Goal: Transaction & Acquisition: Purchase product/service

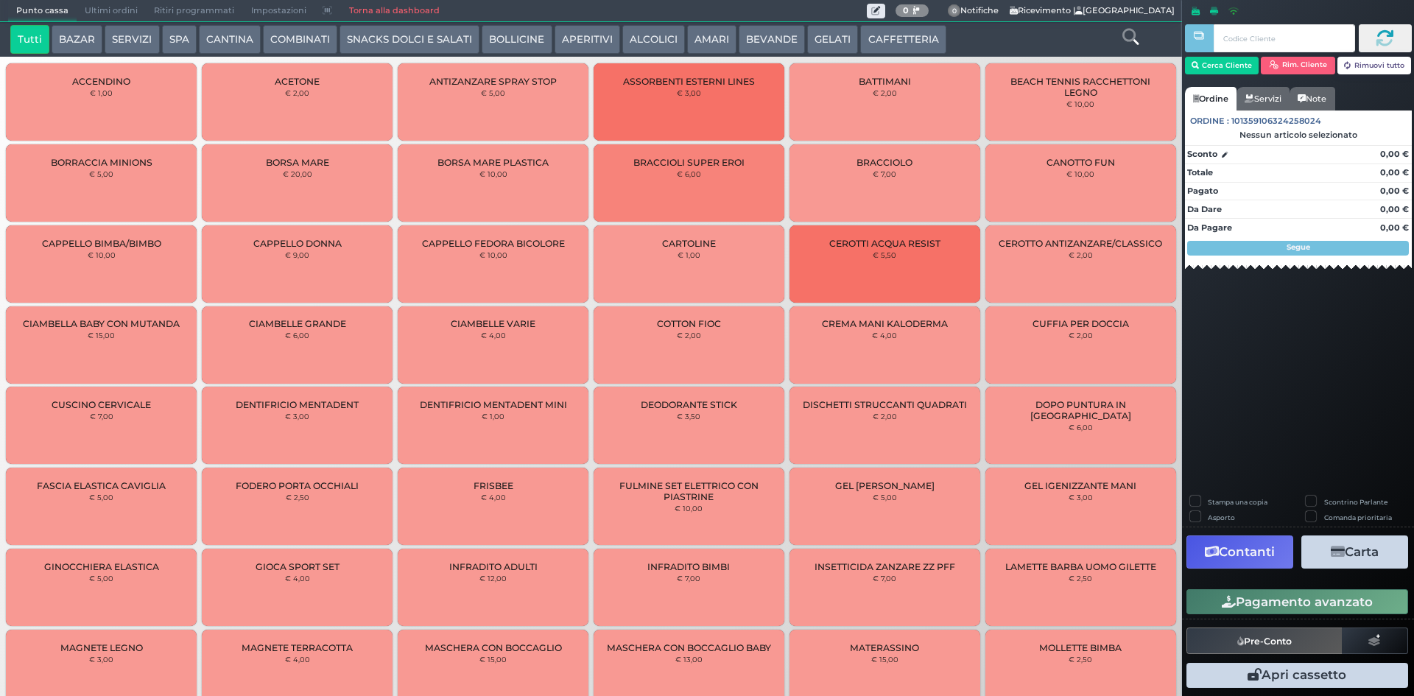
click at [761, 46] on button "BEVANDE" at bounding box center [772, 39] width 66 height 29
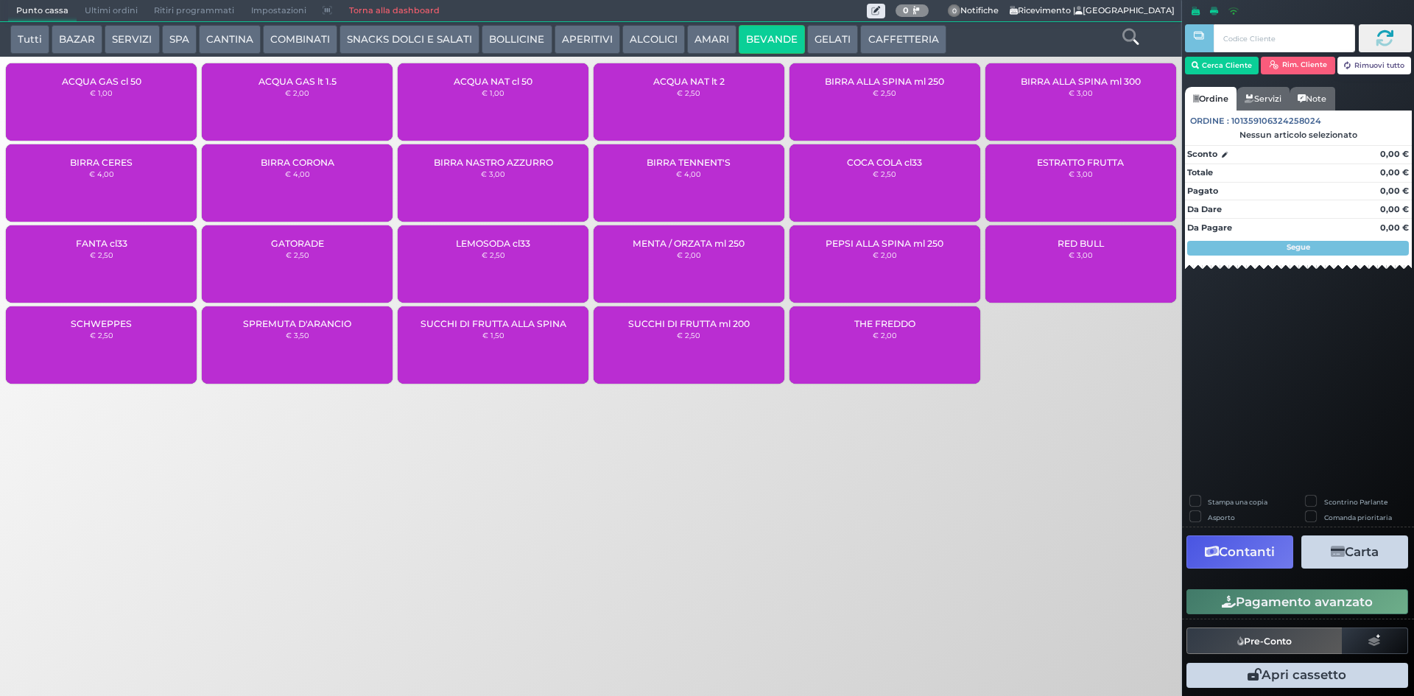
click at [482, 63] on div "ACQUA NAT cl 50 € 1,00" at bounding box center [493, 101] width 191 height 77
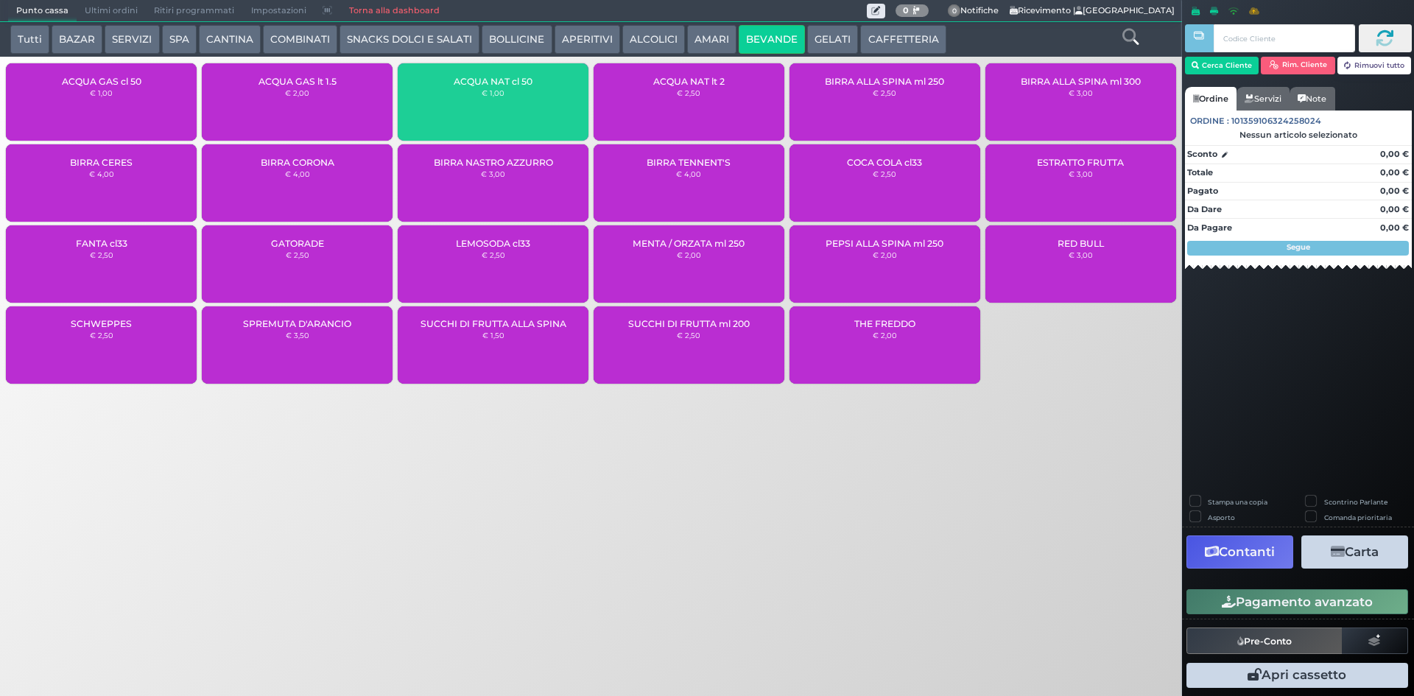
click at [483, 101] on div "ACQUA NAT cl 50 € 1,00" at bounding box center [493, 101] width 191 height 77
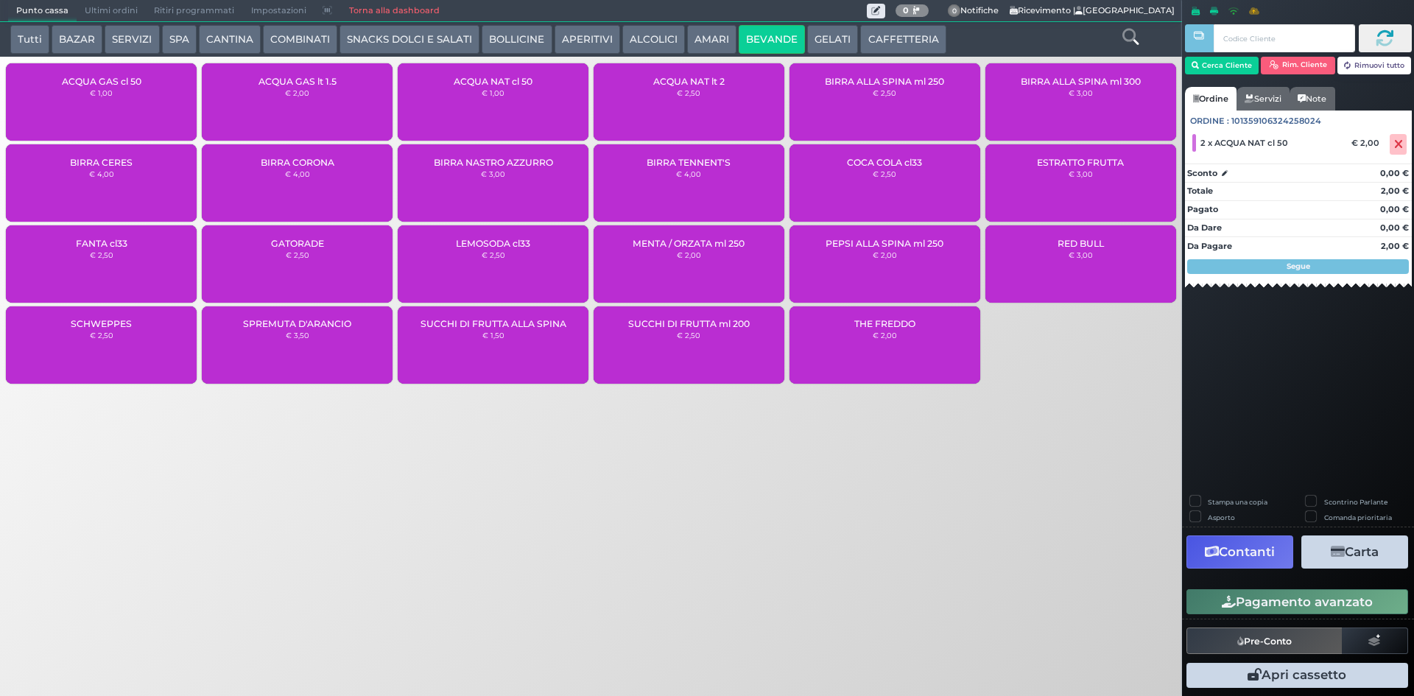
click at [483, 101] on div "ACQUA NAT cl 50 € 1,00" at bounding box center [493, 101] width 191 height 77
click at [1291, 600] on button "Pagamento avanzato" at bounding box center [1298, 601] width 222 height 25
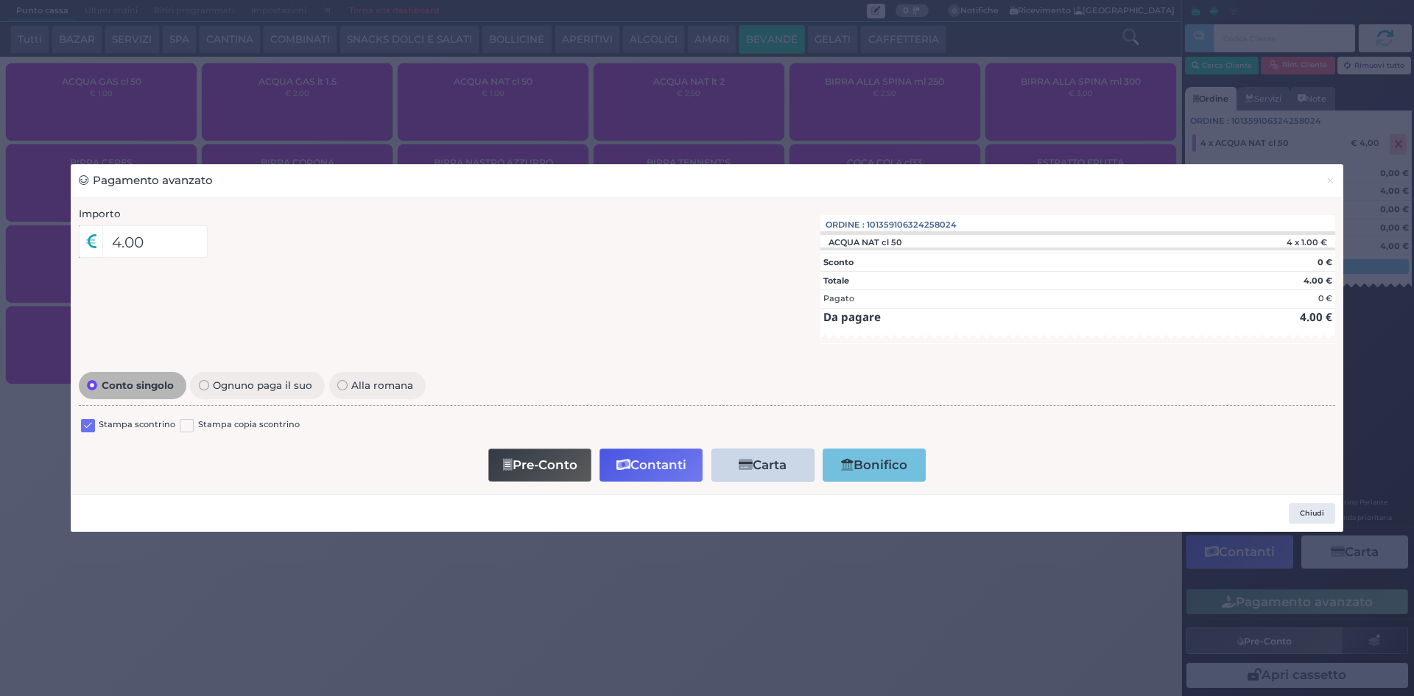
click at [85, 425] on label at bounding box center [88, 426] width 14 height 14
click at [0, 0] on input "checkbox" at bounding box center [0, 0] width 0 height 0
click at [653, 466] on button "Contanti" at bounding box center [651, 465] width 103 height 33
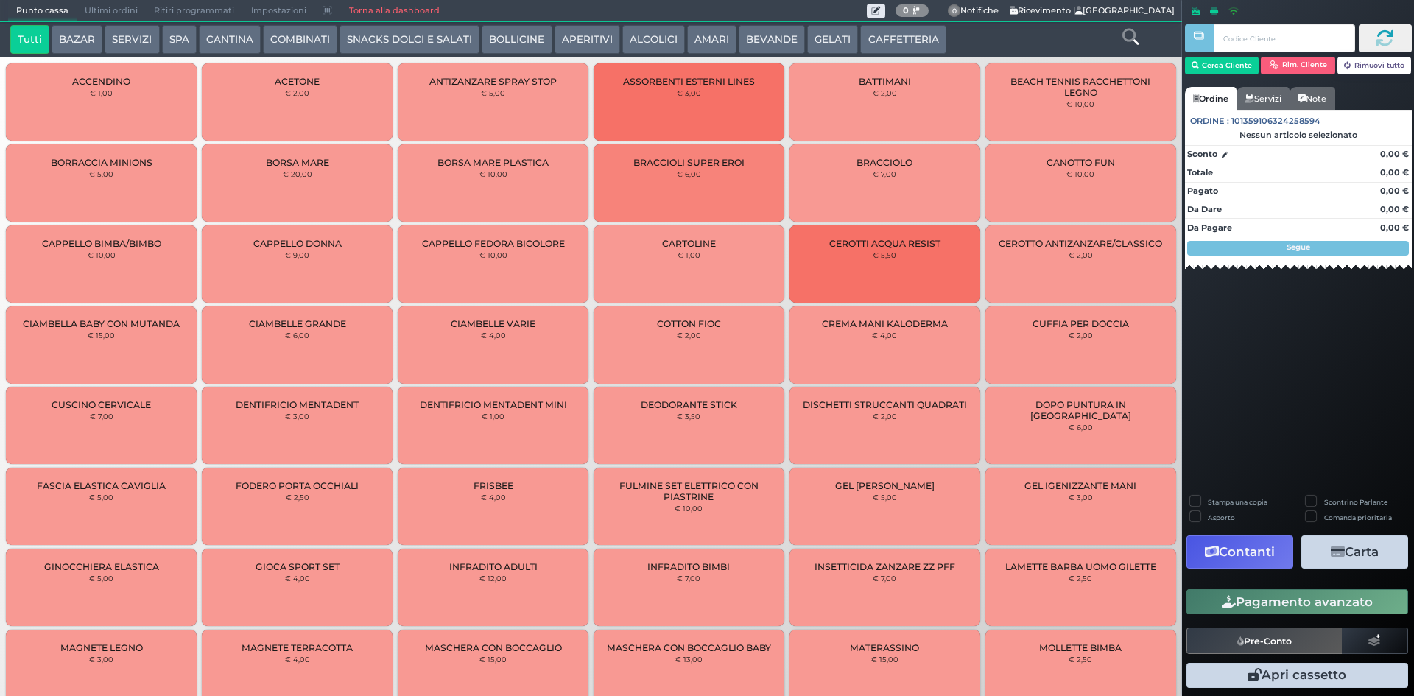
drag, startPoint x: 101, startPoint y: 4, endPoint x: 176, endPoint y: 6, distance: 75.1
click at [102, 5] on span "Ultimi ordini" at bounding box center [111, 11] width 69 height 21
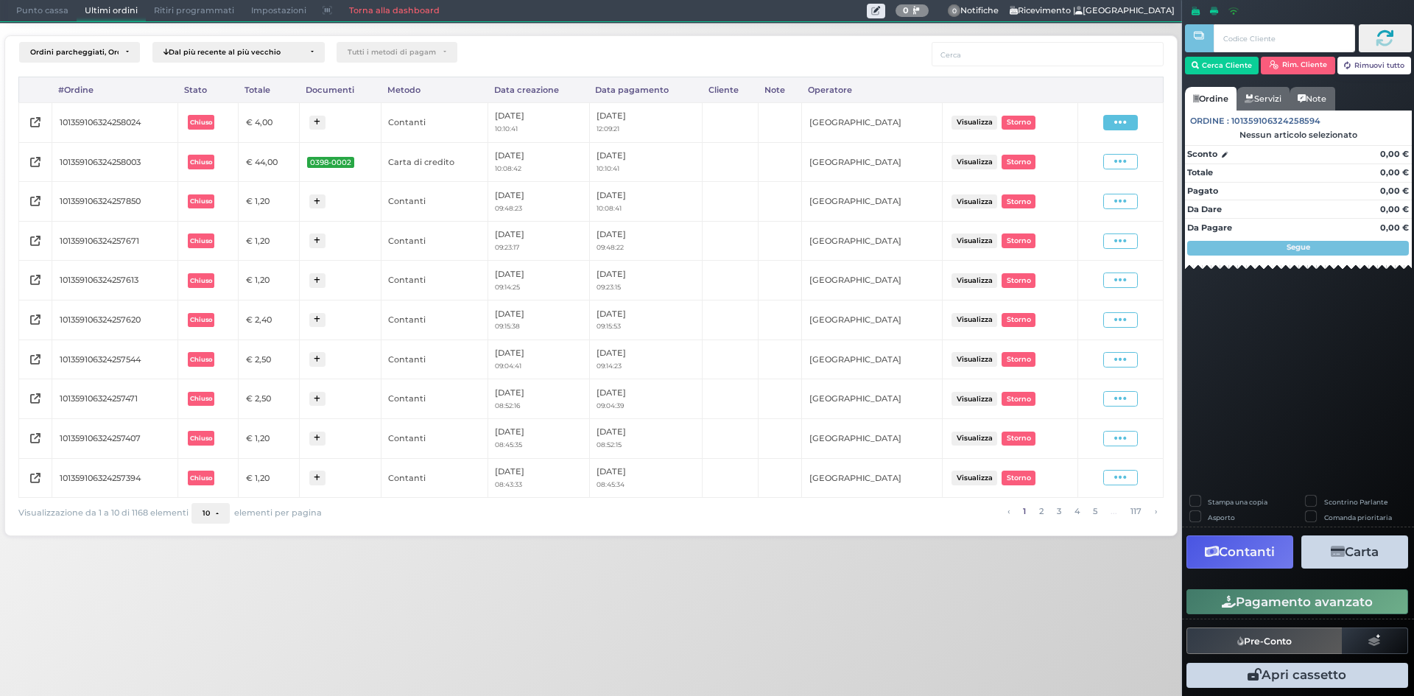
click at [1121, 123] on icon at bounding box center [1120, 123] width 13 height 14
click at [1078, 166] on span "Ristampa Pre-Conto" at bounding box center [1086, 164] width 60 height 25
click at [41, 10] on span "Punto cassa" at bounding box center [42, 11] width 69 height 21
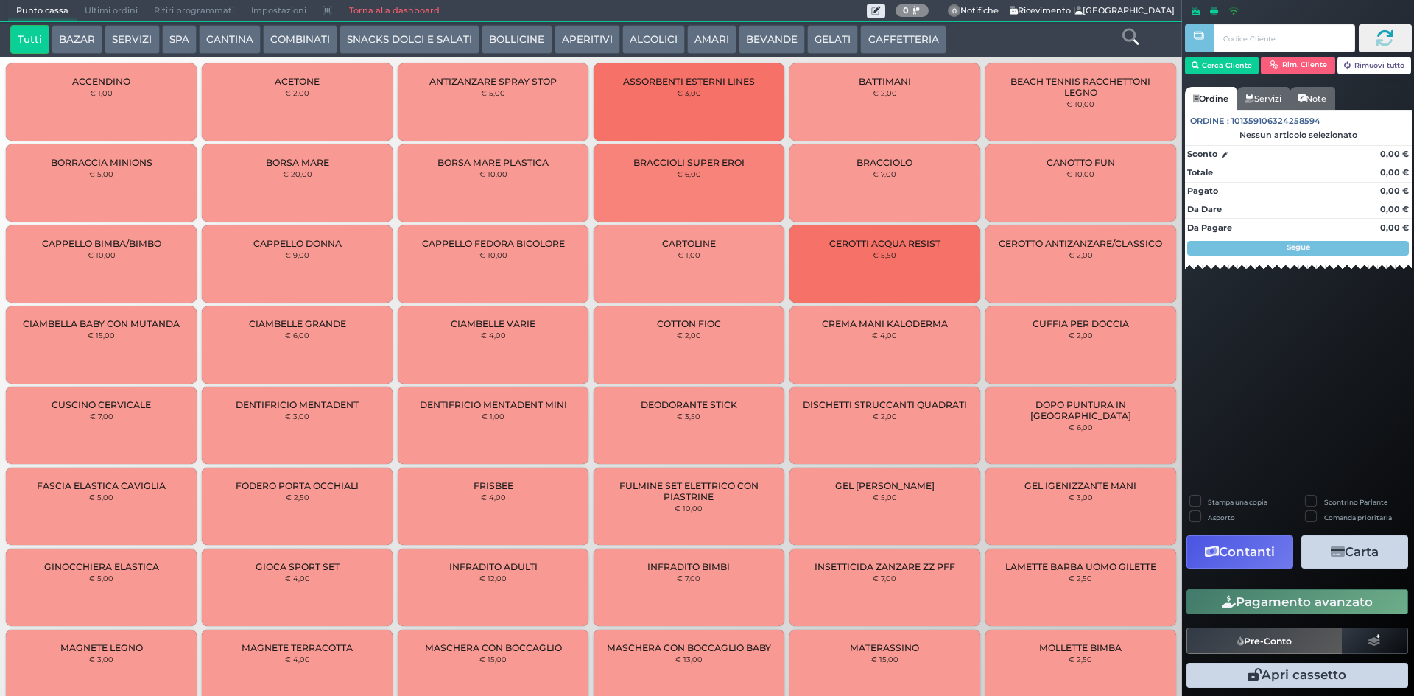
click at [875, 38] on button "CAFFETTERIA" at bounding box center [902, 39] width 85 height 29
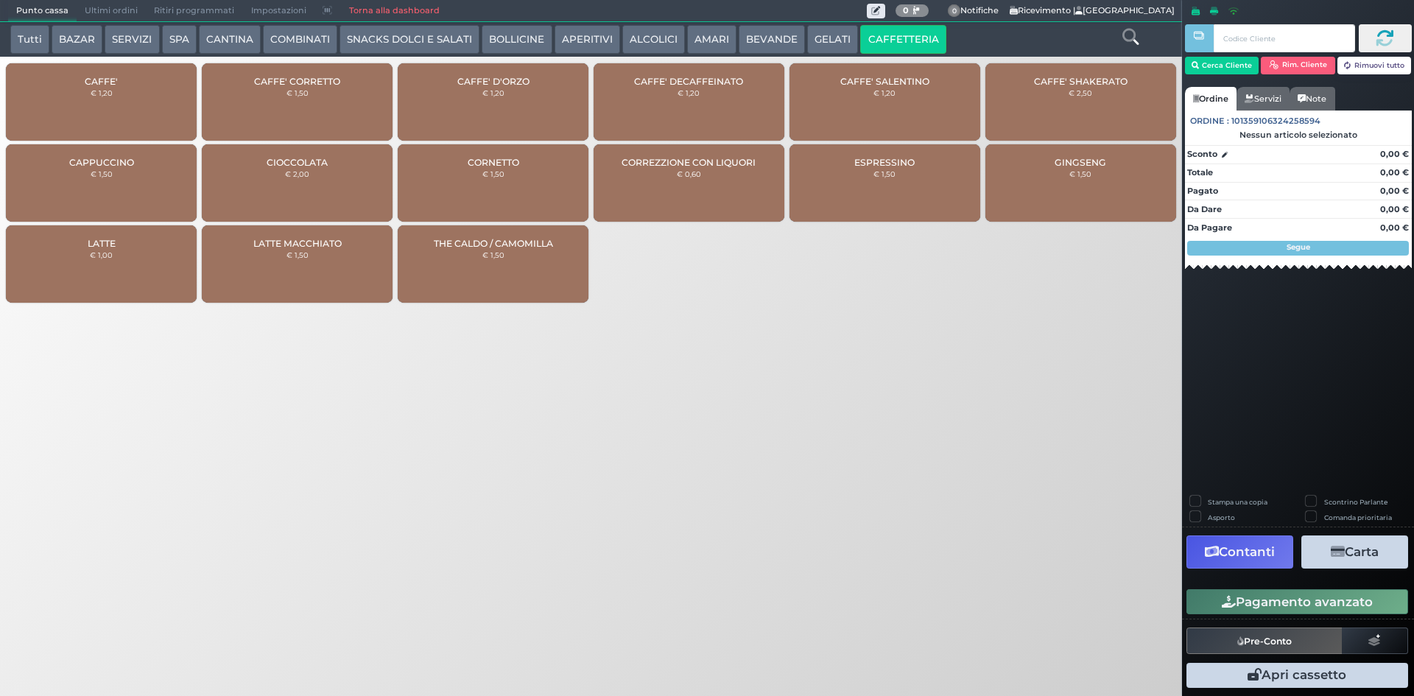
click at [104, 88] on small "€ 1,20" at bounding box center [102, 92] width 22 height 9
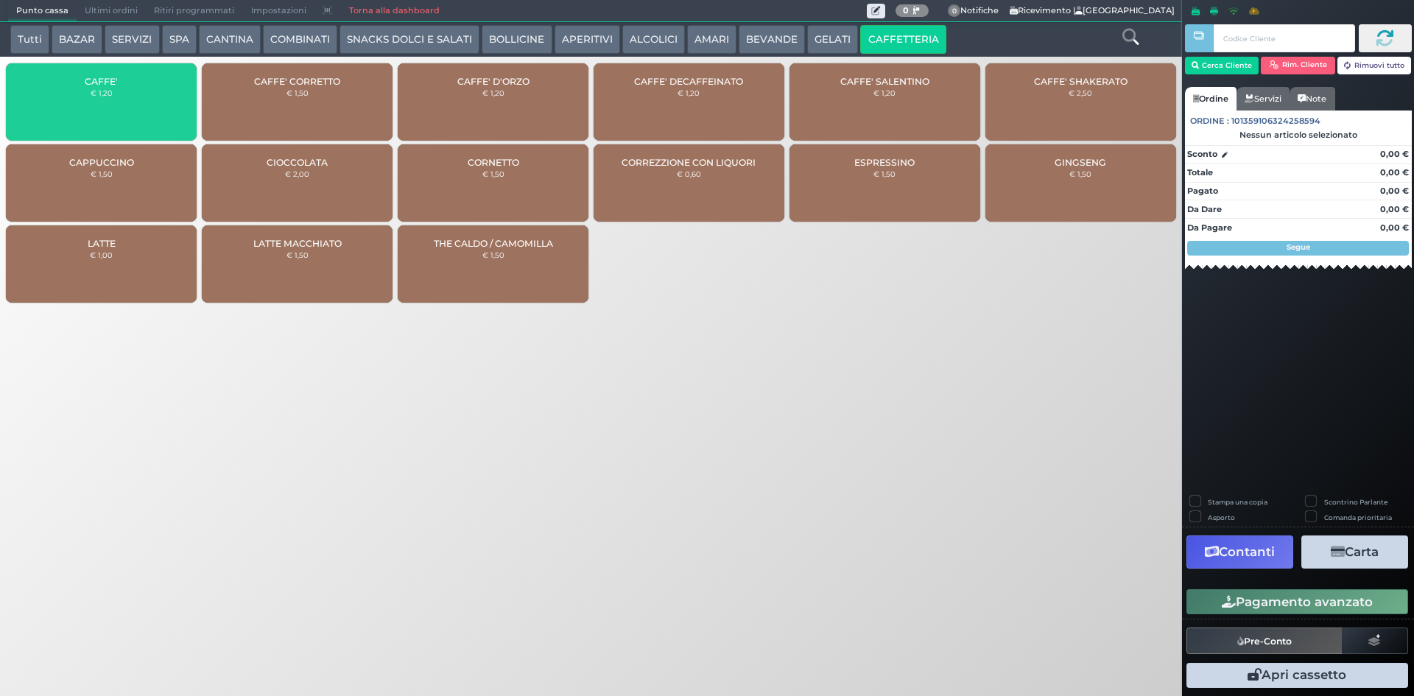
click at [111, 105] on div "CAFFE' € 1,20" at bounding box center [101, 101] width 191 height 77
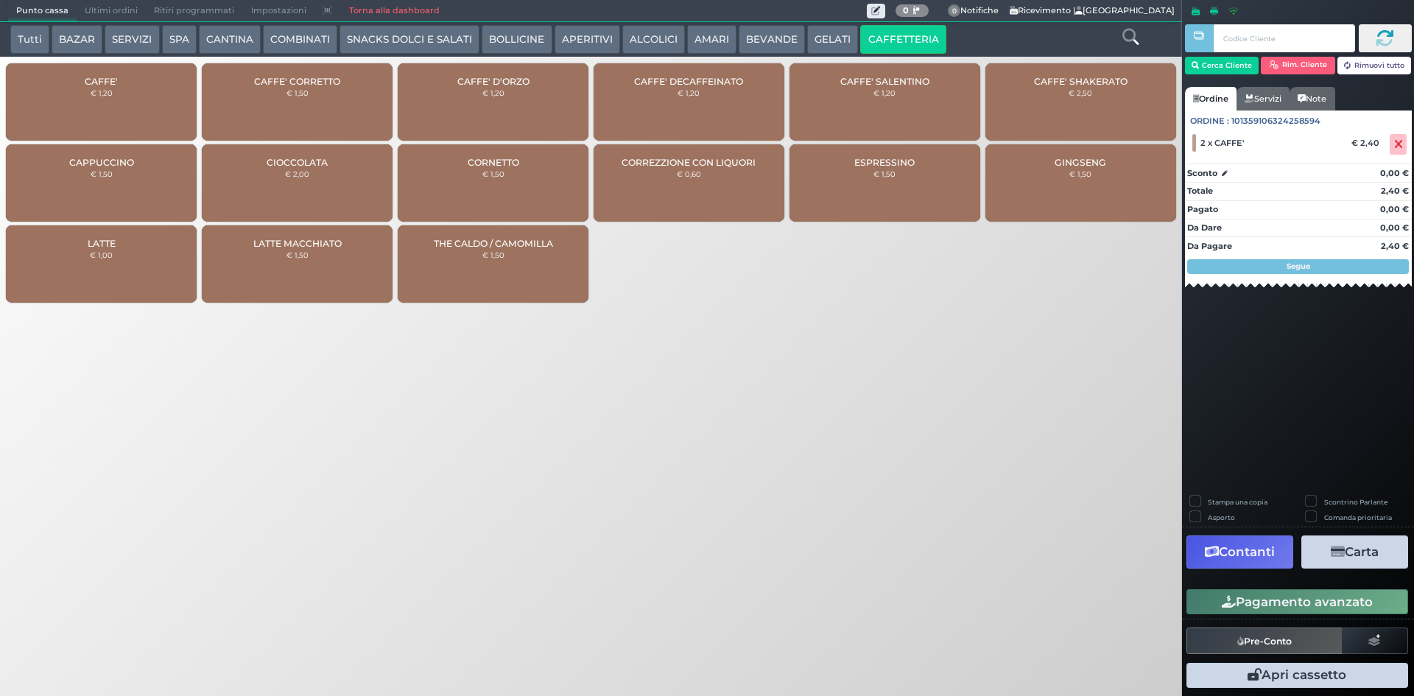
click at [1370, 600] on button "Pagamento avanzato" at bounding box center [1298, 601] width 222 height 25
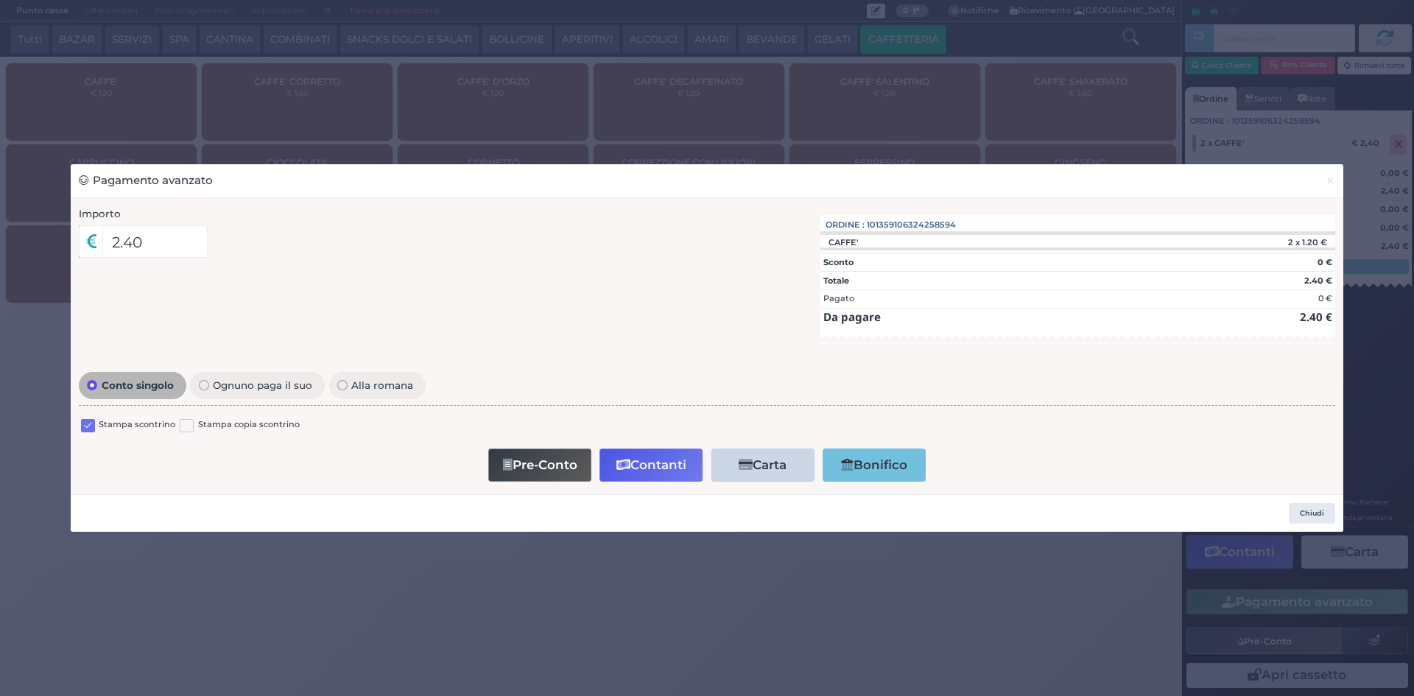
click at [90, 423] on label at bounding box center [88, 426] width 14 height 14
click at [0, 0] on input "checkbox" at bounding box center [0, 0] width 0 height 0
click at [652, 471] on button "Contanti" at bounding box center [651, 465] width 103 height 33
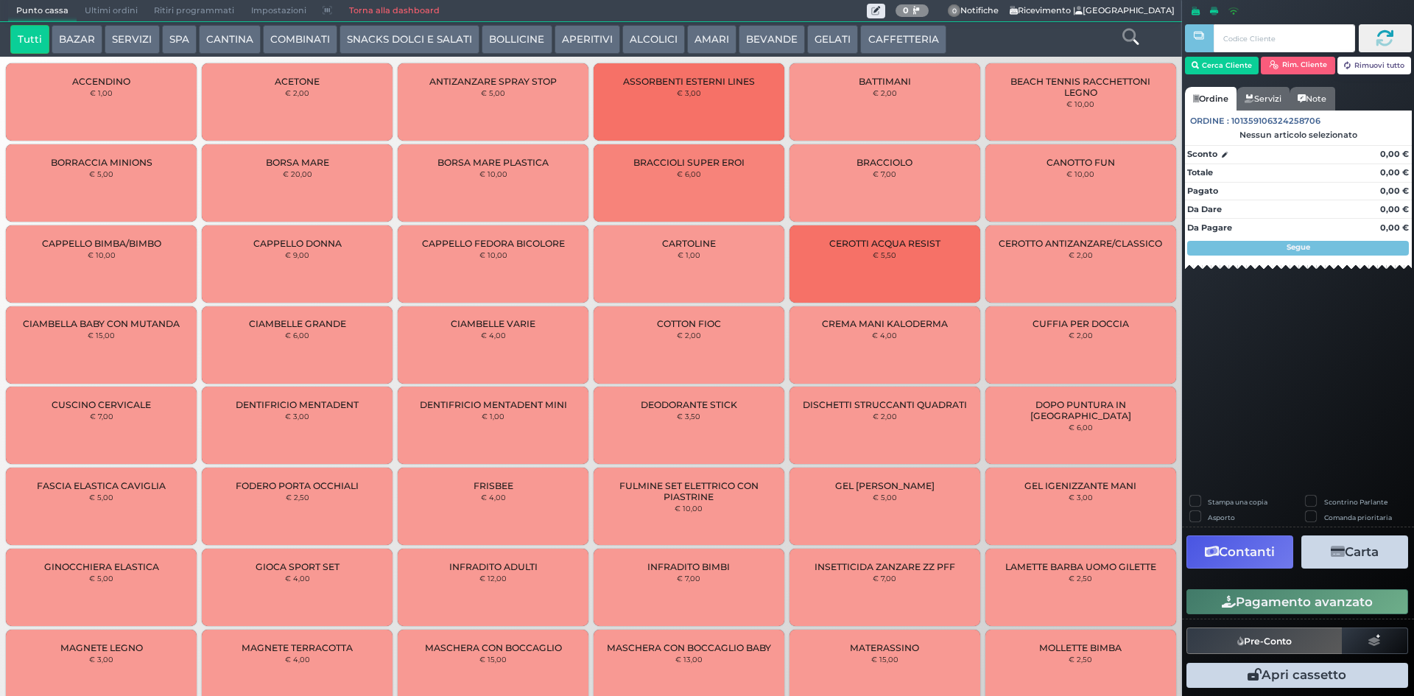
click at [109, 5] on span "Ultimi ordini" at bounding box center [111, 11] width 69 height 21
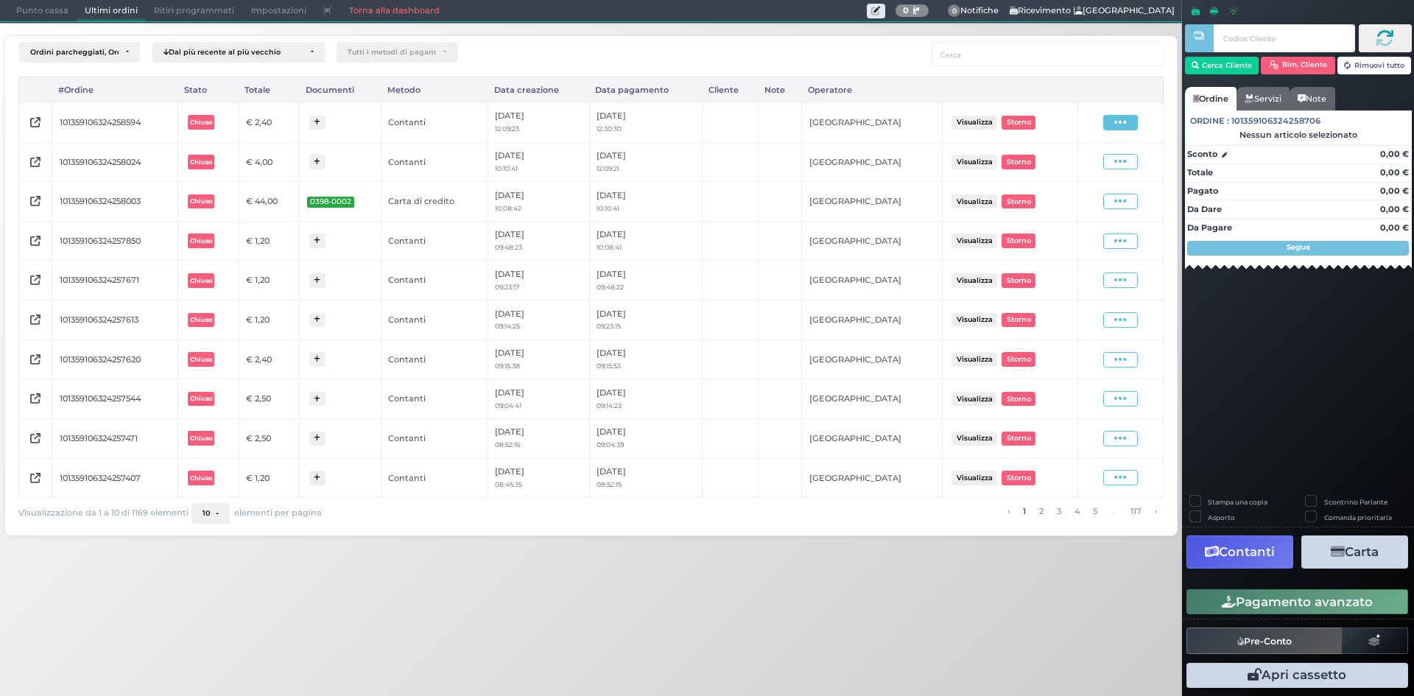
click at [1133, 122] on span at bounding box center [1120, 122] width 35 height 15
click at [1065, 167] on span "Ristampa Pre-Conto" at bounding box center [1086, 164] width 60 height 25
click at [24, 8] on span "Punto cassa" at bounding box center [42, 11] width 69 height 21
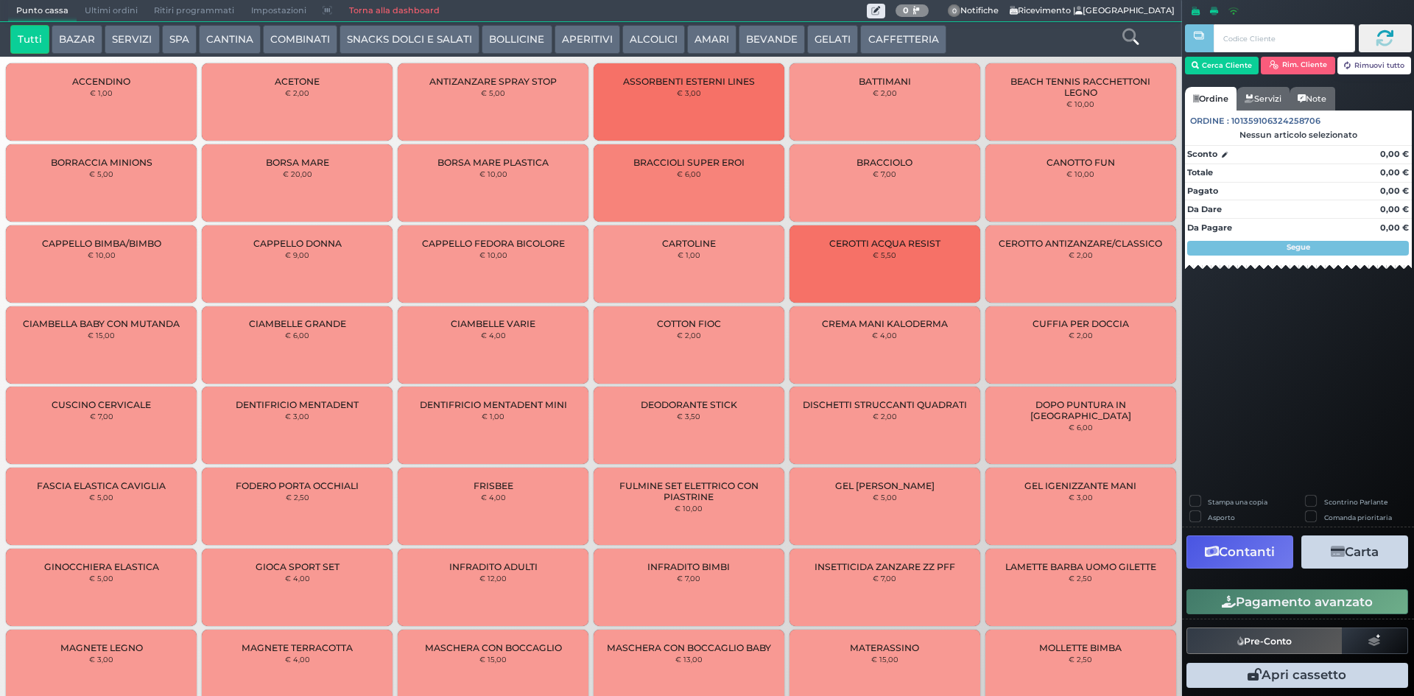
click at [346, 40] on button "SNACKS DOLCI E SALATI" at bounding box center [410, 39] width 140 height 29
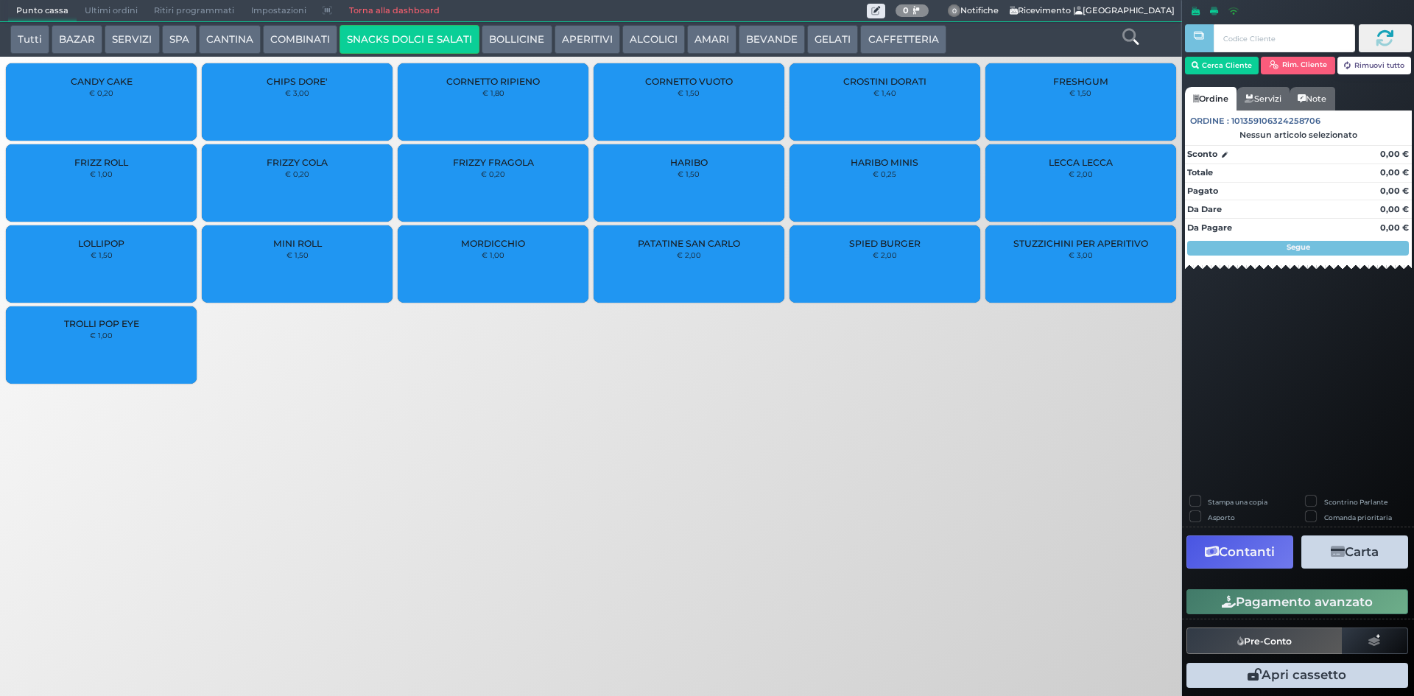
click at [765, 38] on button "BEVANDE" at bounding box center [772, 39] width 66 height 29
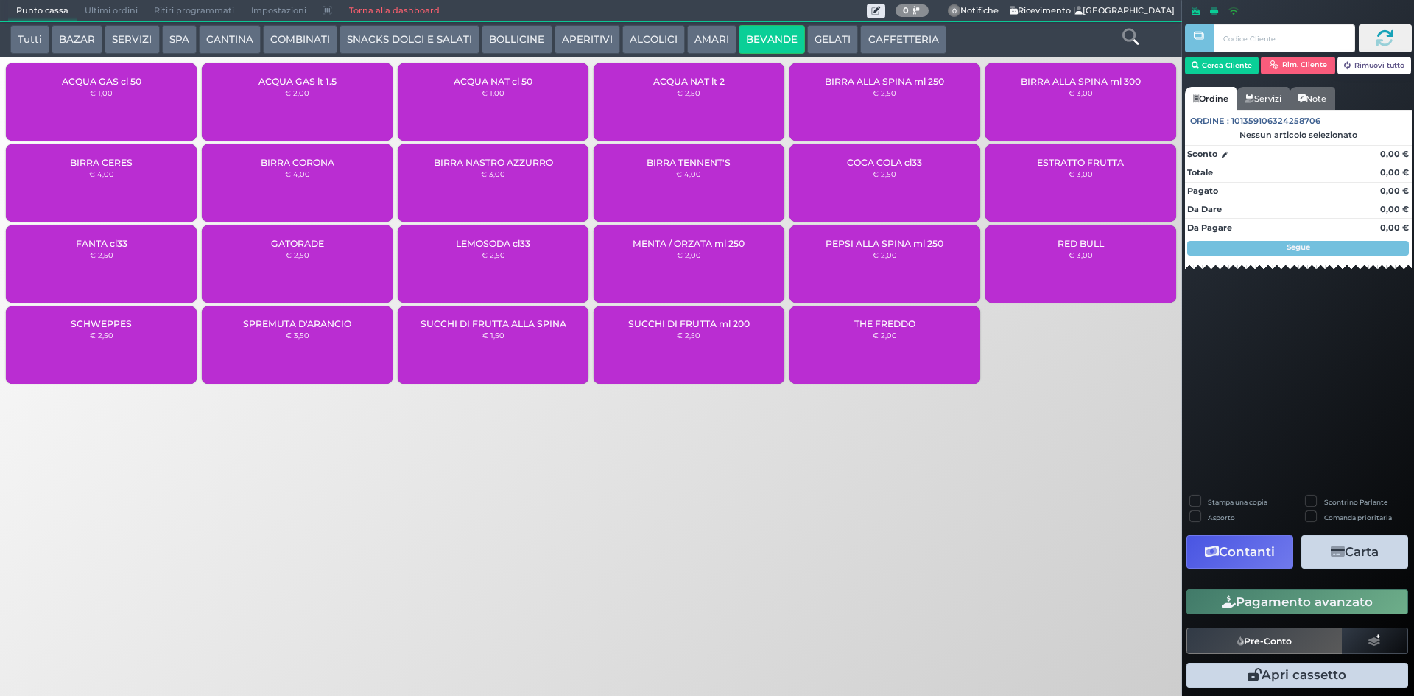
click at [560, 35] on button "APERITIVI" at bounding box center [588, 39] width 66 height 29
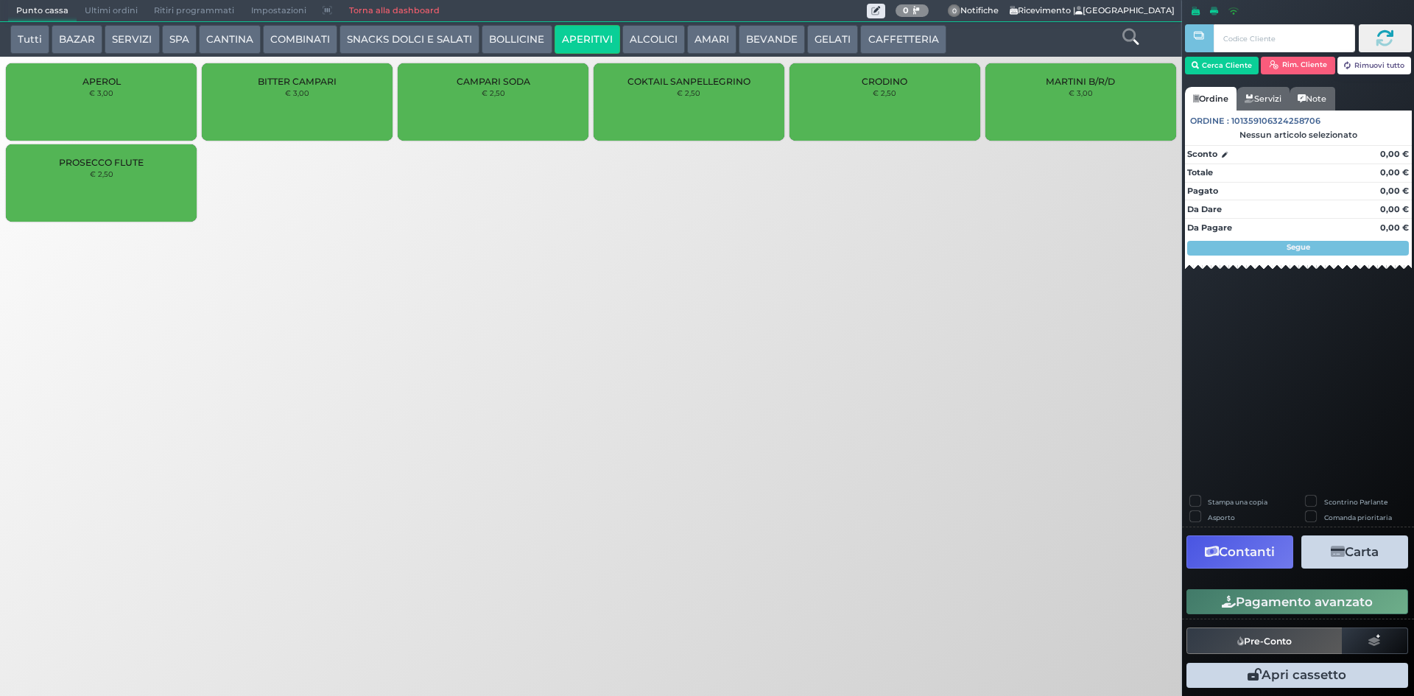
click at [958, 75] on div "CRODINO € 2,50" at bounding box center [885, 101] width 191 height 77
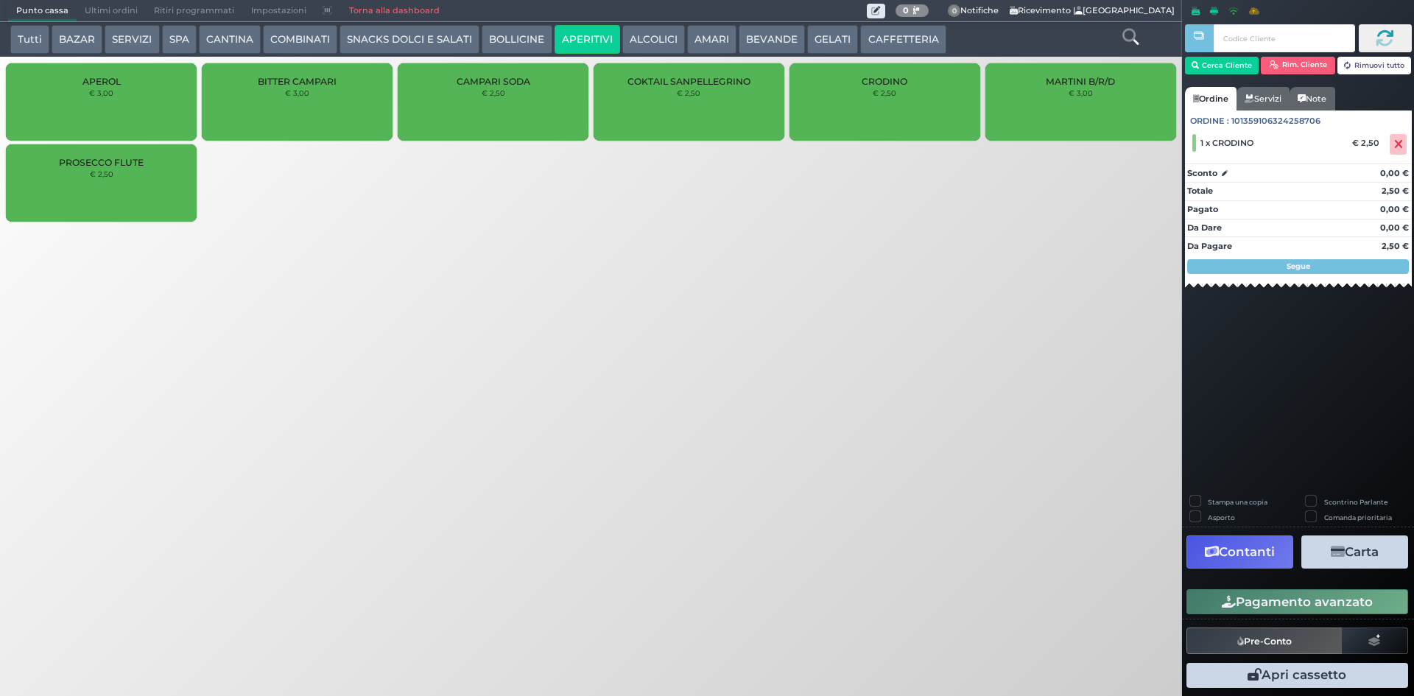
click at [1357, 602] on button "Pagamento avanzato" at bounding box center [1298, 601] width 222 height 25
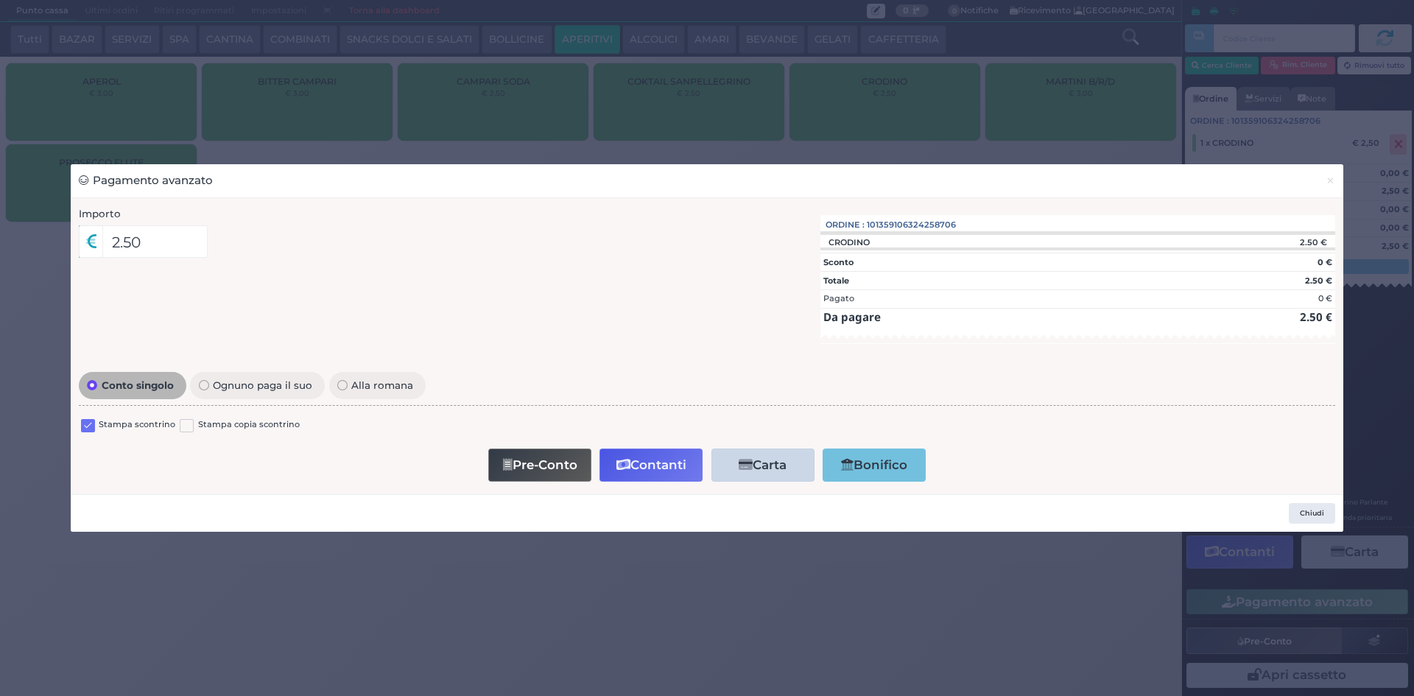
click at [88, 426] on label at bounding box center [88, 426] width 14 height 14
click at [0, 0] on input "checkbox" at bounding box center [0, 0] width 0 height 0
click at [648, 469] on button "Contanti" at bounding box center [651, 465] width 103 height 33
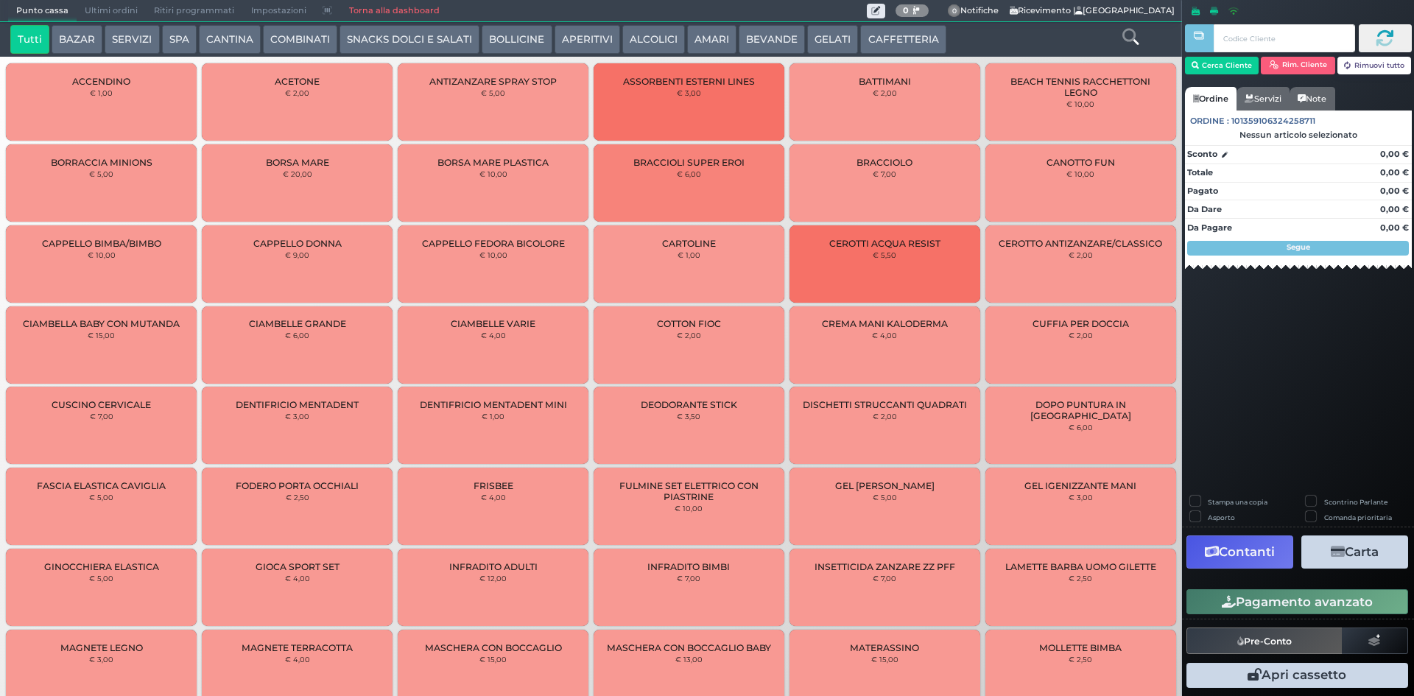
click at [897, 33] on button "CAFFETTERIA" at bounding box center [902, 39] width 85 height 29
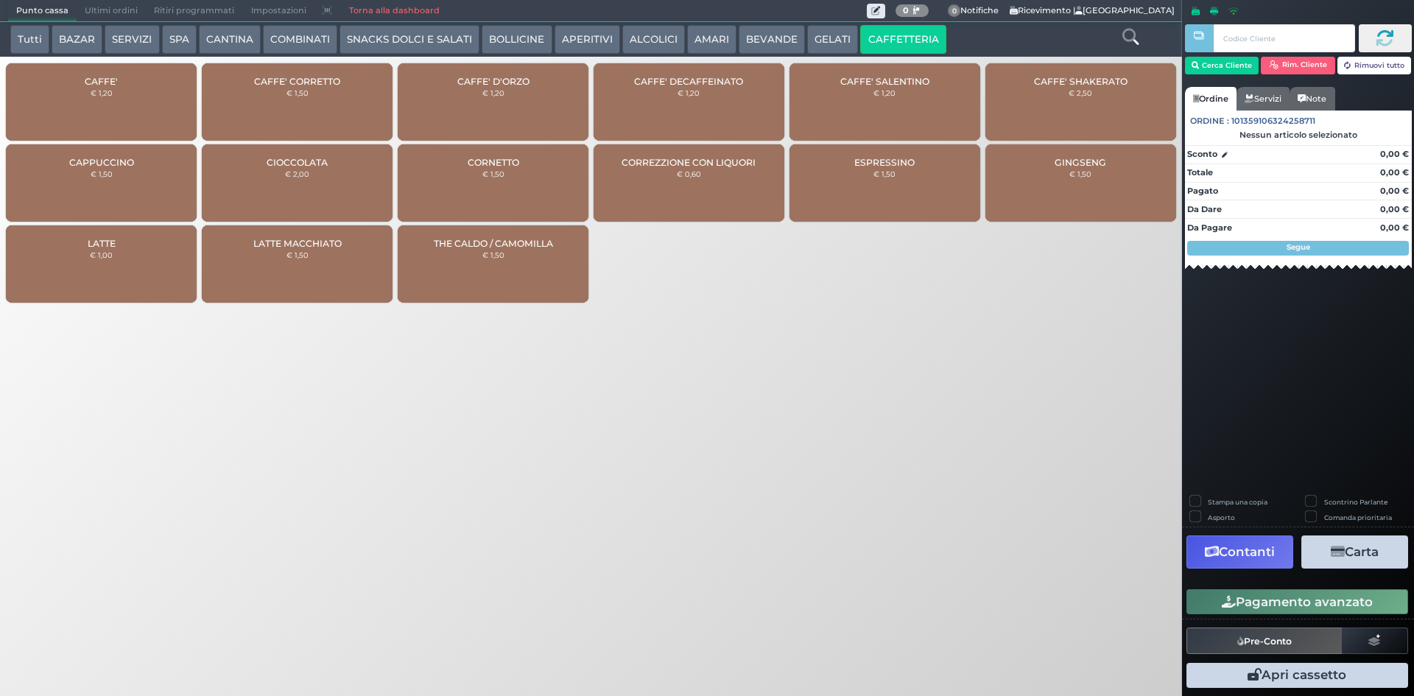
click at [160, 120] on div "CAFFE' € 1,20" at bounding box center [101, 101] width 191 height 77
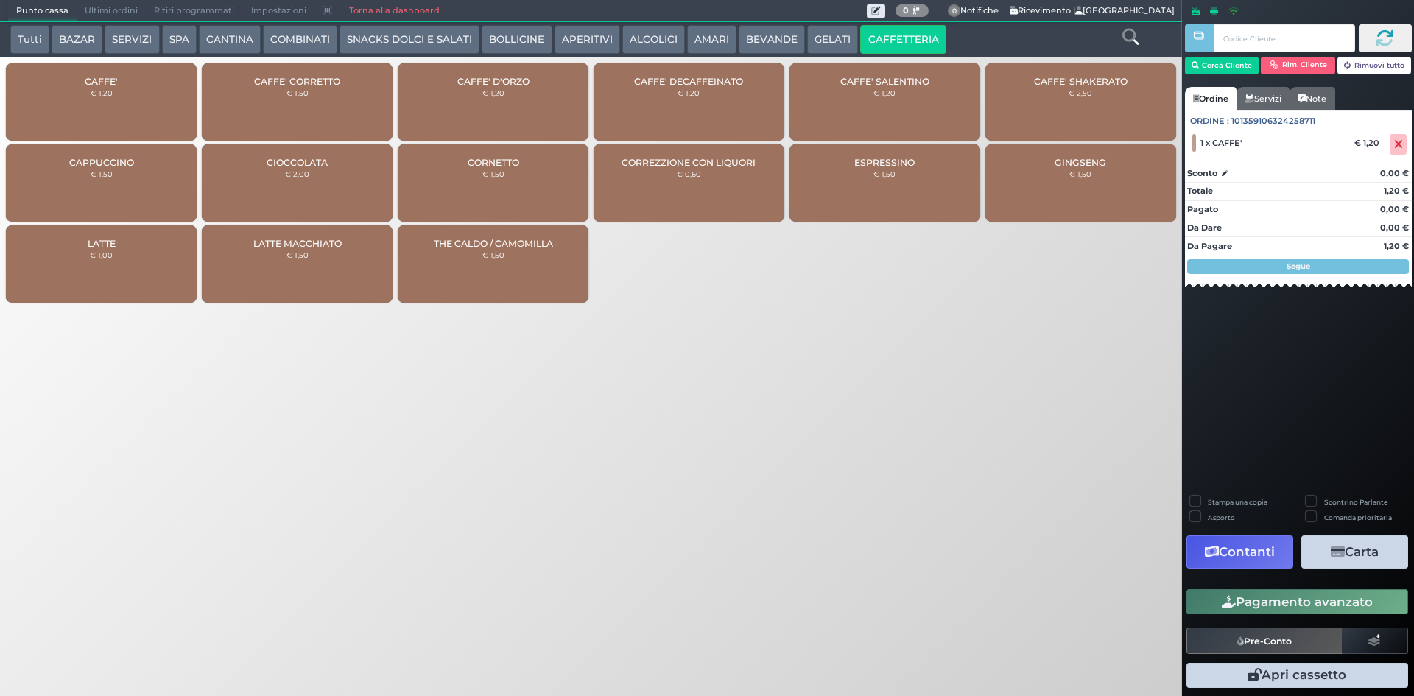
drag, startPoint x: 1306, startPoint y: 599, endPoint x: 1307, endPoint y: 587, distance: 11.9
click at [1306, 598] on button "Pagamento avanzato" at bounding box center [1298, 601] width 222 height 25
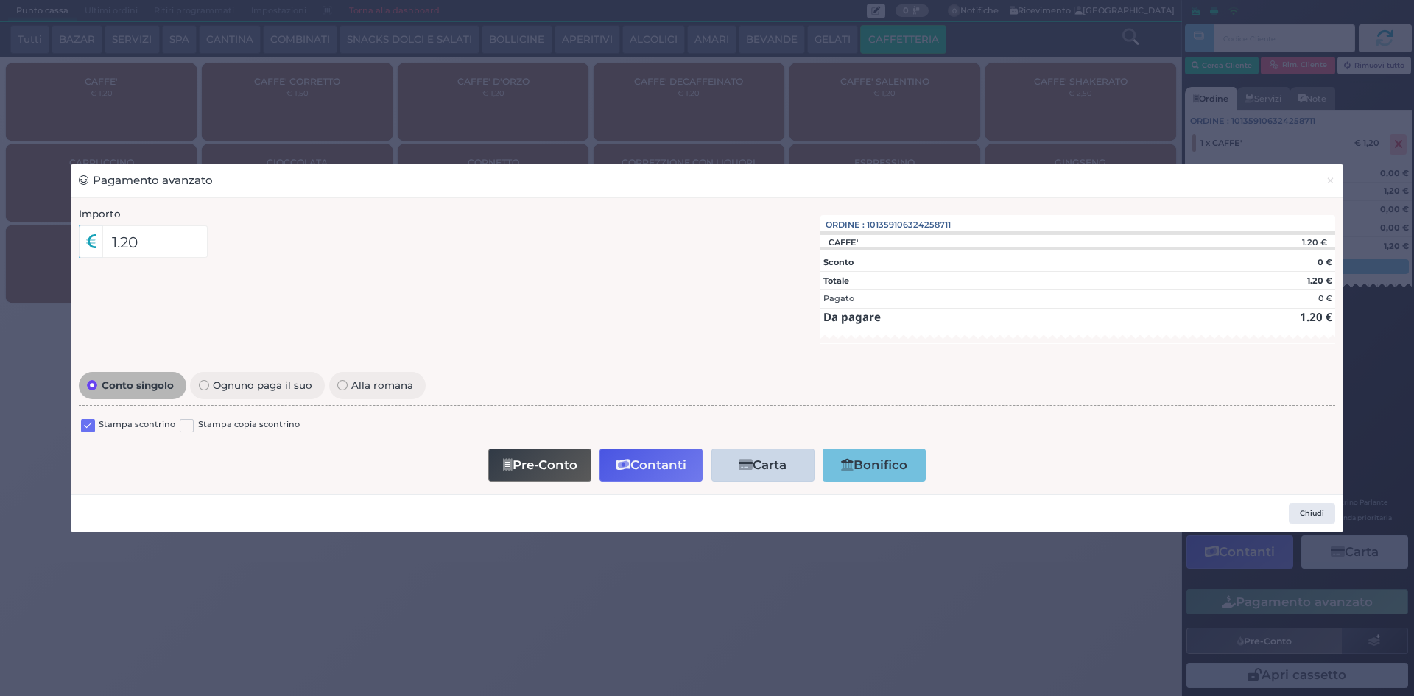
click at [86, 429] on label at bounding box center [88, 426] width 14 height 14
click at [0, 0] on input "checkbox" at bounding box center [0, 0] width 0 height 0
click at [630, 468] on button "Contanti" at bounding box center [651, 465] width 103 height 33
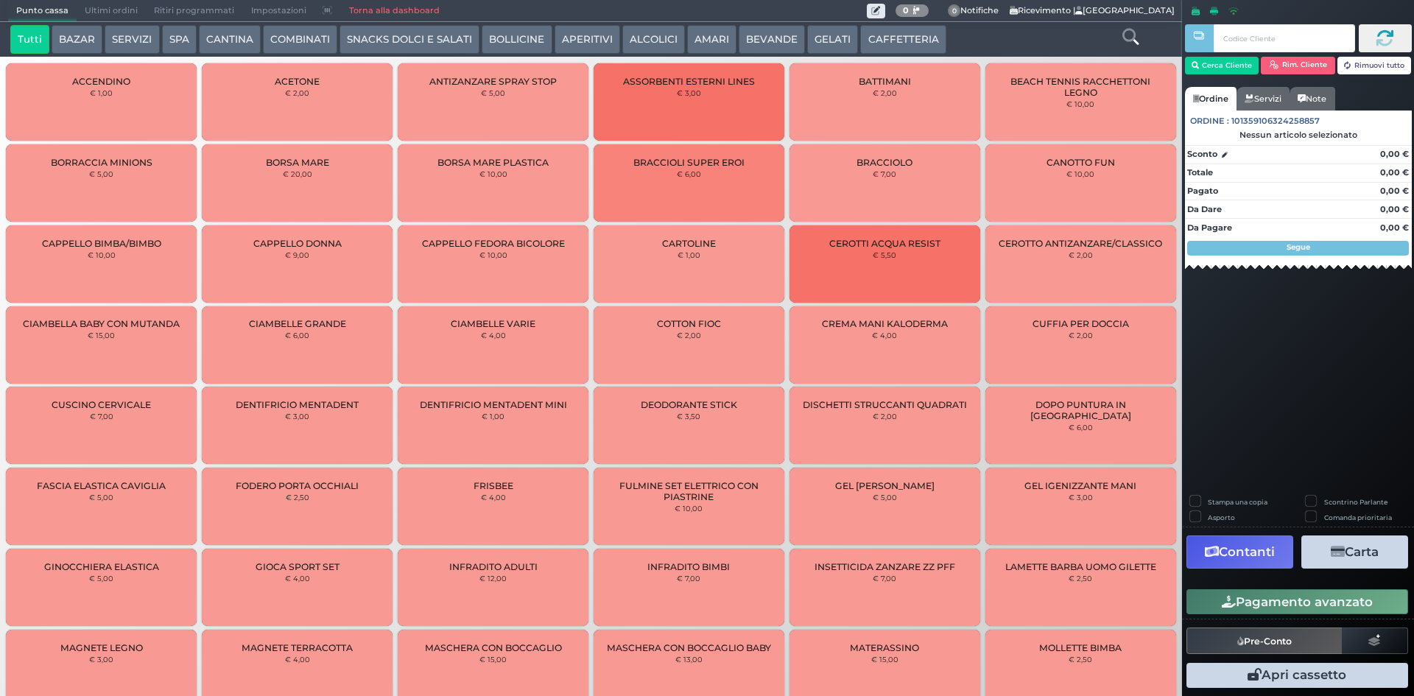
click at [895, 29] on button "CAFFETTERIA" at bounding box center [902, 39] width 85 height 29
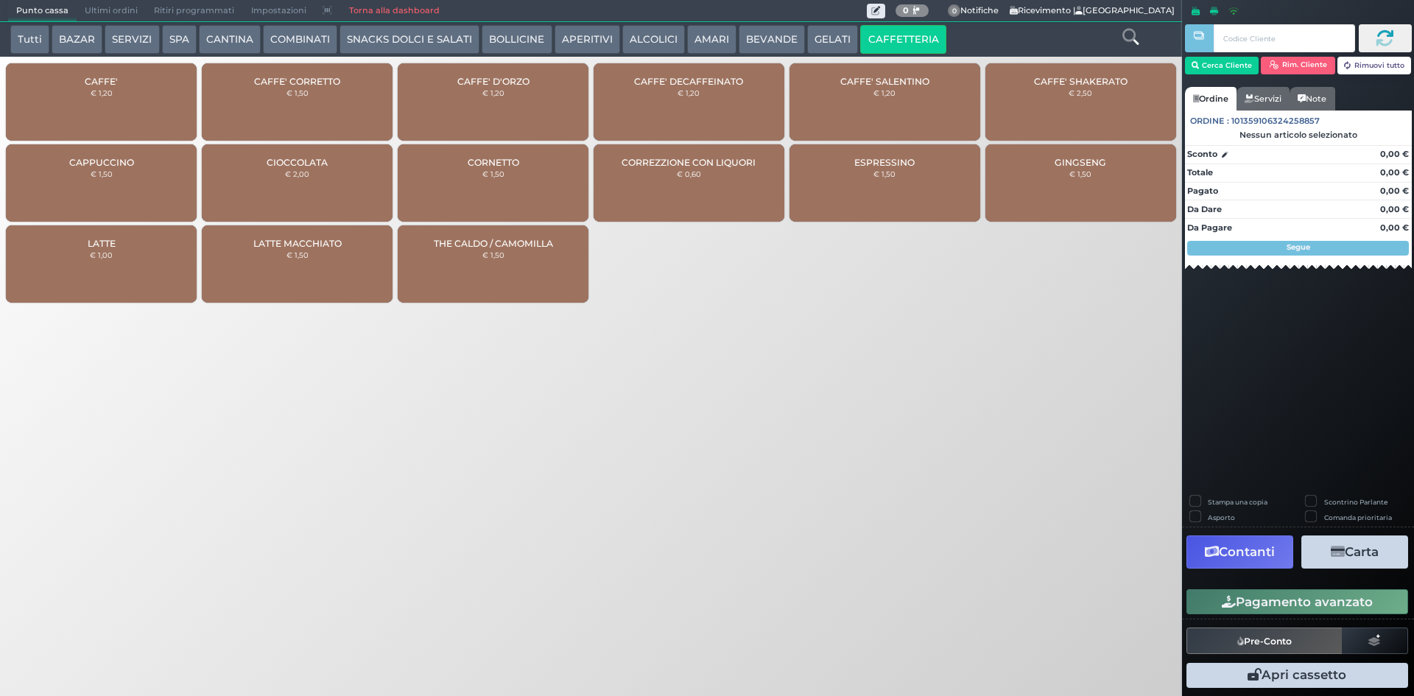
click at [83, 97] on div "CAFFE' € 1,20" at bounding box center [101, 101] width 191 height 77
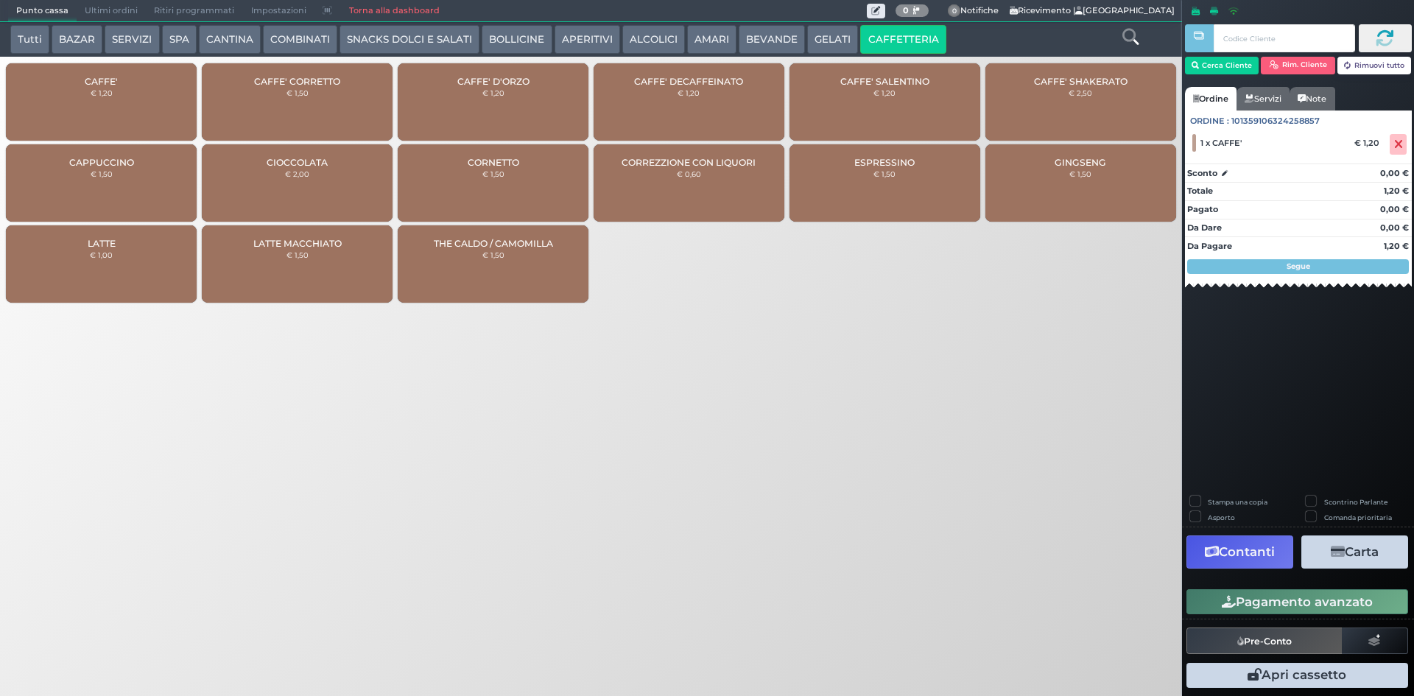
click at [1270, 586] on div "Pagamento avanzato" at bounding box center [1298, 602] width 232 height 33
click at [1268, 606] on button "Pagamento avanzato" at bounding box center [1298, 601] width 222 height 25
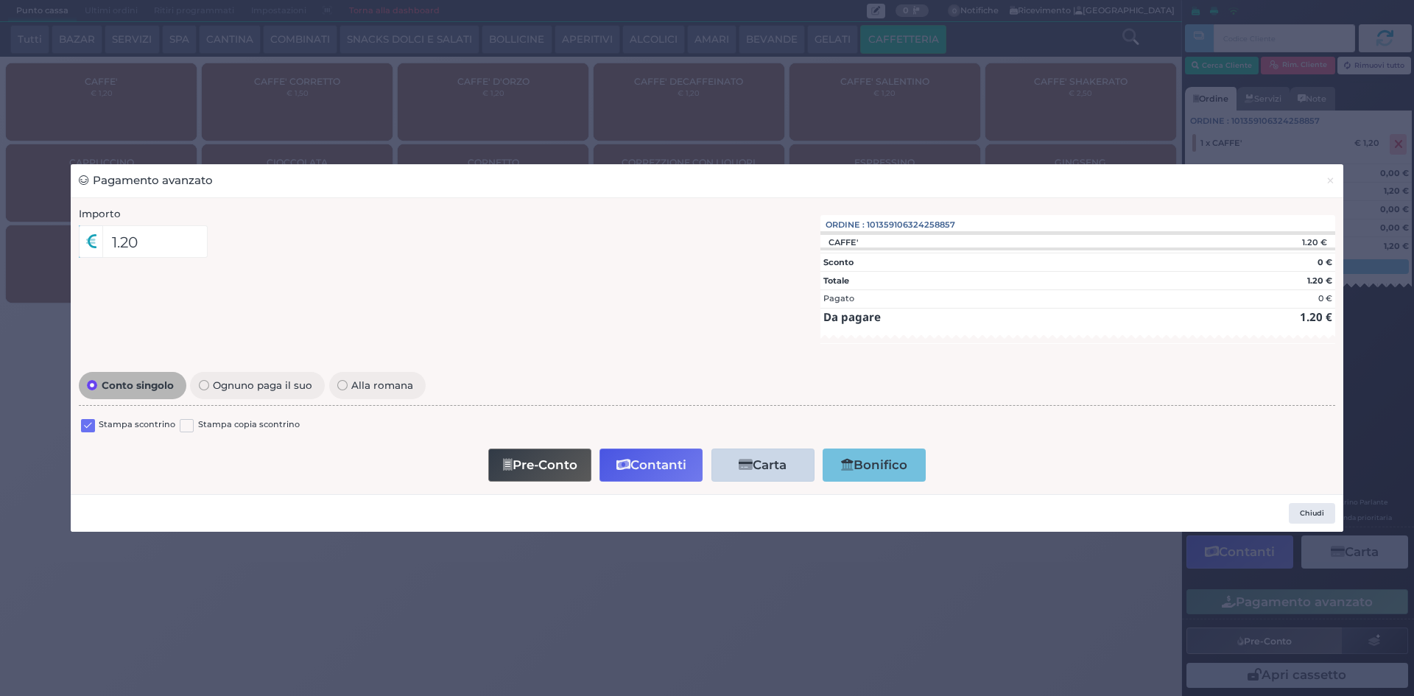
click at [93, 424] on label at bounding box center [88, 426] width 14 height 14
click at [0, 0] on input "checkbox" at bounding box center [0, 0] width 0 height 0
click at [669, 471] on button "Contanti" at bounding box center [651, 465] width 103 height 33
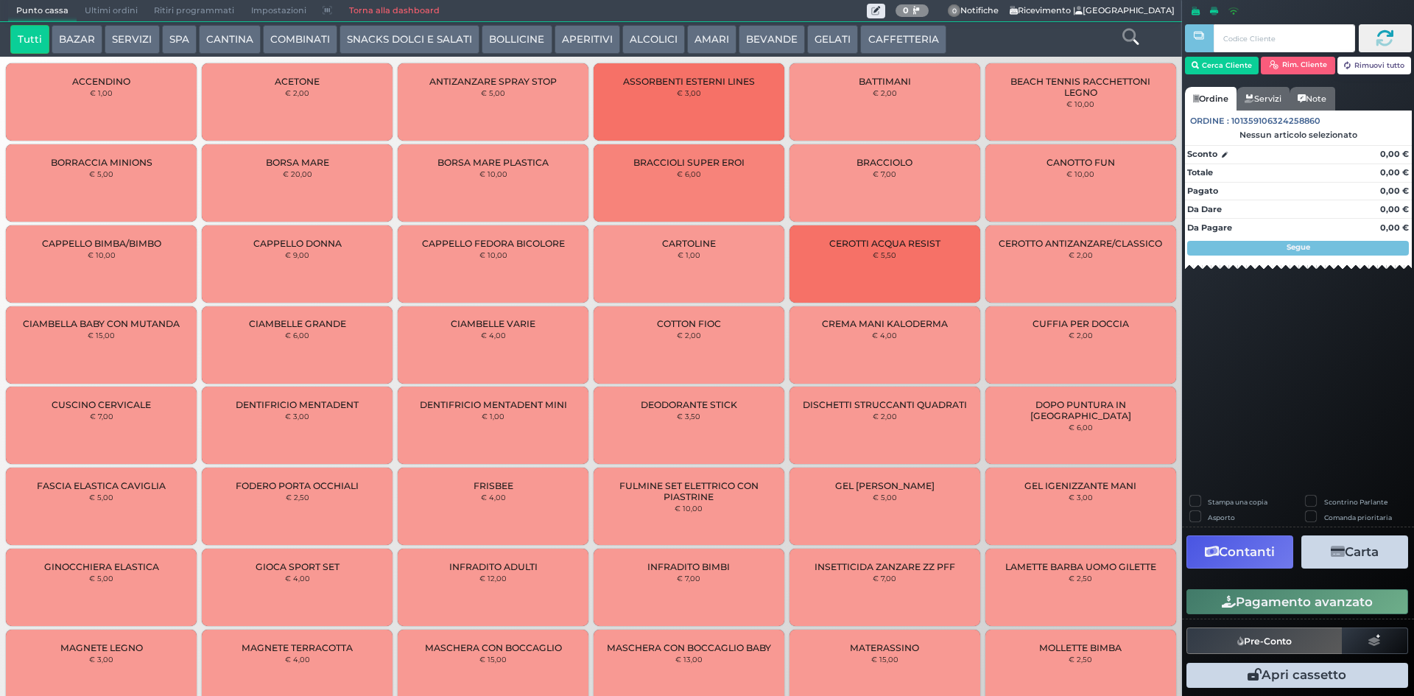
click at [862, 32] on button "CAFFETTERIA" at bounding box center [902, 39] width 85 height 29
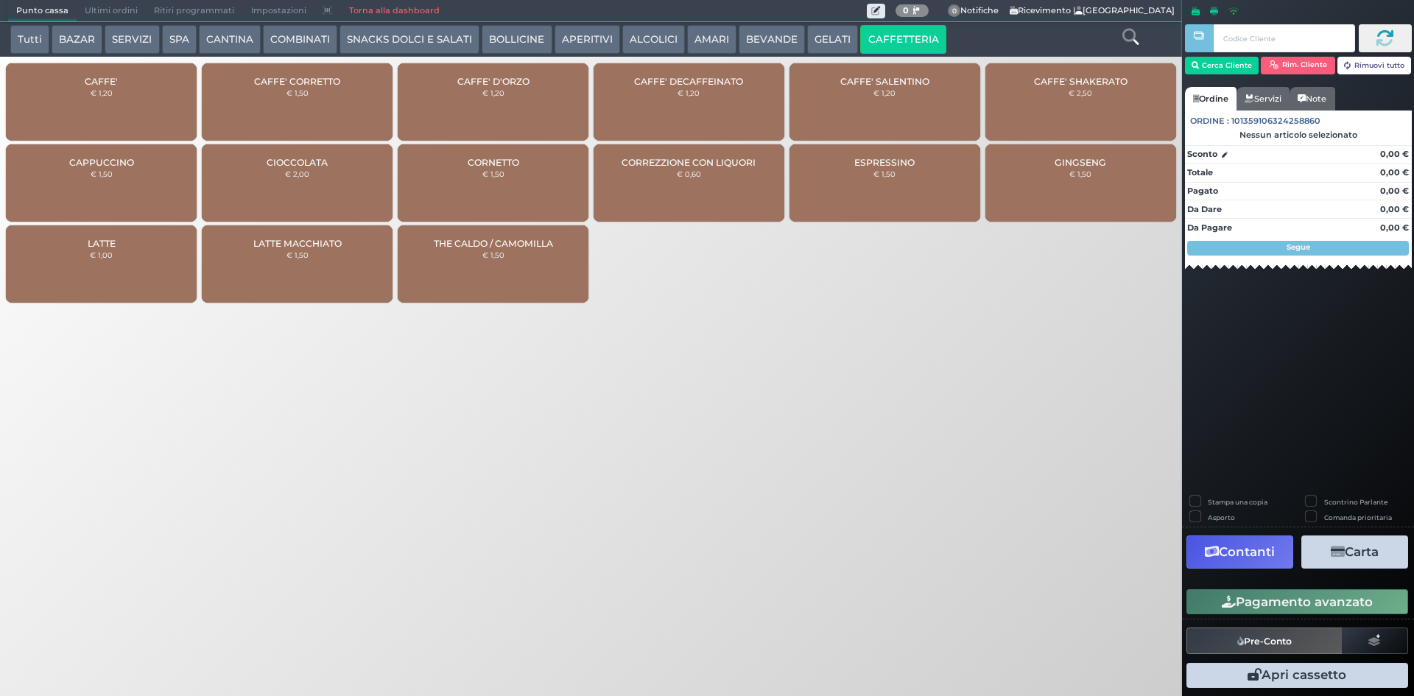
click at [73, 94] on div "CAFFE' € 1,20" at bounding box center [101, 101] width 191 height 77
drag, startPoint x: 73, startPoint y: 94, endPoint x: 331, endPoint y: 103, distance: 258.7
click at [83, 96] on div "CAFFE' € 1,20" at bounding box center [101, 101] width 191 height 77
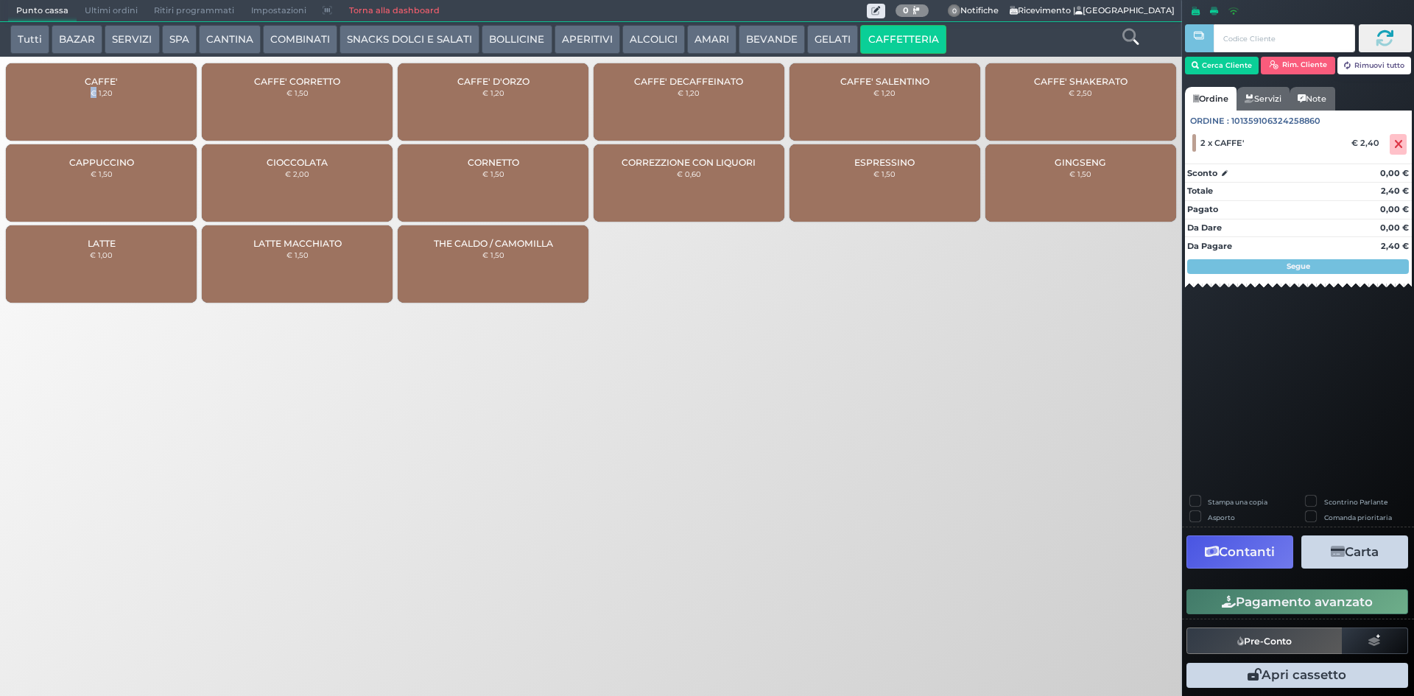
click at [1310, 608] on button "Pagamento avanzato" at bounding box center [1298, 601] width 222 height 25
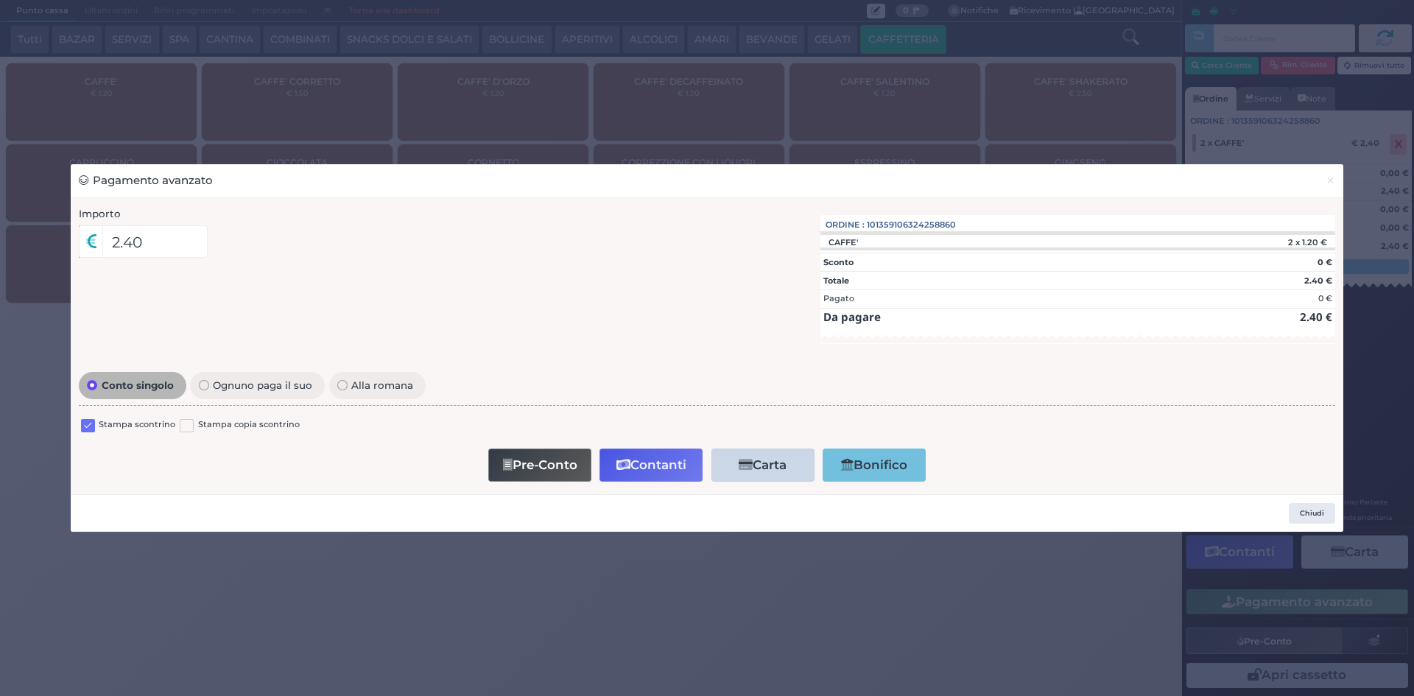
click at [86, 416] on div "Stampa scontrino Stampa copia scontrino" at bounding box center [707, 427] width 1257 height 35
click at [88, 423] on label at bounding box center [88, 426] width 14 height 14
click at [0, 0] on input "checkbox" at bounding box center [0, 0] width 0 height 0
click at [633, 467] on button "Contanti" at bounding box center [651, 465] width 103 height 33
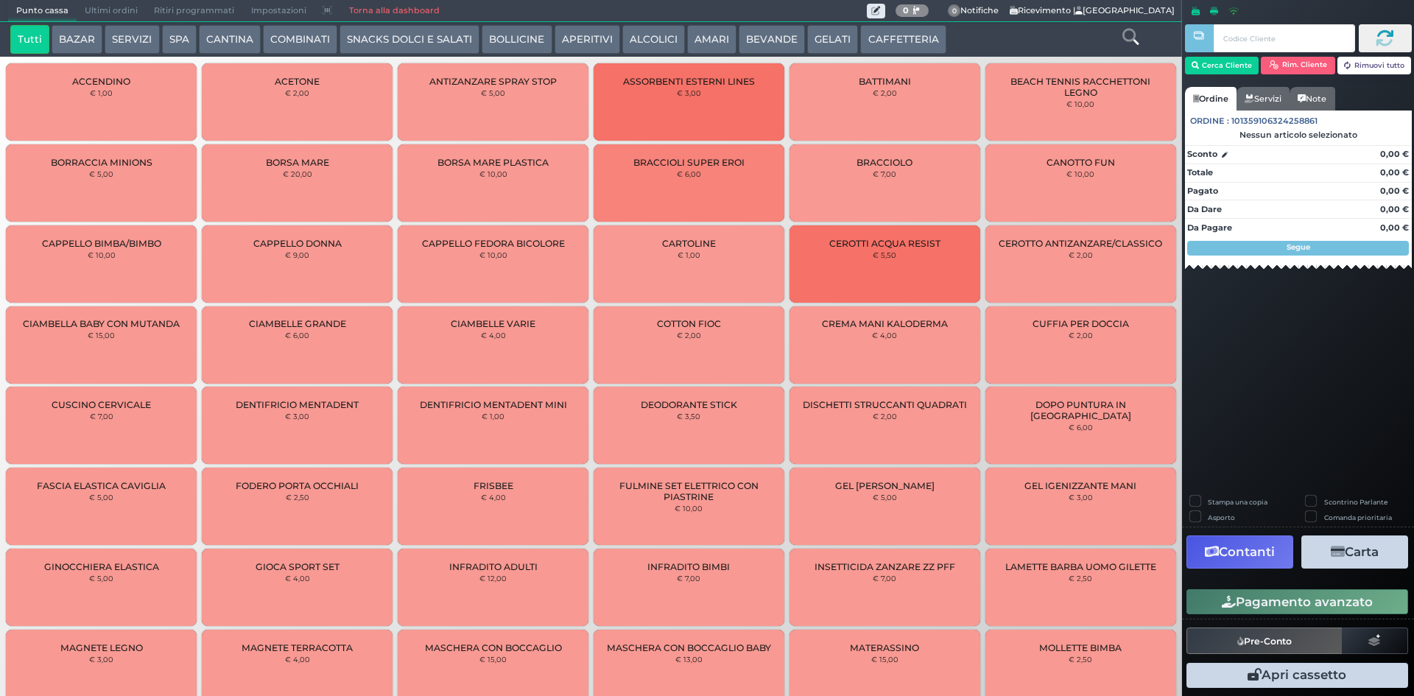
click at [896, 46] on button "CAFFETTERIA" at bounding box center [902, 39] width 85 height 29
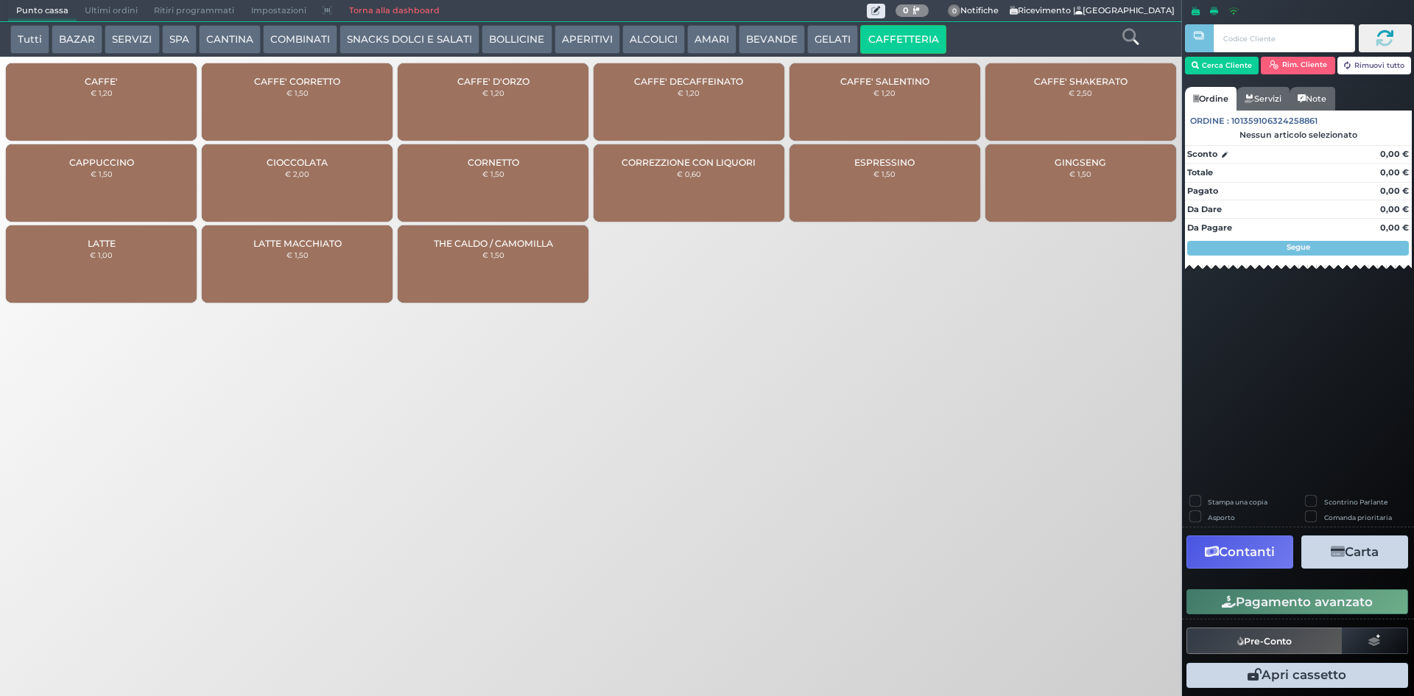
click at [141, 88] on div "CAFFE' € 1,20" at bounding box center [101, 101] width 191 height 77
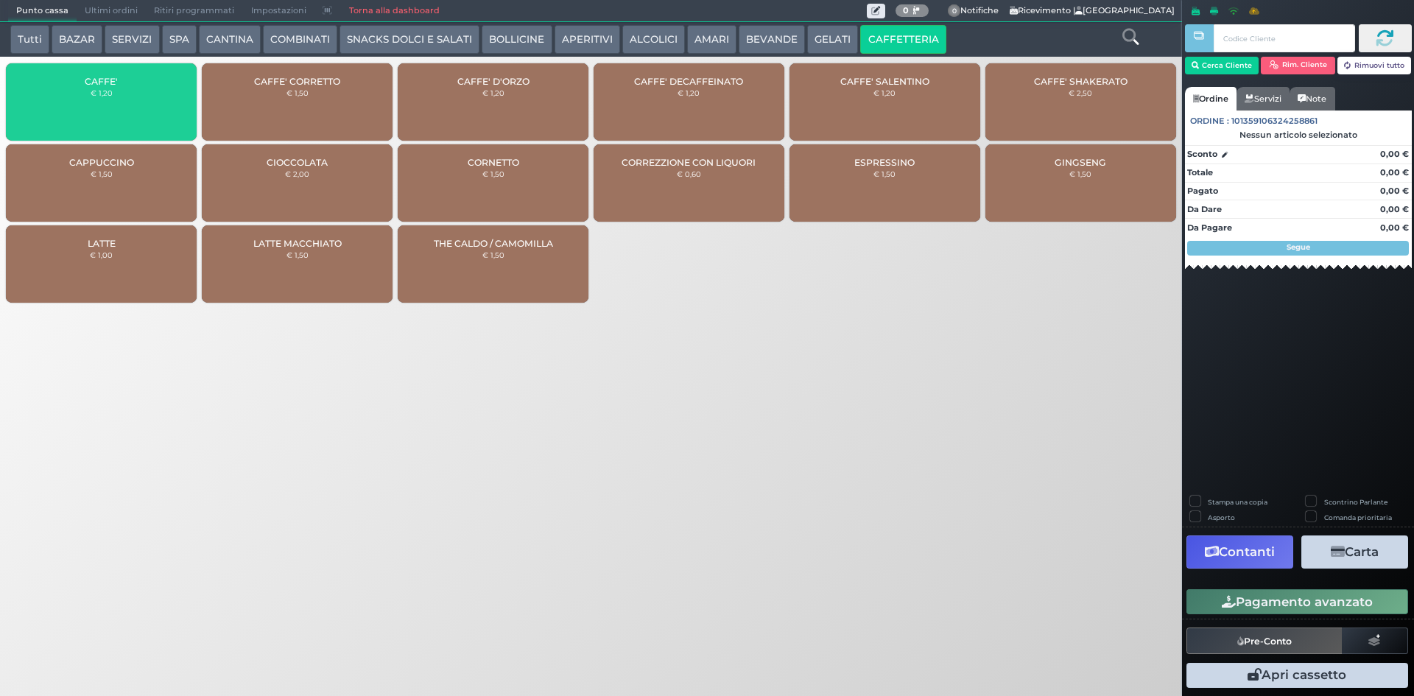
drag, startPoint x: 141, startPoint y: 88, endPoint x: 166, endPoint y: 90, distance: 25.8
click at [141, 88] on div "CAFFE' € 1,20" at bounding box center [101, 101] width 191 height 77
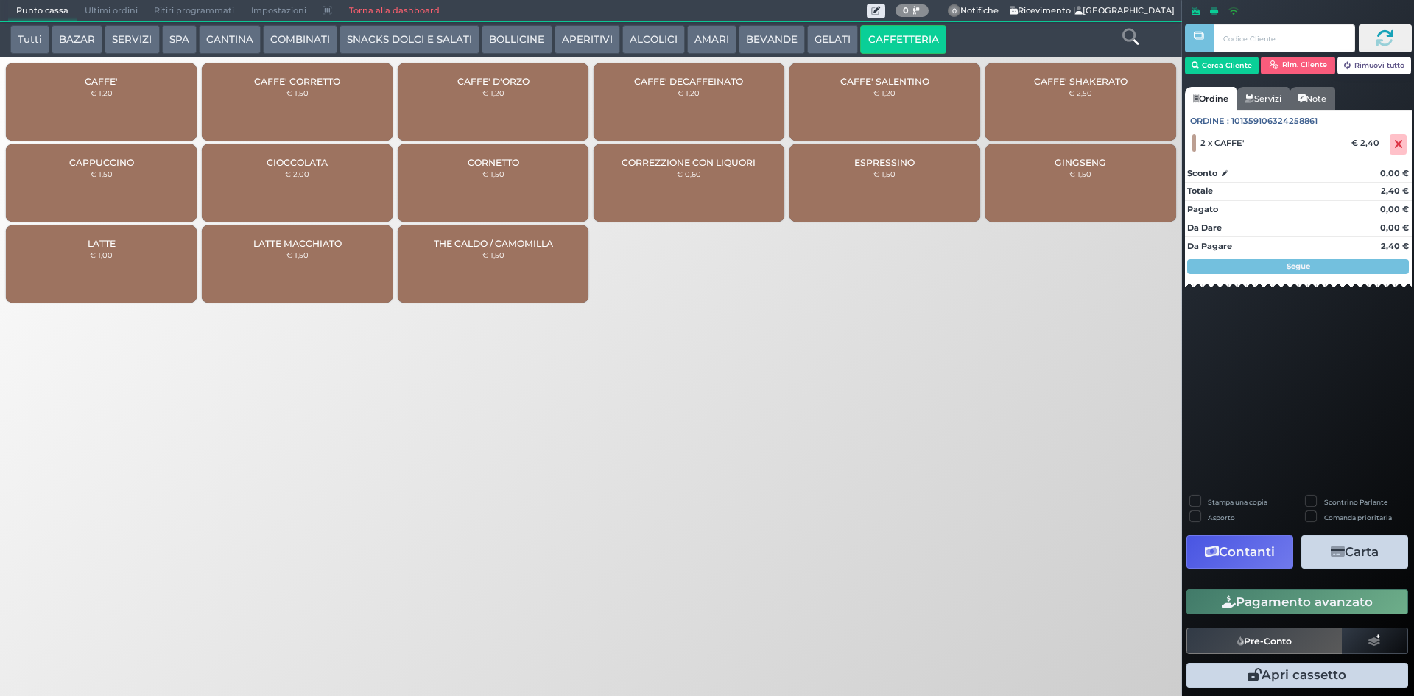
click at [1294, 604] on button "Pagamento avanzato" at bounding box center [1298, 601] width 222 height 25
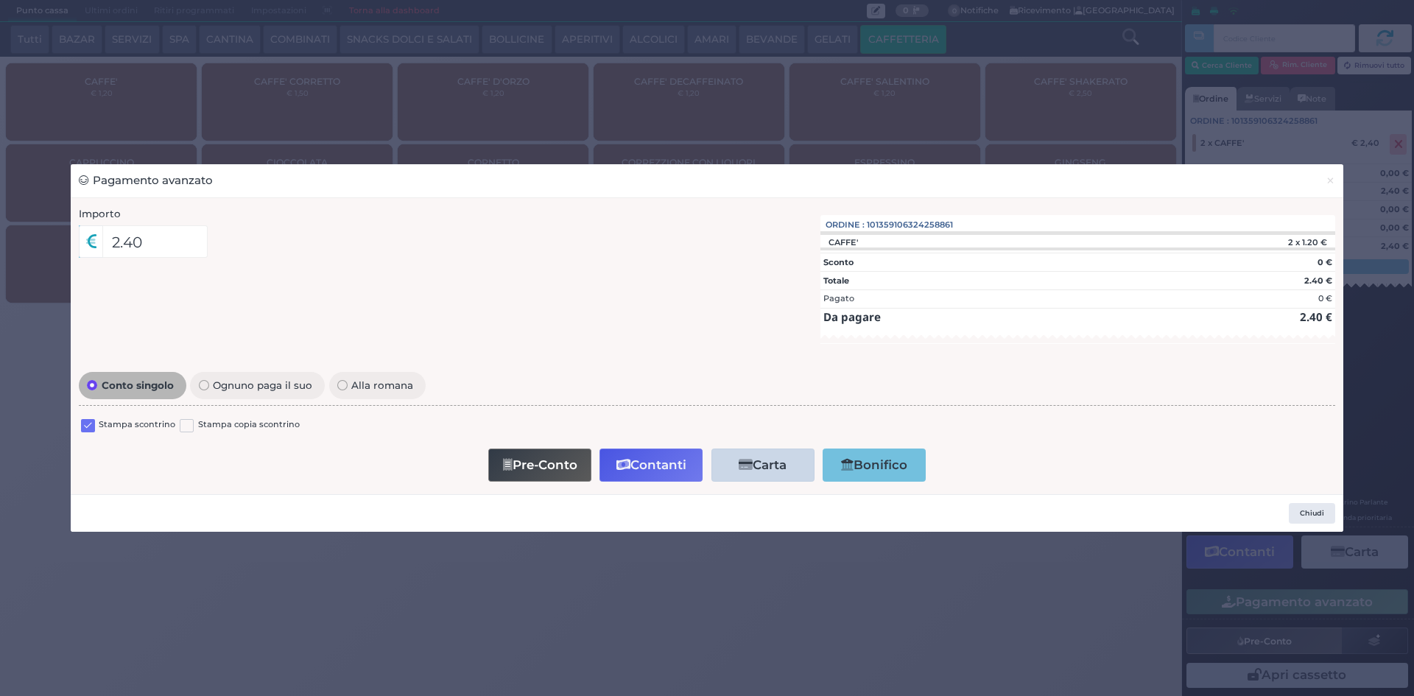
click at [85, 426] on label at bounding box center [88, 426] width 14 height 14
click at [0, 0] on input "checkbox" at bounding box center [0, 0] width 0 height 0
click at [662, 467] on button "Contanti" at bounding box center [651, 465] width 103 height 33
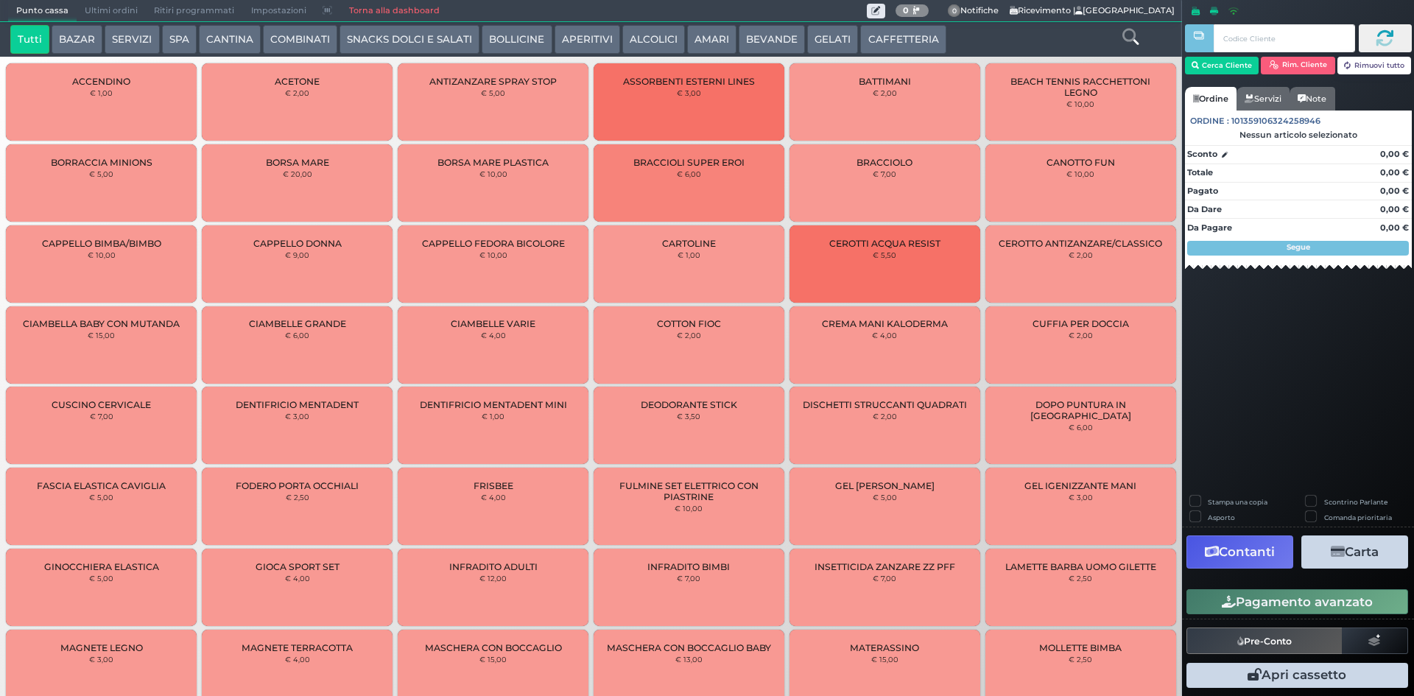
drag, startPoint x: 877, startPoint y: 38, endPoint x: 1190, endPoint y: 186, distance: 345.3
click at [879, 38] on button "CAFFETTERIA" at bounding box center [902, 39] width 85 height 29
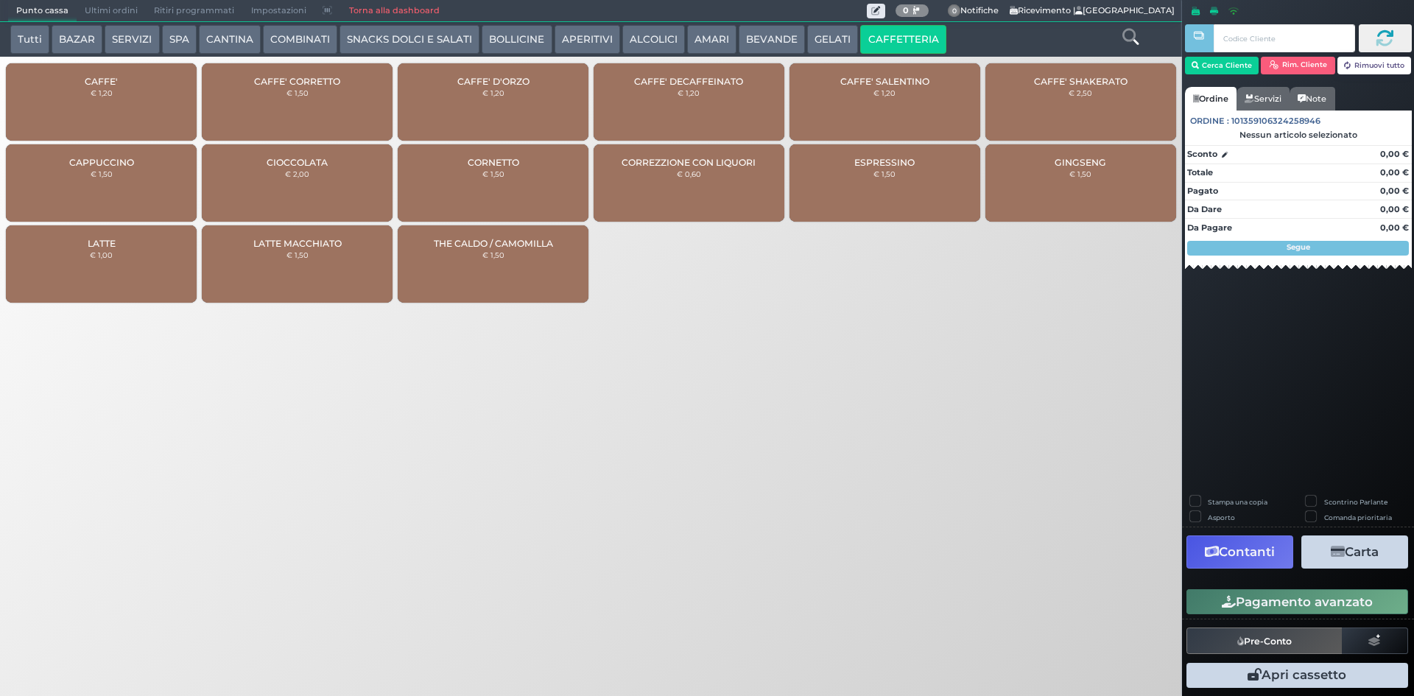
click at [96, 90] on small "€ 1,20" at bounding box center [102, 92] width 22 height 9
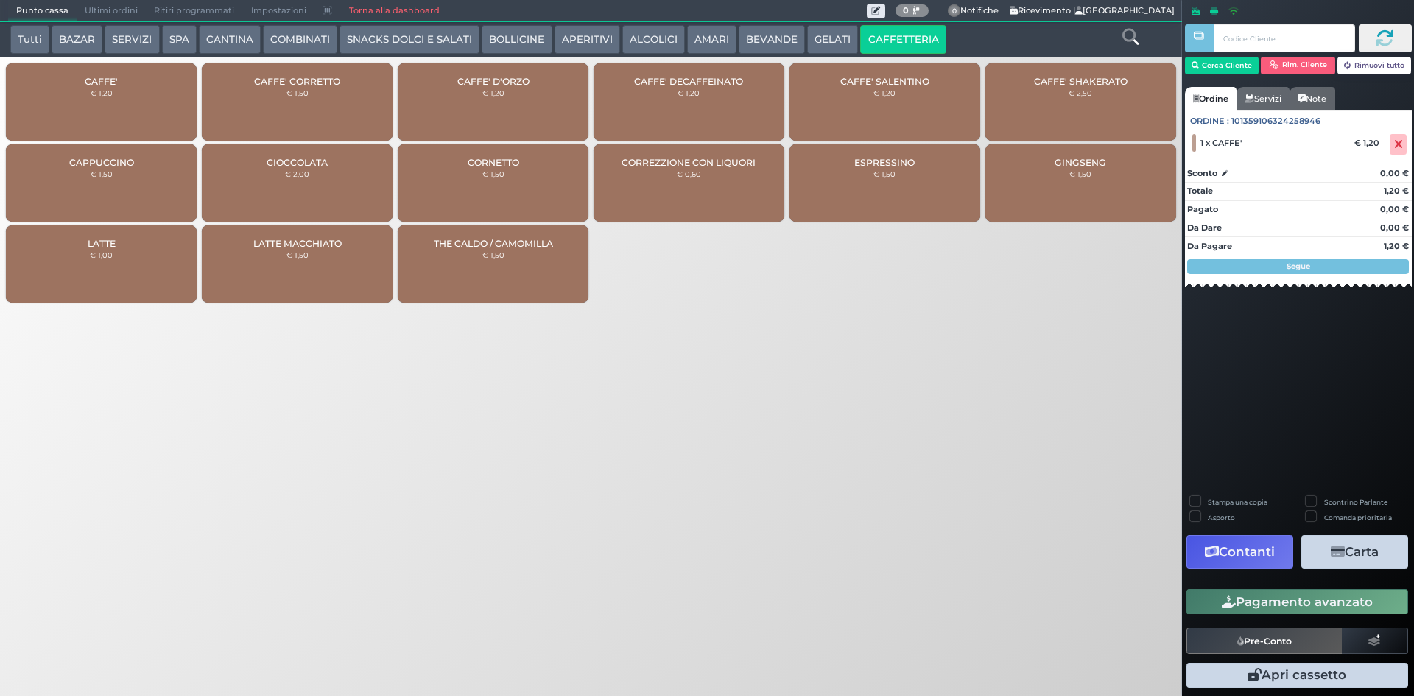
click at [117, 97] on div "CAFFE' € 1,20" at bounding box center [101, 101] width 191 height 77
click at [116, 110] on div "CAFFE' € 1,20" at bounding box center [101, 101] width 191 height 77
click at [116, 109] on div "CAFFE' € 1,20" at bounding box center [101, 101] width 191 height 77
click at [116, 108] on div "CAFFE' € 1,20" at bounding box center [101, 101] width 191 height 77
click at [1299, 600] on button "Pagamento avanzato" at bounding box center [1298, 601] width 222 height 25
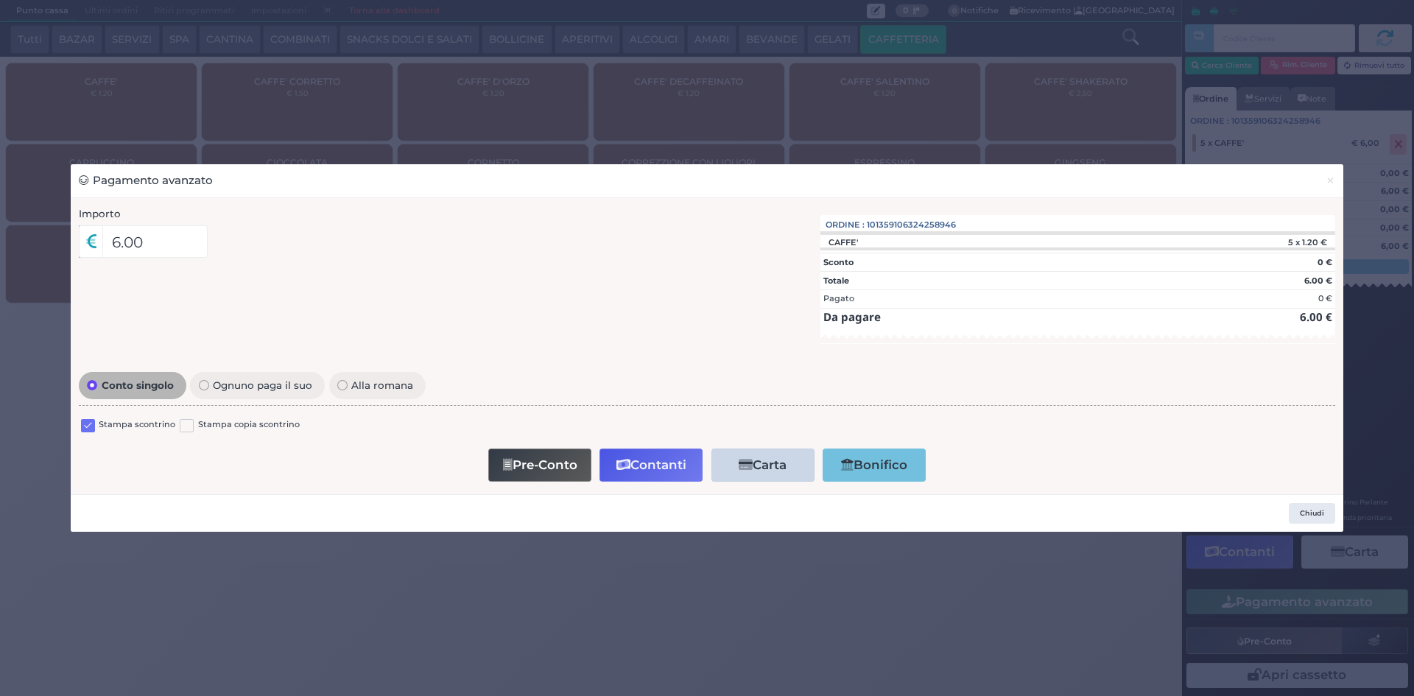
click at [92, 424] on label at bounding box center [88, 426] width 14 height 14
click at [0, 0] on input "checkbox" at bounding box center [0, 0] width 0 height 0
click at [638, 463] on button "Contanti" at bounding box center [651, 465] width 103 height 33
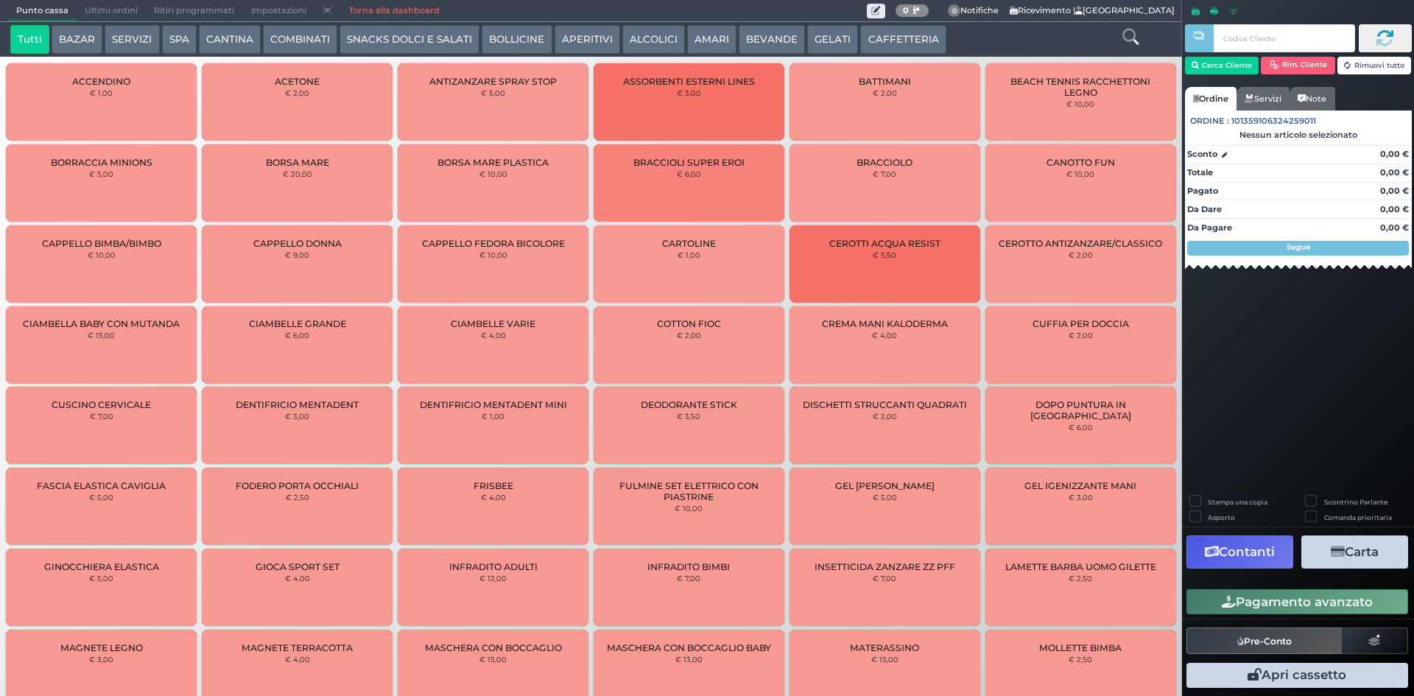
click at [110, 4] on span "Ultimi ordini" at bounding box center [111, 11] width 69 height 21
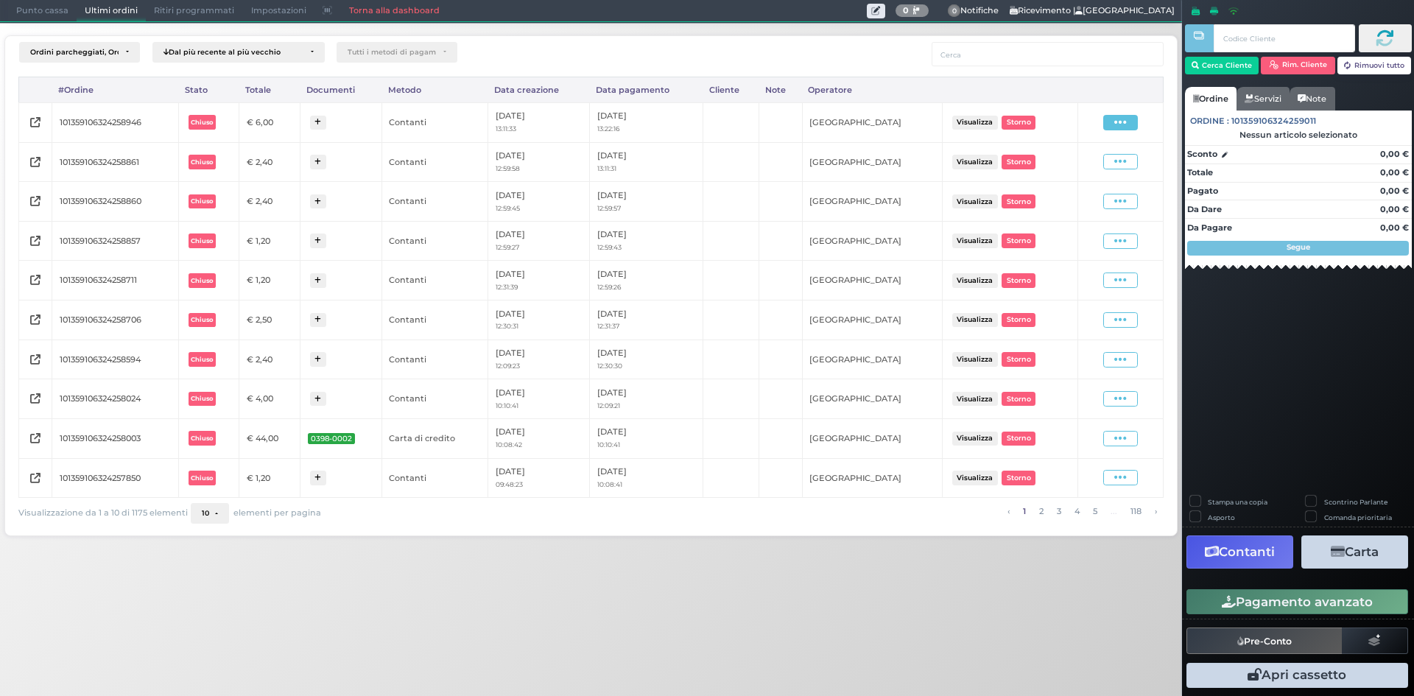
click at [1114, 124] on span at bounding box center [1120, 122] width 35 height 15
click at [1086, 168] on span "Ristampa Pre-Conto" at bounding box center [1086, 164] width 60 height 25
click at [58, 13] on span "Punto cassa" at bounding box center [42, 11] width 69 height 21
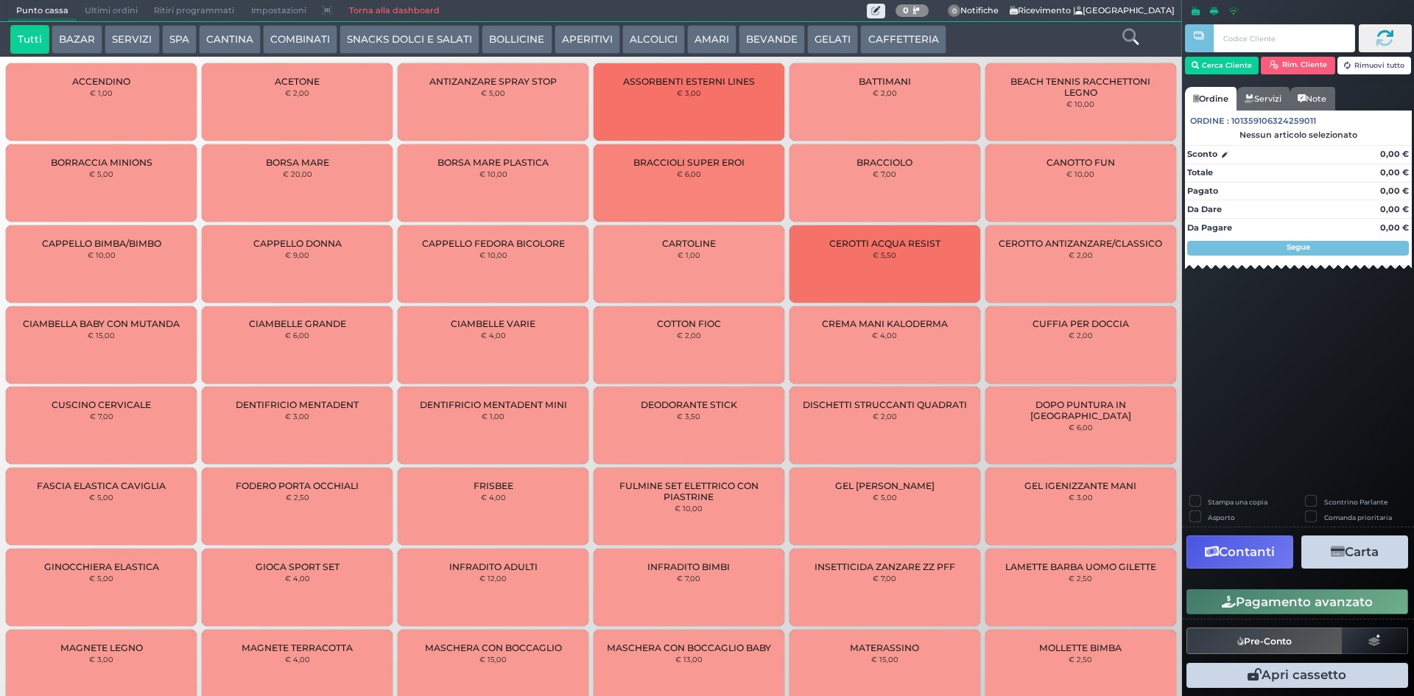
click at [763, 38] on button "BEVANDE" at bounding box center [772, 39] width 66 height 29
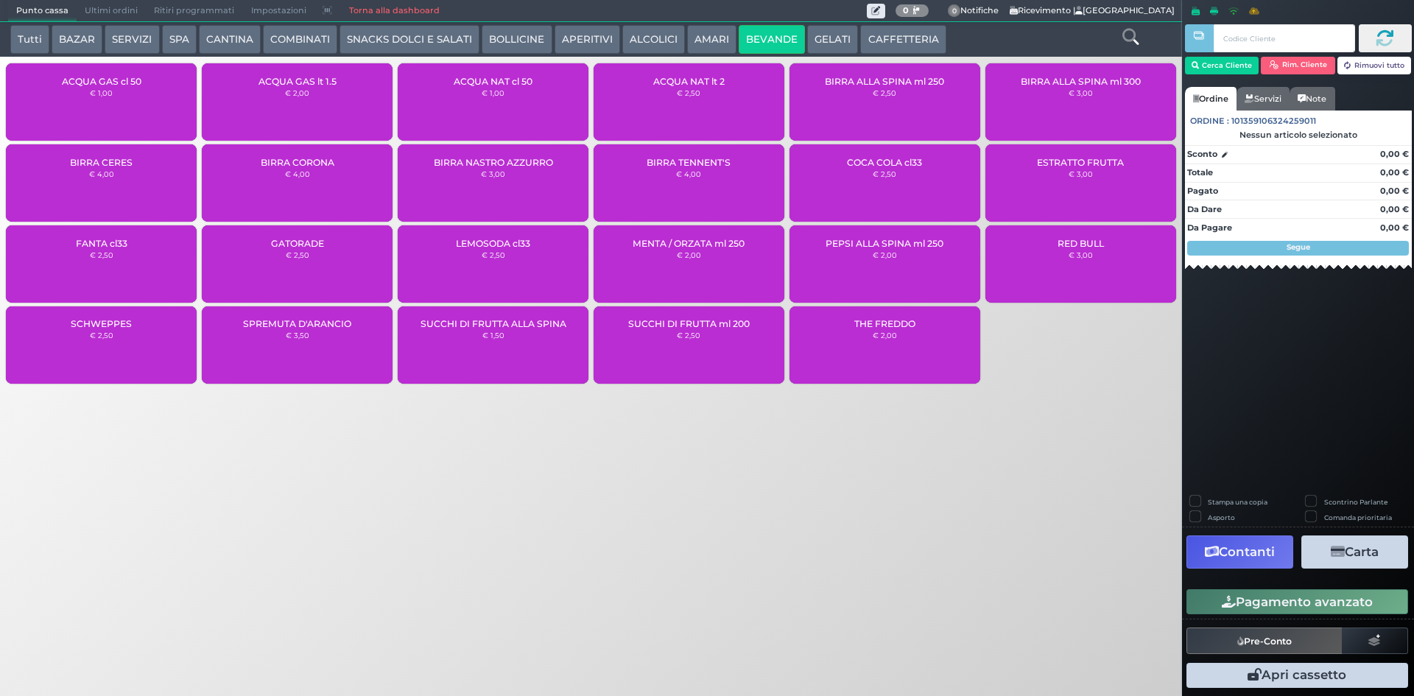
click at [677, 101] on div "ACQUA NAT lt 2 € 2,50" at bounding box center [689, 101] width 191 height 77
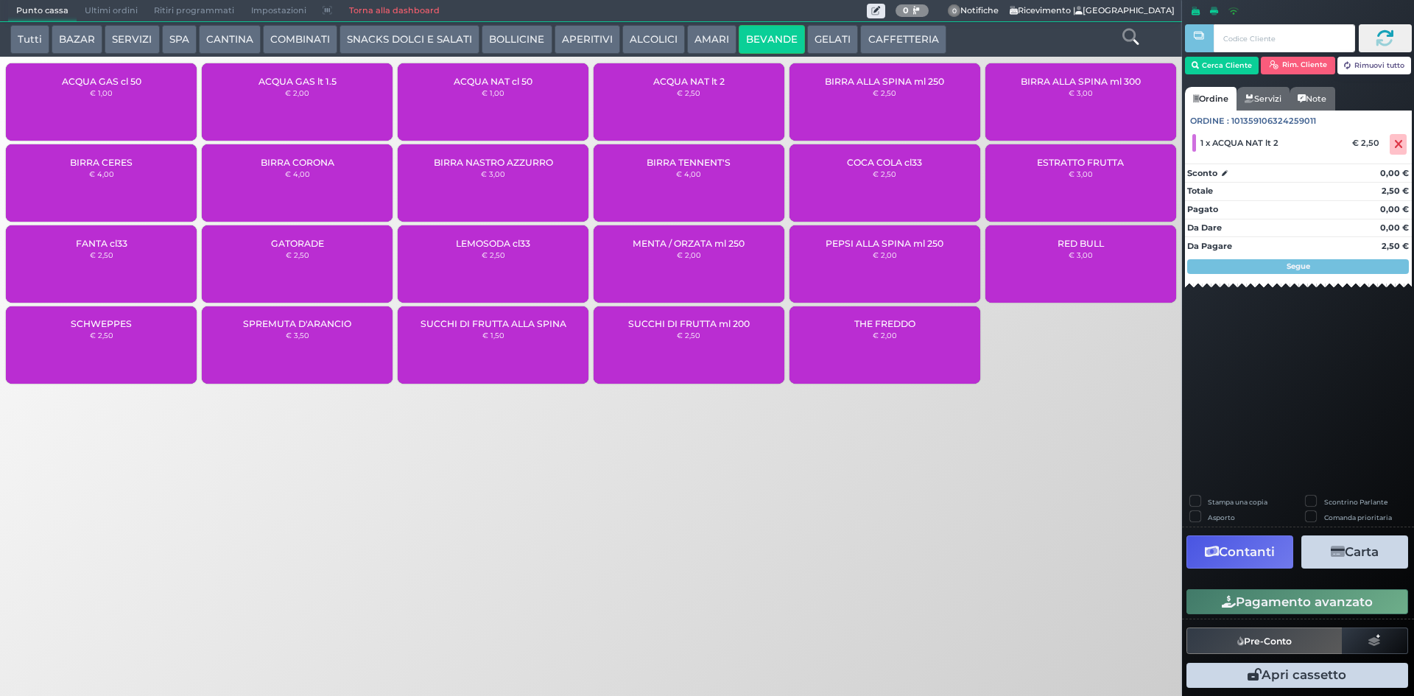
click at [1341, 605] on button "Pagamento avanzato" at bounding box center [1298, 601] width 222 height 25
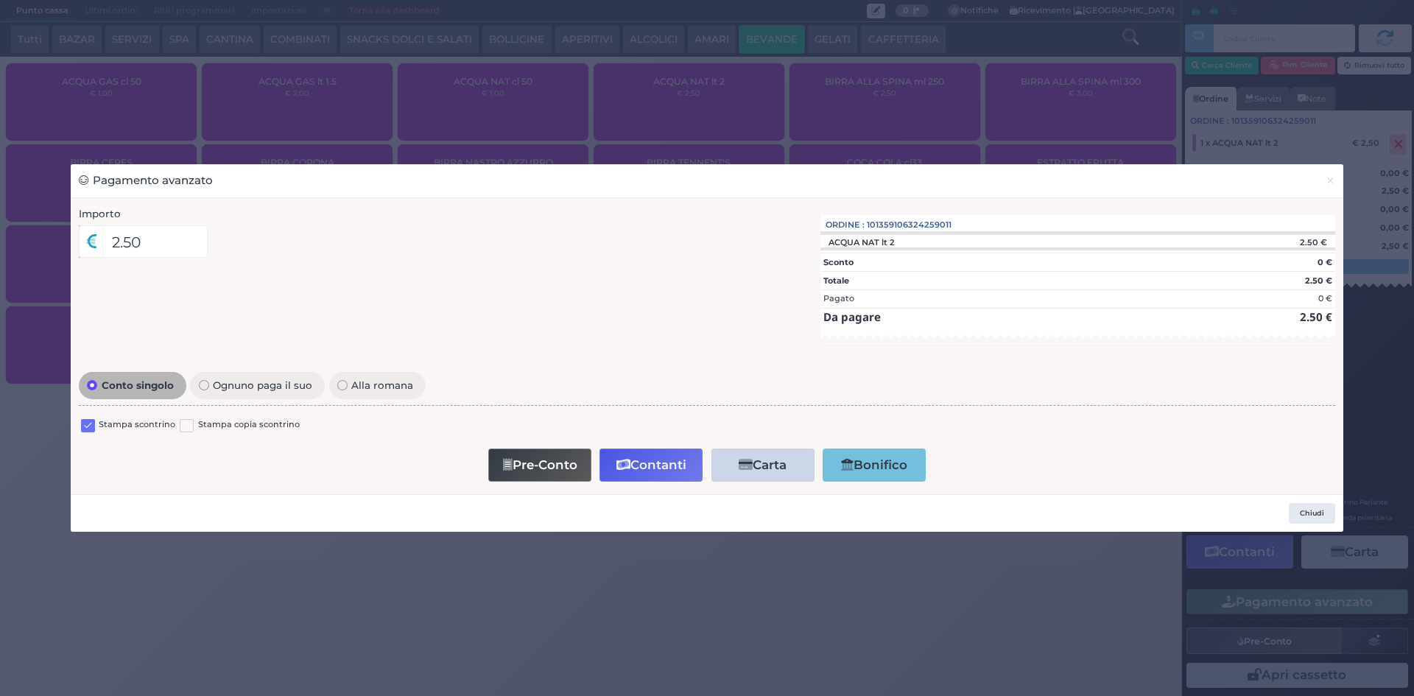
click at [91, 423] on label at bounding box center [88, 426] width 14 height 14
click at [0, 0] on input "checkbox" at bounding box center [0, 0] width 0 height 0
click at [639, 468] on button "Contanti" at bounding box center [651, 465] width 103 height 33
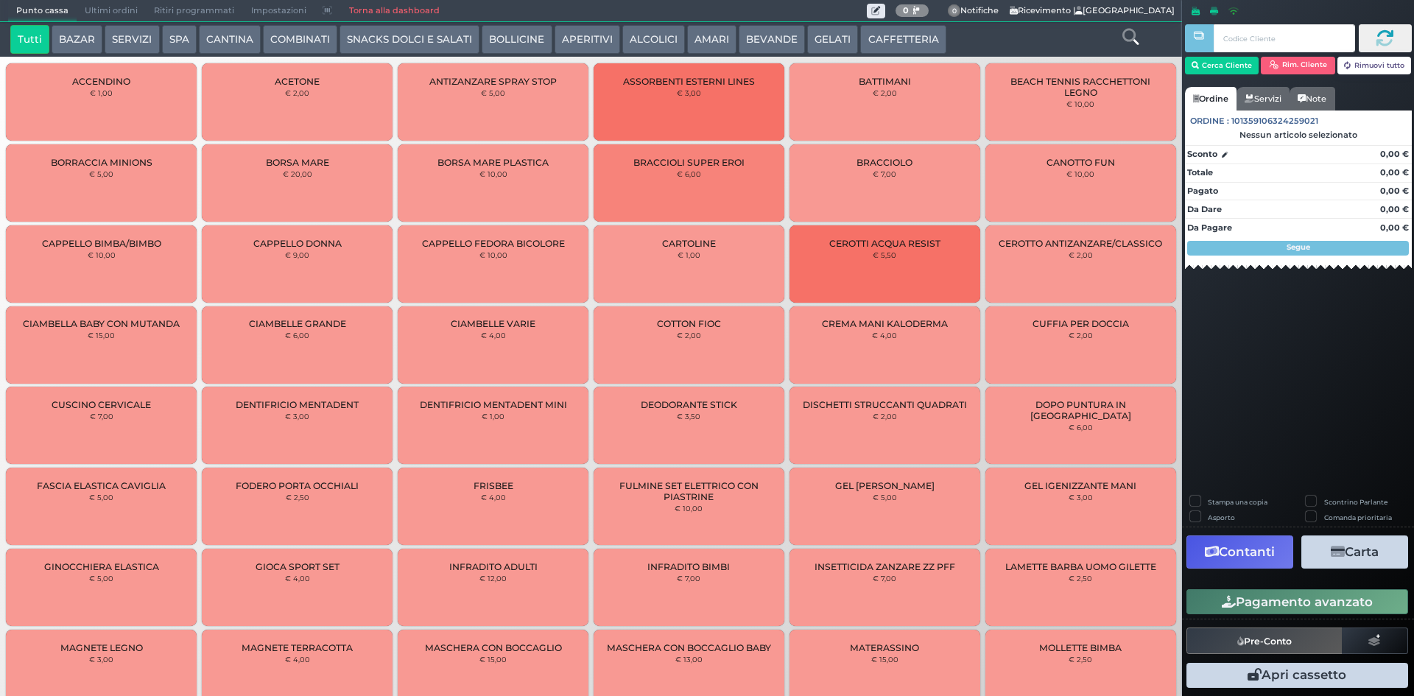
click at [95, 8] on span "Ultimi ordini" at bounding box center [111, 11] width 69 height 21
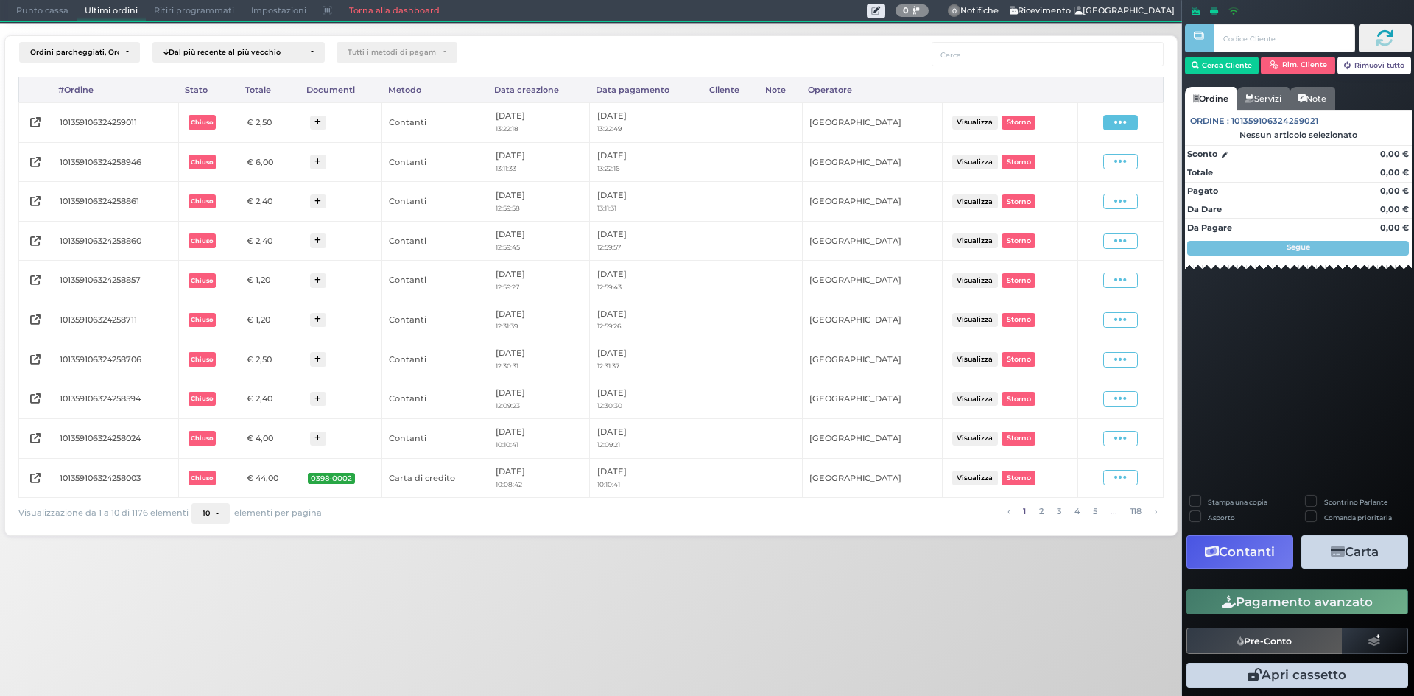
click at [1127, 116] on icon at bounding box center [1120, 123] width 13 height 14
click at [1072, 164] on span "Ristampa Pre-Conto" at bounding box center [1086, 164] width 60 height 25
click at [27, 14] on span "Punto cassa" at bounding box center [42, 11] width 69 height 21
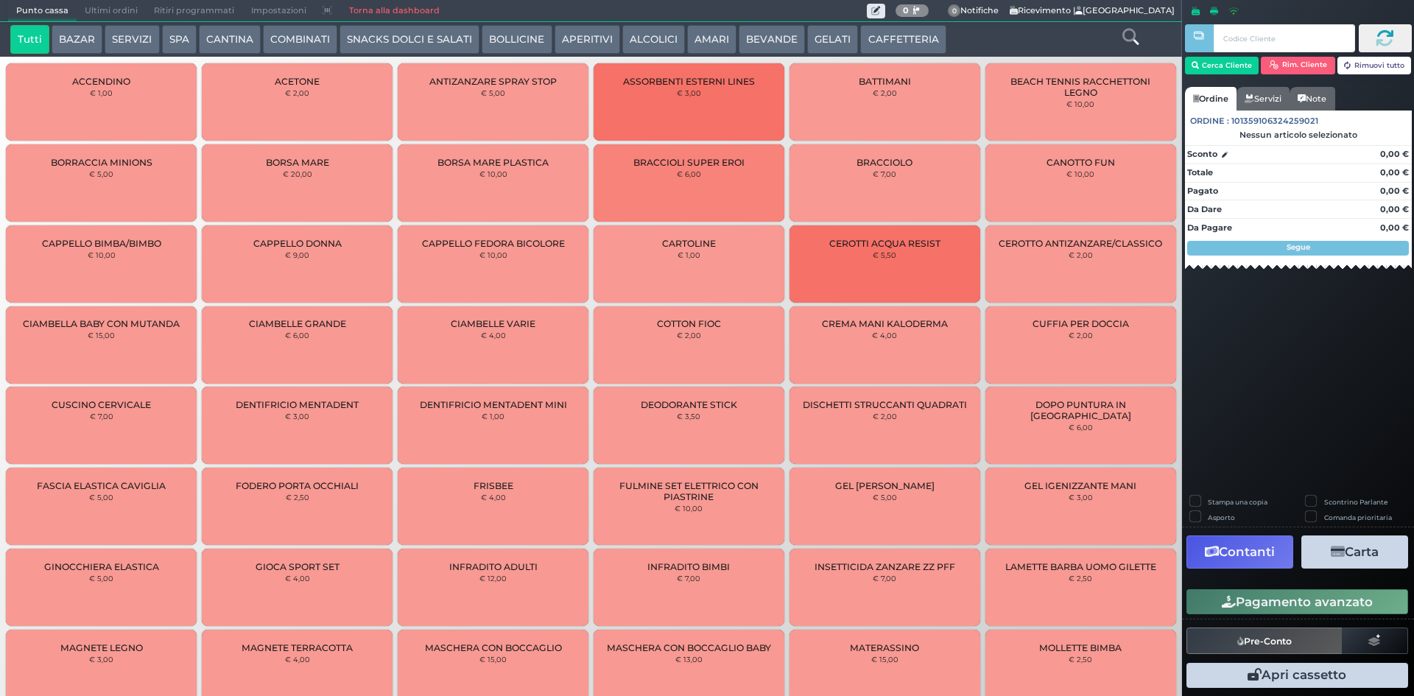
click at [885, 51] on button "CAFFETTERIA" at bounding box center [902, 39] width 85 height 29
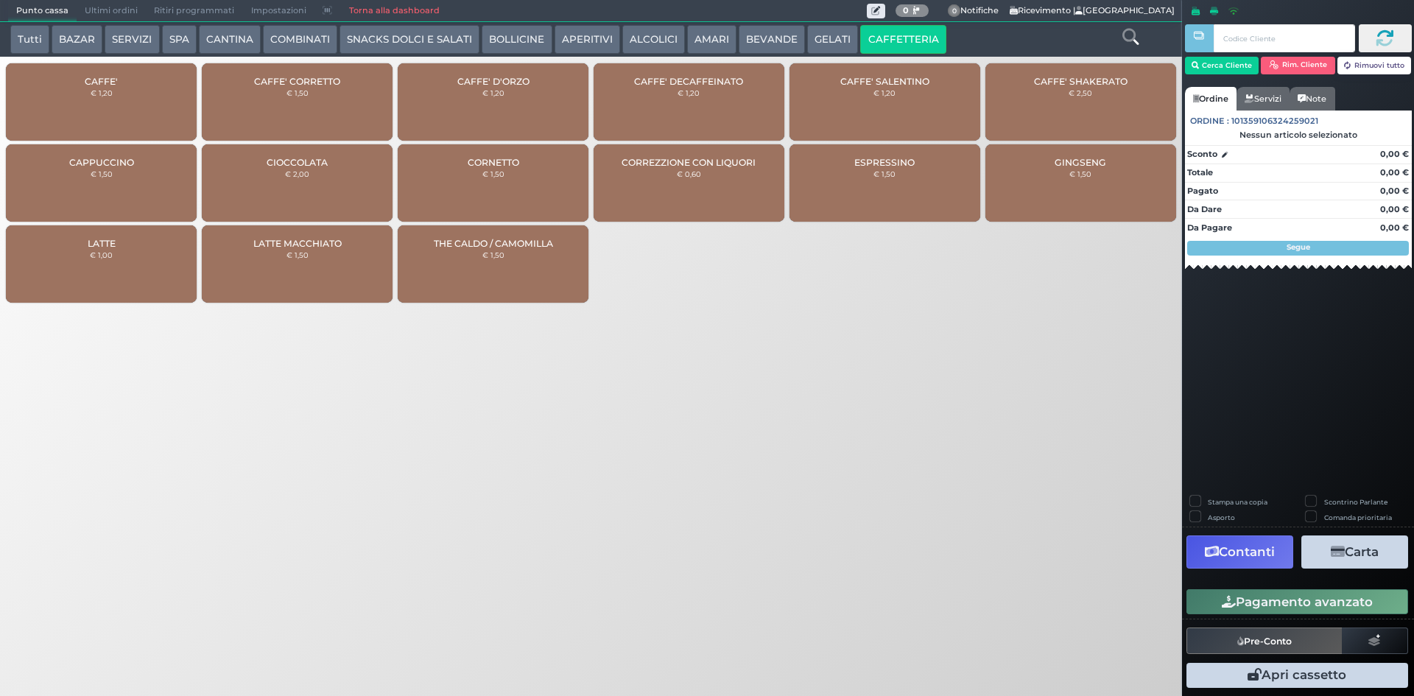
click at [131, 85] on div "CAFFE' € 1,20" at bounding box center [101, 101] width 191 height 77
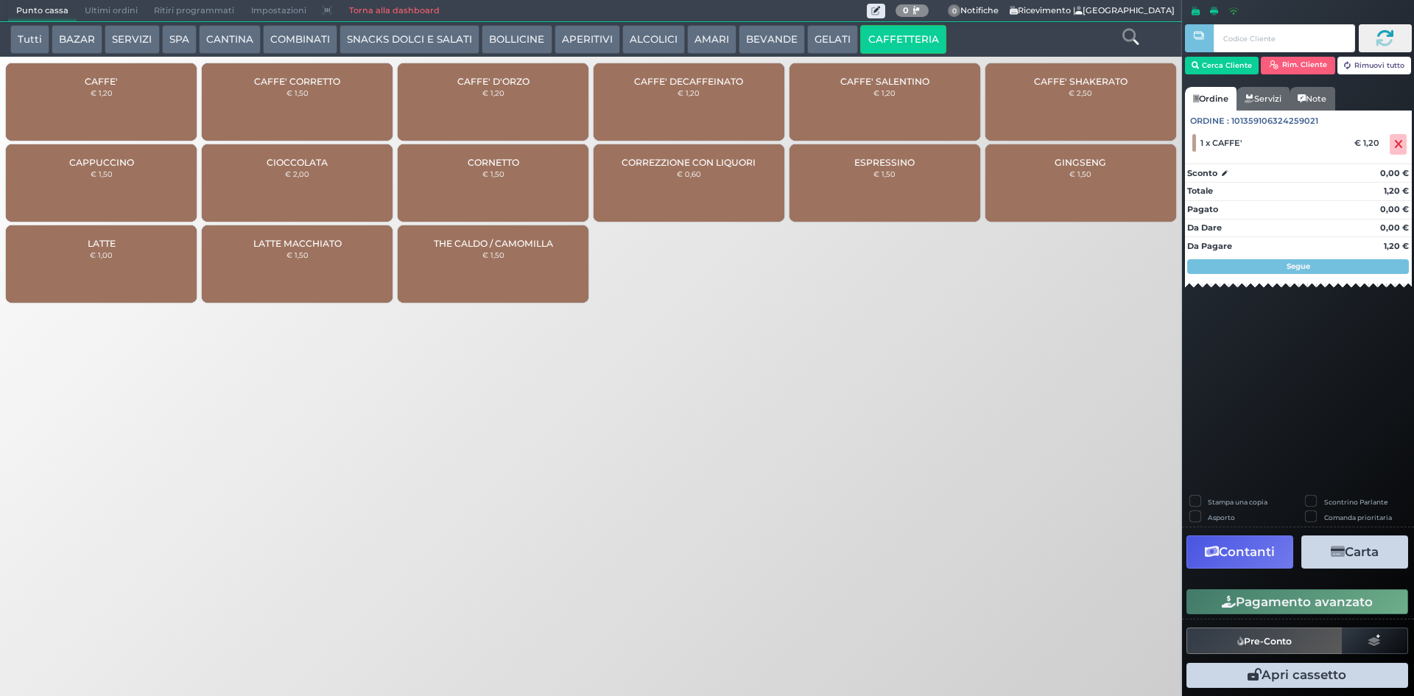
click at [1260, 599] on button "Pagamento avanzato" at bounding box center [1298, 601] width 222 height 25
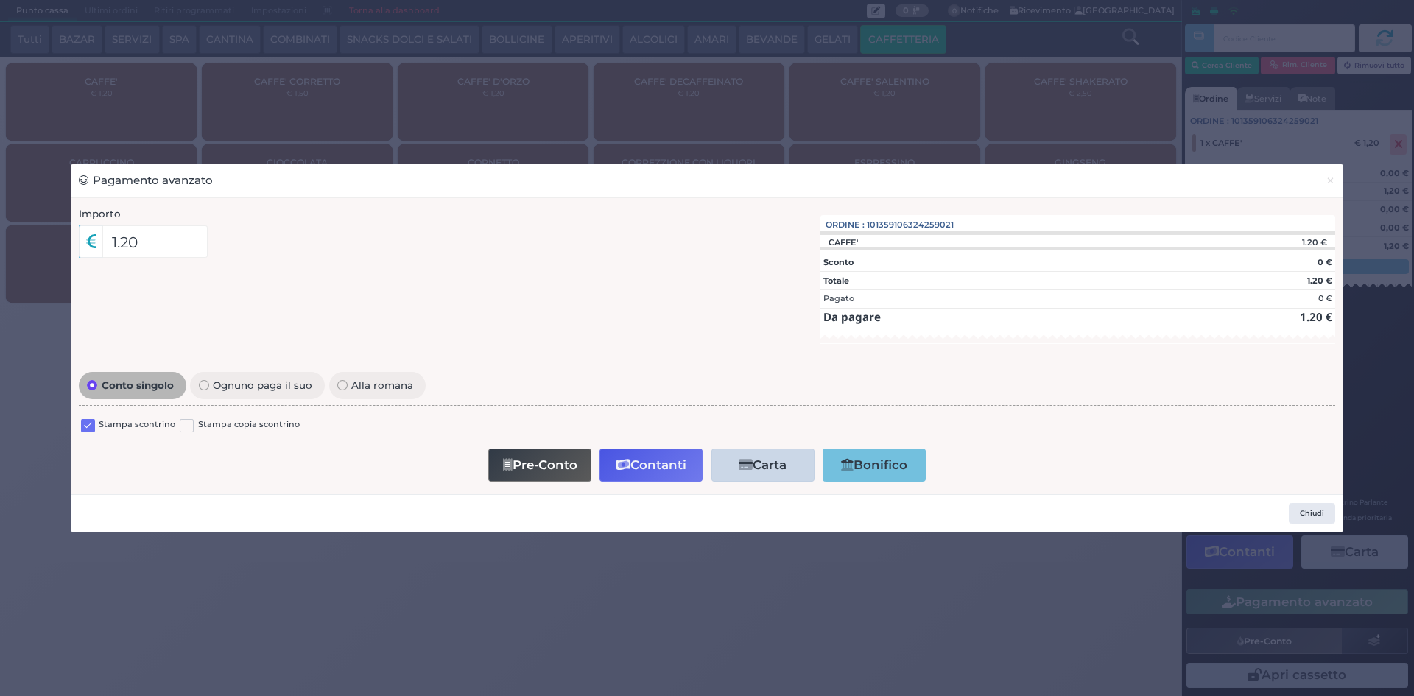
click at [86, 427] on label at bounding box center [88, 426] width 14 height 14
click at [0, 0] on input "checkbox" at bounding box center [0, 0] width 0 height 0
click at [636, 463] on button "Contanti" at bounding box center [651, 465] width 103 height 33
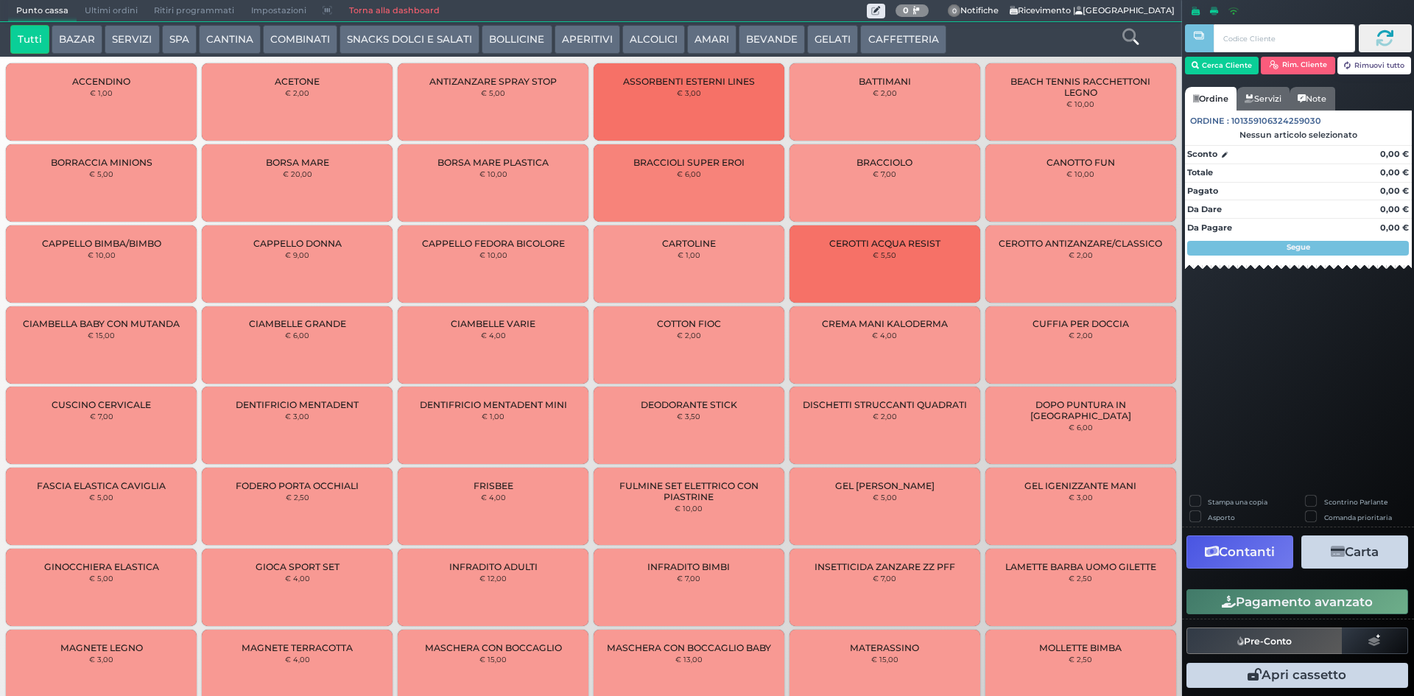
click at [108, 15] on span "Ultimi ordini" at bounding box center [111, 11] width 69 height 21
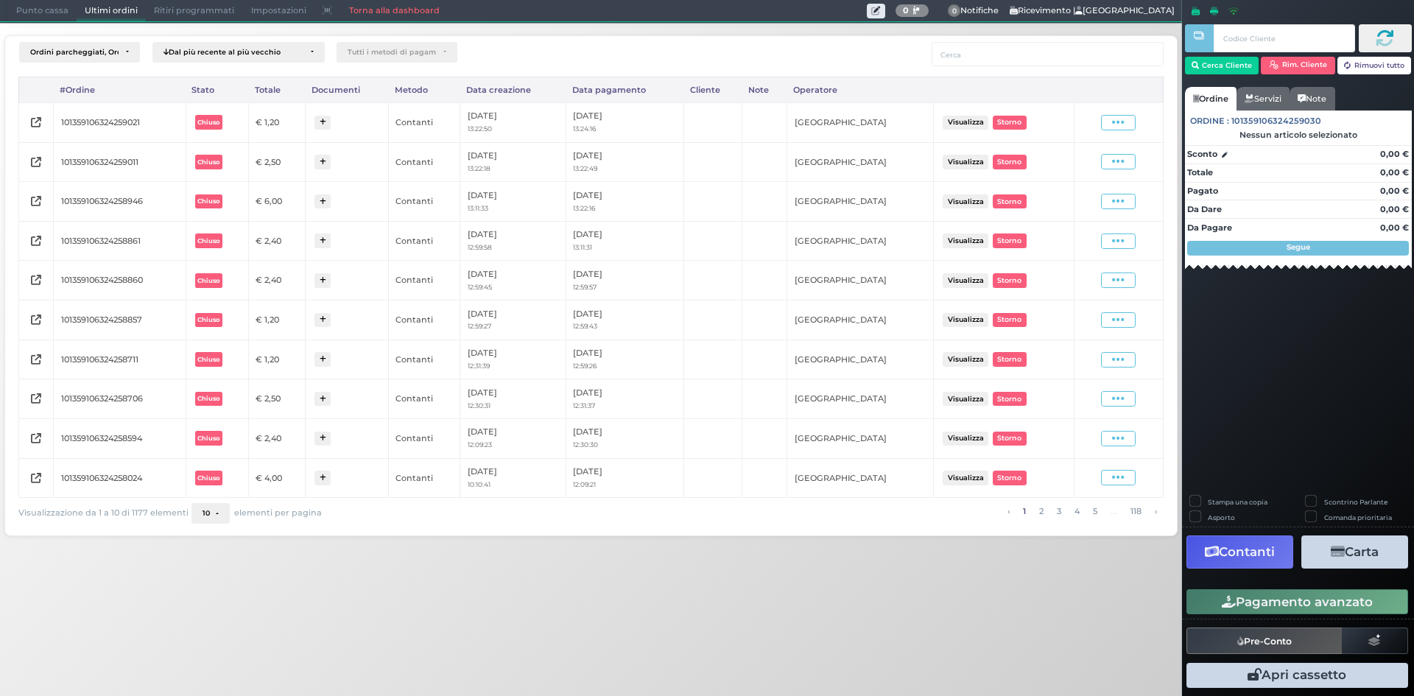
drag, startPoint x: 1111, startPoint y: 123, endPoint x: 1084, endPoint y: 200, distance: 81.1
click at [1113, 124] on span at bounding box center [1118, 122] width 35 height 15
click at [1075, 167] on span "Ristampa Pre-Conto" at bounding box center [1083, 164] width 60 height 25
click at [29, 10] on span "Punto cassa" at bounding box center [42, 11] width 69 height 21
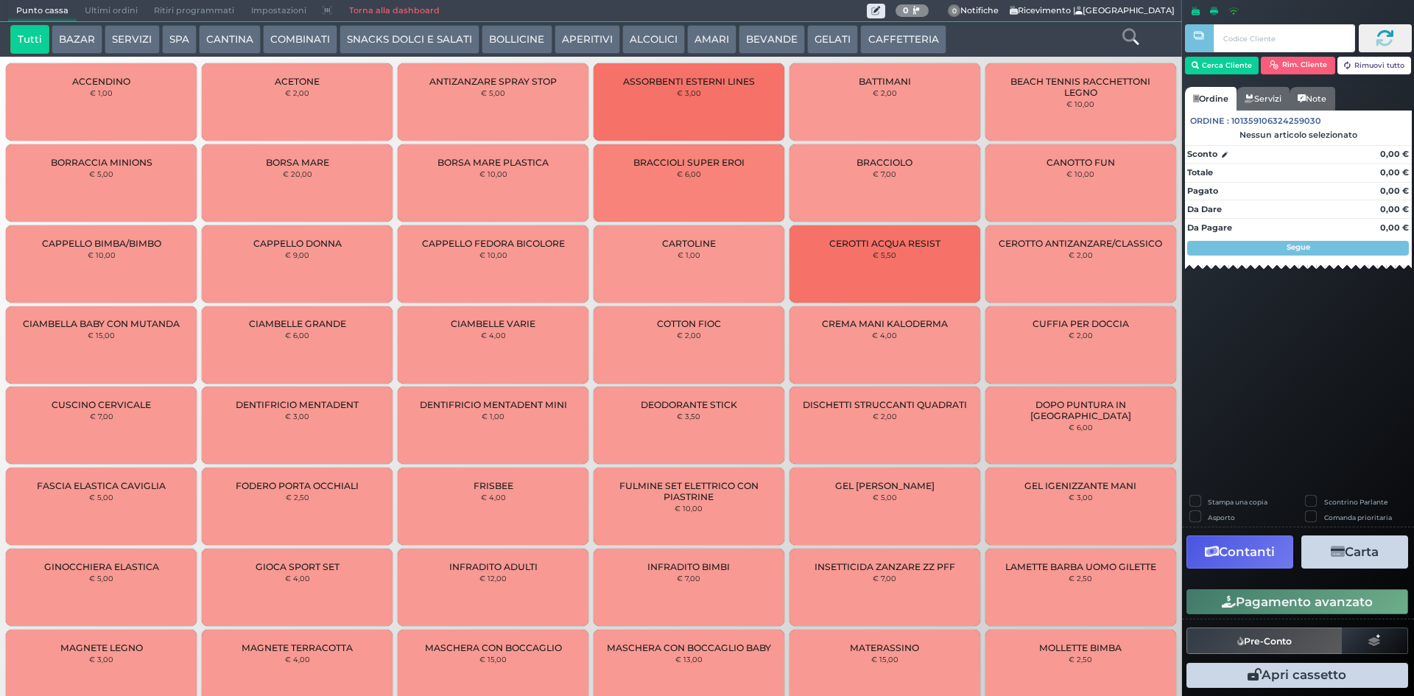
click at [904, 36] on button "CAFFETTERIA" at bounding box center [902, 39] width 85 height 29
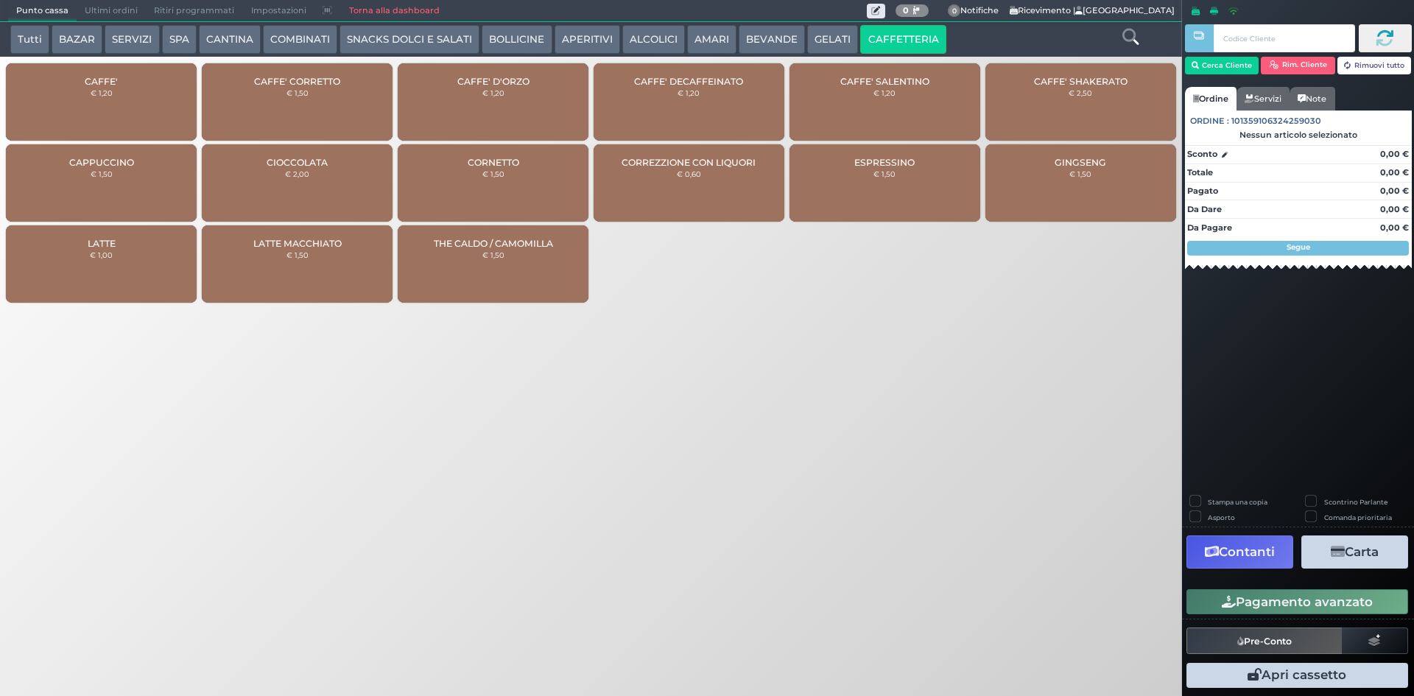
click at [136, 113] on div "CAFFE' € 1,20" at bounding box center [101, 101] width 191 height 77
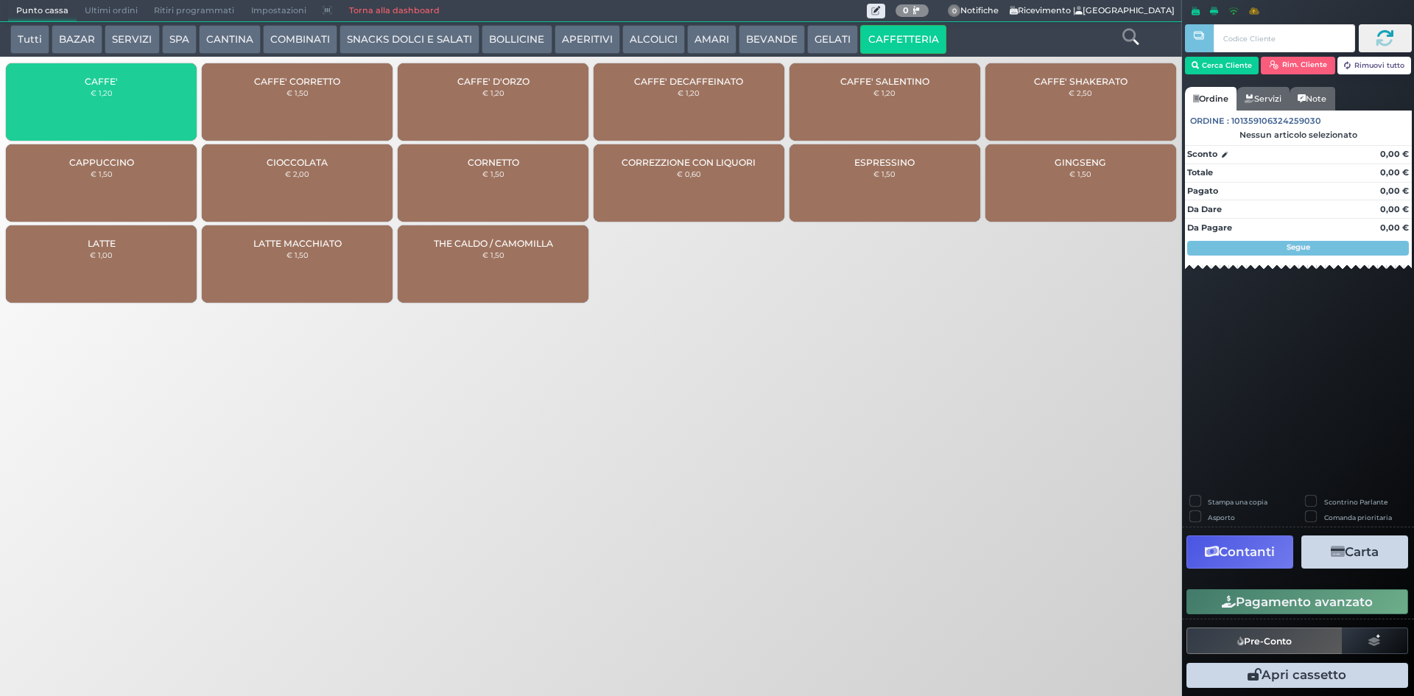
click at [136, 113] on div "CAFFE' € 1,20" at bounding box center [101, 101] width 191 height 77
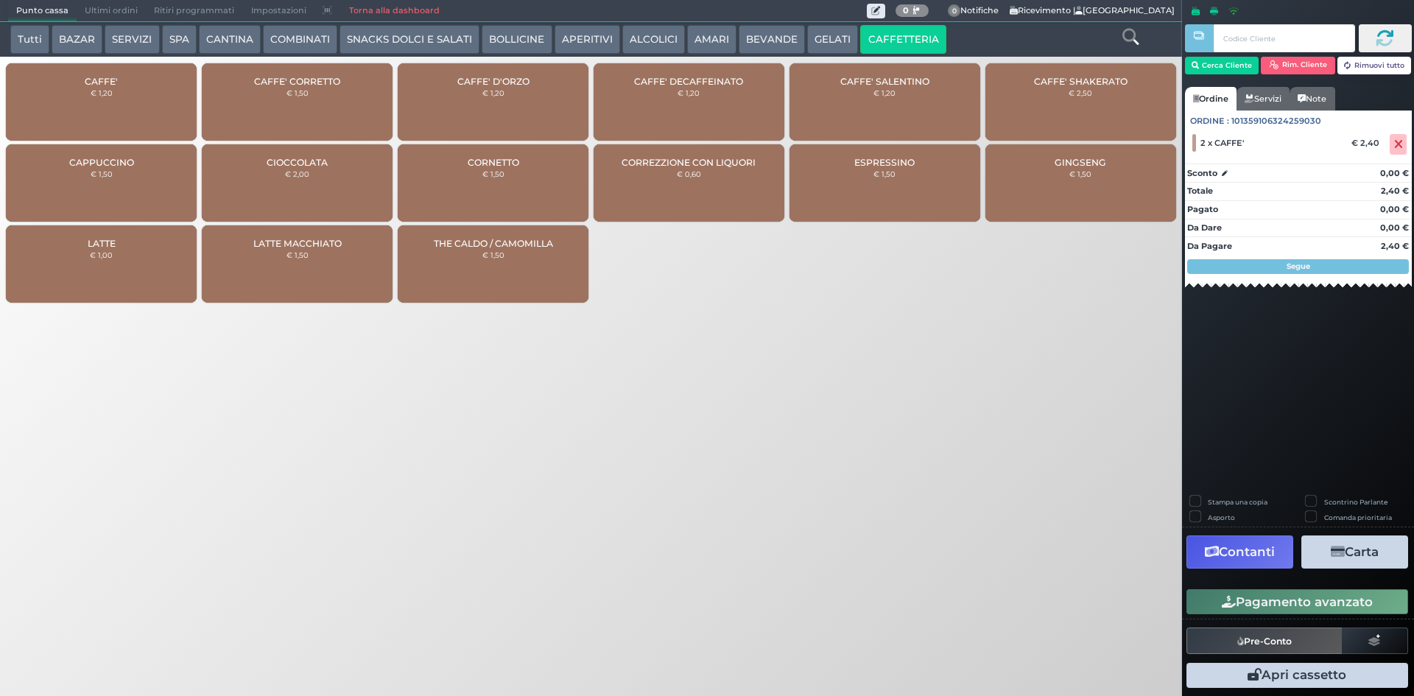
click at [1301, 594] on button "Pagamento avanzato" at bounding box center [1298, 601] width 222 height 25
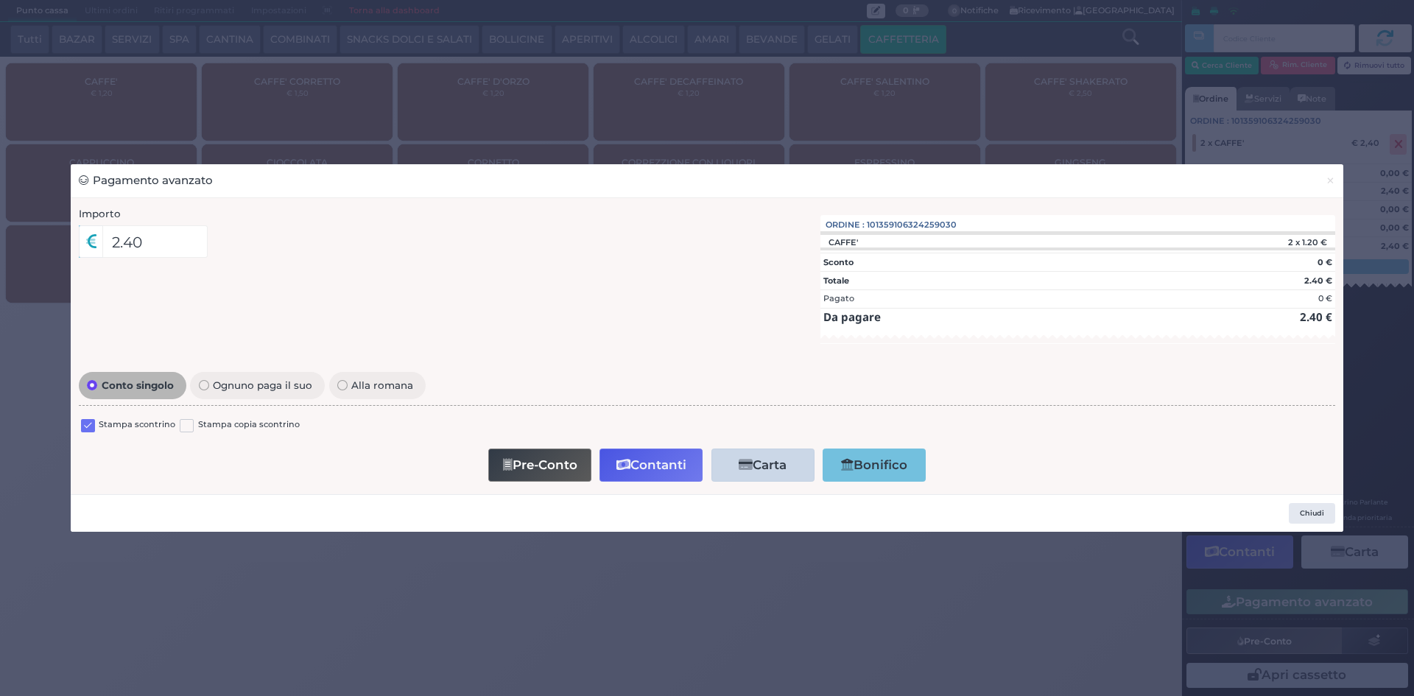
click at [90, 427] on label at bounding box center [88, 426] width 14 height 14
click at [0, 0] on input "checkbox" at bounding box center [0, 0] width 0 height 0
drag, startPoint x: 651, startPoint y: 454, endPoint x: 639, endPoint y: 457, distance: 12.9
click at [650, 454] on button "Contanti" at bounding box center [651, 465] width 103 height 33
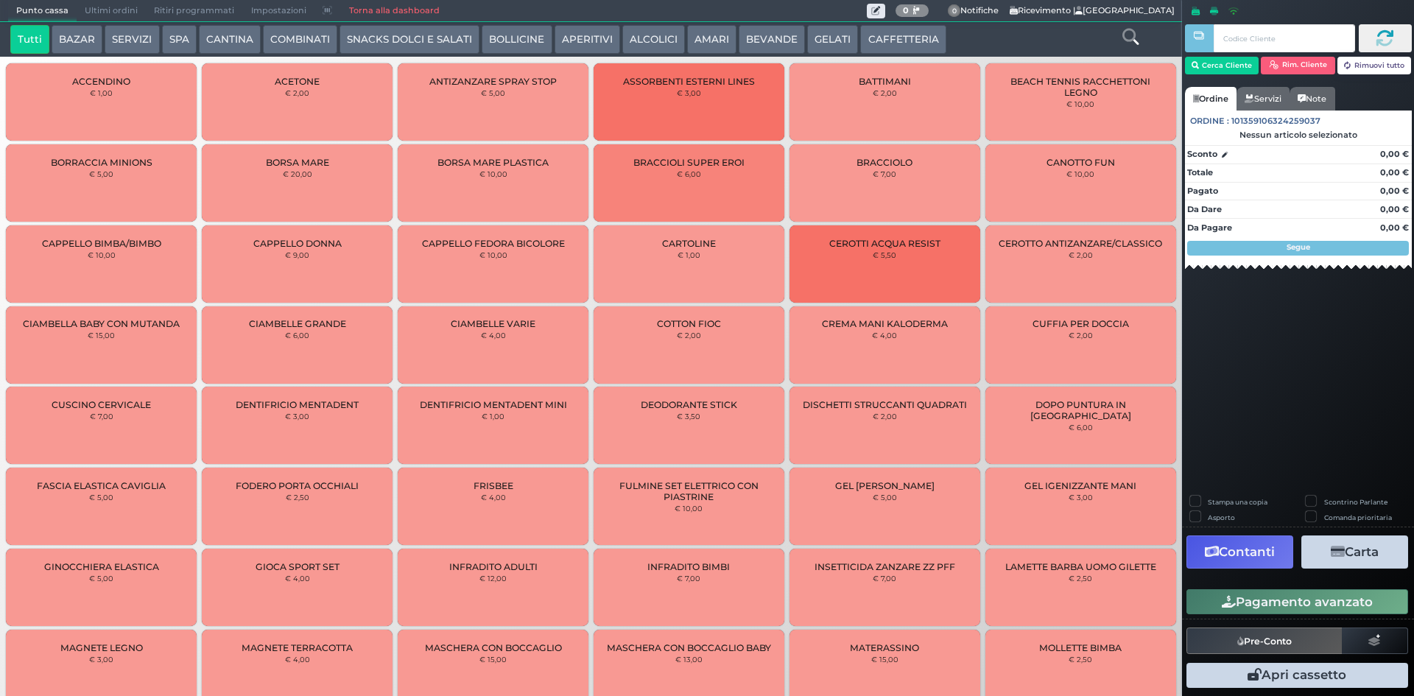
click at [102, 12] on span "Ultimi ordini" at bounding box center [111, 11] width 69 height 21
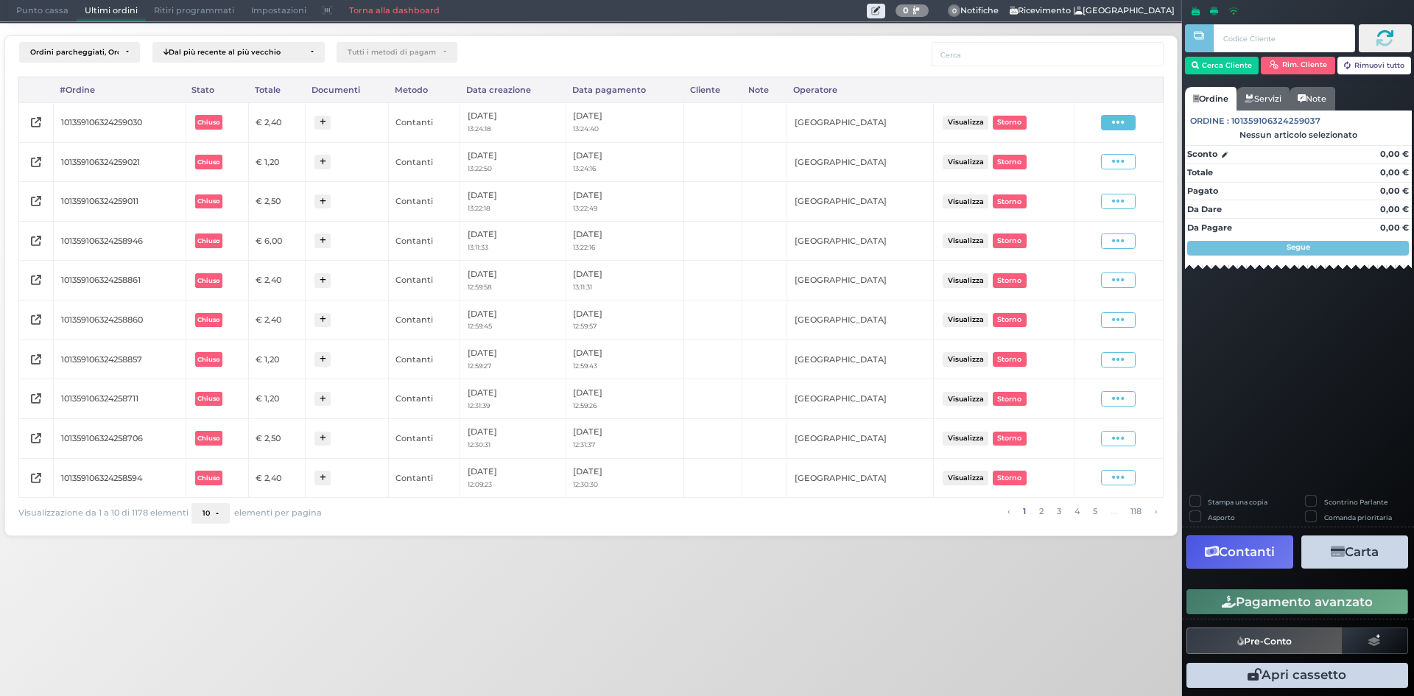
click at [1125, 116] on icon at bounding box center [1118, 123] width 13 height 14
click at [1080, 164] on span "Ristampa Pre-Conto" at bounding box center [1083, 164] width 60 height 25
click at [45, 7] on span "Punto cassa" at bounding box center [42, 11] width 69 height 21
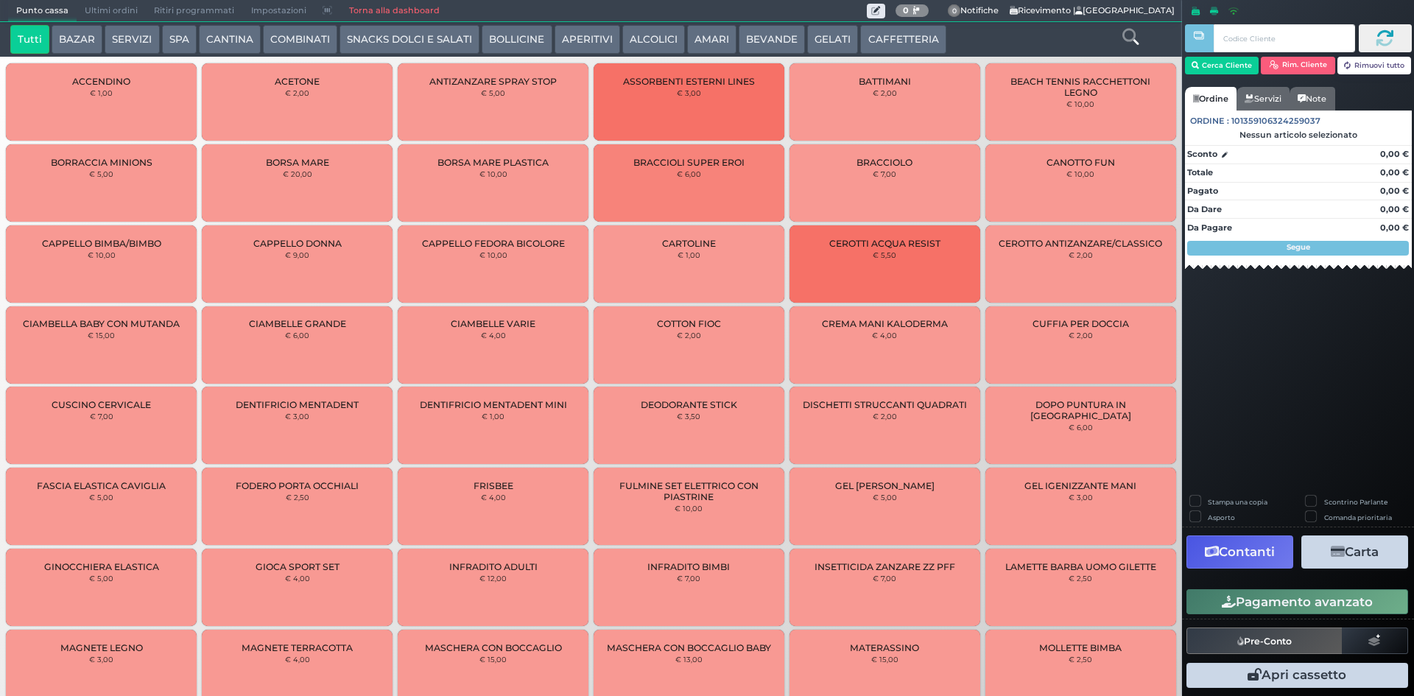
click at [865, 40] on button "CAFFETTERIA" at bounding box center [902, 39] width 85 height 29
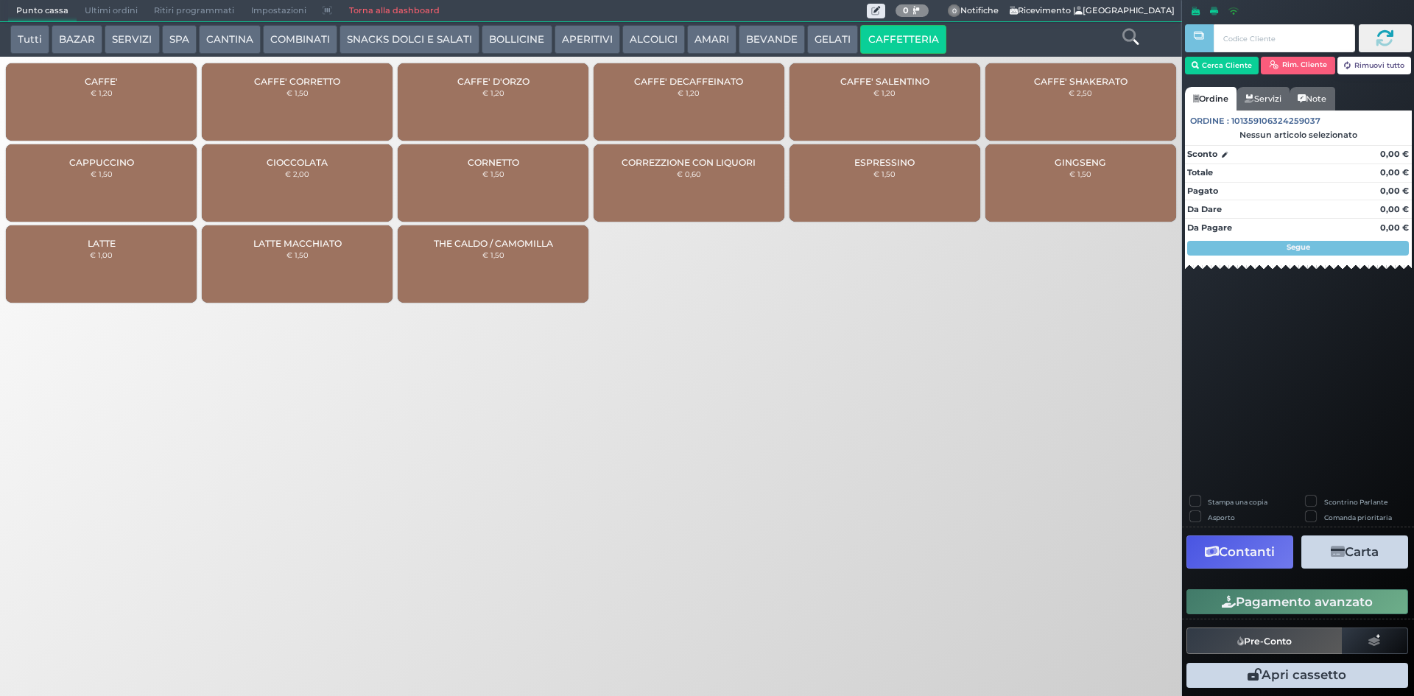
click at [82, 107] on div "CAFFE' € 1,20" at bounding box center [101, 101] width 191 height 77
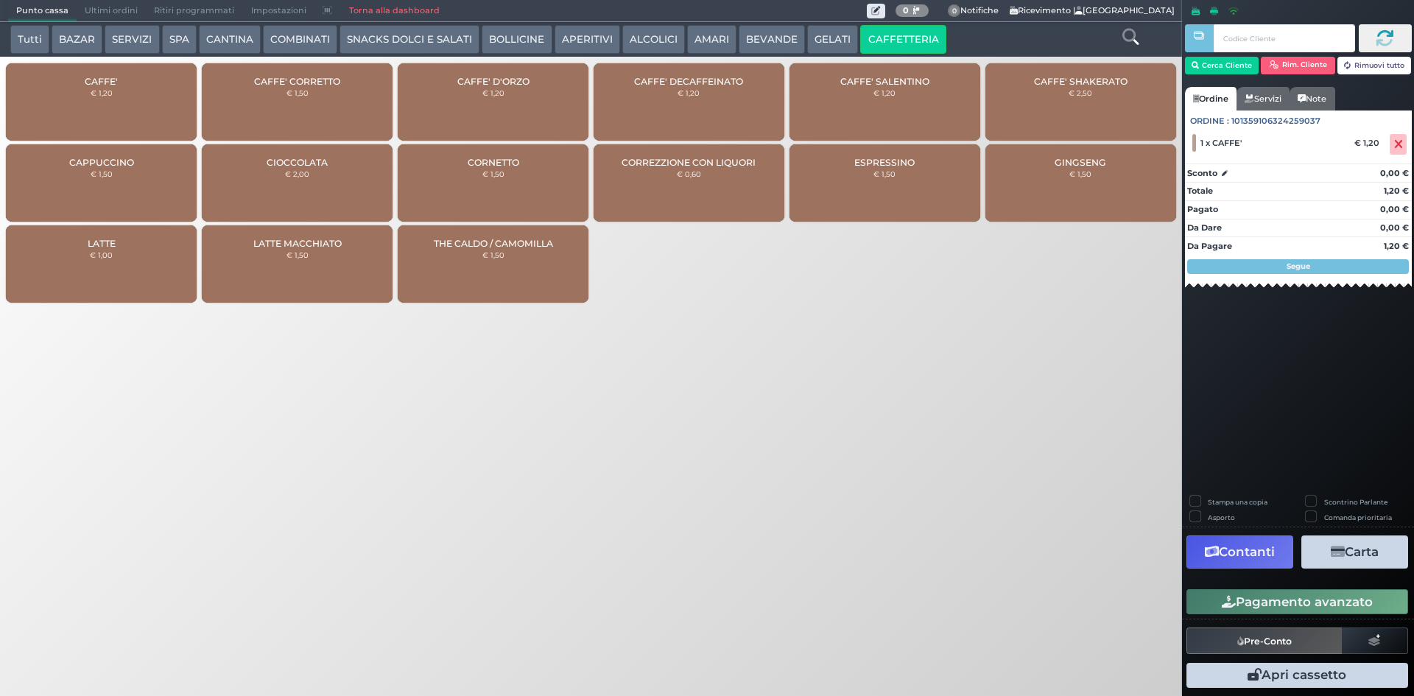
click at [1291, 603] on button "Pagamento avanzato" at bounding box center [1298, 601] width 222 height 25
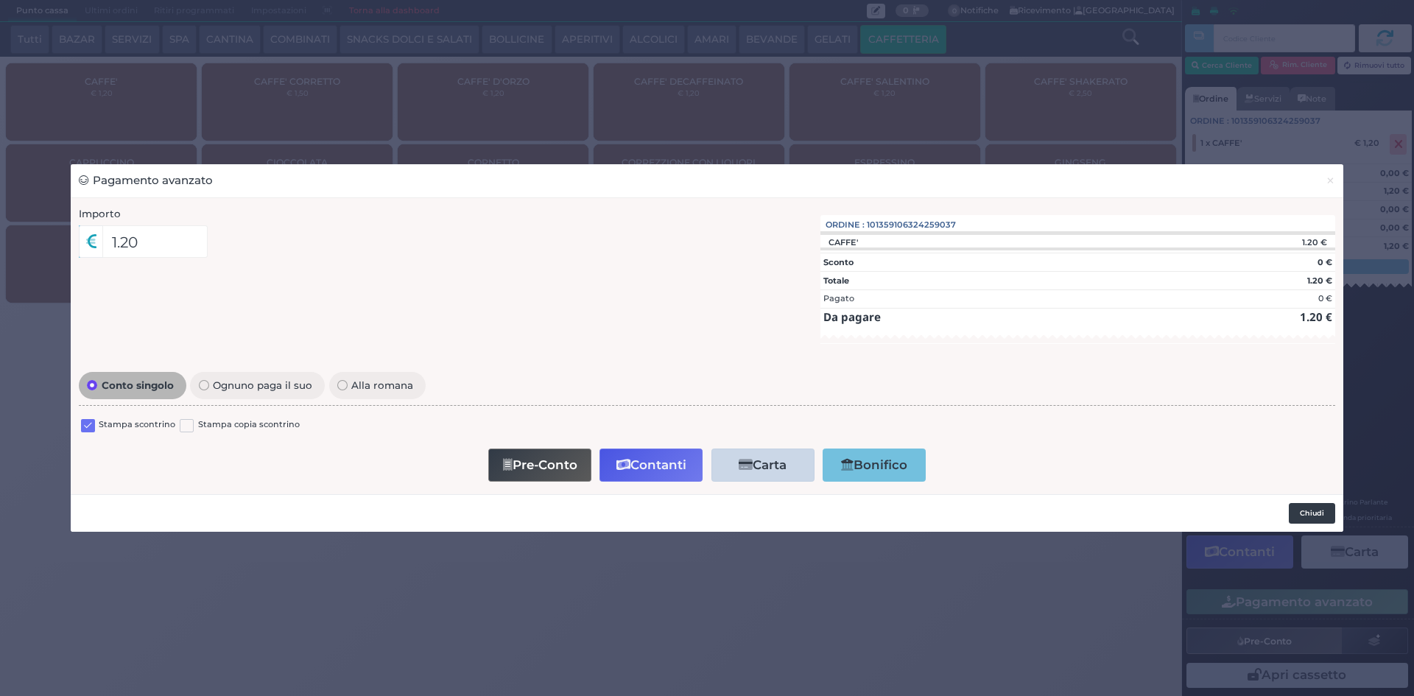
click at [1318, 513] on button "Chiudi" at bounding box center [1312, 513] width 46 height 21
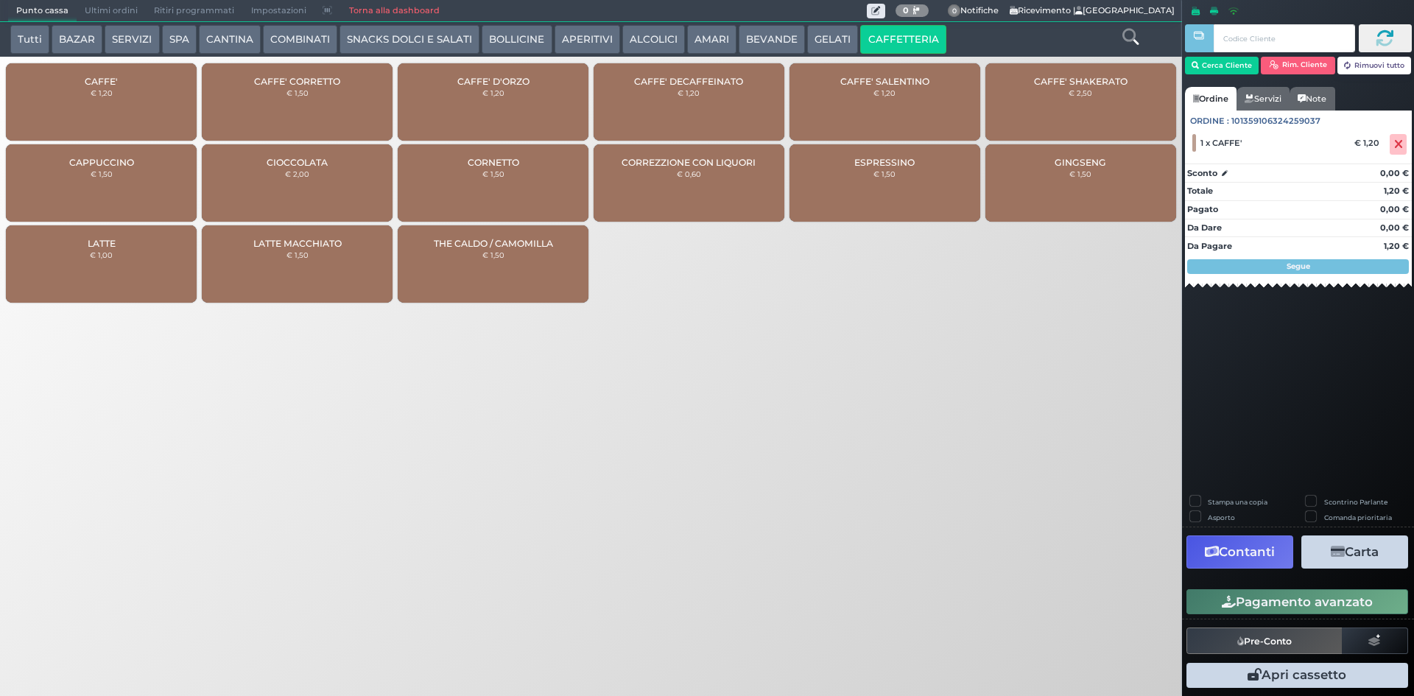
click at [140, 91] on div "CAFFE' € 1,20" at bounding box center [101, 101] width 191 height 77
drag, startPoint x: 1226, startPoint y: 606, endPoint x: 1414, endPoint y: 556, distance: 194.4
click at [1229, 605] on icon "button" at bounding box center [1229, 602] width 14 height 13
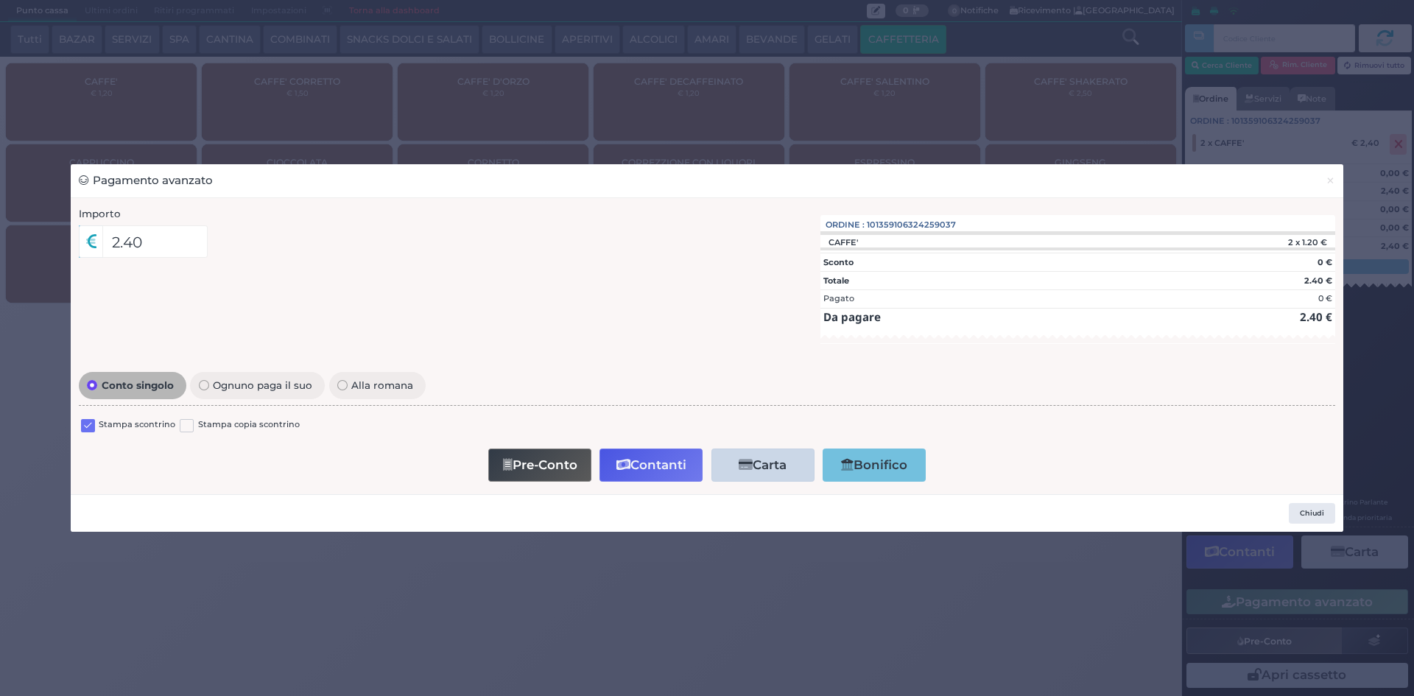
click at [85, 431] on label at bounding box center [88, 426] width 14 height 14
click at [0, 0] on input "checkbox" at bounding box center [0, 0] width 0 height 0
drag, startPoint x: 650, startPoint y: 472, endPoint x: 694, endPoint y: 460, distance: 45.9
click at [650, 472] on button "Contanti" at bounding box center [651, 465] width 103 height 33
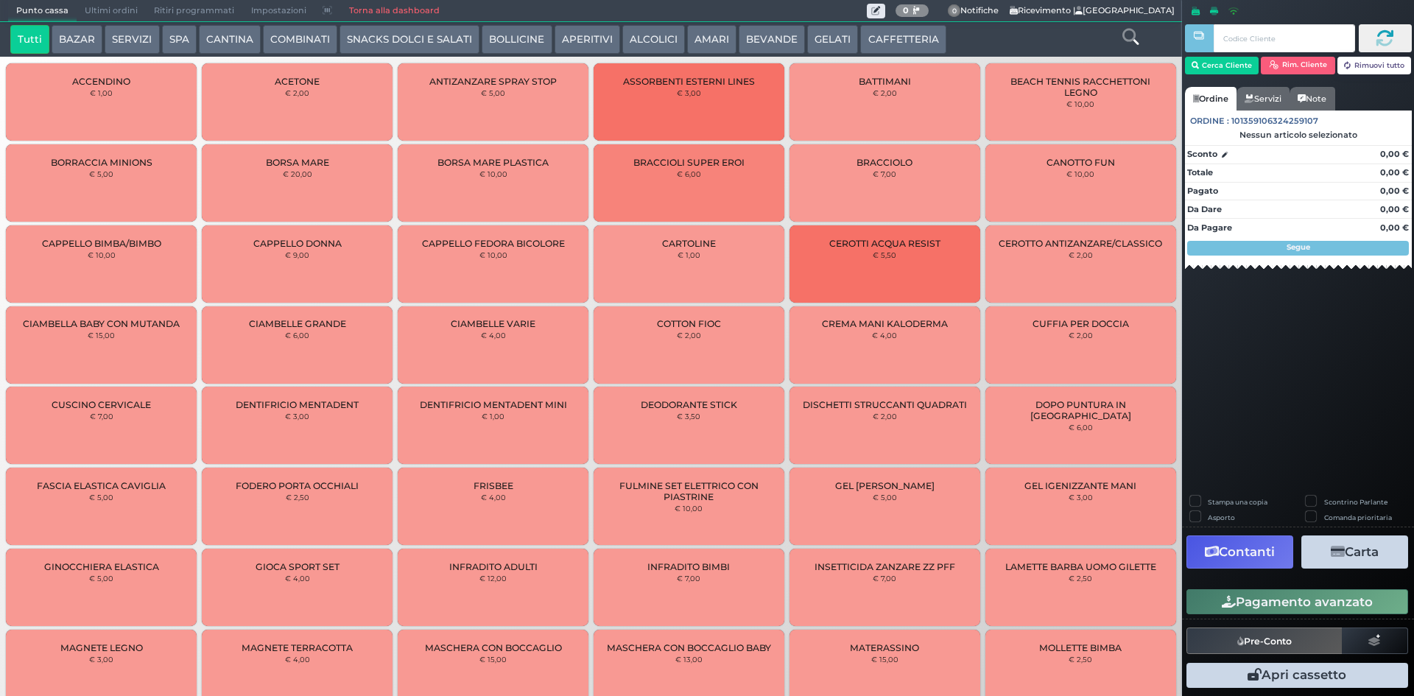
click at [112, 14] on span "Ultimi ordini" at bounding box center [111, 11] width 69 height 21
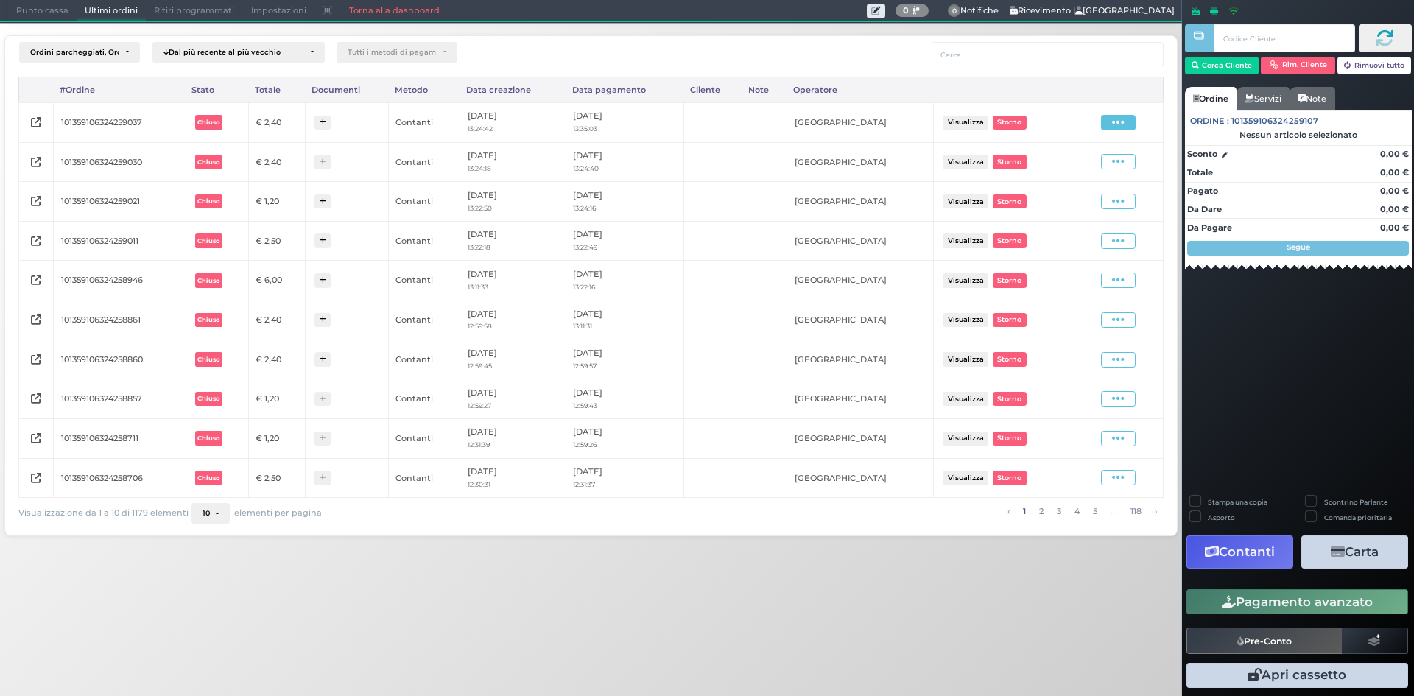
click at [1106, 119] on span at bounding box center [1118, 122] width 35 height 15
click at [1067, 169] on span "Ristampa Pre-Conto" at bounding box center [1083, 164] width 60 height 25
click at [29, 14] on span "Punto cassa" at bounding box center [42, 11] width 69 height 21
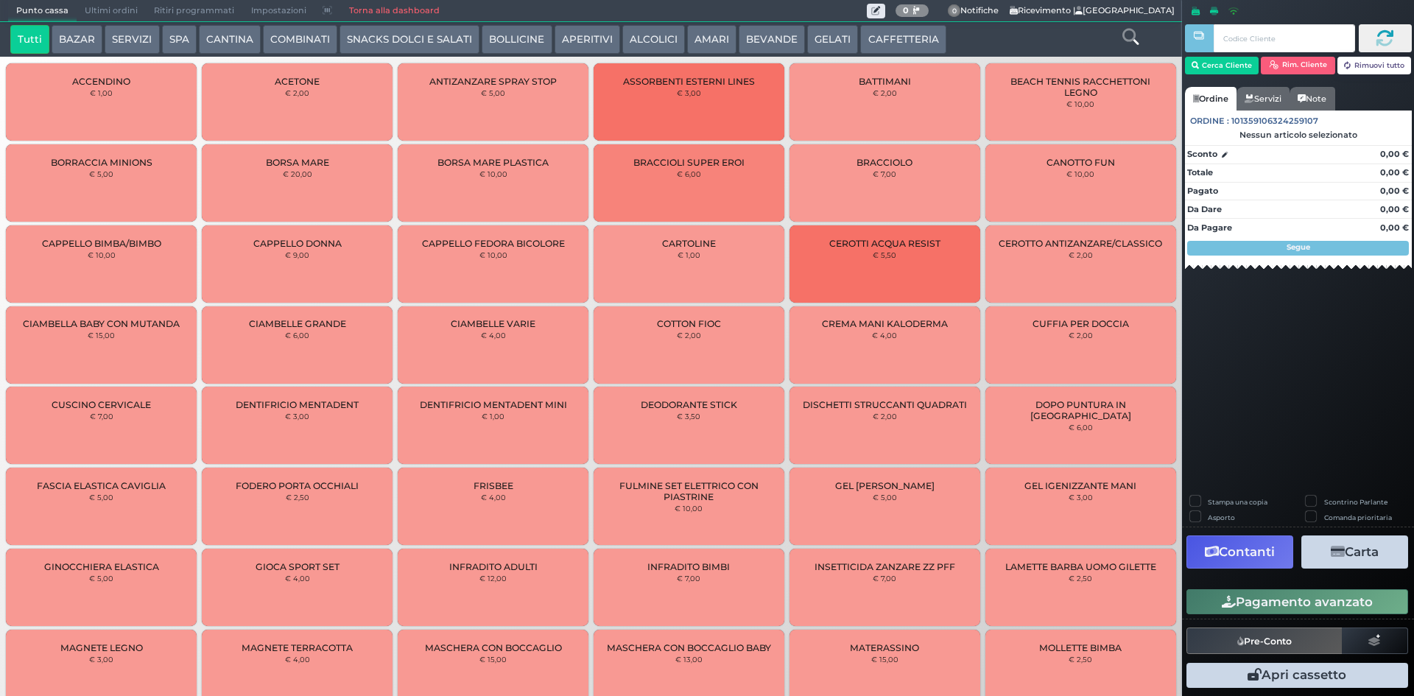
click at [1107, 33] on div at bounding box center [1130, 39] width 98 height 29
click at [878, 52] on button "CAFFETTERIA" at bounding box center [902, 39] width 85 height 29
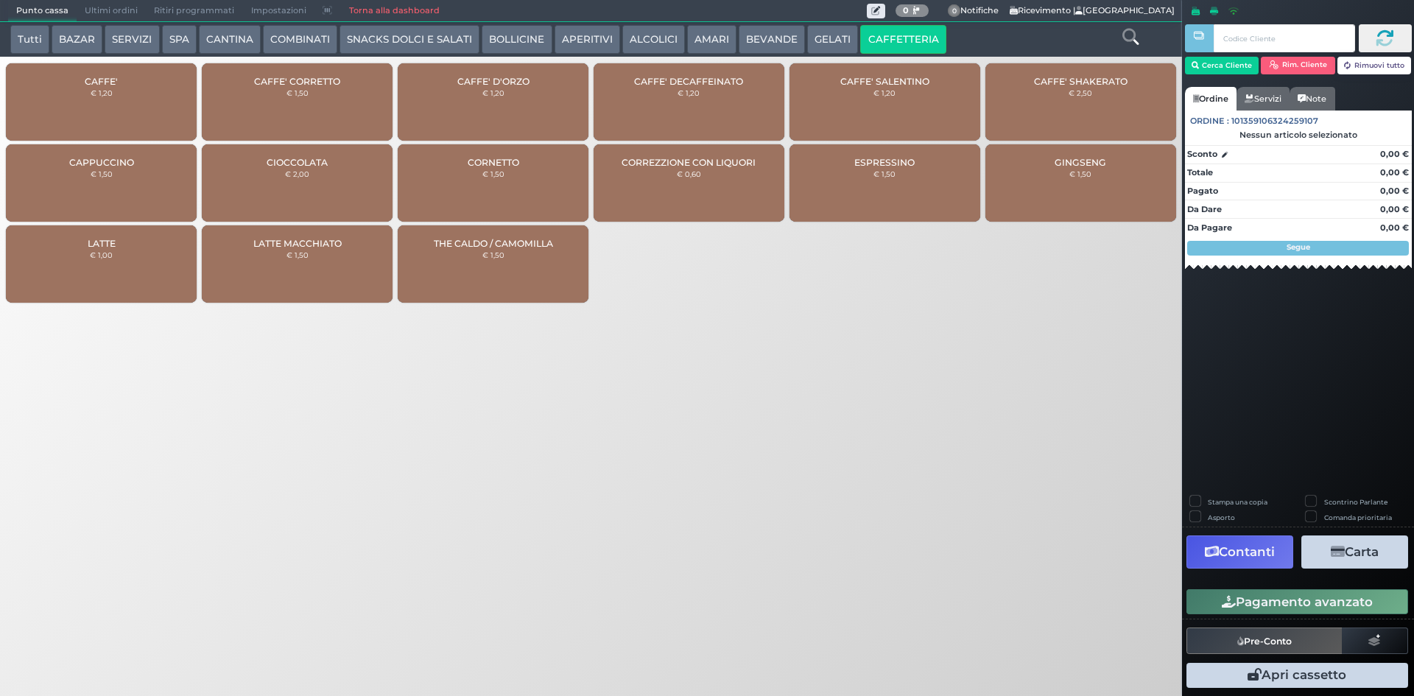
click at [108, 104] on div "CAFFE' € 1,20" at bounding box center [101, 101] width 191 height 77
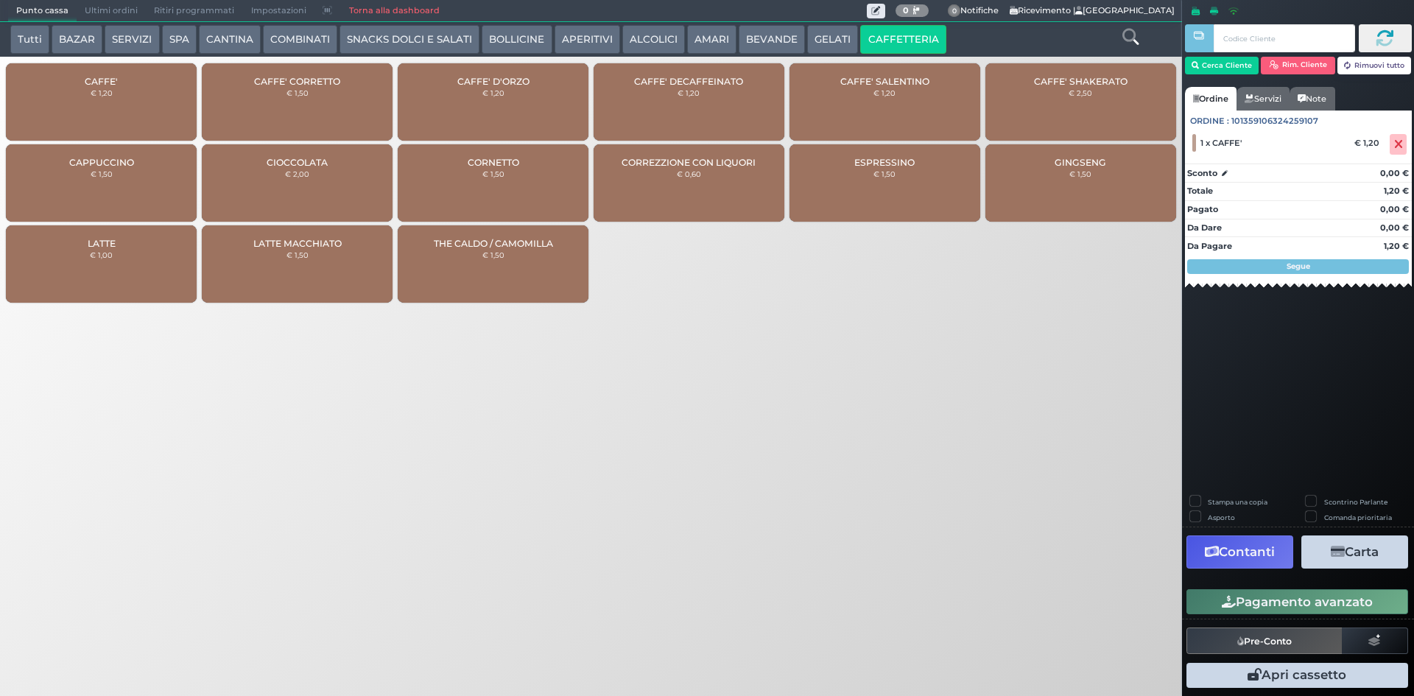
click at [119, 108] on div "CAFFE' € 1,20" at bounding box center [101, 101] width 191 height 77
click at [1314, 591] on button "Pagamento avanzato" at bounding box center [1298, 601] width 222 height 25
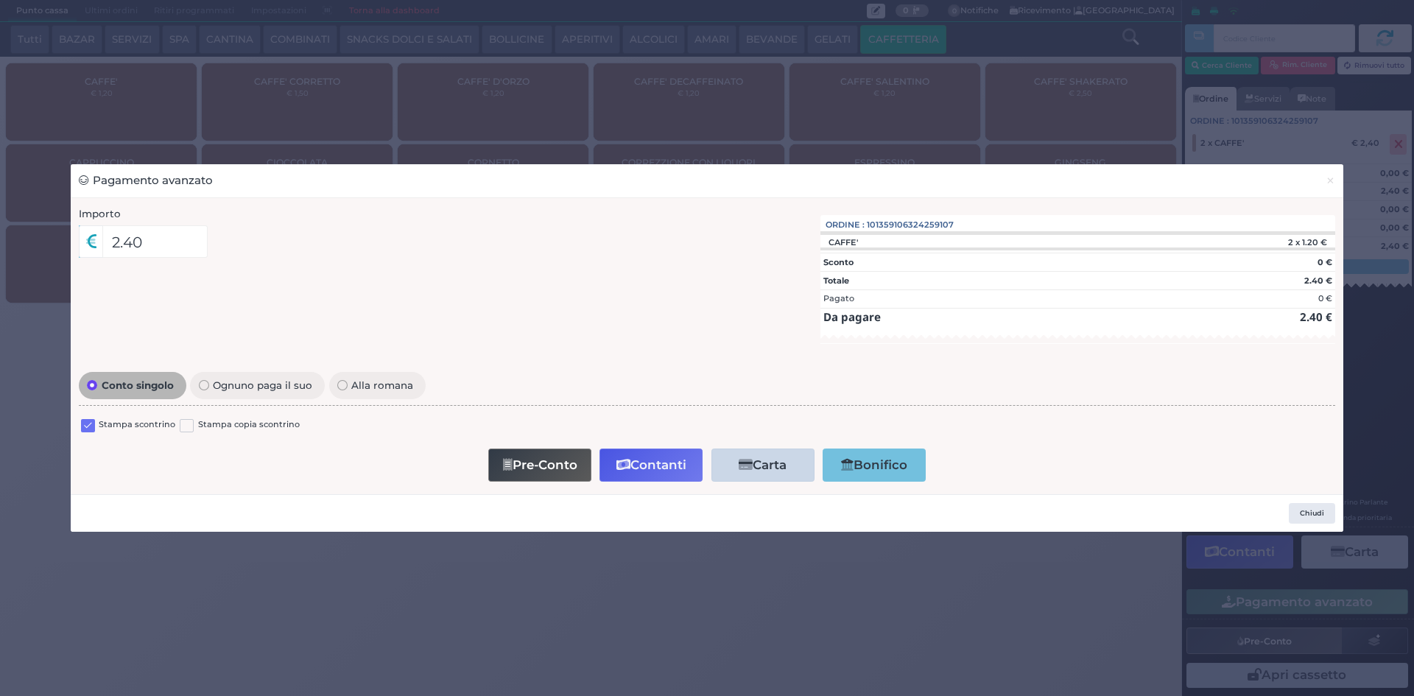
click at [90, 421] on label at bounding box center [88, 426] width 14 height 14
click at [0, 0] on input "checkbox" at bounding box center [0, 0] width 0 height 0
click at [668, 463] on button "Contanti" at bounding box center [651, 465] width 103 height 33
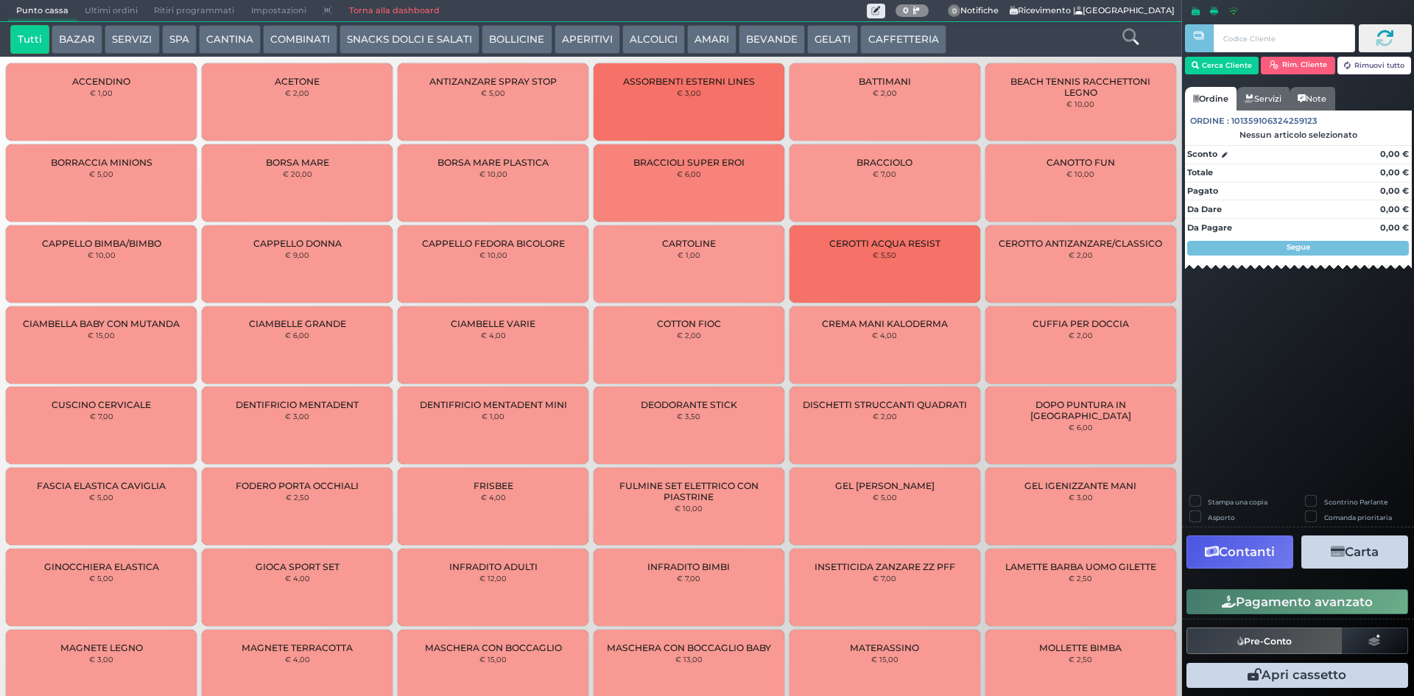
click at [118, 18] on span "Ultimi ordini" at bounding box center [111, 11] width 69 height 21
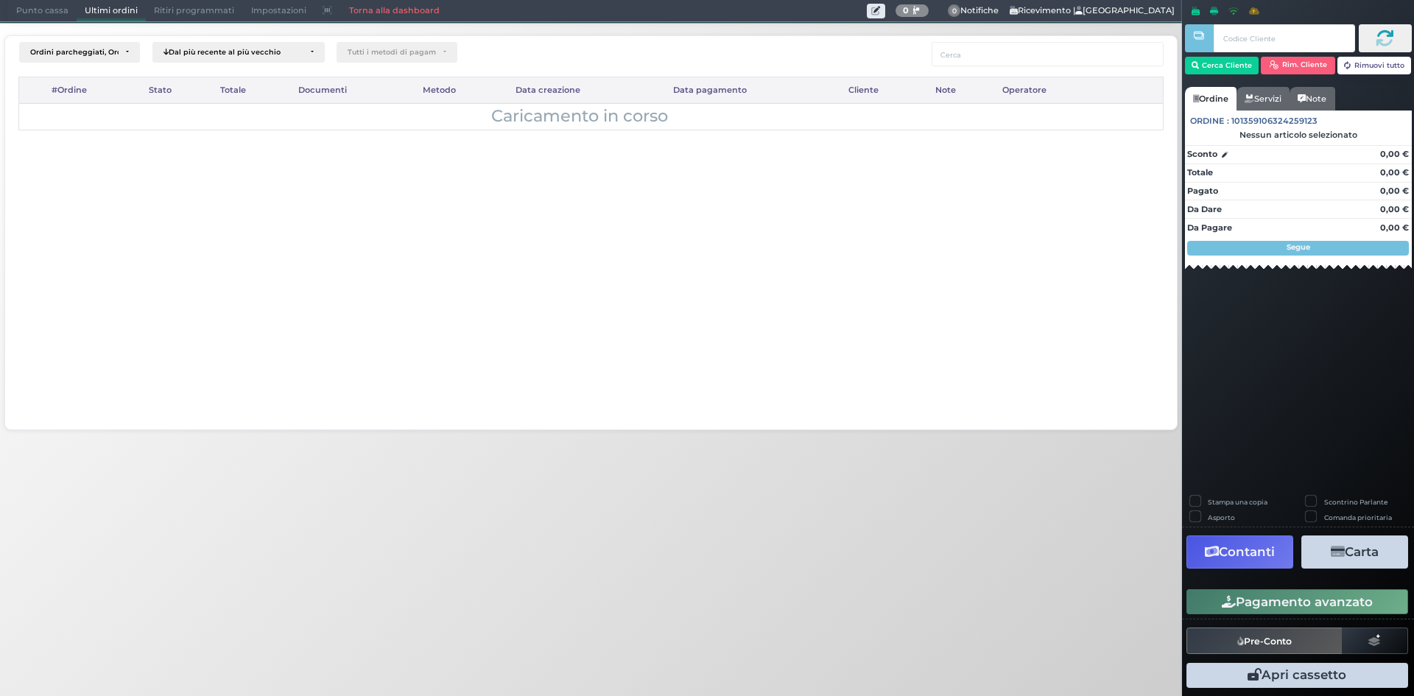
click at [116, 13] on span "Ultimi ordini" at bounding box center [111, 11] width 69 height 21
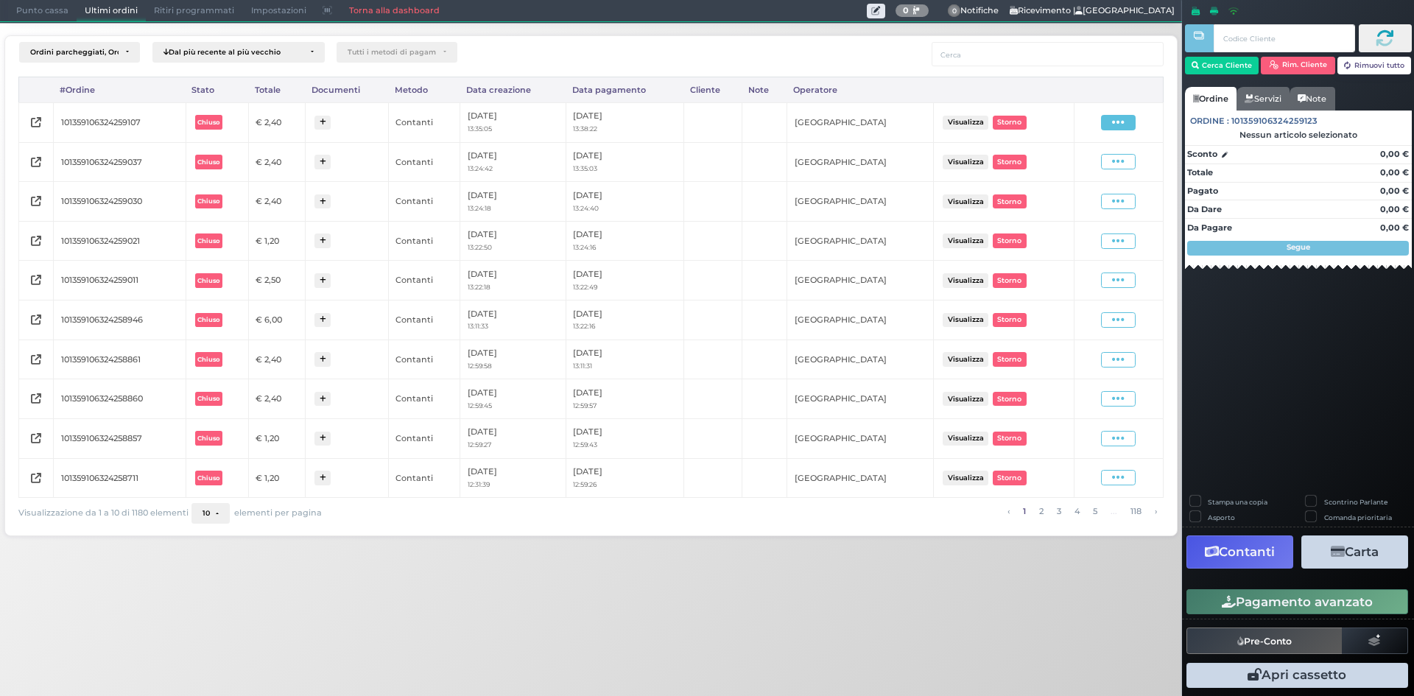
click at [1122, 119] on icon at bounding box center [1118, 123] width 13 height 14
click at [1079, 162] on span "Ristampa Pre-Conto" at bounding box center [1083, 164] width 60 height 25
click at [35, 2] on span "Punto cassa" at bounding box center [42, 11] width 69 height 21
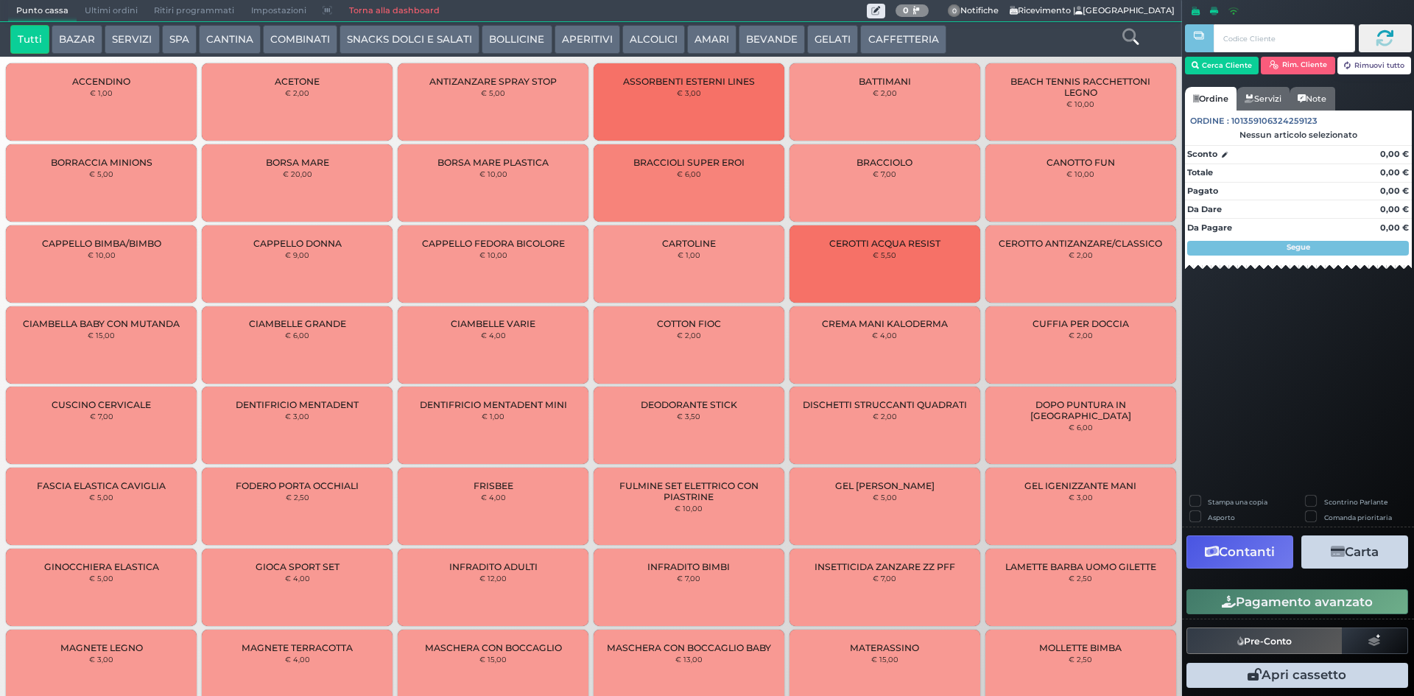
drag, startPoint x: 902, startPoint y: 41, endPoint x: 885, endPoint y: 48, distance: 17.5
click at [902, 41] on button "CAFFETTERIA" at bounding box center [902, 39] width 85 height 29
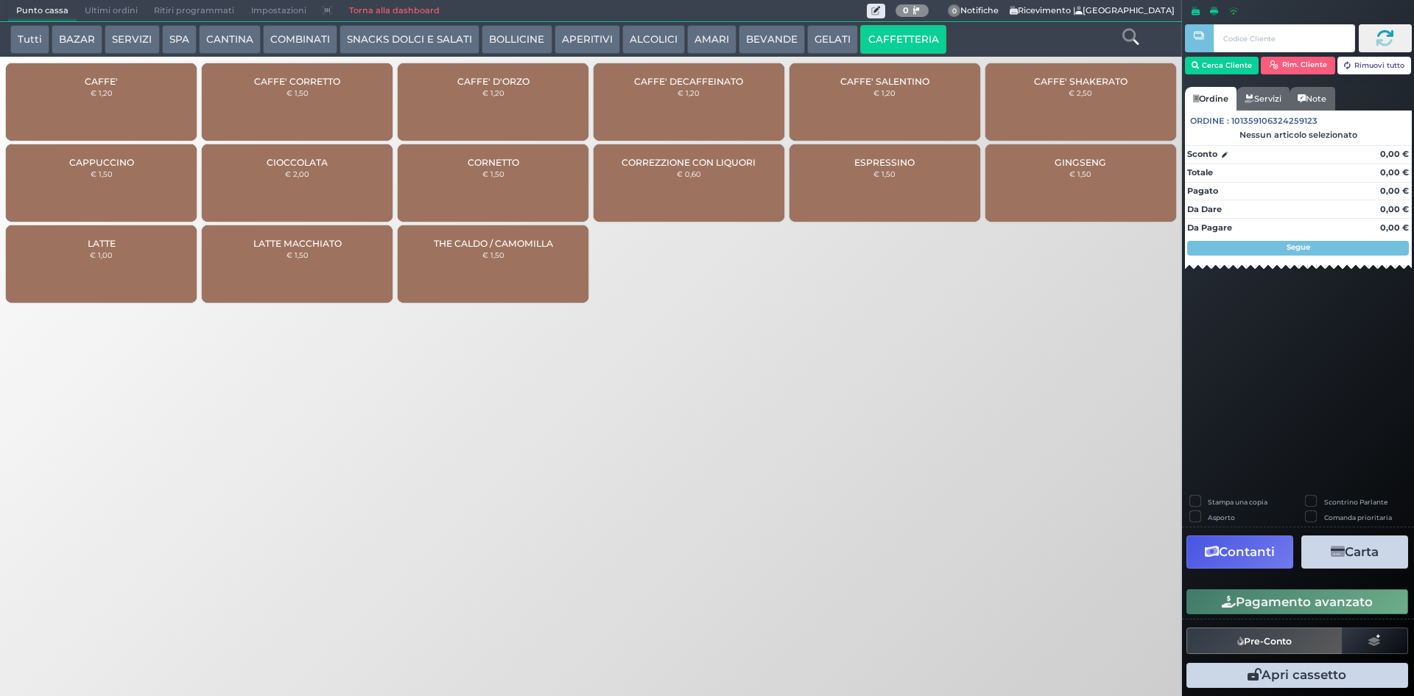
drag, startPoint x: 108, startPoint y: 108, endPoint x: 708, endPoint y: 162, distance: 602.1
click at [109, 106] on div "CAFFE' € 1,20" at bounding box center [101, 101] width 191 height 77
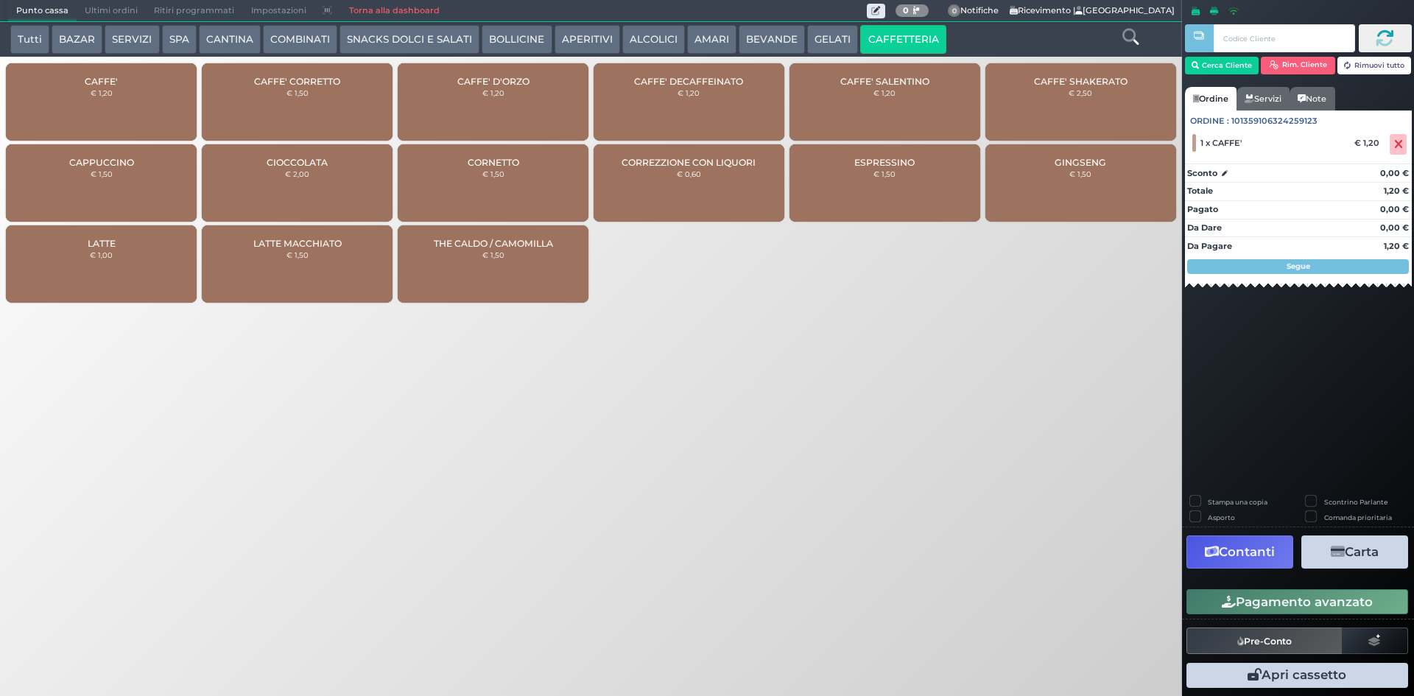
click at [1313, 601] on button "Pagamento avanzato" at bounding box center [1298, 601] width 222 height 25
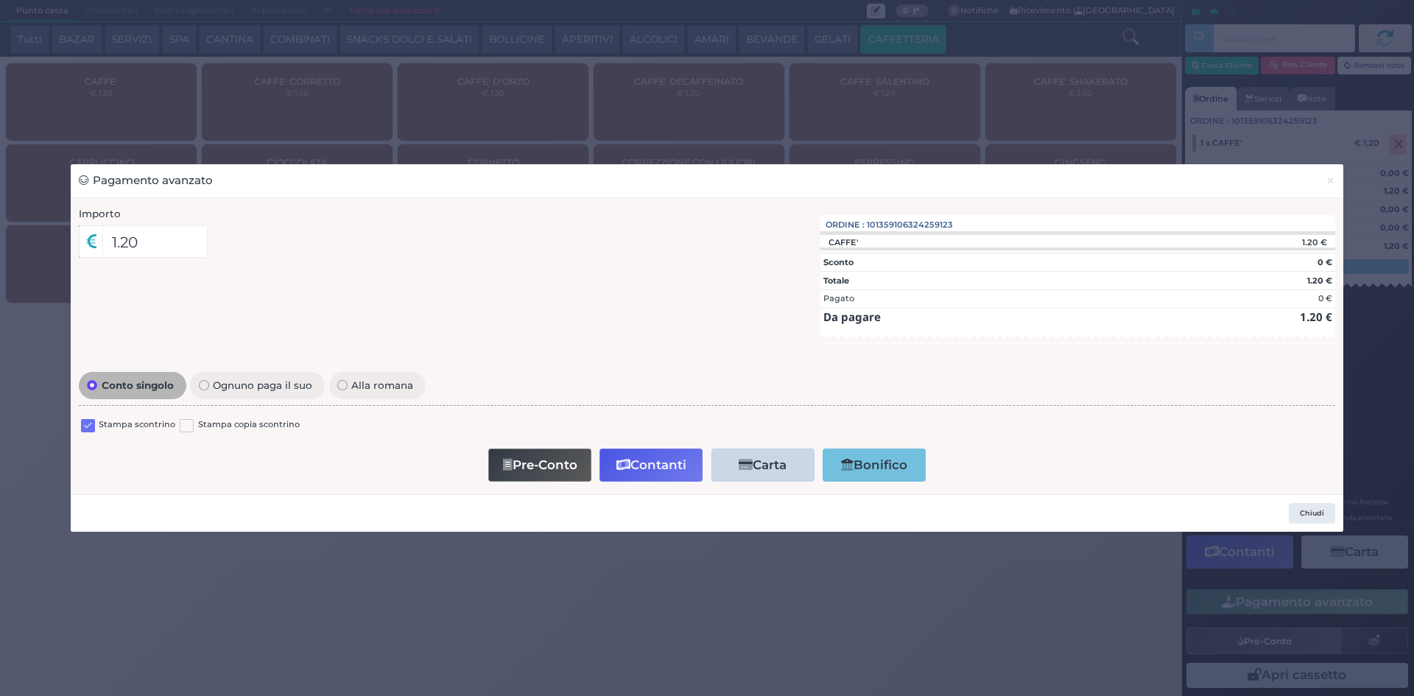
click at [87, 421] on label at bounding box center [88, 426] width 14 height 14
click at [0, 0] on input "checkbox" at bounding box center [0, 0] width 0 height 0
click at [647, 463] on button "Contanti" at bounding box center [651, 465] width 103 height 33
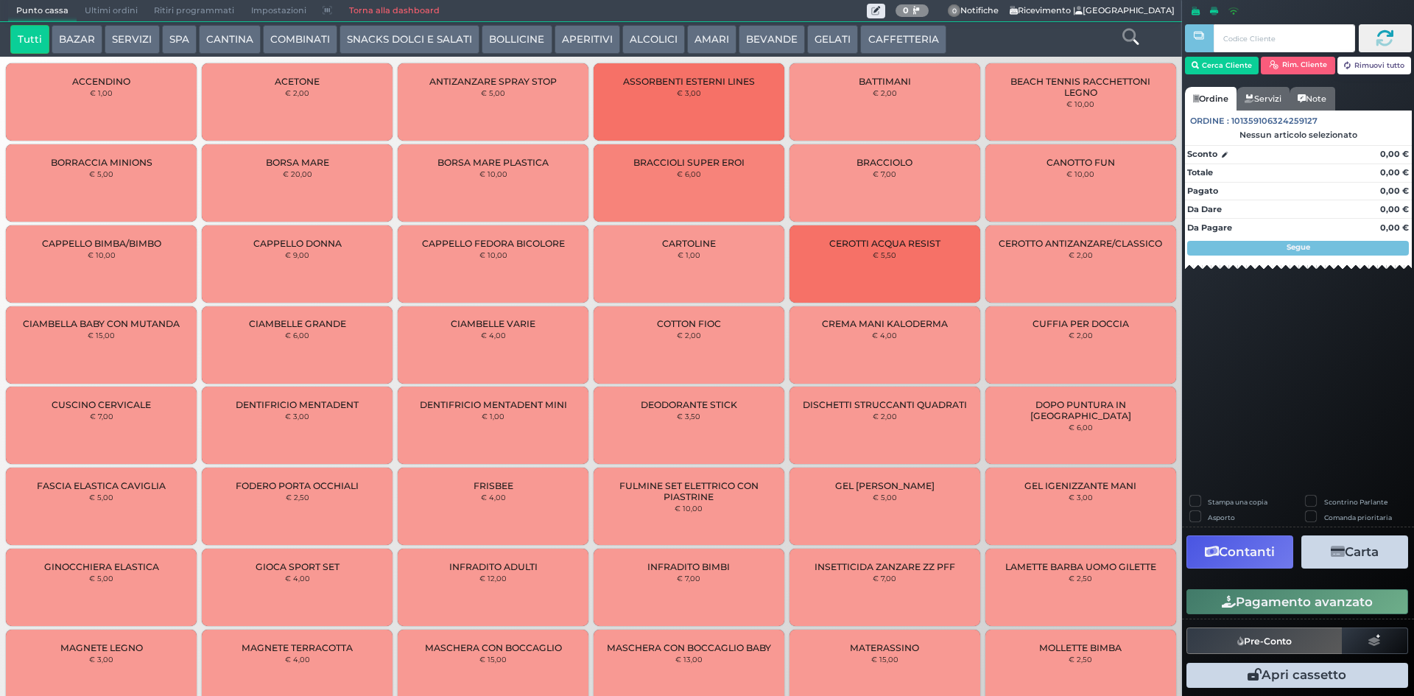
click at [102, 2] on span "Ultimi ordini" at bounding box center [111, 11] width 69 height 21
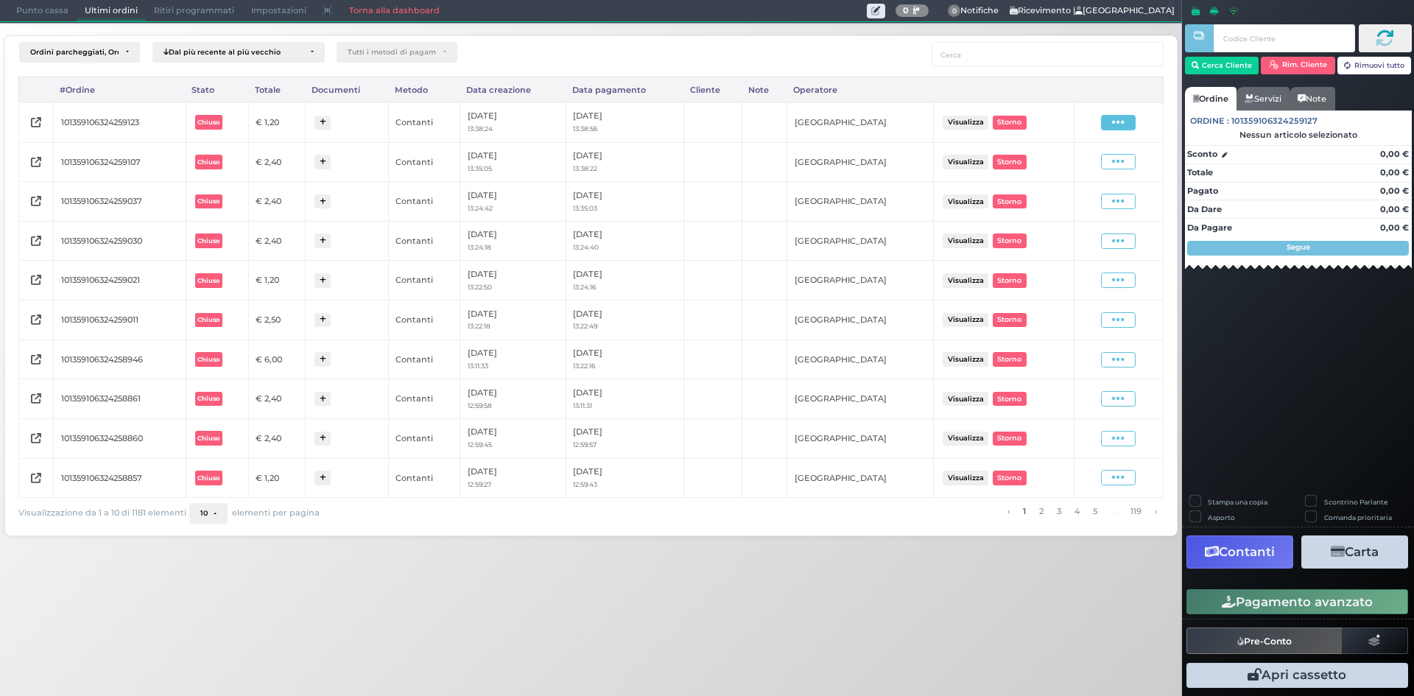
click at [1116, 119] on icon at bounding box center [1118, 123] width 13 height 14
click at [1070, 164] on span "Ristampa Pre-Conto" at bounding box center [1083, 164] width 60 height 25
drag, startPoint x: 13, startPoint y: 9, endPoint x: 93, endPoint y: 15, distance: 80.5
click at [13, 9] on span "Punto cassa" at bounding box center [42, 11] width 69 height 21
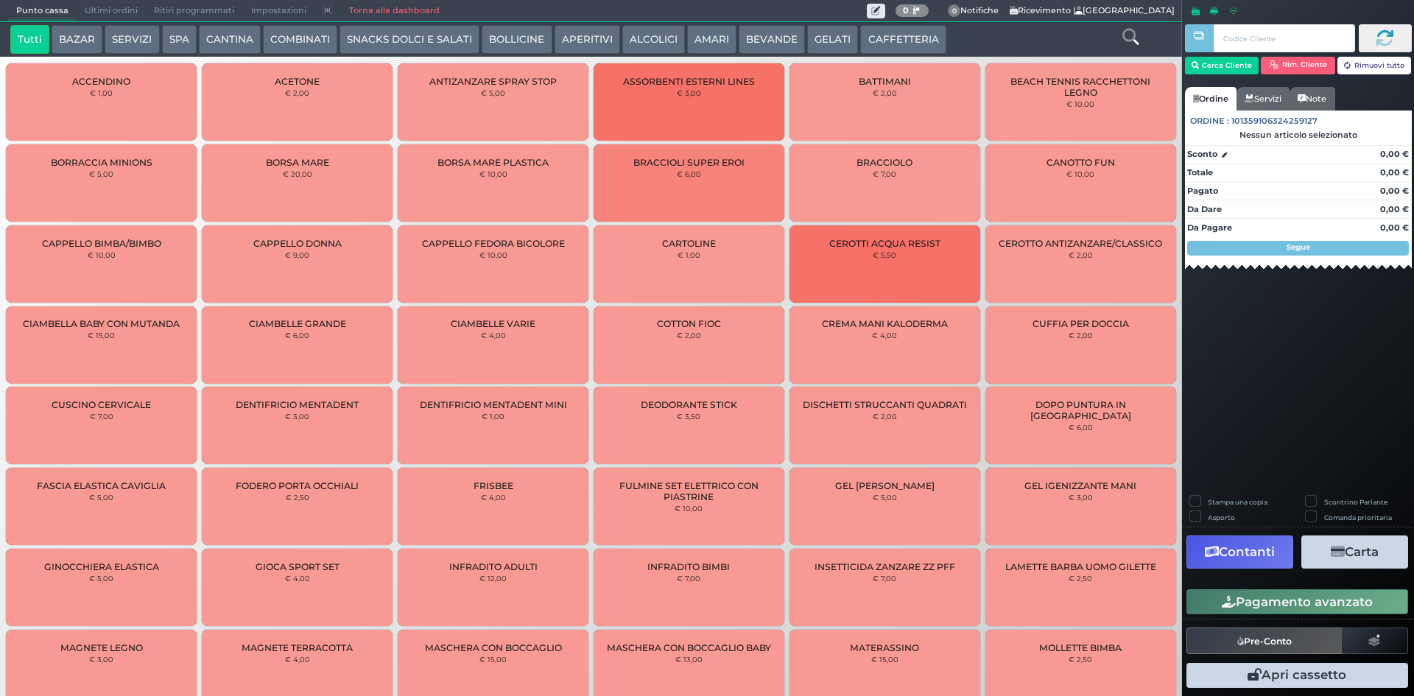
click at [919, 43] on button "CAFFETTERIA" at bounding box center [902, 39] width 85 height 29
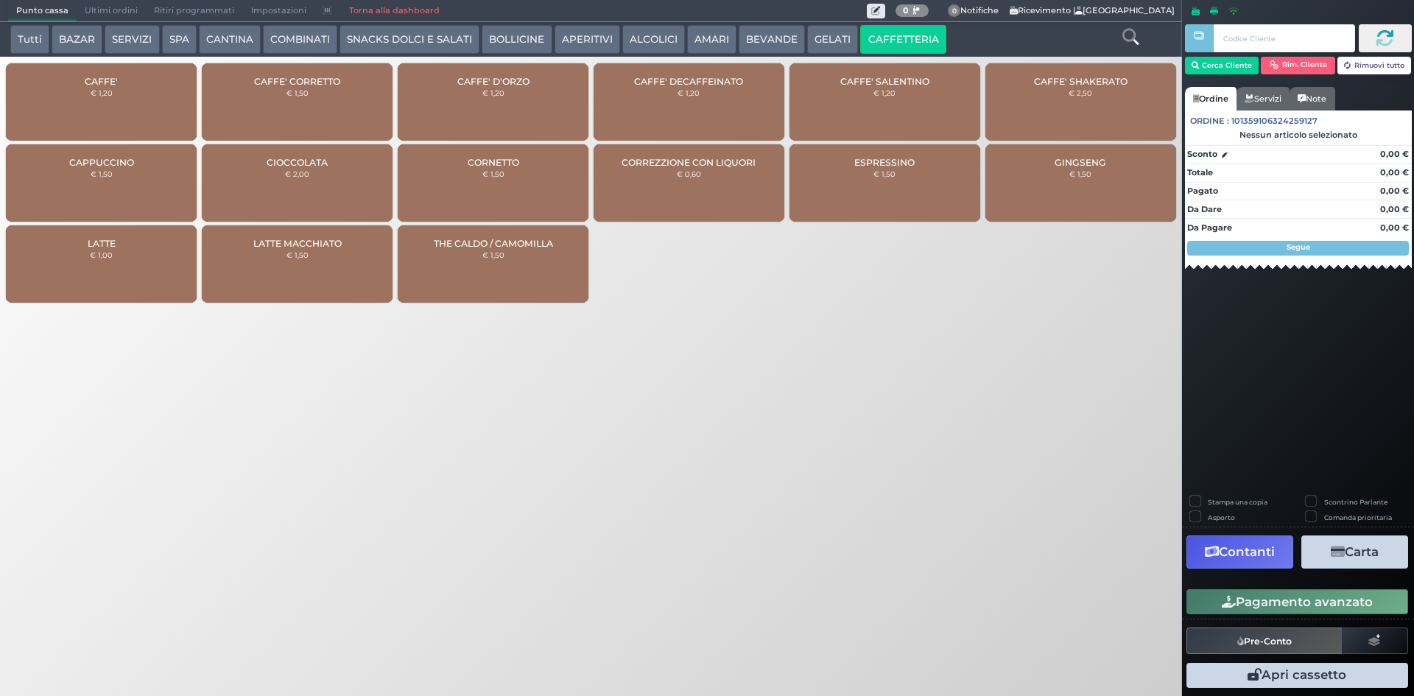
click at [119, 93] on div "CAFFE' € 1,20" at bounding box center [101, 101] width 191 height 77
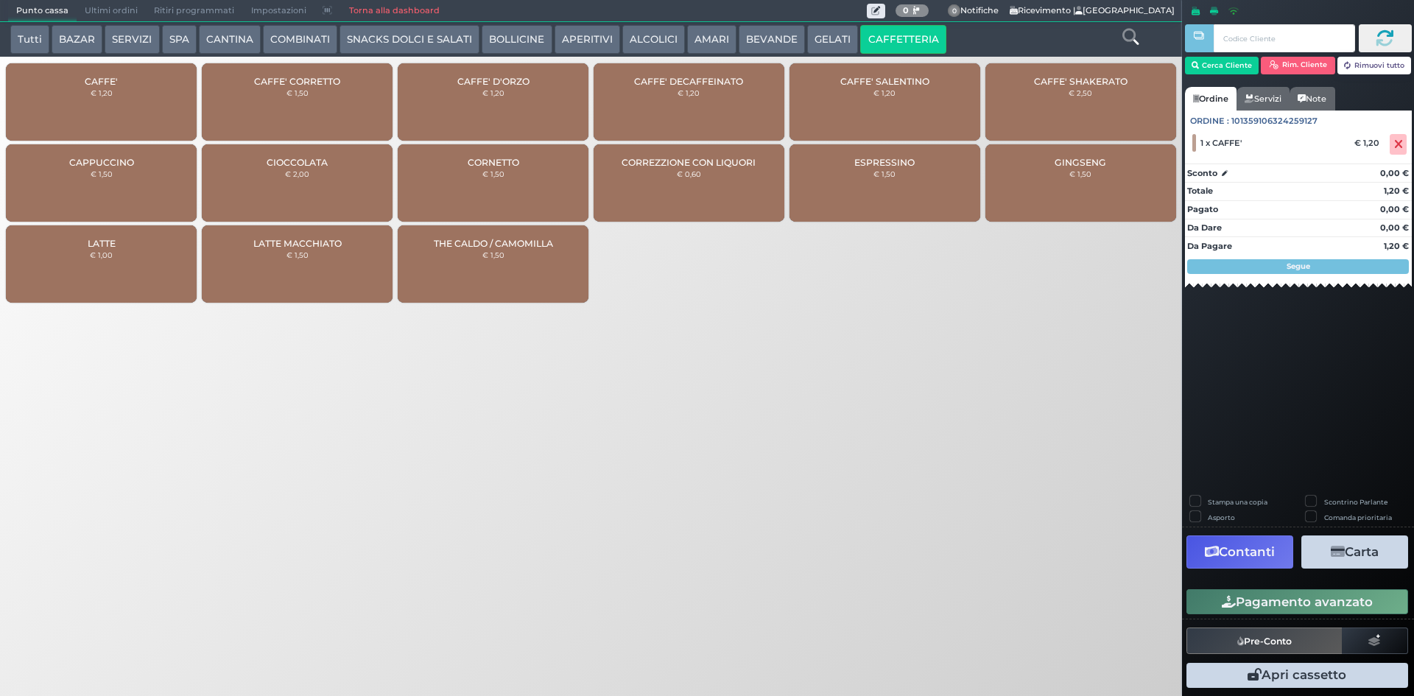
click at [119, 96] on div "CAFFE' € 1,20" at bounding box center [101, 101] width 191 height 77
click at [1269, 598] on button "Pagamento avanzato" at bounding box center [1298, 601] width 222 height 25
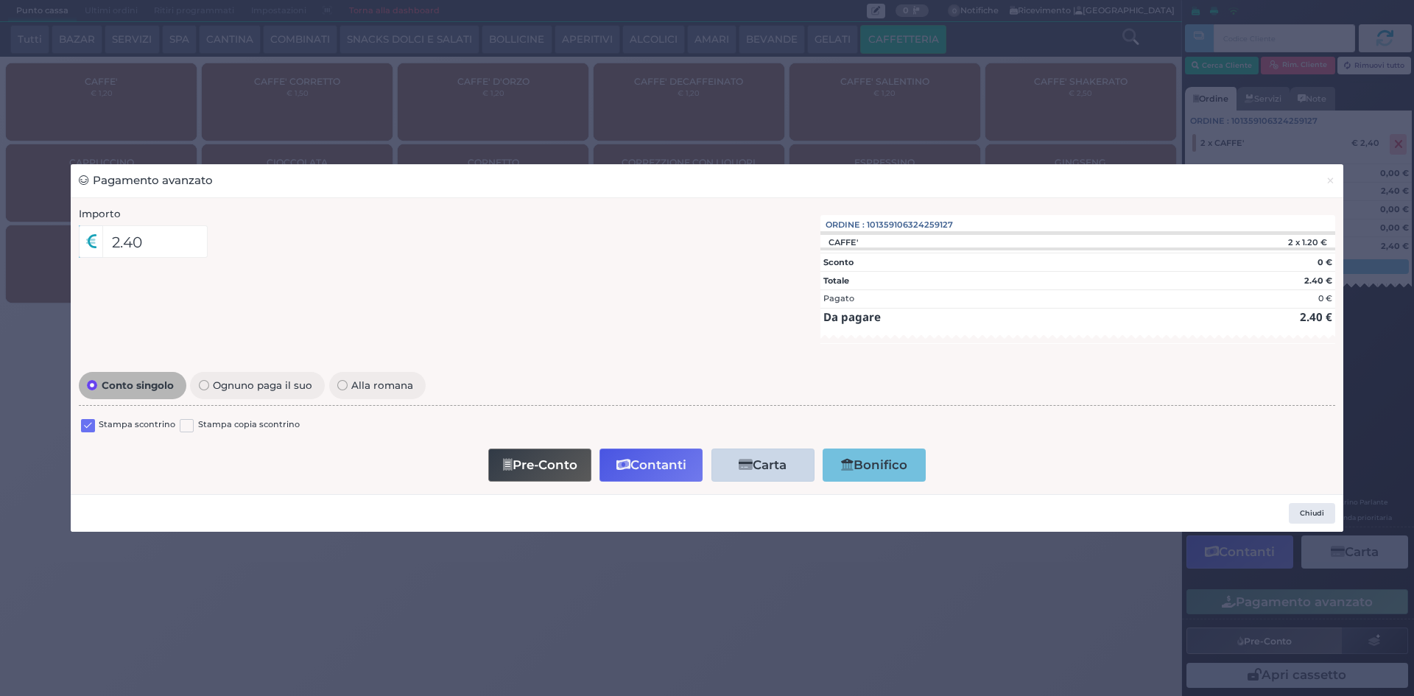
click at [82, 423] on label at bounding box center [88, 426] width 14 height 14
click at [0, 0] on input "checkbox" at bounding box center [0, 0] width 0 height 0
click at [639, 458] on button "Contanti" at bounding box center [651, 465] width 103 height 33
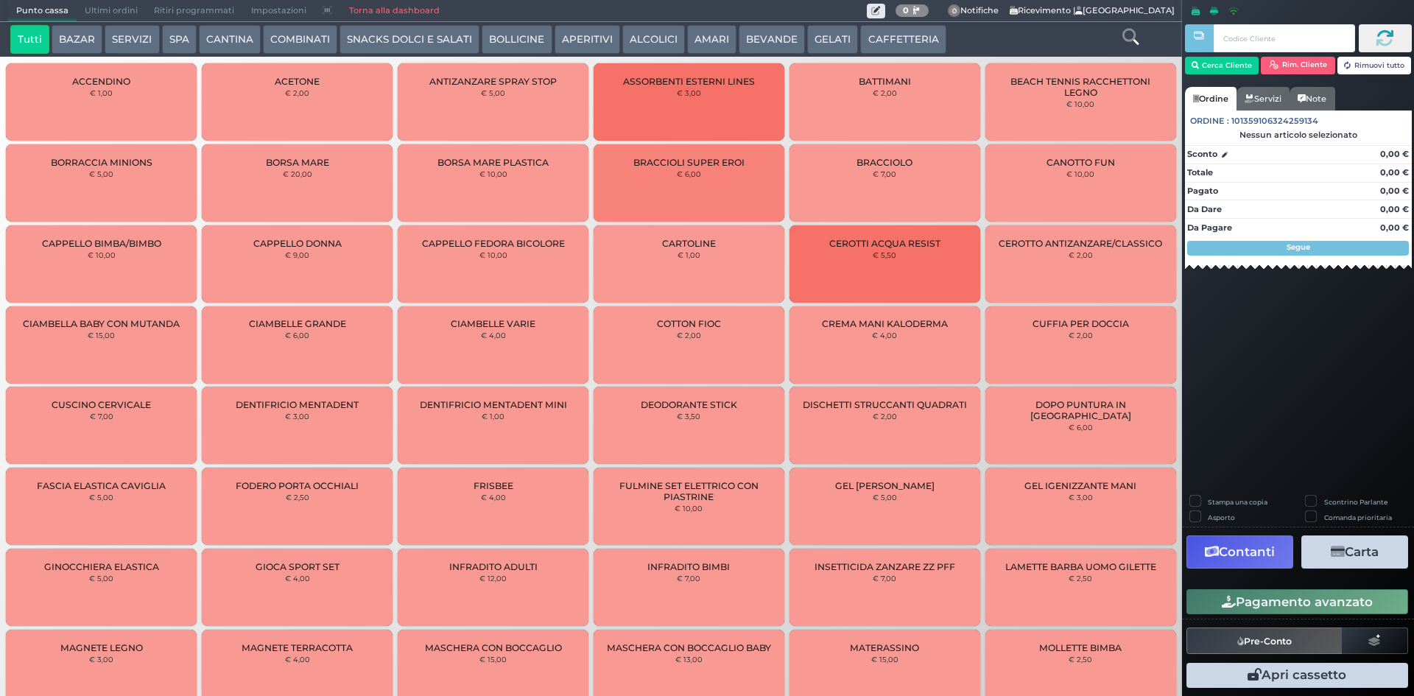
drag, startPoint x: 94, startPoint y: 10, endPoint x: 198, endPoint y: 24, distance: 105.4
click at [94, 10] on span "Ultimi ordini" at bounding box center [111, 11] width 69 height 21
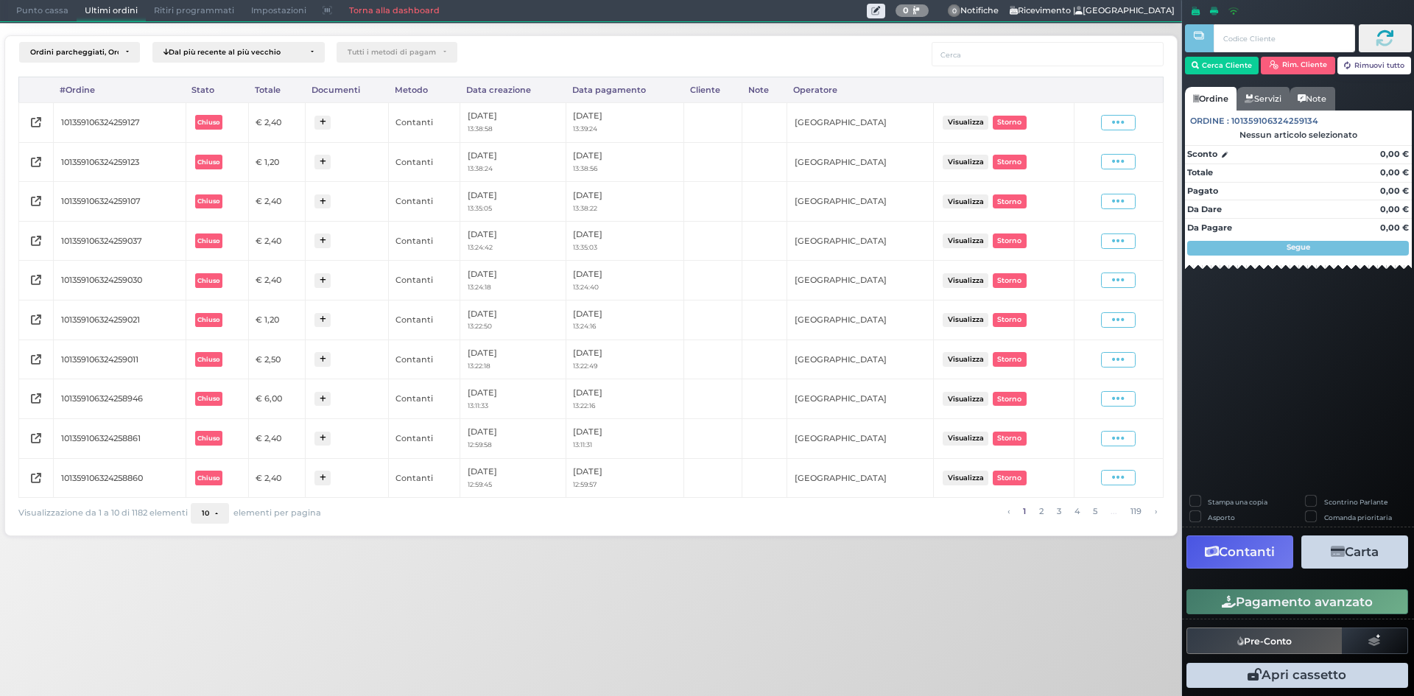
drag, startPoint x: 1122, startPoint y: 119, endPoint x: 1084, endPoint y: 160, distance: 55.2
click at [1122, 119] on icon at bounding box center [1118, 123] width 13 height 14
click at [1053, 171] on div "Ristampa Pre-Conto" at bounding box center [1077, 164] width 73 height 25
click at [52, 9] on span "Punto cassa" at bounding box center [42, 11] width 69 height 21
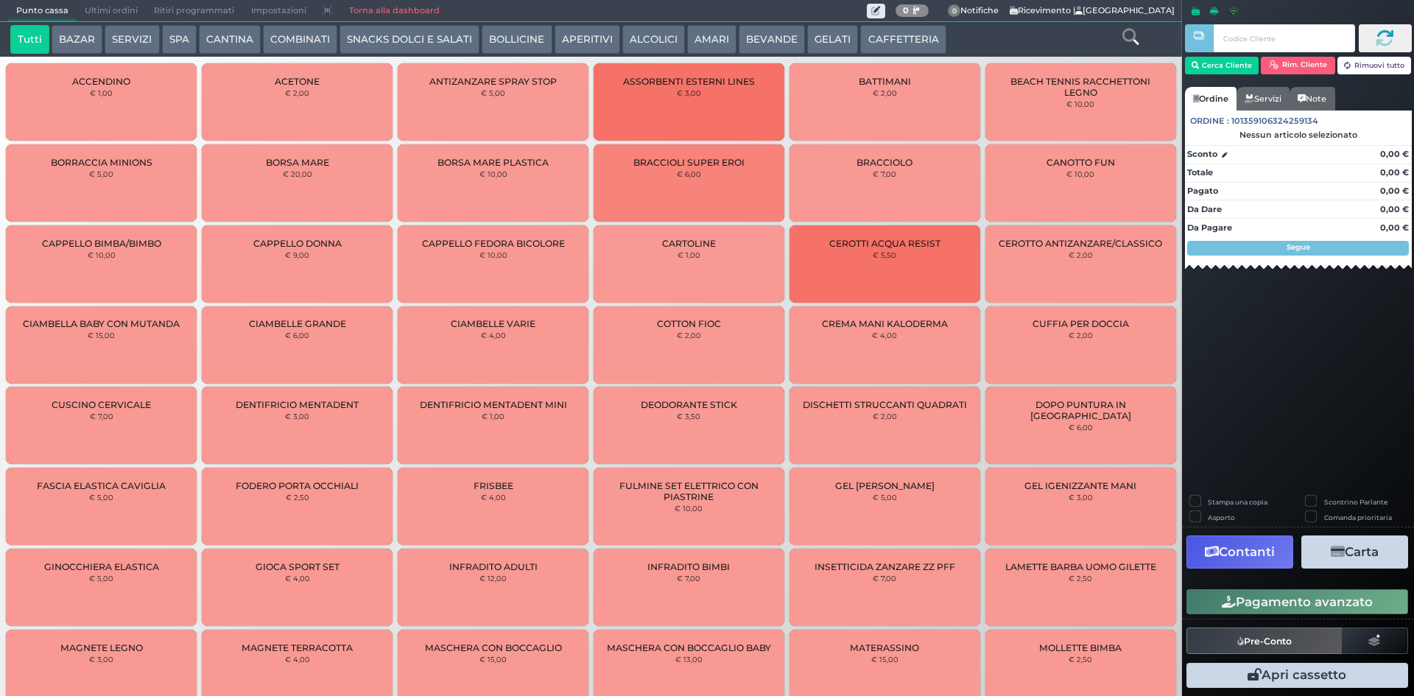
drag, startPoint x: 899, startPoint y: 34, endPoint x: 886, endPoint y: 41, distance: 14.5
click at [886, 41] on button "CAFFETTERIA" at bounding box center [902, 39] width 85 height 29
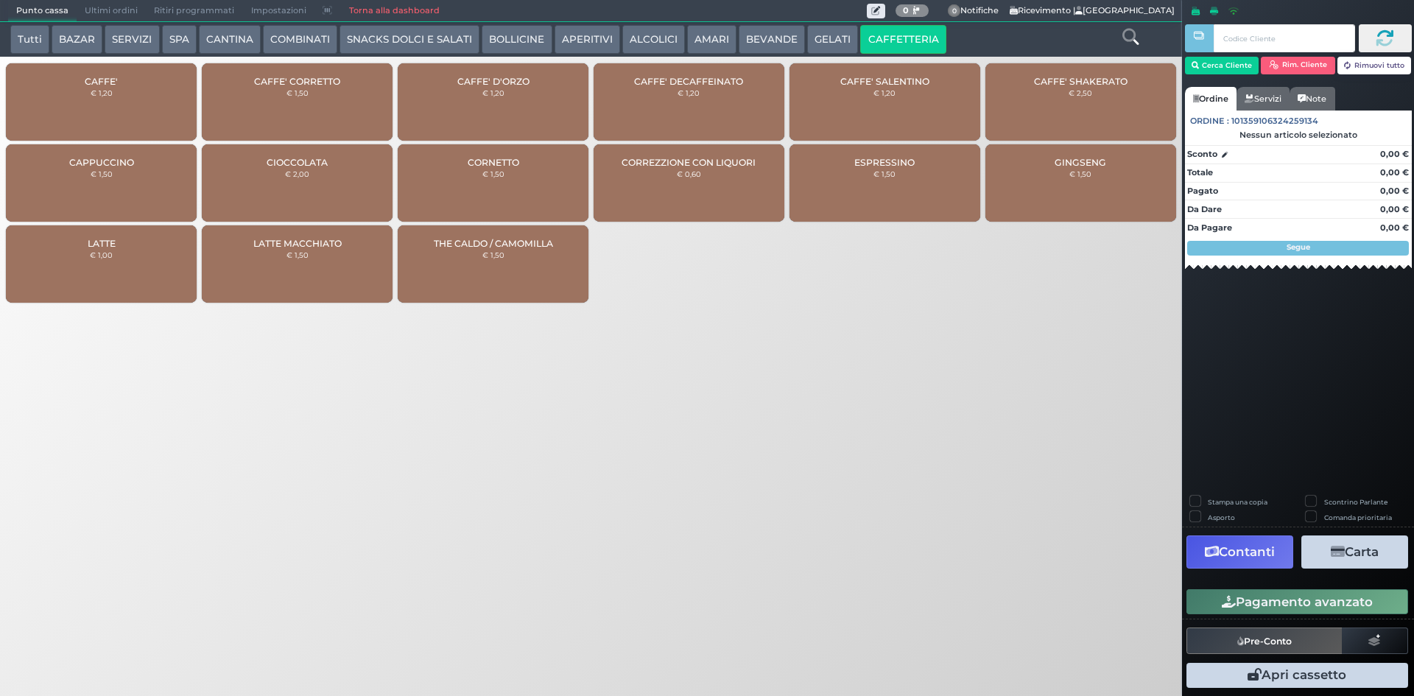
click at [67, 103] on div "CAFFE' € 1,20" at bounding box center [101, 101] width 191 height 77
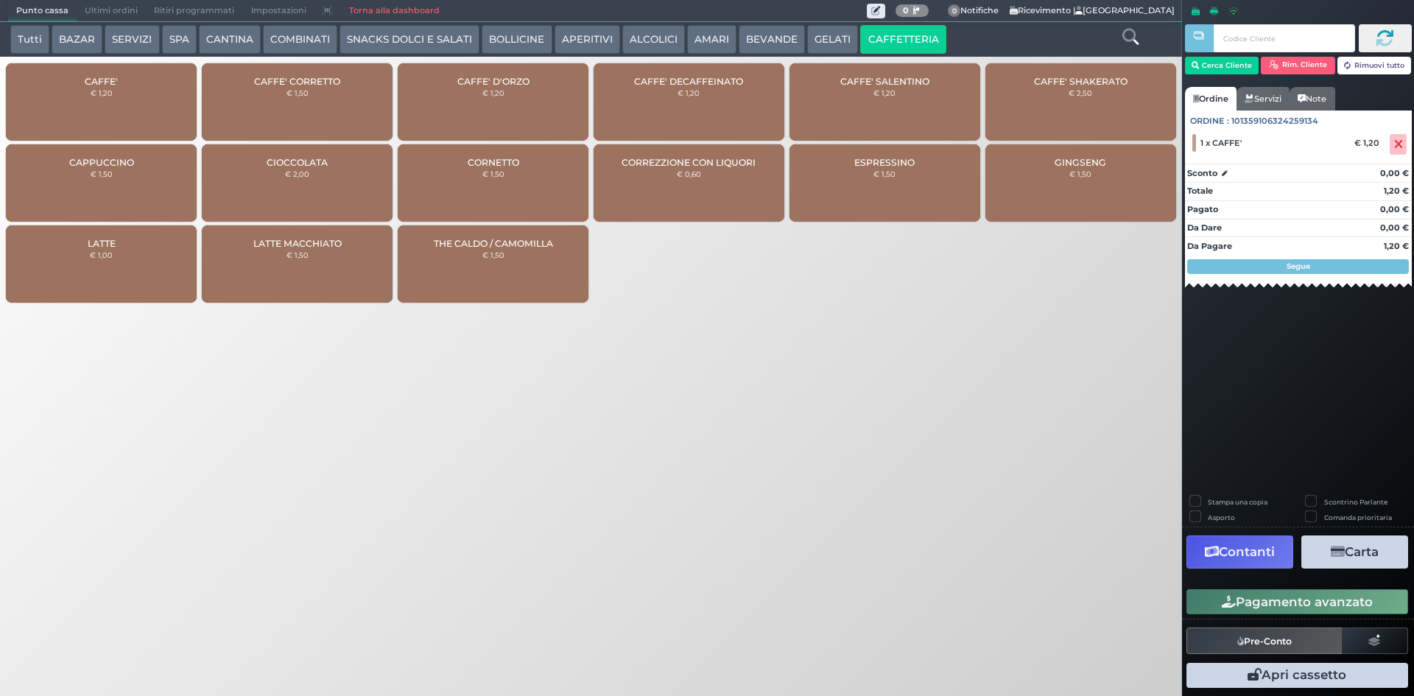
click at [1278, 597] on button "Pagamento avanzato" at bounding box center [1298, 601] width 222 height 25
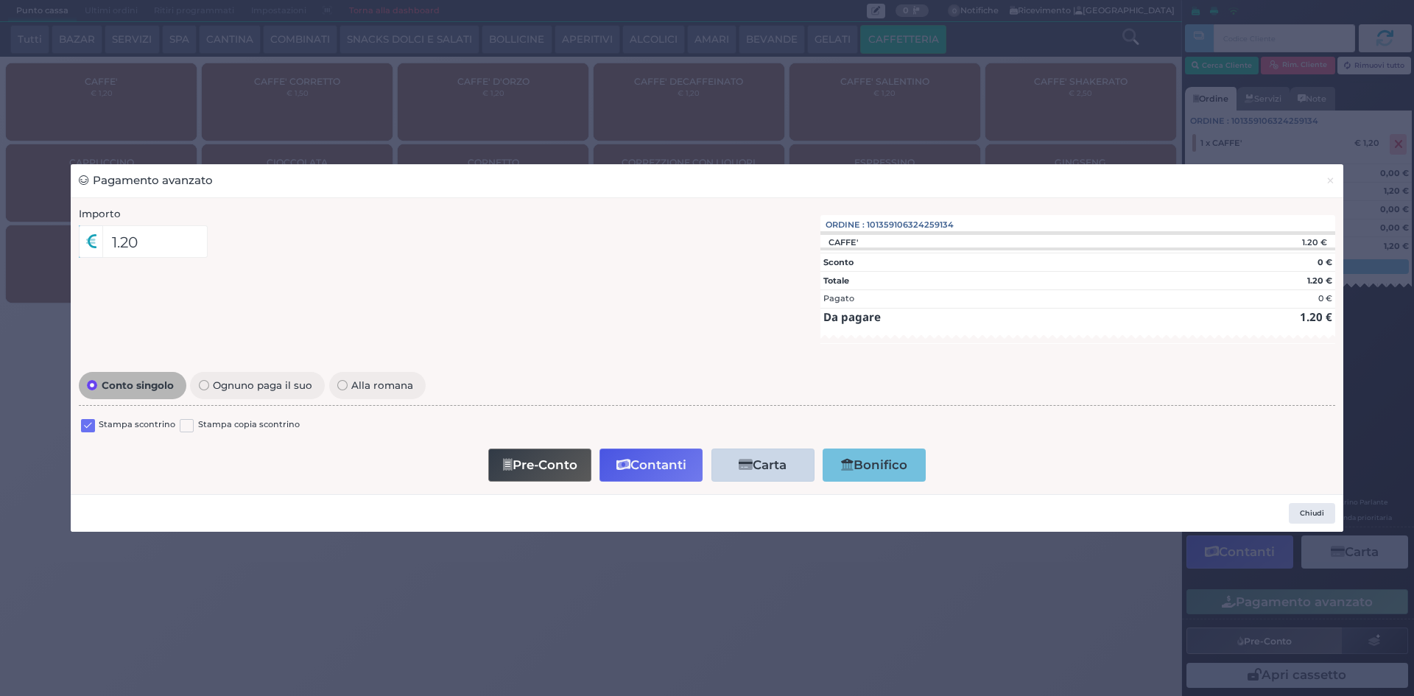
click at [85, 422] on label at bounding box center [88, 426] width 14 height 14
click at [0, 0] on input "checkbox" at bounding box center [0, 0] width 0 height 0
click at [650, 467] on button "Contanti" at bounding box center [651, 465] width 103 height 33
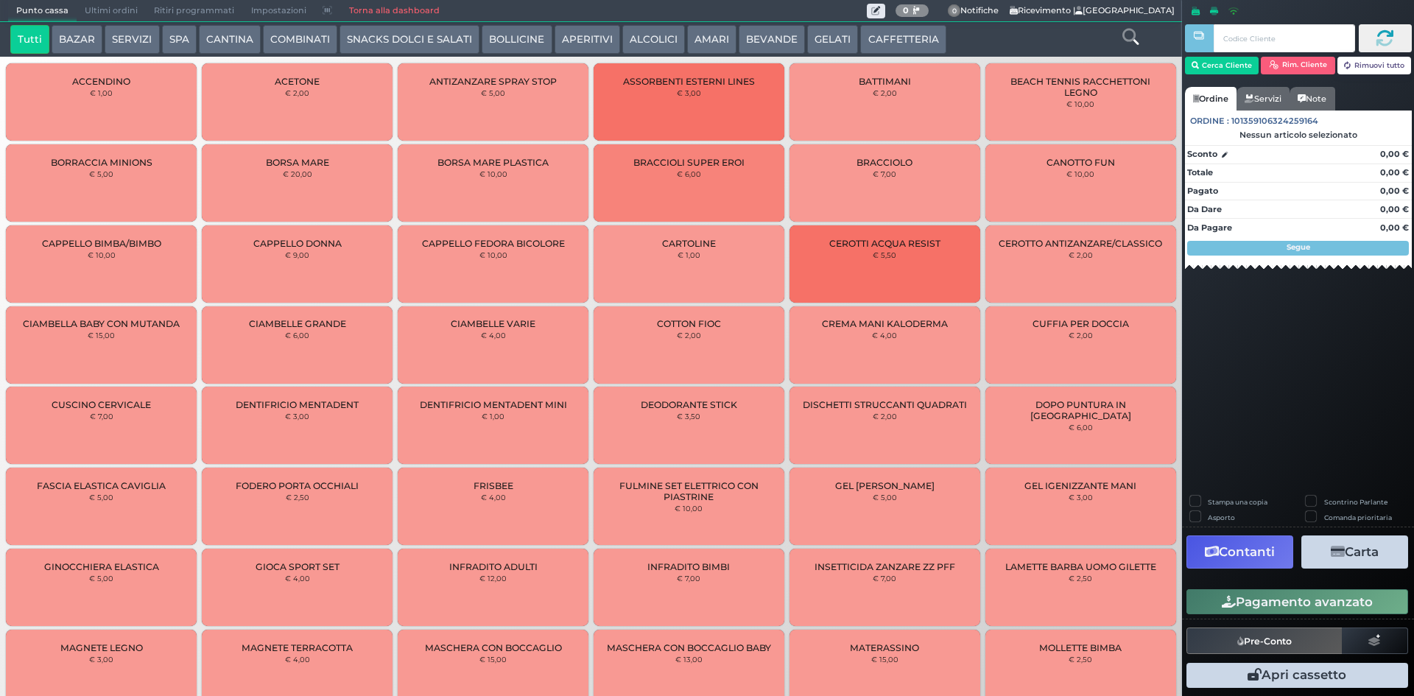
click at [110, 2] on span "Ultimi ordini" at bounding box center [111, 11] width 69 height 21
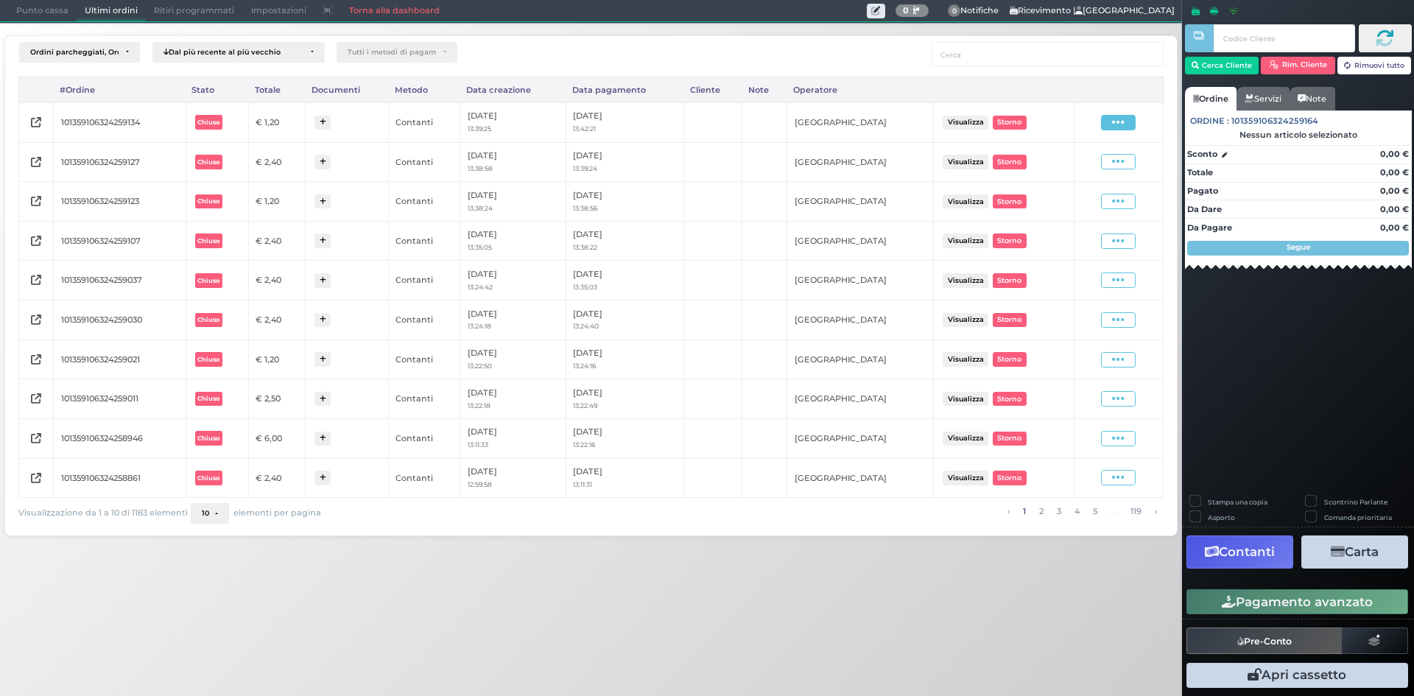
click at [1115, 117] on icon at bounding box center [1118, 123] width 13 height 14
click at [1075, 166] on span "Ristampa Pre-Conto" at bounding box center [1083, 164] width 60 height 25
click at [32, 14] on span "Punto cassa" at bounding box center [42, 11] width 69 height 21
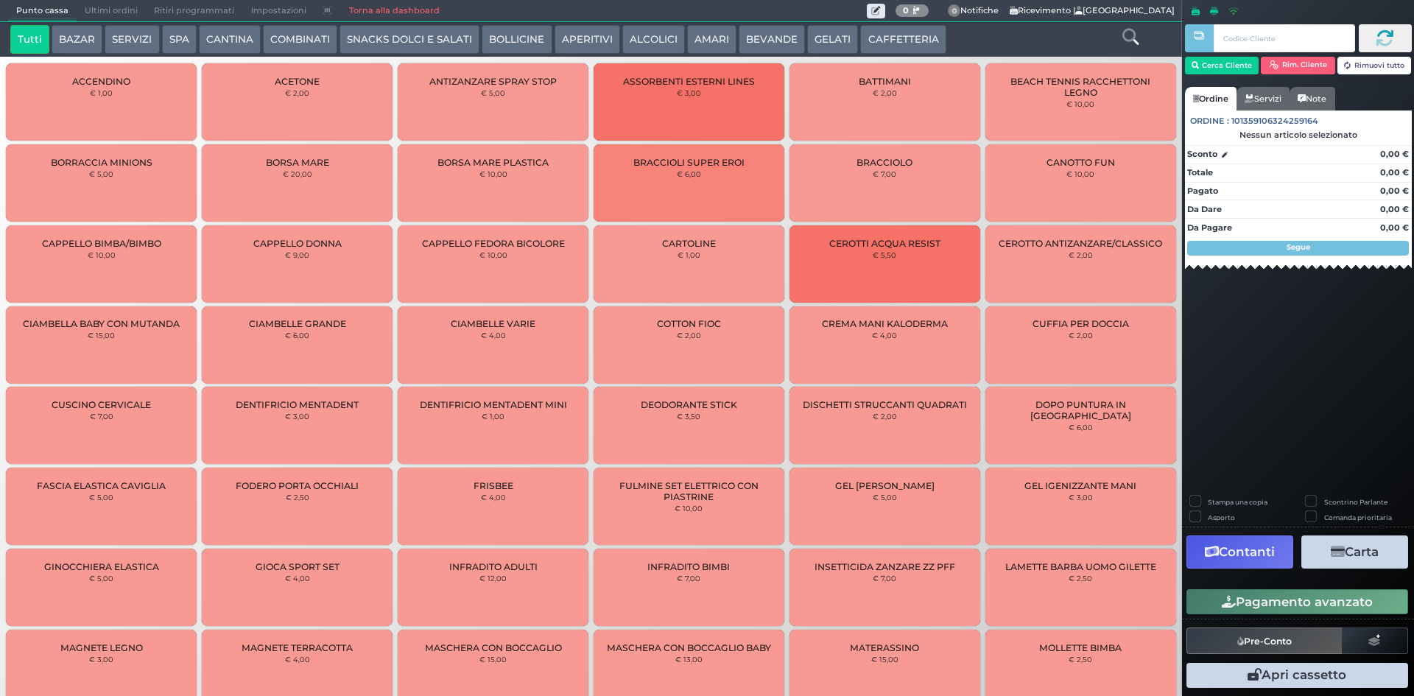
click at [891, 38] on button "CAFFETTERIA" at bounding box center [902, 39] width 85 height 29
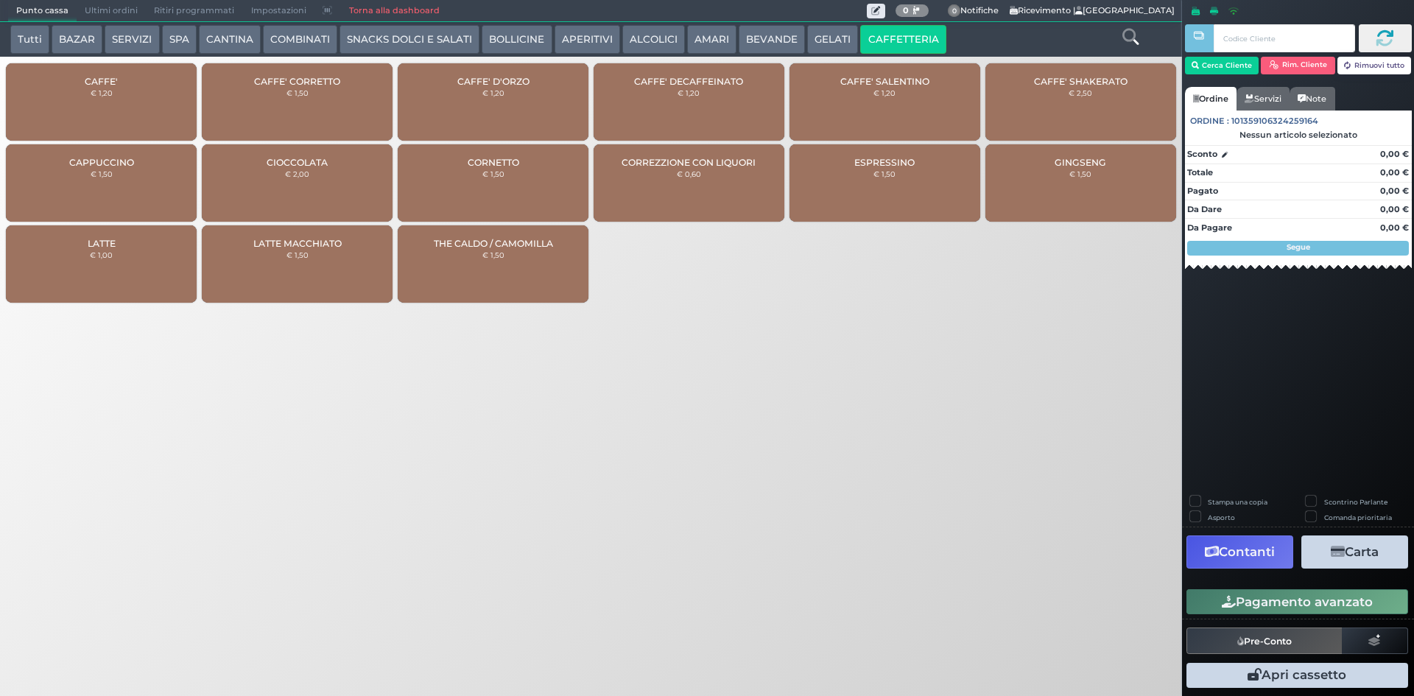
click at [102, 98] on div "CAFFE' € 1,20" at bounding box center [101, 101] width 191 height 77
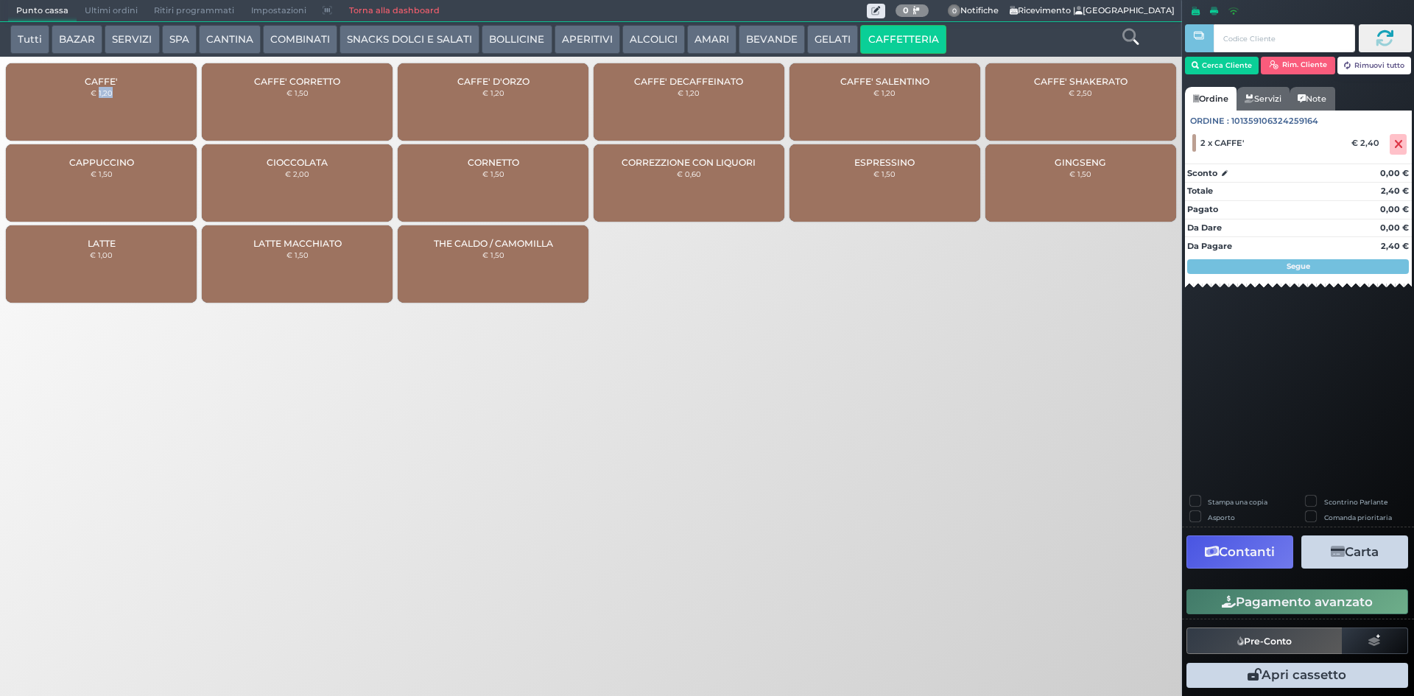
click at [1266, 605] on button "Pagamento avanzato" at bounding box center [1298, 601] width 222 height 25
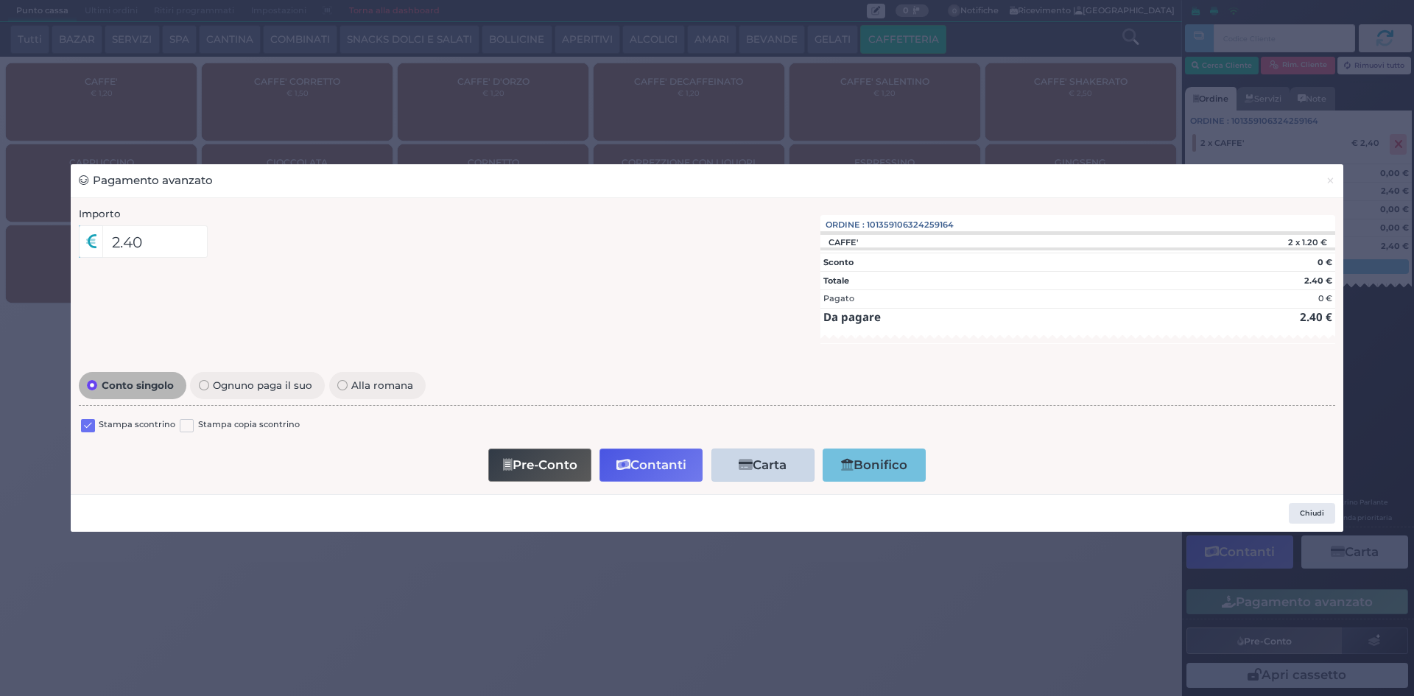
click at [88, 429] on label at bounding box center [88, 426] width 14 height 14
click at [0, 0] on input "checkbox" at bounding box center [0, 0] width 0 height 0
click at [636, 477] on button "Contanti" at bounding box center [651, 465] width 103 height 33
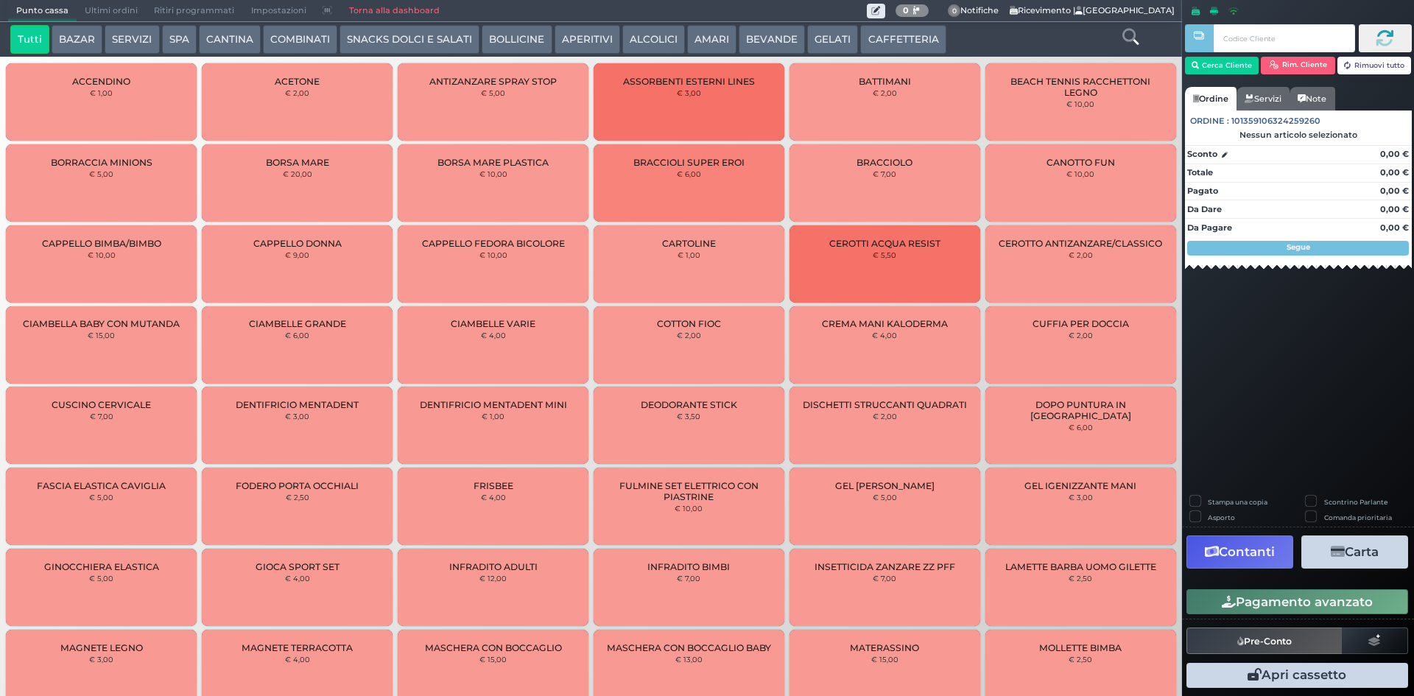
click at [886, 40] on button "CAFFETTERIA" at bounding box center [902, 39] width 85 height 29
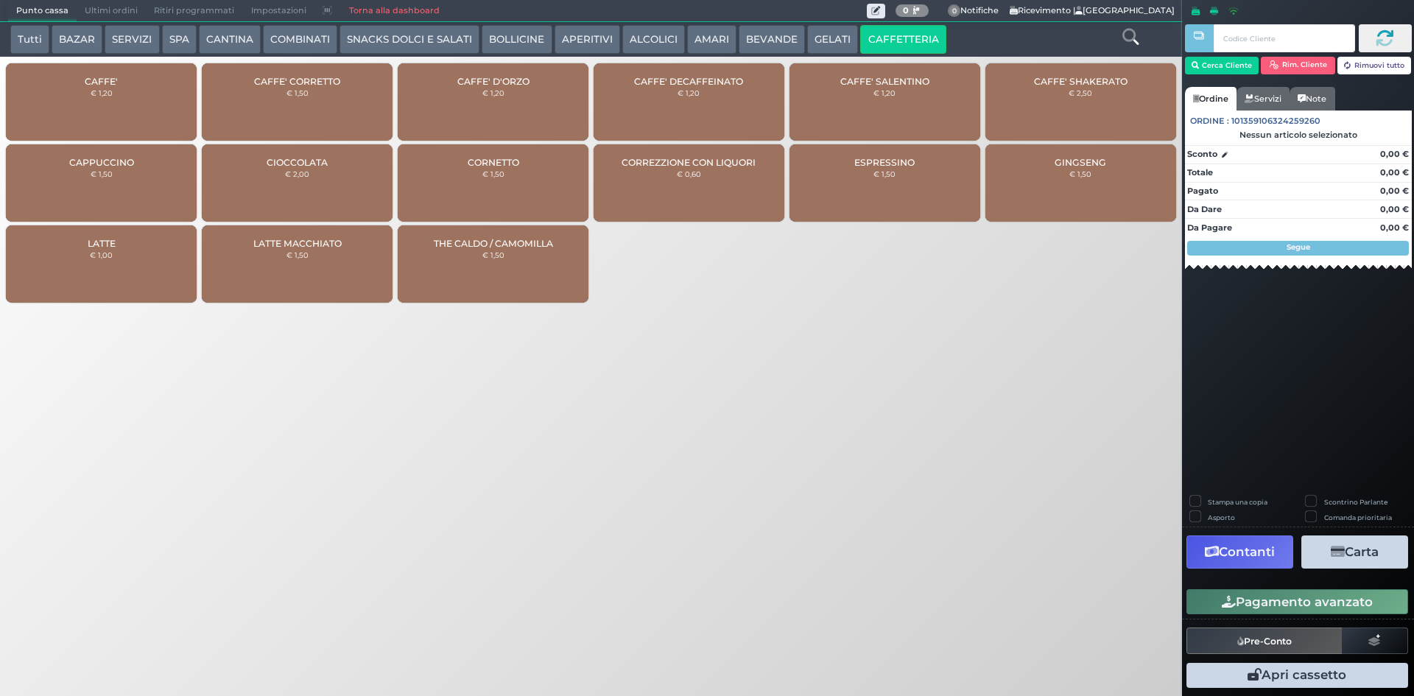
click at [74, 105] on div "CAFFE' € 1,20" at bounding box center [101, 101] width 191 height 77
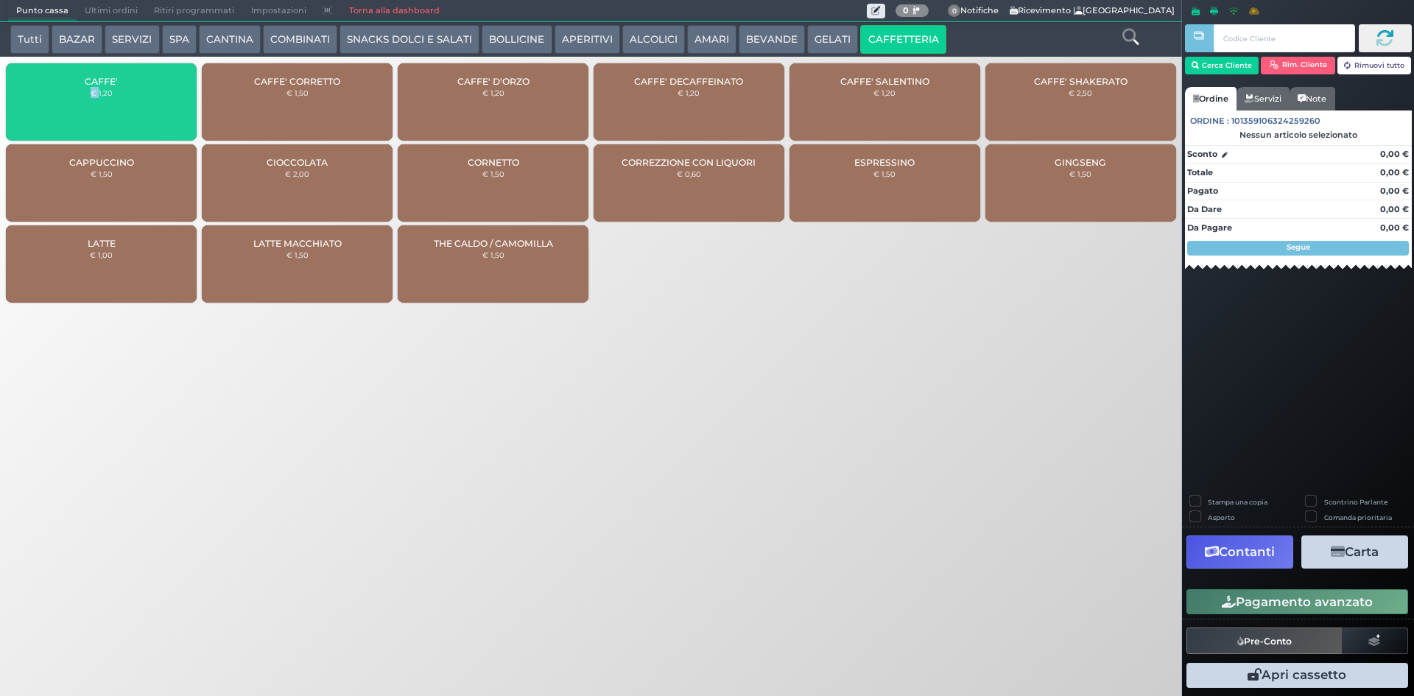
click at [74, 105] on div "CAFFE' € 1,20" at bounding box center [101, 101] width 191 height 77
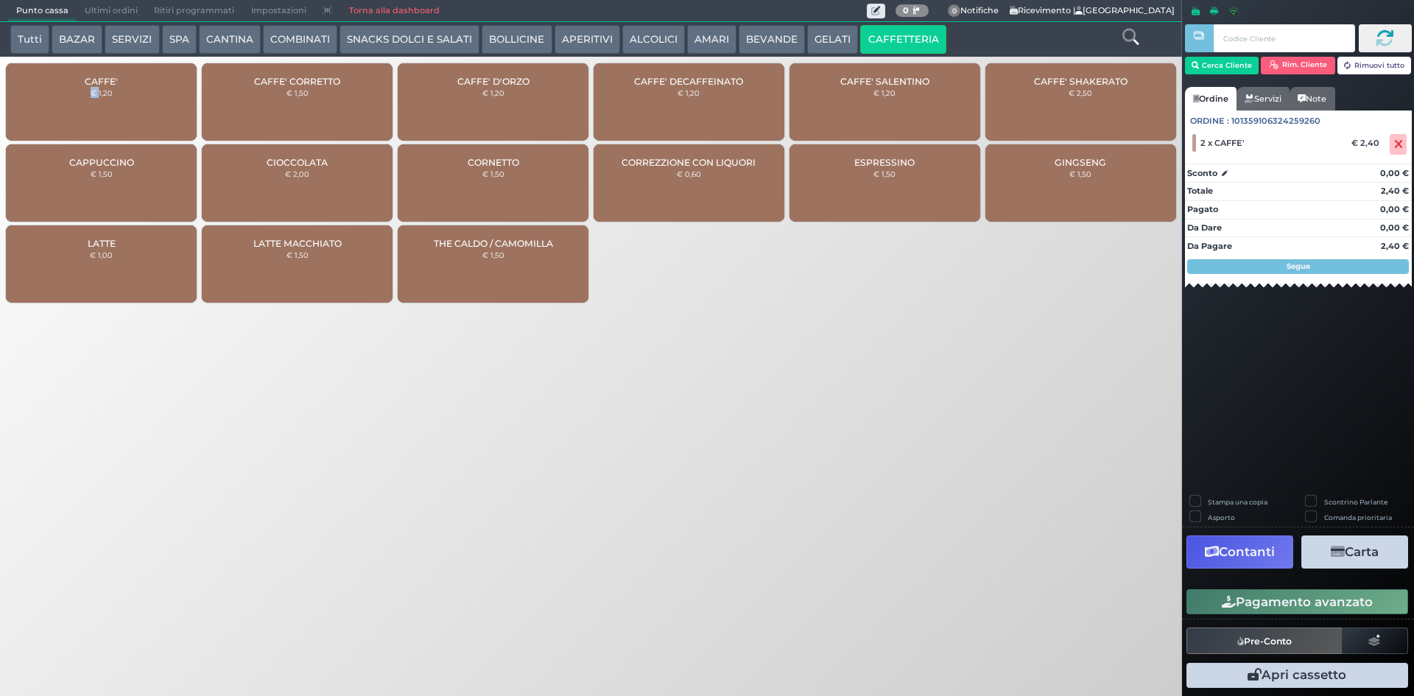
click at [1310, 603] on button "Pagamento avanzato" at bounding box center [1298, 601] width 222 height 25
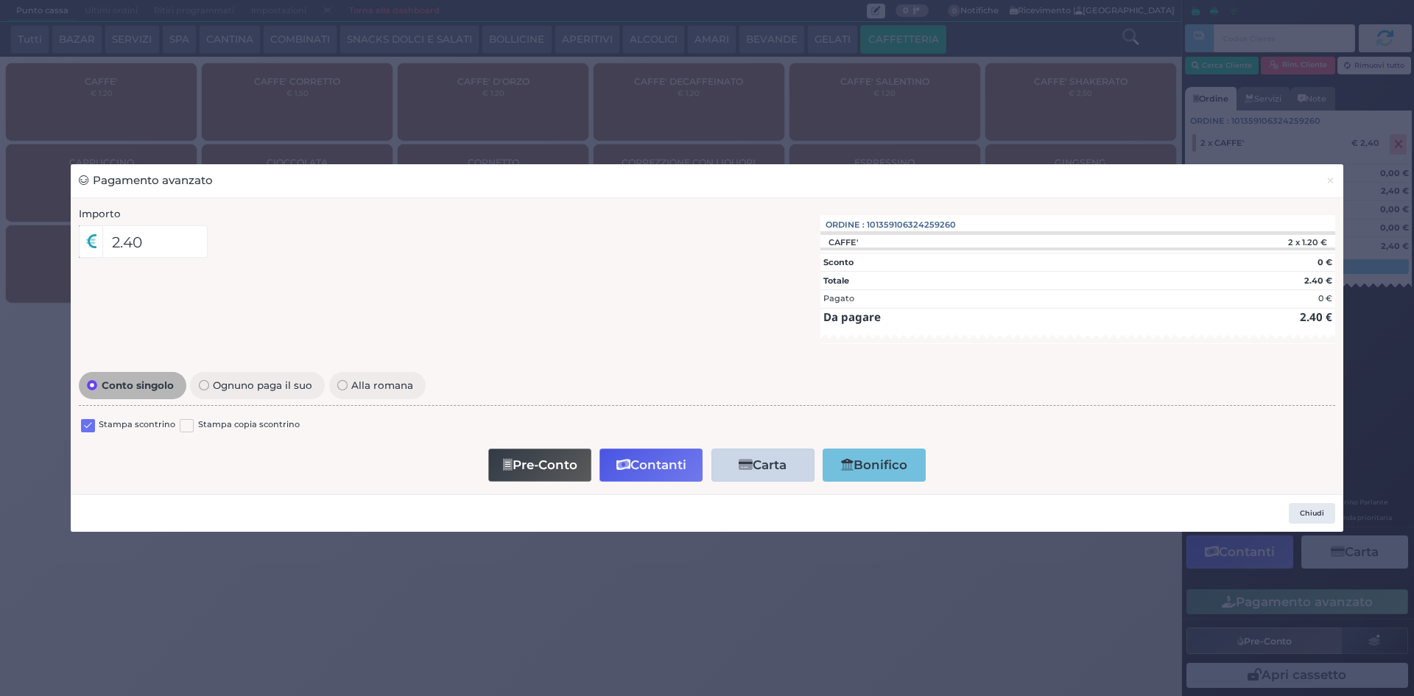
click at [89, 429] on label at bounding box center [88, 426] width 14 height 14
click at [0, 0] on input "checkbox" at bounding box center [0, 0] width 0 height 0
click at [633, 476] on button "Contanti" at bounding box center [651, 465] width 103 height 33
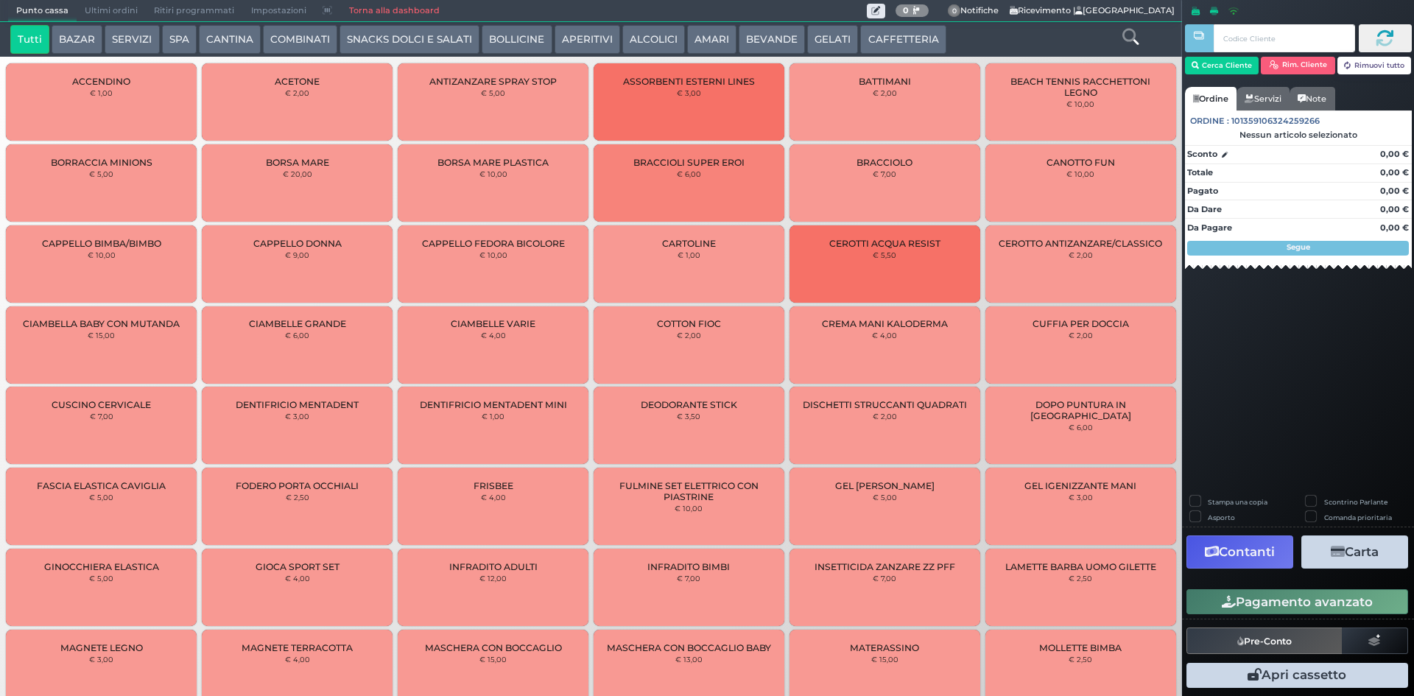
click at [866, 40] on button "CAFFETTERIA" at bounding box center [902, 39] width 85 height 29
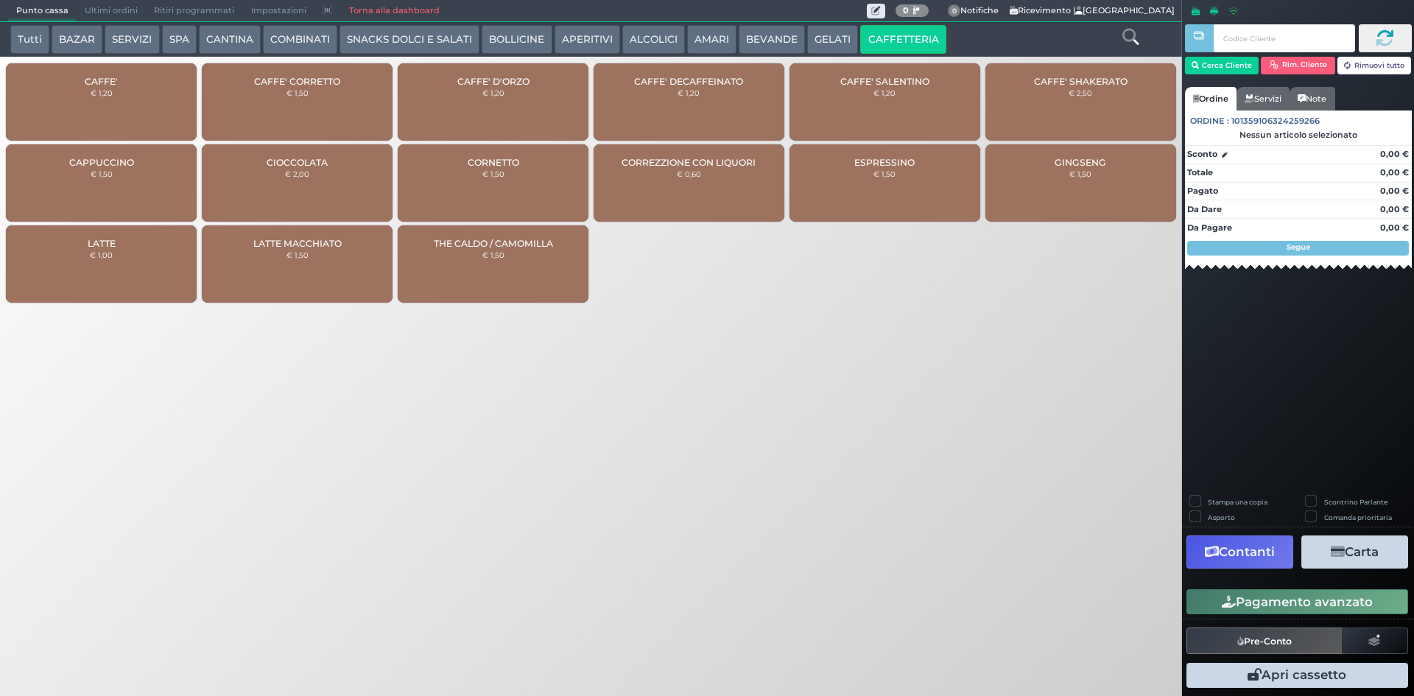
click at [99, 96] on small "€ 1,20" at bounding box center [102, 92] width 22 height 9
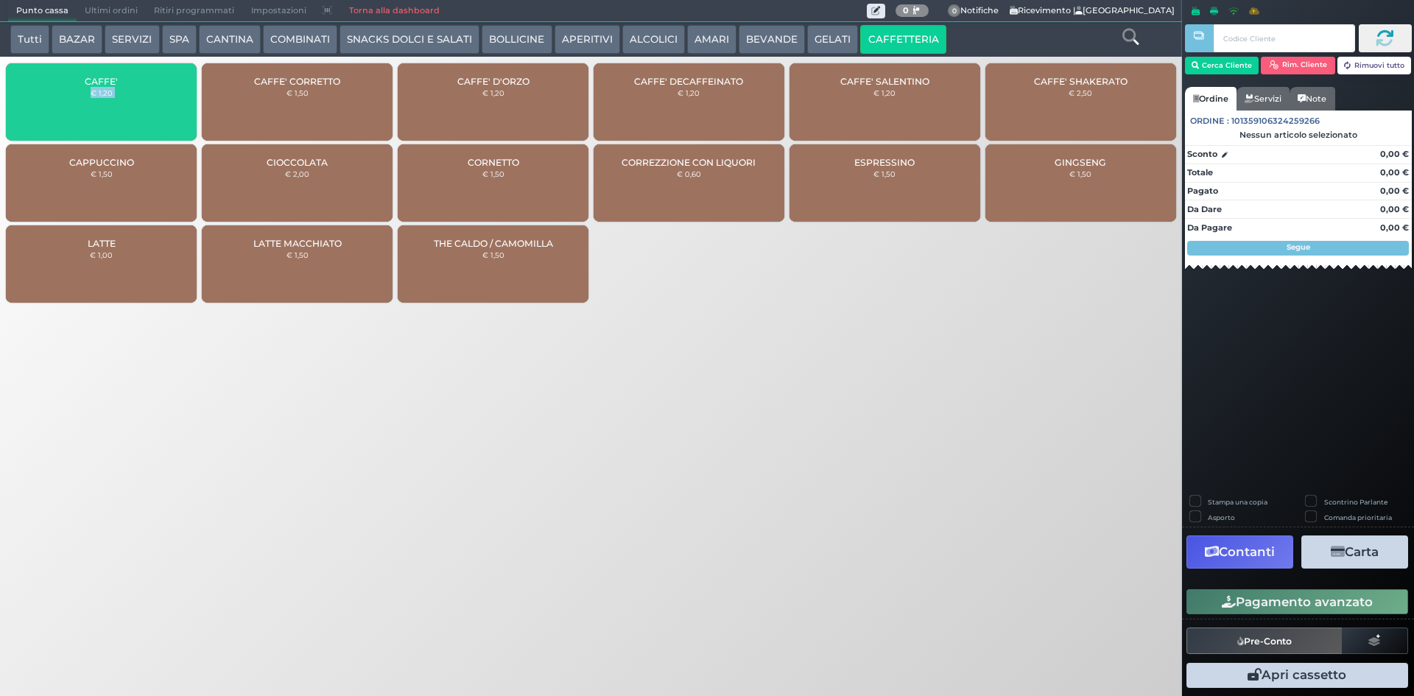
click at [99, 96] on small "€ 1,20" at bounding box center [102, 92] width 22 height 9
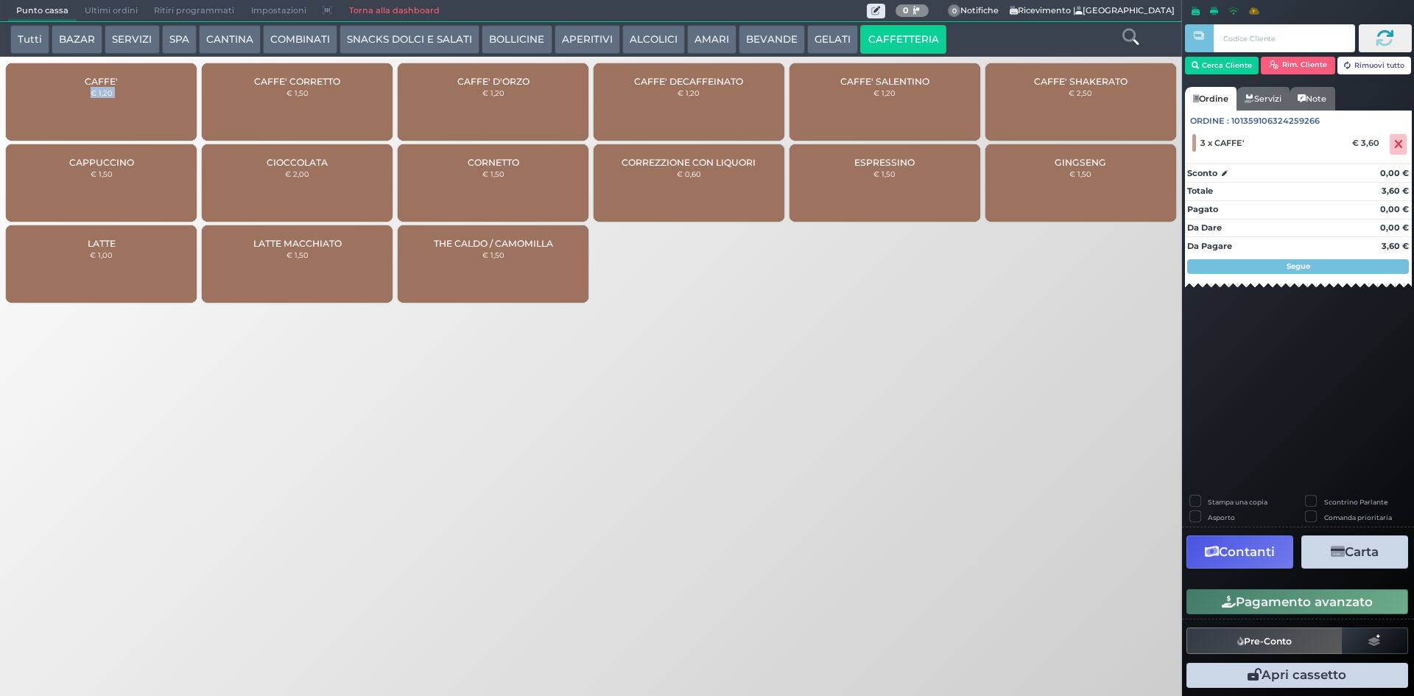
click at [1271, 592] on button "Pagamento avanzato" at bounding box center [1298, 601] width 222 height 25
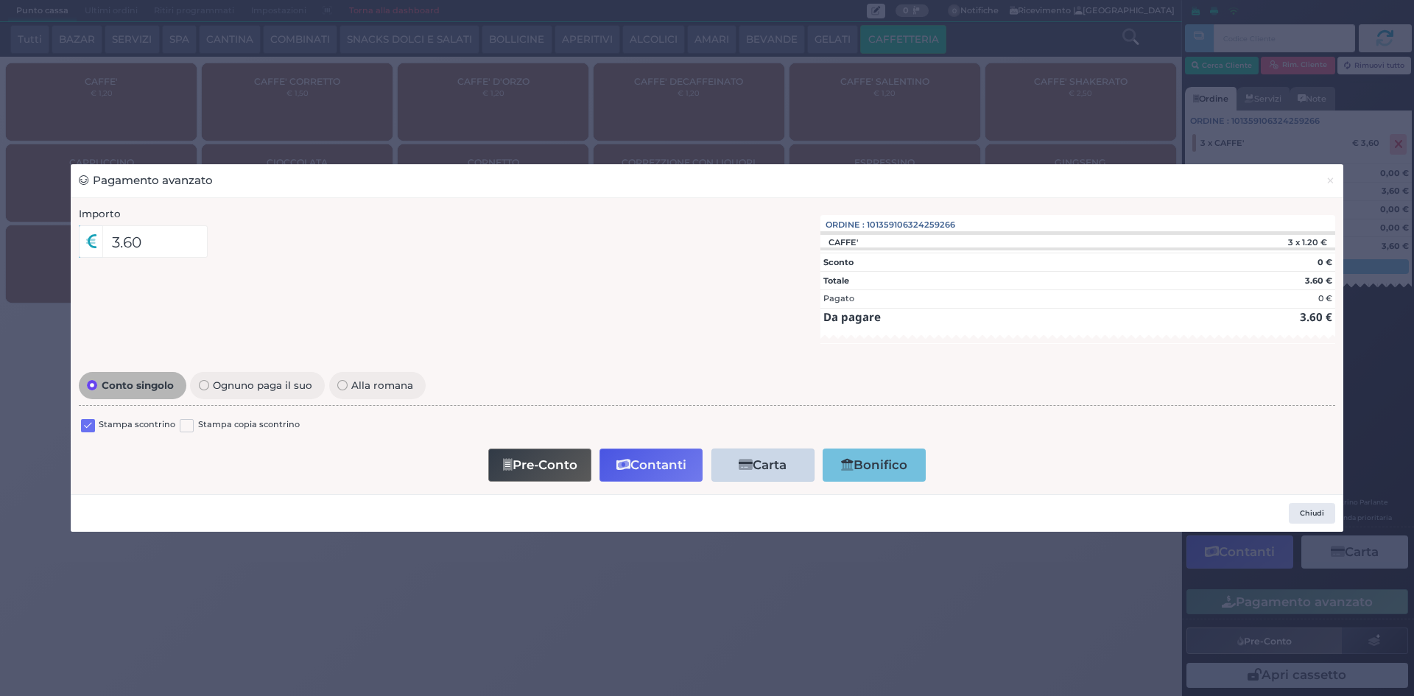
click at [95, 424] on div "Stampa scontrino" at bounding box center [128, 427] width 94 height 18
click at [88, 424] on label at bounding box center [88, 426] width 14 height 14
click at [0, 0] on input "checkbox" at bounding box center [0, 0] width 0 height 0
click at [678, 460] on button "Contanti" at bounding box center [651, 465] width 103 height 33
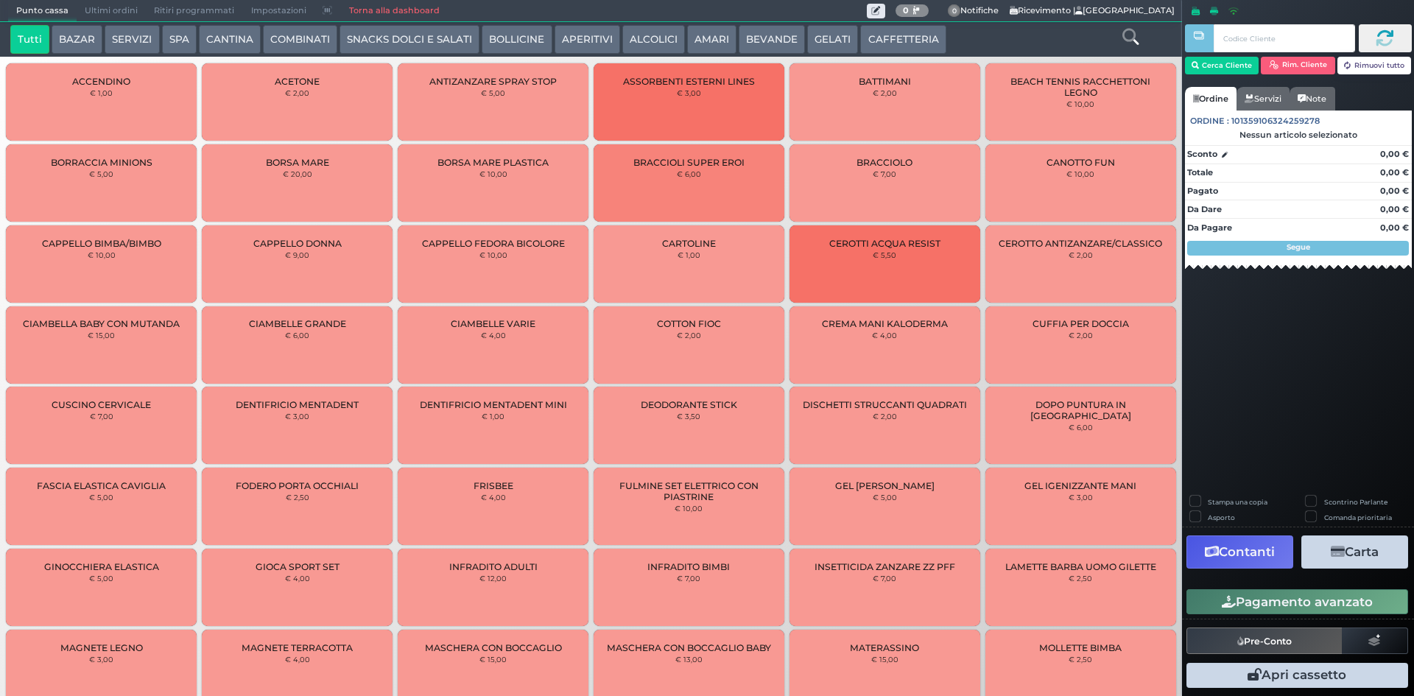
click at [878, 32] on button "CAFFETTERIA" at bounding box center [902, 39] width 85 height 29
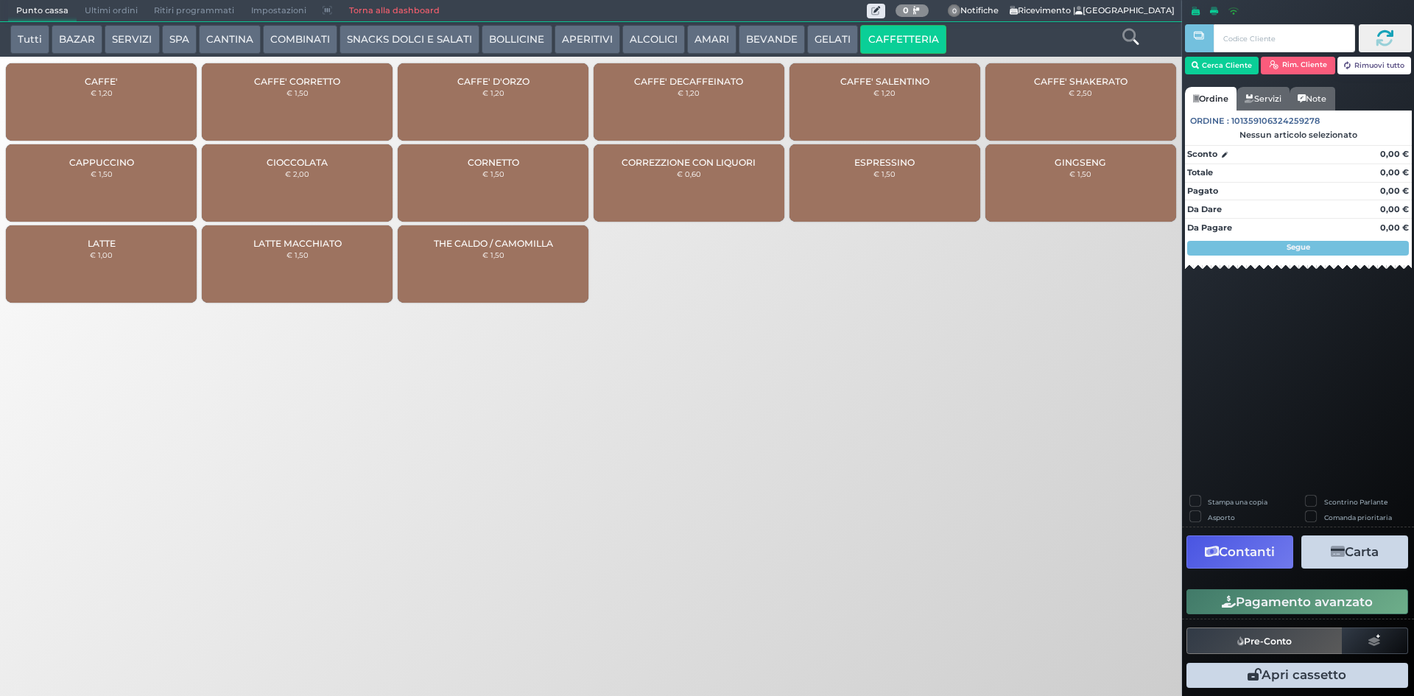
click at [107, 122] on div "CAFFE' € 1,20" at bounding box center [101, 101] width 191 height 77
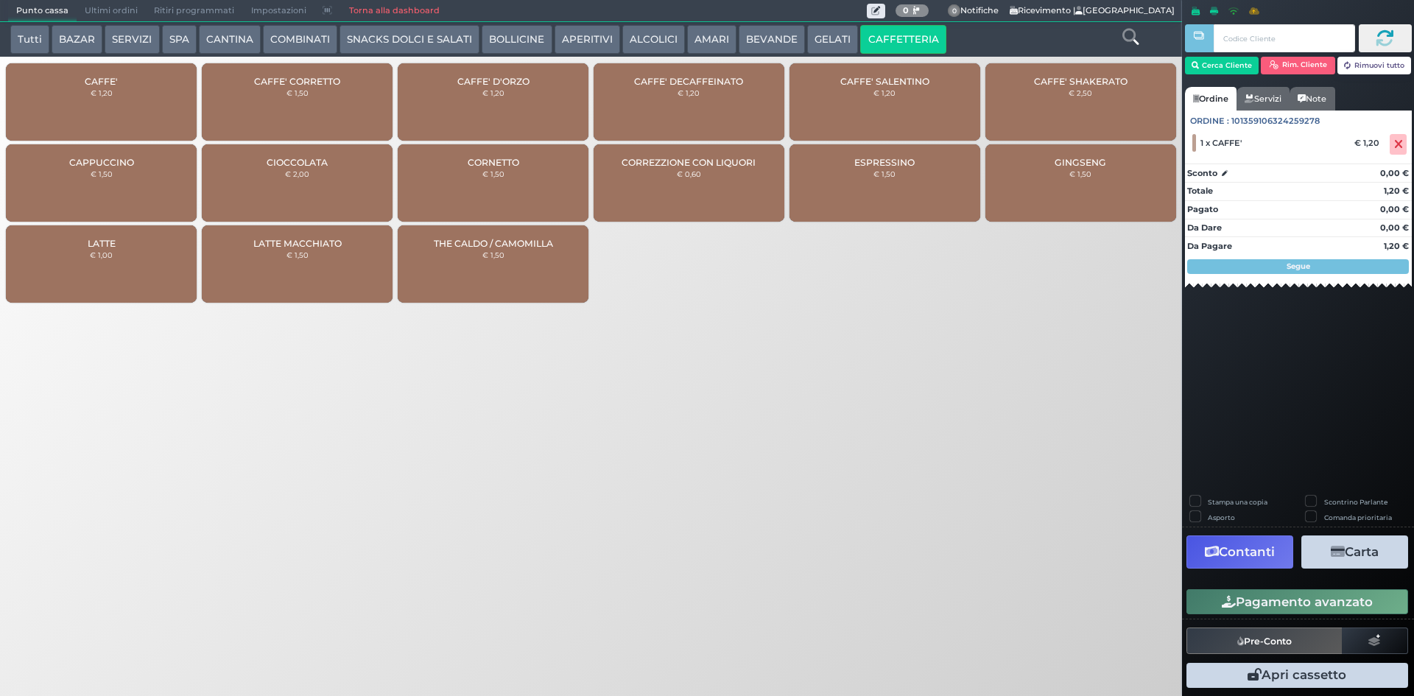
click at [107, 122] on div "CAFFE' € 1,20" at bounding box center [101, 101] width 191 height 77
click at [1294, 597] on button "Pagamento avanzato" at bounding box center [1298, 601] width 222 height 25
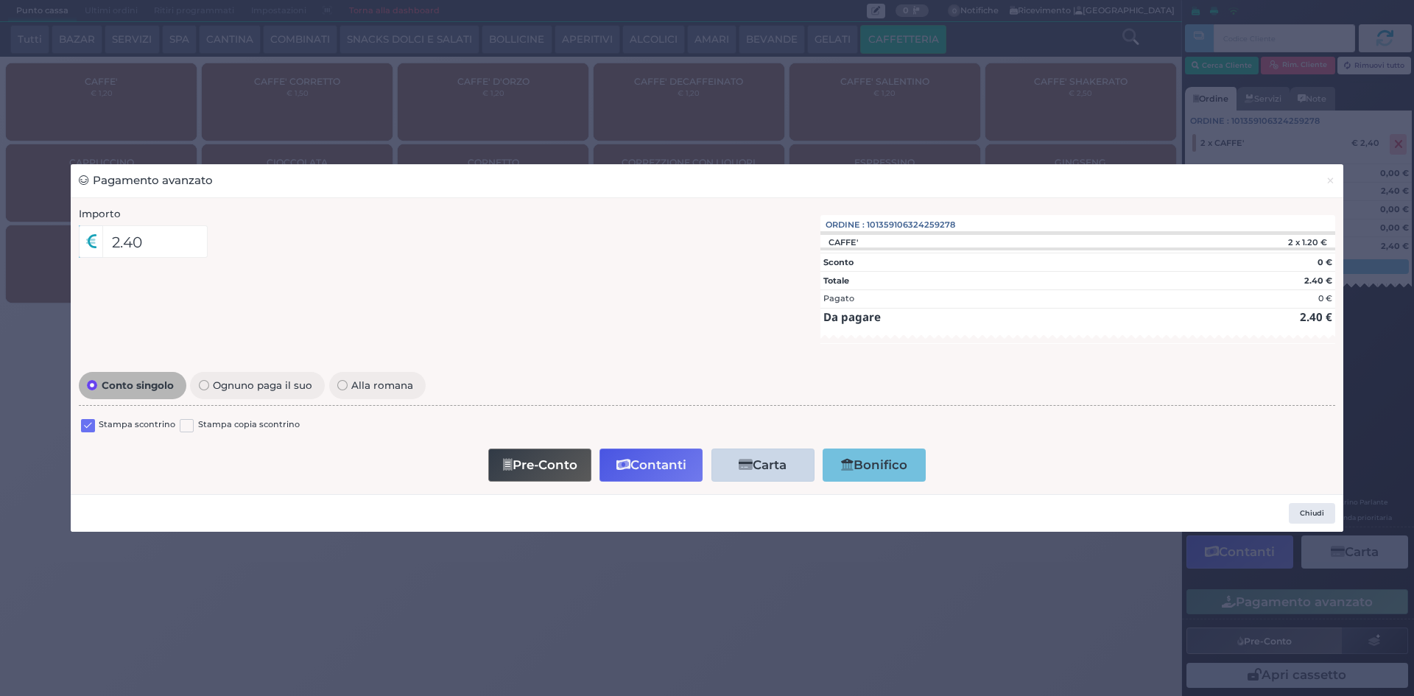
click at [85, 420] on label at bounding box center [88, 426] width 14 height 14
click at [0, 0] on input "checkbox" at bounding box center [0, 0] width 0 height 0
click at [644, 466] on button "Contanti" at bounding box center [651, 465] width 103 height 33
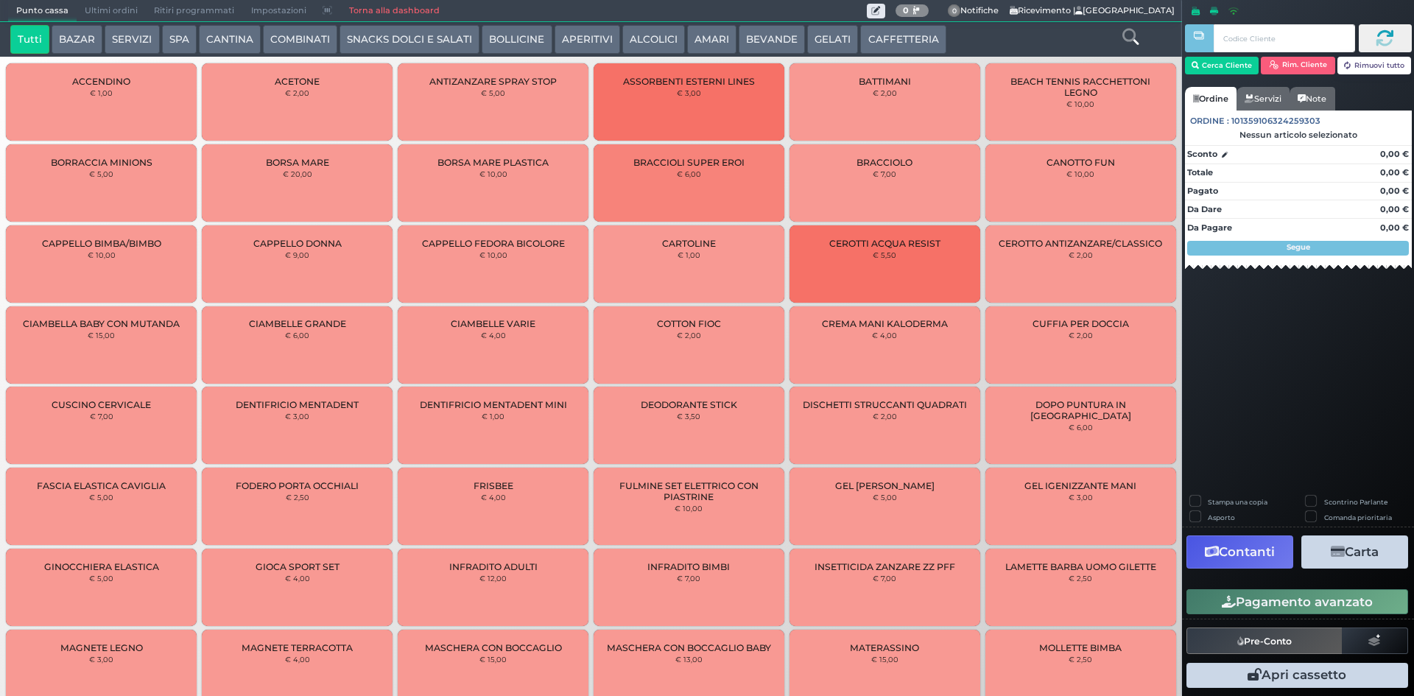
click at [105, 8] on span "Ultimi ordini" at bounding box center [111, 11] width 69 height 21
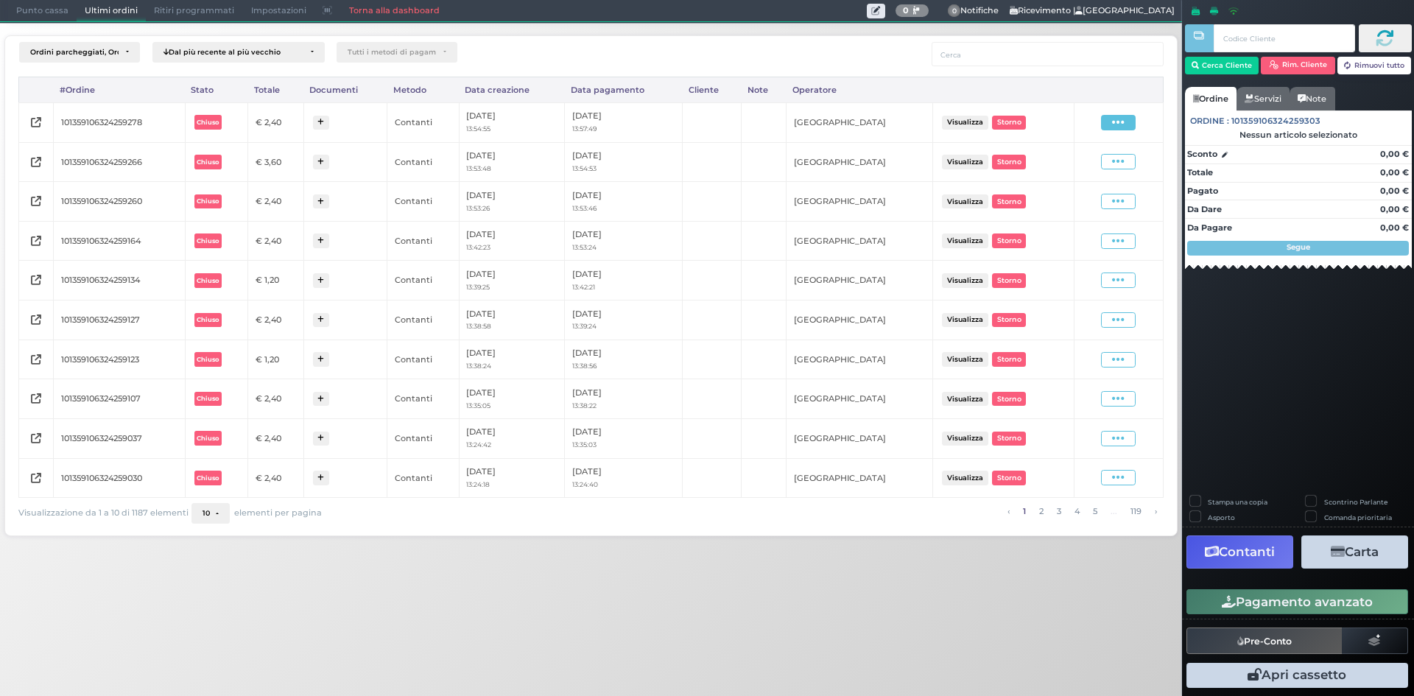
click at [1112, 121] on span at bounding box center [1118, 122] width 35 height 15
click at [1078, 175] on span "Ristampa Pre-Conto" at bounding box center [1083, 164] width 60 height 25
click at [39, 4] on span "Punto cassa" at bounding box center [42, 11] width 69 height 21
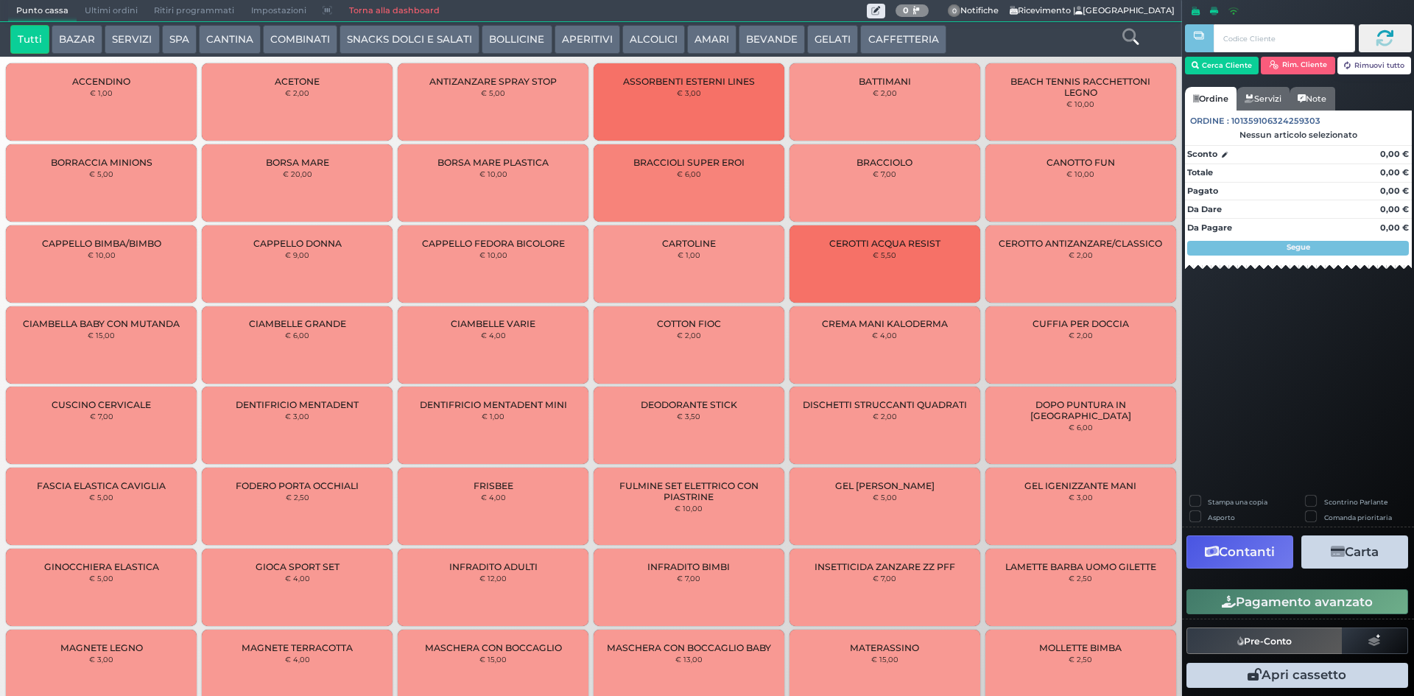
click at [891, 38] on button "CAFFETTERIA" at bounding box center [902, 39] width 85 height 29
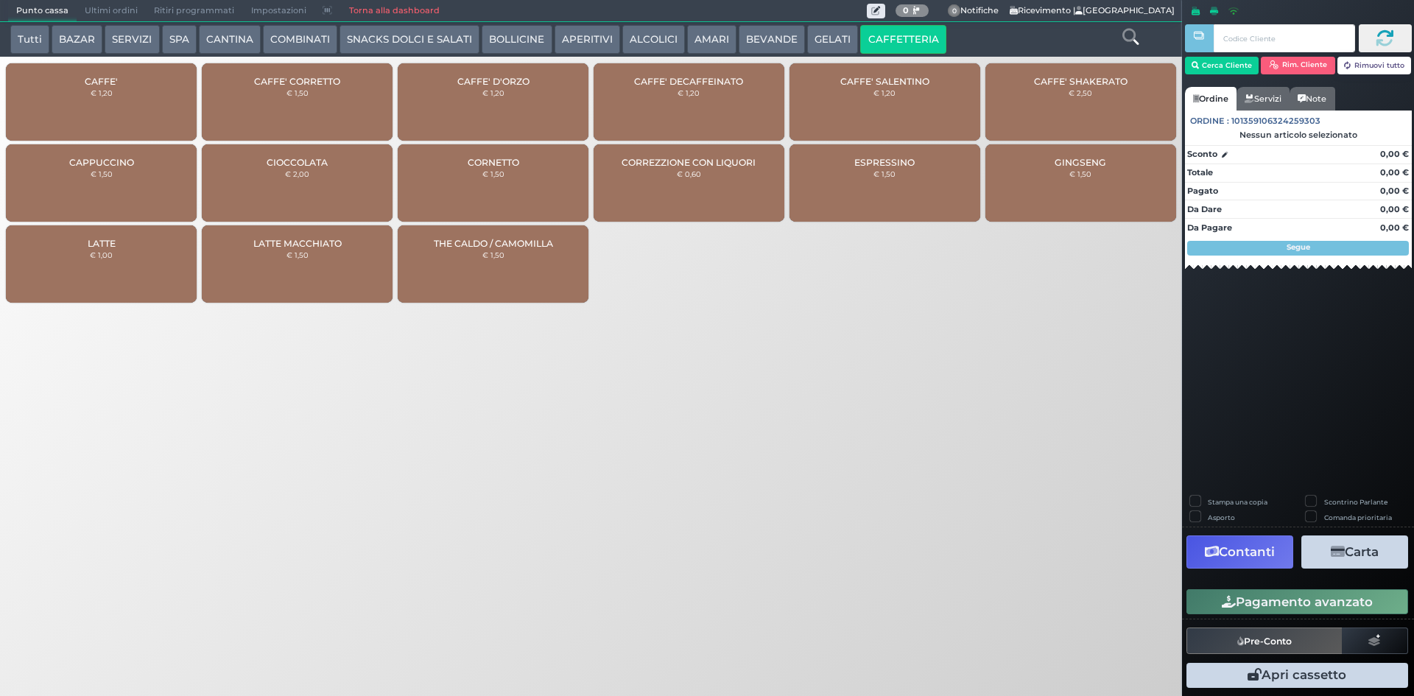
click at [91, 116] on div "CAFFE' € 1,20" at bounding box center [101, 101] width 191 height 77
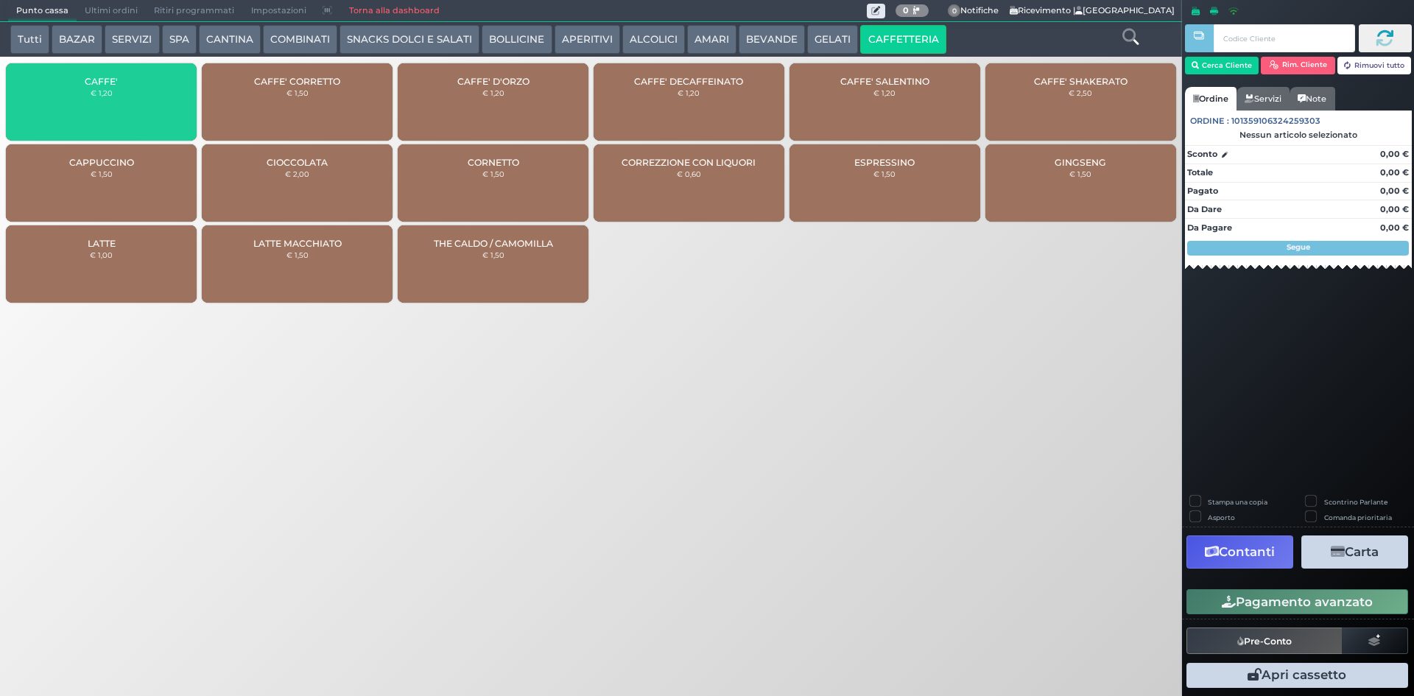
click at [91, 114] on div "CAFFE' € 1,20" at bounding box center [101, 101] width 191 height 77
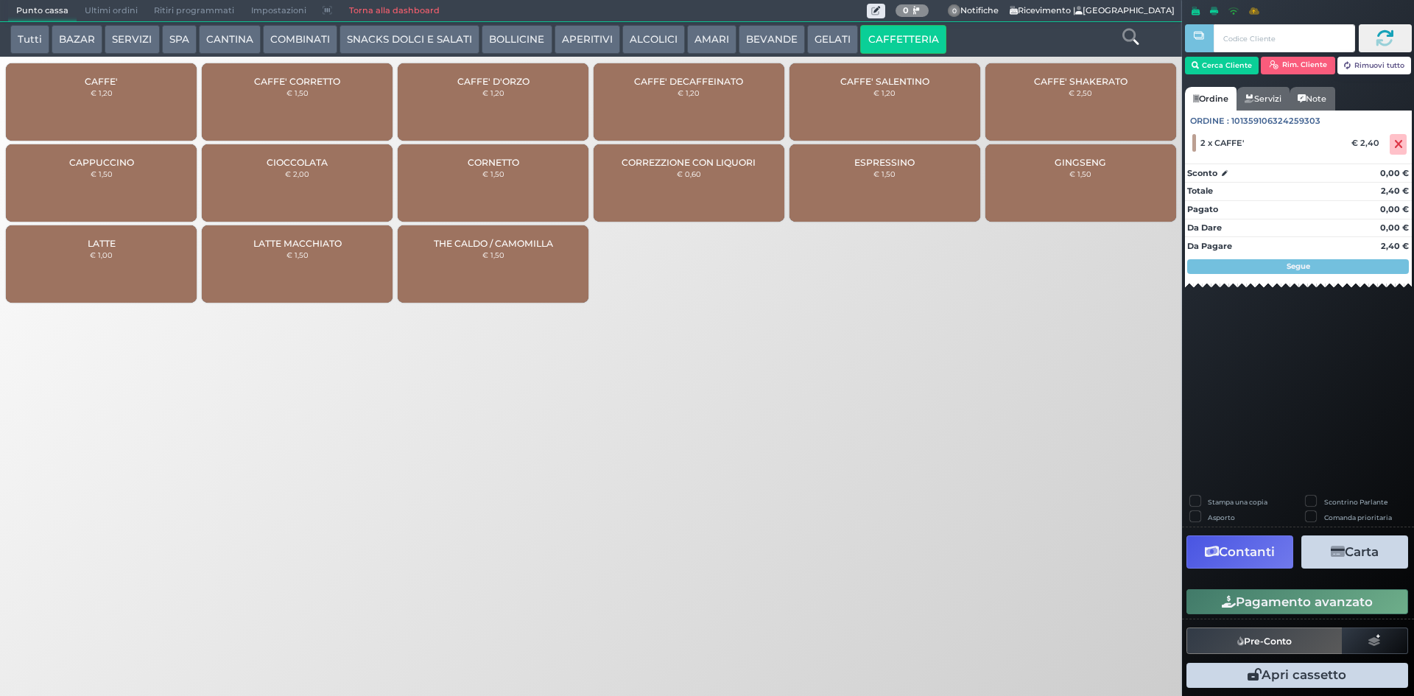
click at [91, 114] on div "CAFFE' € 1,20" at bounding box center [101, 101] width 191 height 77
drag, startPoint x: 1261, startPoint y: 608, endPoint x: 1254, endPoint y: 598, distance: 12.1
click at [1261, 607] on button "Pagamento avanzato" at bounding box center [1298, 601] width 222 height 25
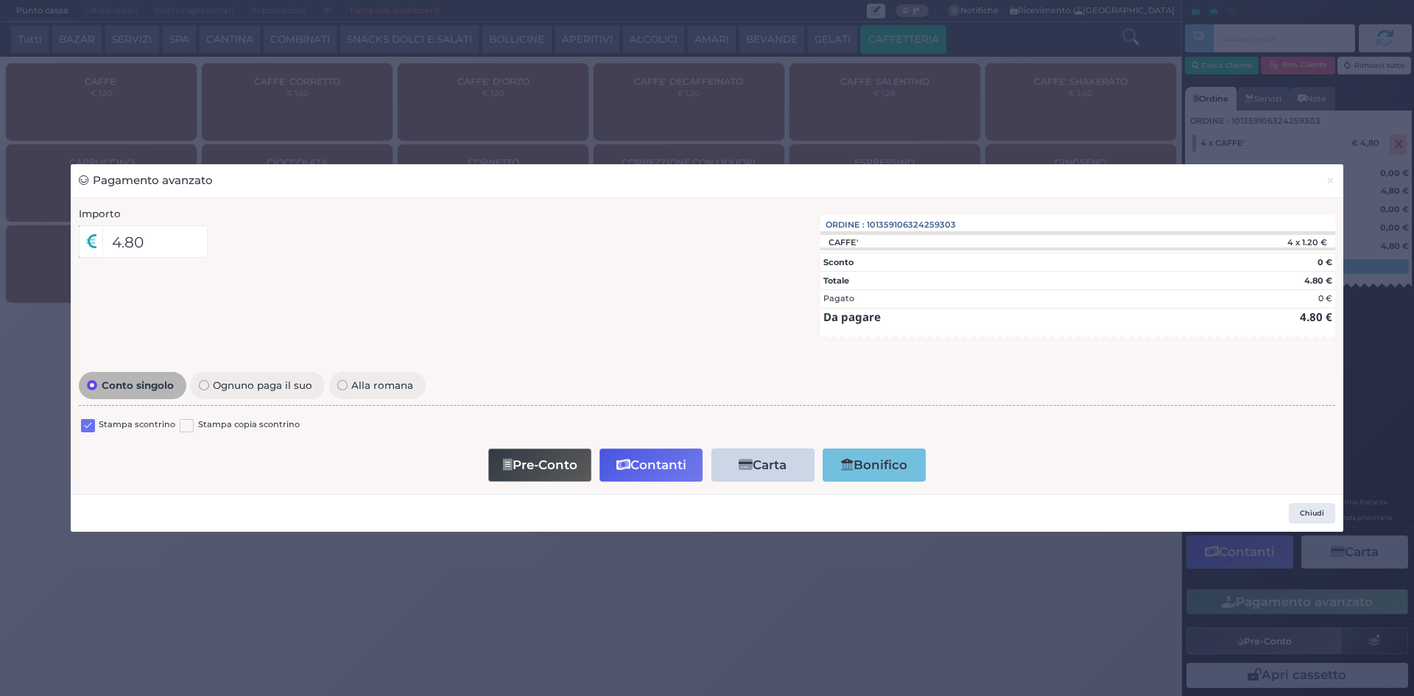
drag, startPoint x: 89, startPoint y: 424, endPoint x: 89, endPoint y: 438, distance: 14.0
click at [88, 424] on label at bounding box center [88, 426] width 14 height 14
click at [0, 0] on input "checkbox" at bounding box center [0, 0] width 0 height 0
click at [631, 460] on button "Contanti" at bounding box center [651, 465] width 103 height 33
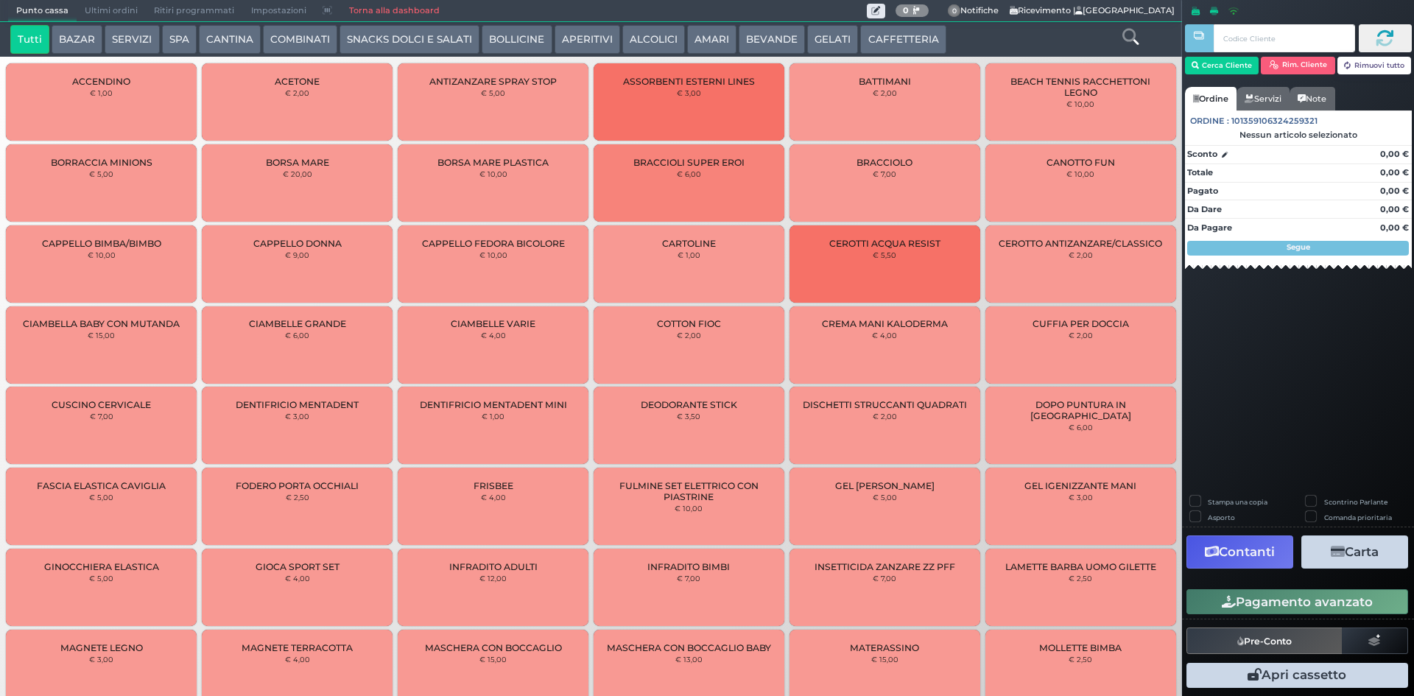
click at [125, 11] on span "Ultimi ordini" at bounding box center [111, 11] width 69 height 21
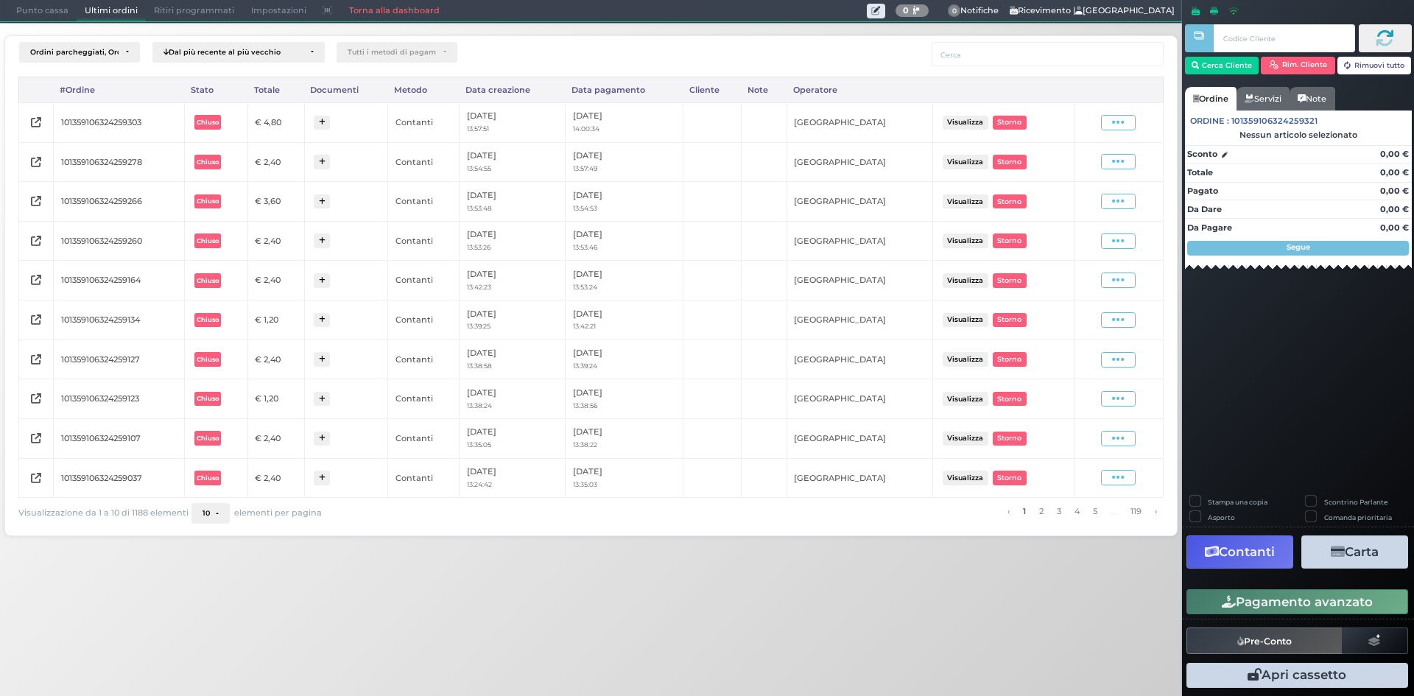
drag, startPoint x: 1113, startPoint y: 118, endPoint x: 1093, endPoint y: 178, distance: 63.6
click at [1114, 118] on icon at bounding box center [1118, 123] width 13 height 14
click at [1065, 170] on span "Ristampa Pre-Conto" at bounding box center [1083, 164] width 60 height 25
drag, startPoint x: 10, startPoint y: 9, endPoint x: 88, endPoint y: 9, distance: 78.8
click at [10, 9] on span "Punto cassa" at bounding box center [42, 11] width 69 height 21
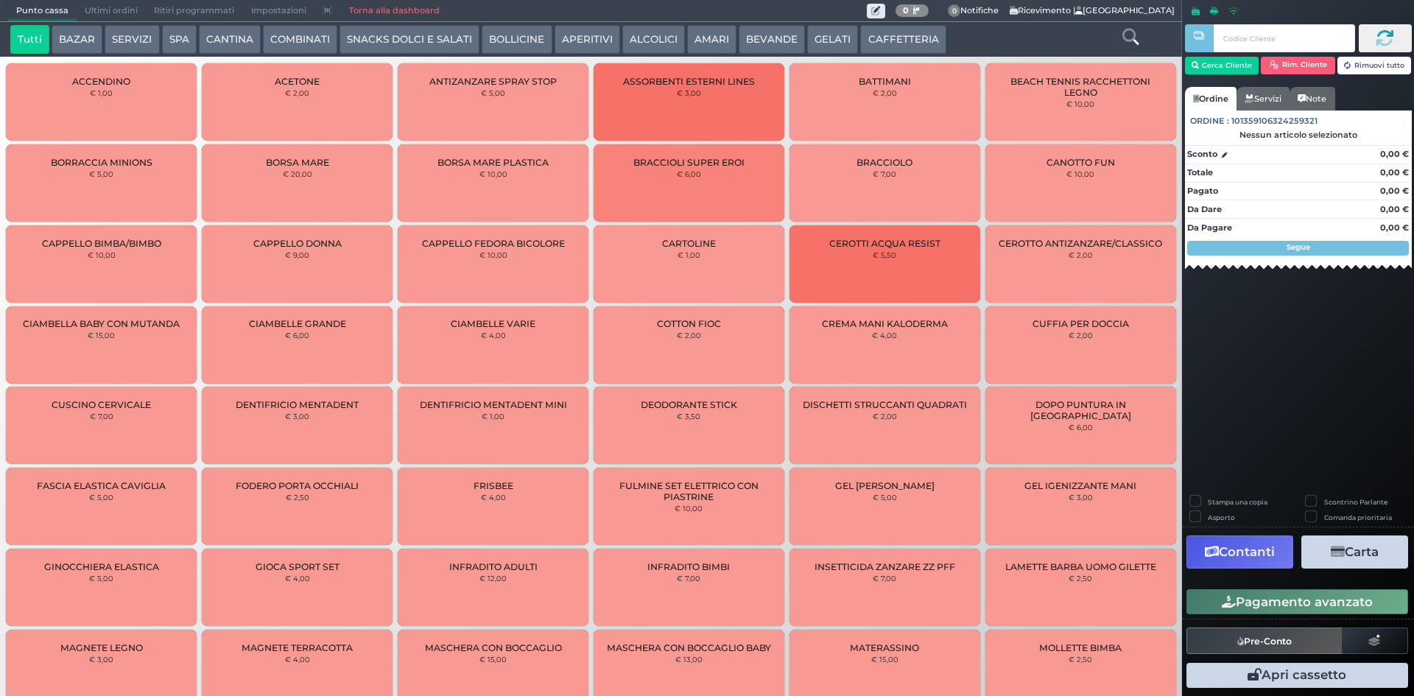
click at [885, 35] on button "CAFFETTERIA" at bounding box center [902, 39] width 85 height 29
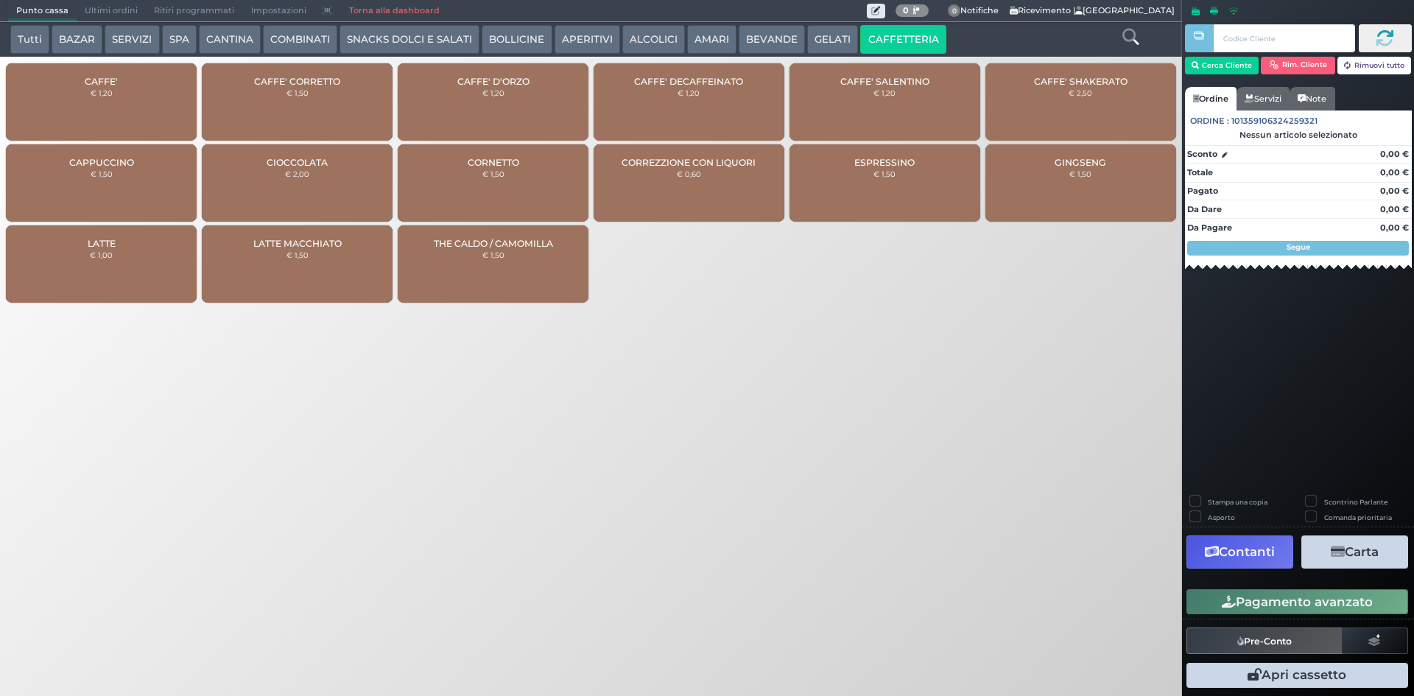
click at [127, 98] on div "CAFFE' € 1,20" at bounding box center [101, 101] width 191 height 77
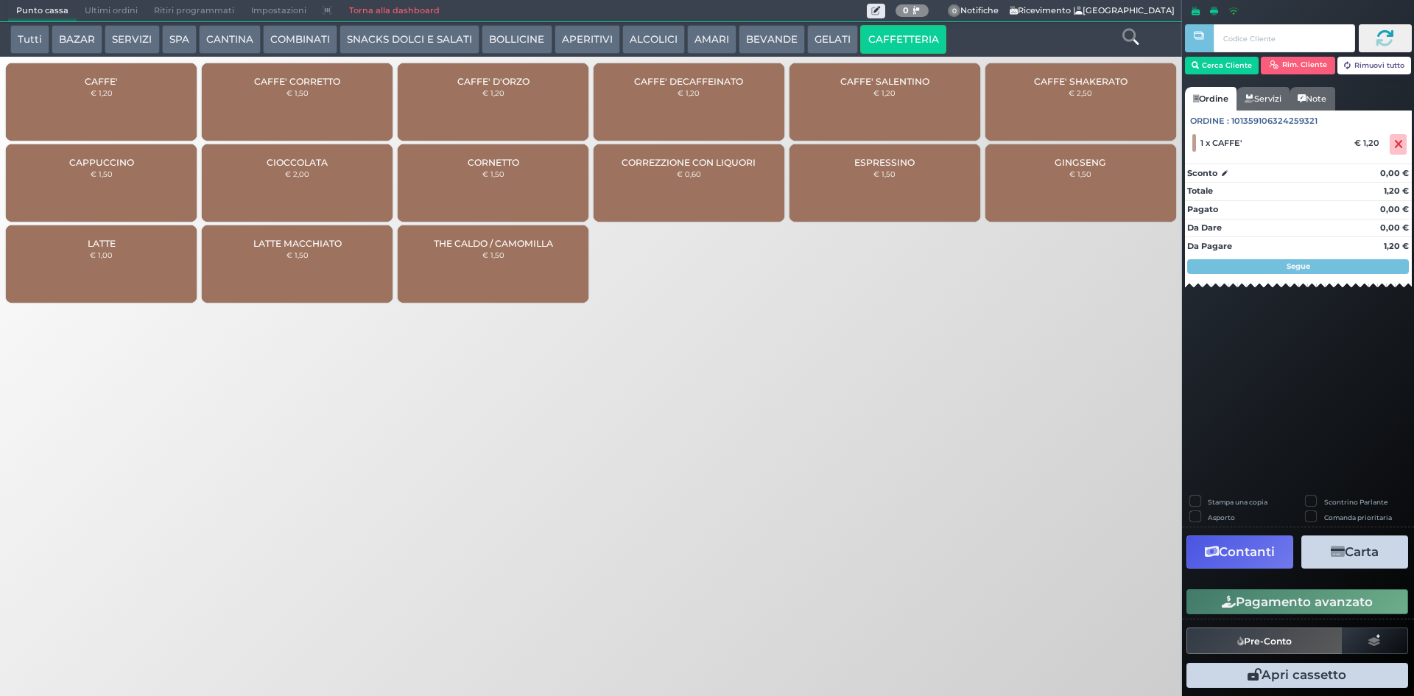
click at [779, 35] on button "BEVANDE" at bounding box center [772, 39] width 66 height 29
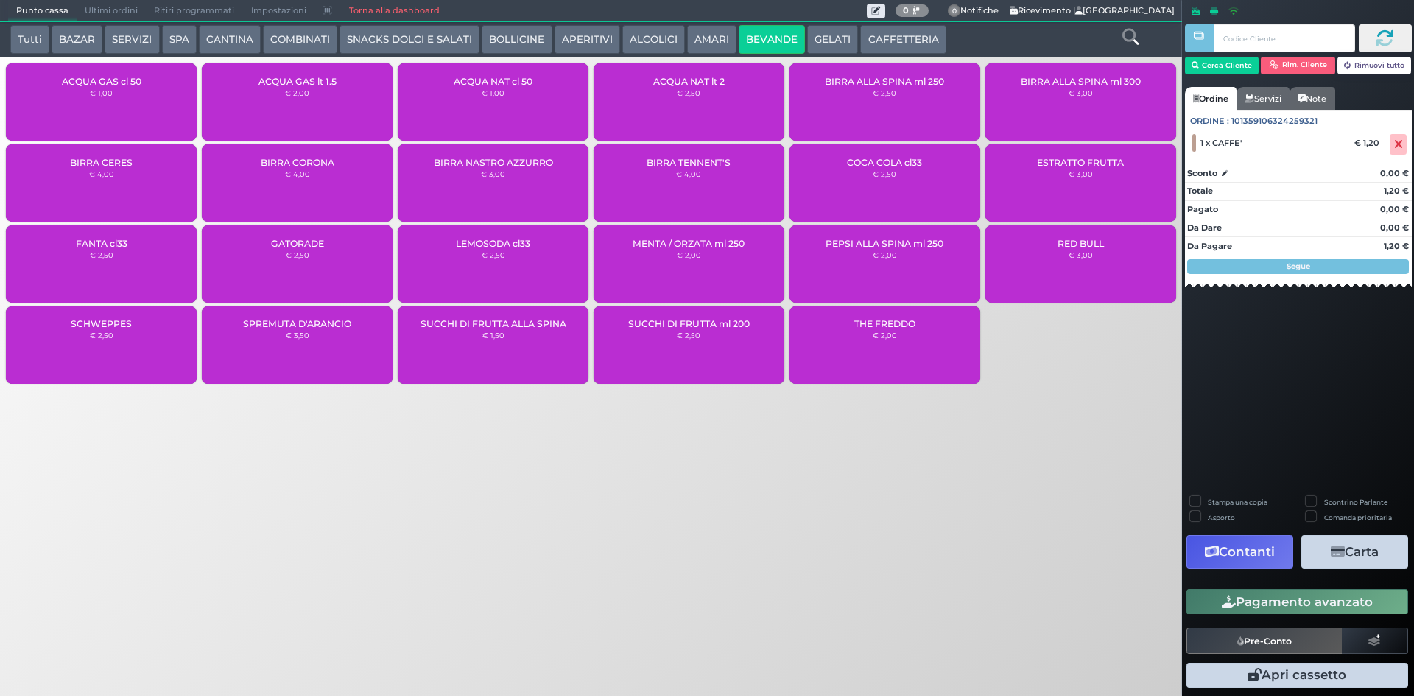
click at [496, 96] on small "€ 1,00" at bounding box center [493, 92] width 23 height 9
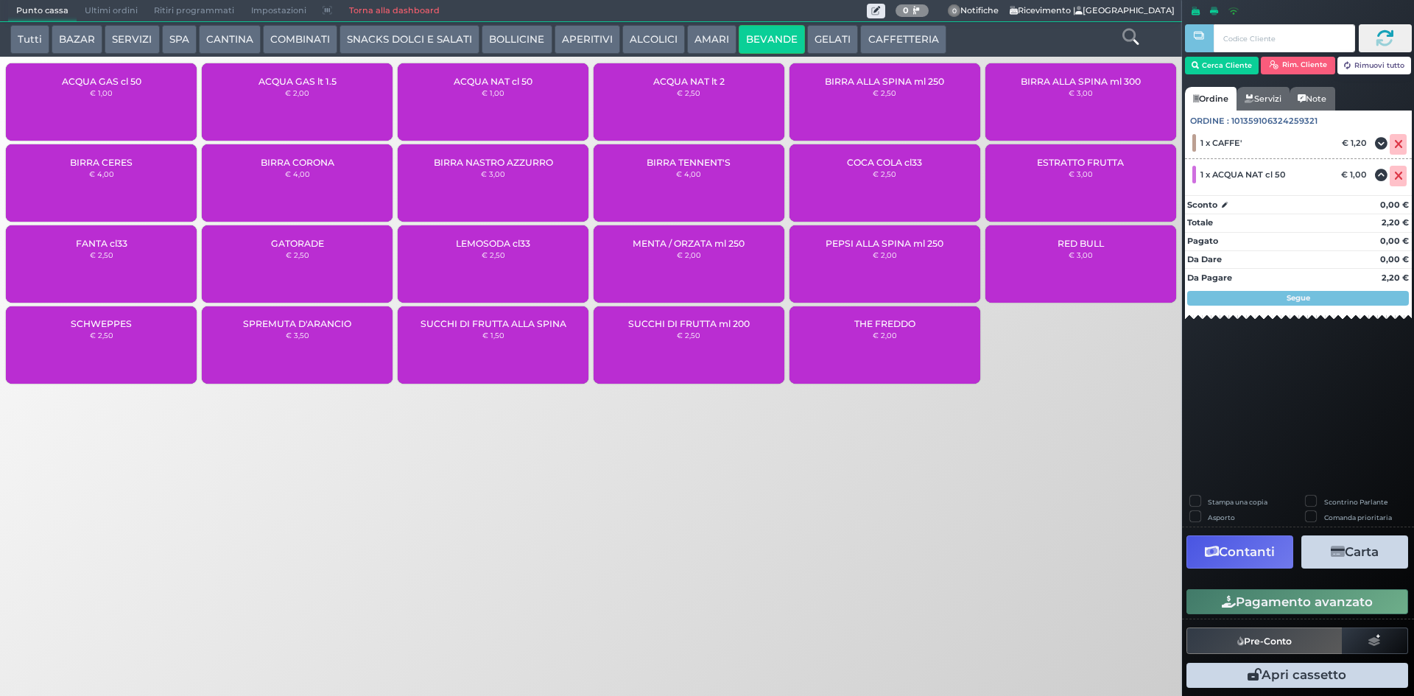
drag, startPoint x: 1282, startPoint y: 592, endPoint x: 1241, endPoint y: 608, distance: 44.3
click at [1283, 592] on button "Pagamento avanzato" at bounding box center [1298, 601] width 222 height 25
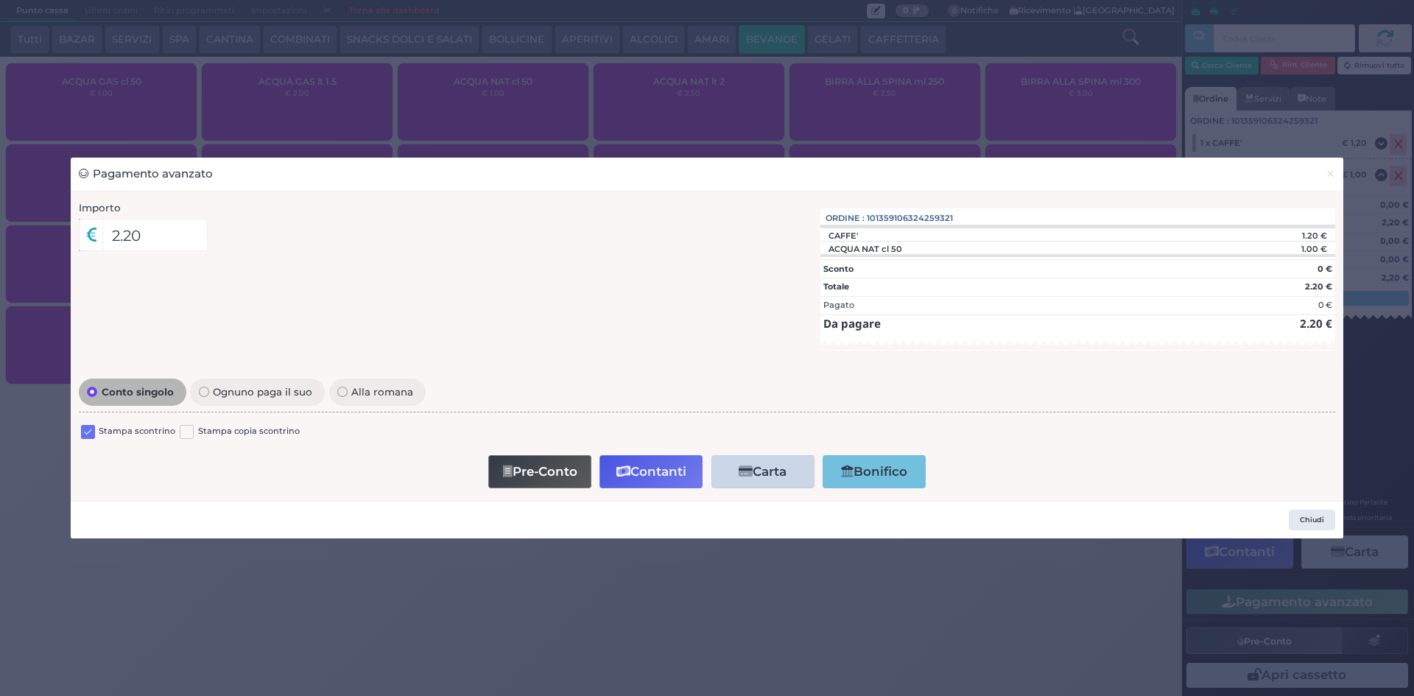
click at [85, 432] on label at bounding box center [88, 432] width 14 height 14
click at [0, 0] on input "checkbox" at bounding box center [0, 0] width 0 height 0
click at [642, 482] on button "Contanti" at bounding box center [651, 471] width 103 height 33
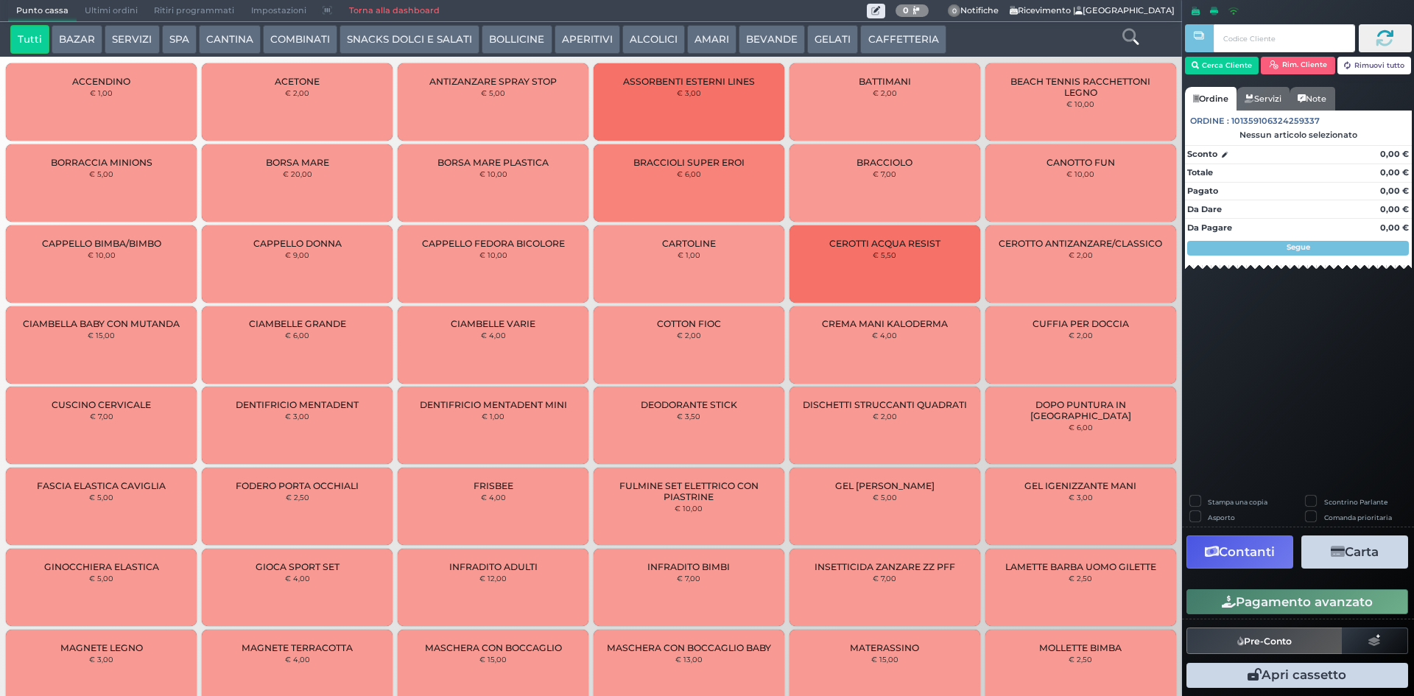
click at [107, 9] on span "Ultimi ordini" at bounding box center [111, 11] width 69 height 21
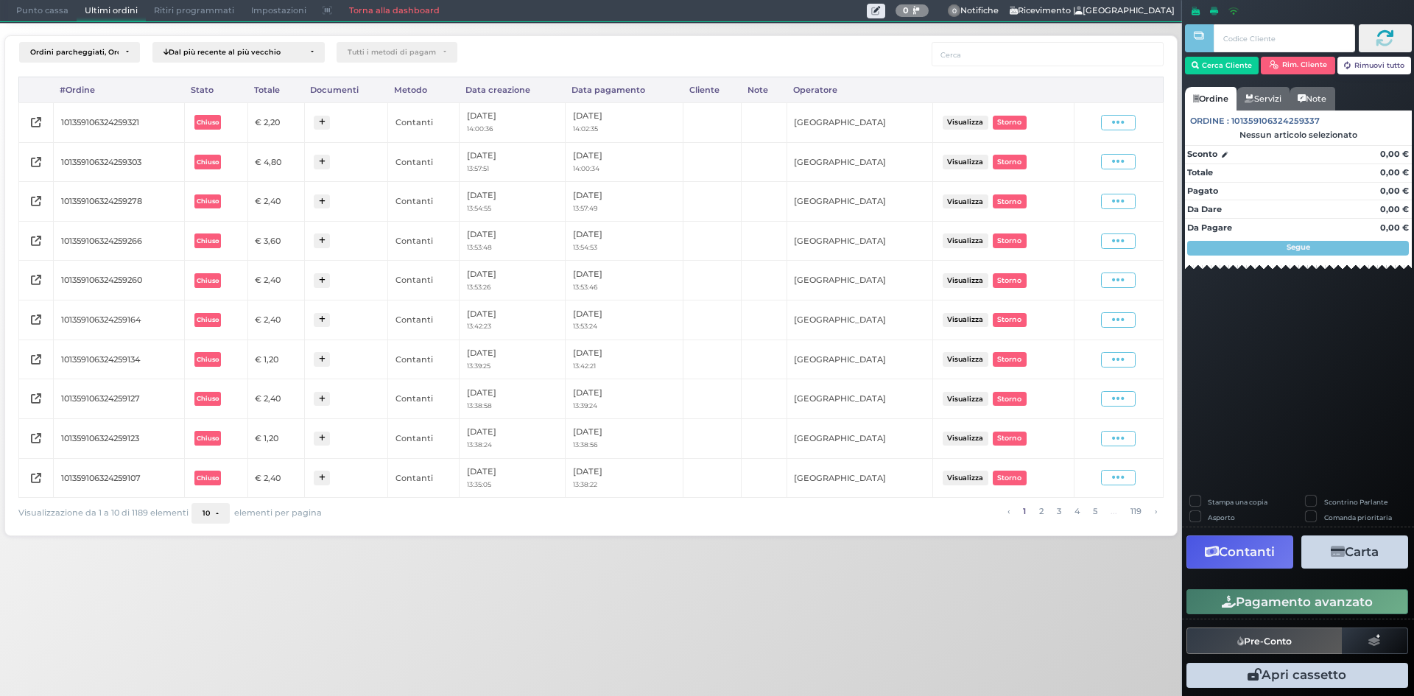
drag, startPoint x: 1127, startPoint y: 122, endPoint x: 1093, endPoint y: 187, distance: 73.1
click at [1127, 122] on span at bounding box center [1118, 122] width 35 height 15
click at [1082, 155] on span "Ristampa Pre-Conto" at bounding box center [1083, 164] width 60 height 25
click at [29, 10] on span "Punto cassa" at bounding box center [42, 11] width 69 height 21
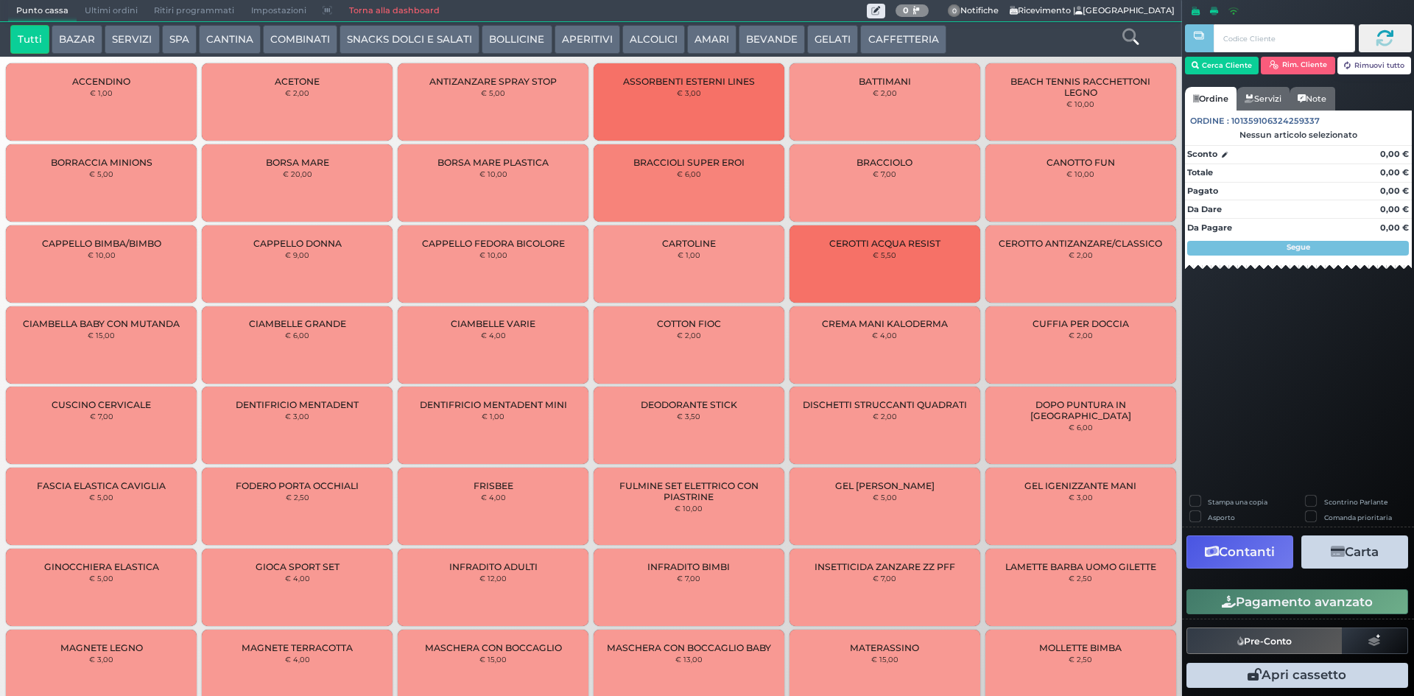
click at [885, 43] on button "CAFFETTERIA" at bounding box center [902, 39] width 85 height 29
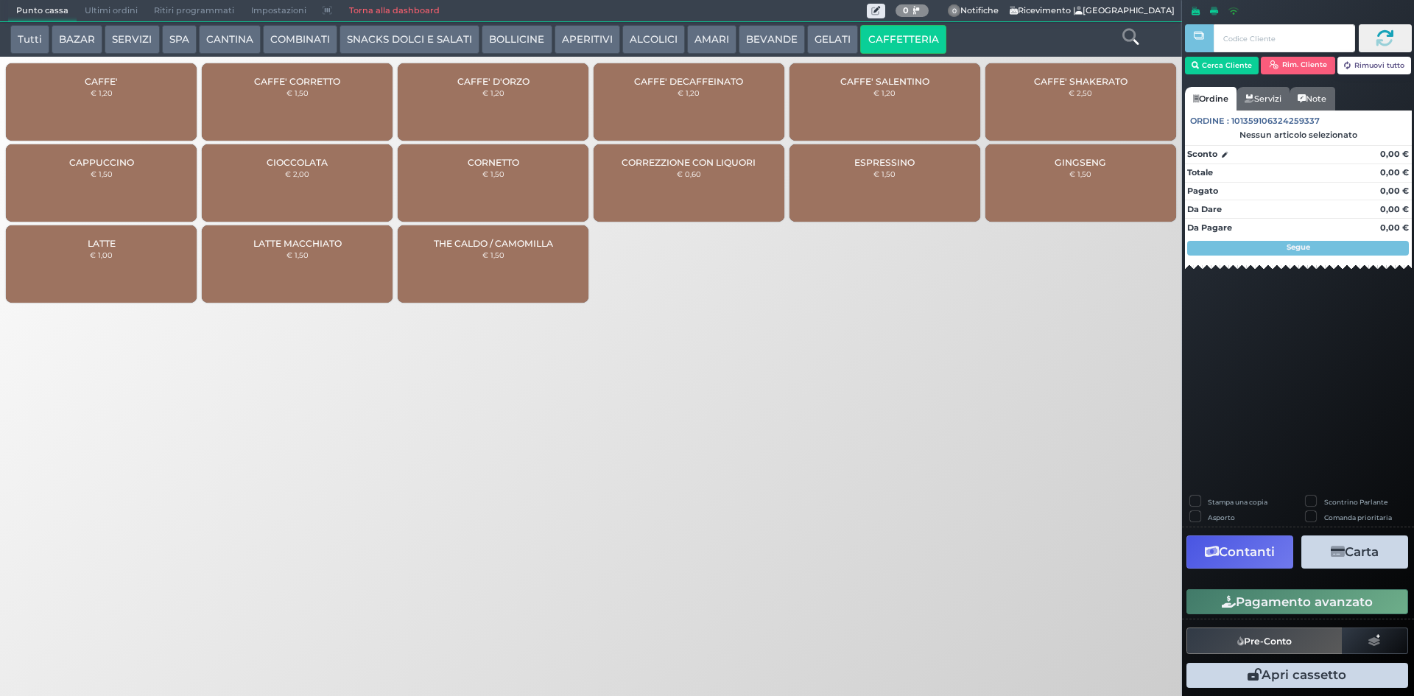
click at [667, 102] on div "CAFFE' DECAFFEINATO € 1,20" at bounding box center [689, 101] width 191 height 77
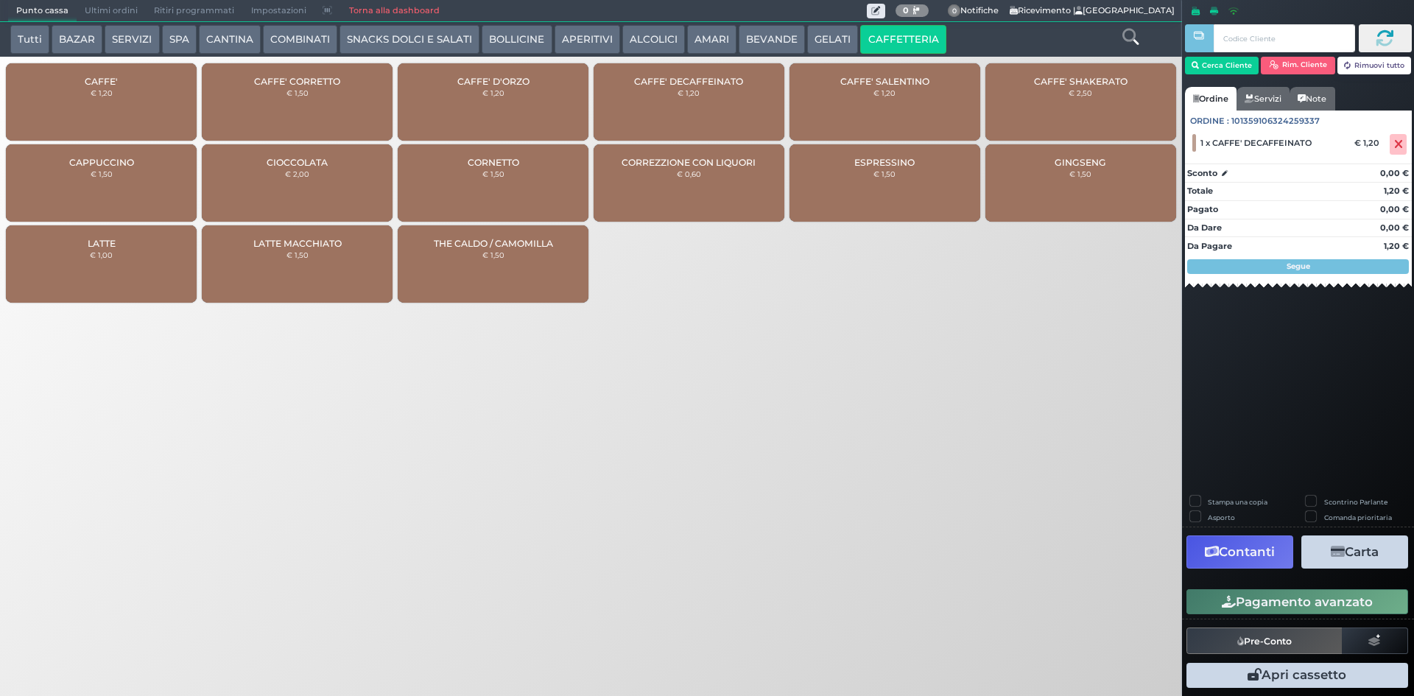
click at [1330, 603] on button "Pagamento avanzato" at bounding box center [1298, 601] width 222 height 25
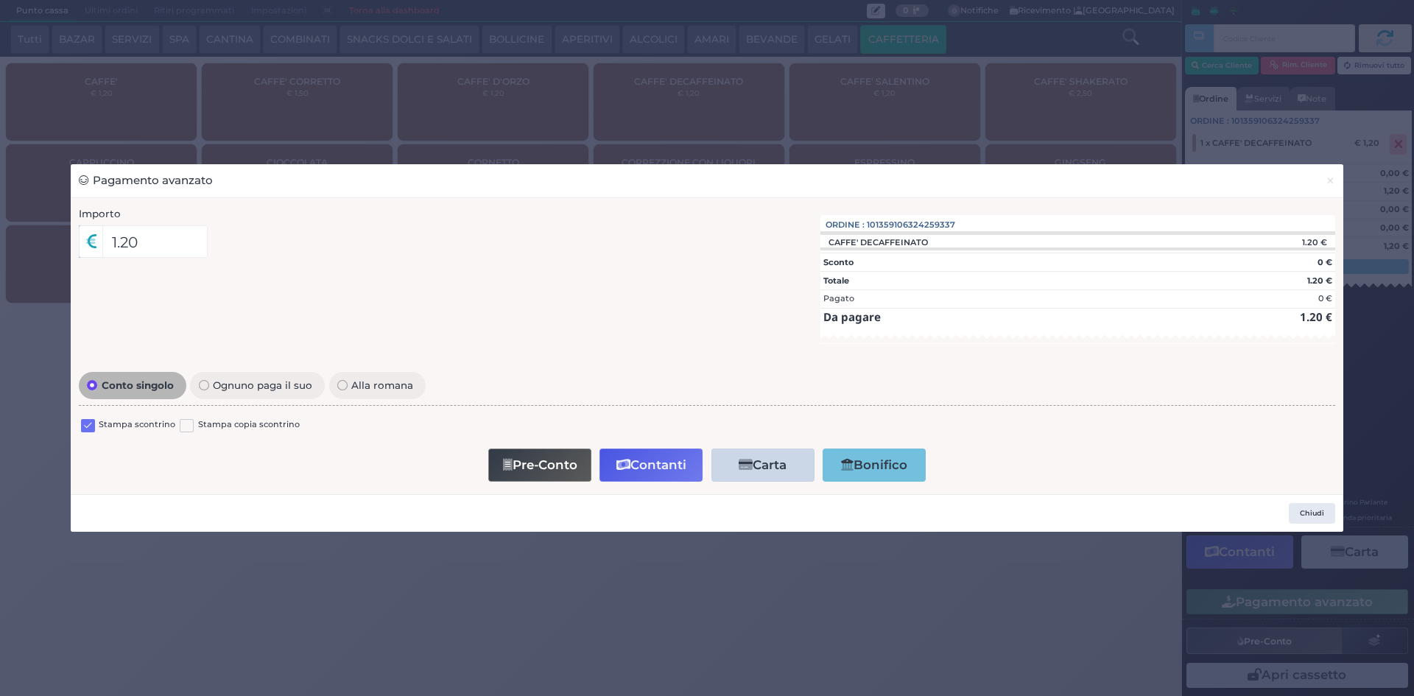
click at [79, 423] on div "Stampa scontrino Stampa copia scontrino" at bounding box center [707, 427] width 1257 height 35
click at [90, 427] on label at bounding box center [88, 426] width 14 height 14
click at [0, 0] on input "checkbox" at bounding box center [0, 0] width 0 height 0
click at [1305, 520] on button "Chiudi" at bounding box center [1312, 513] width 46 height 21
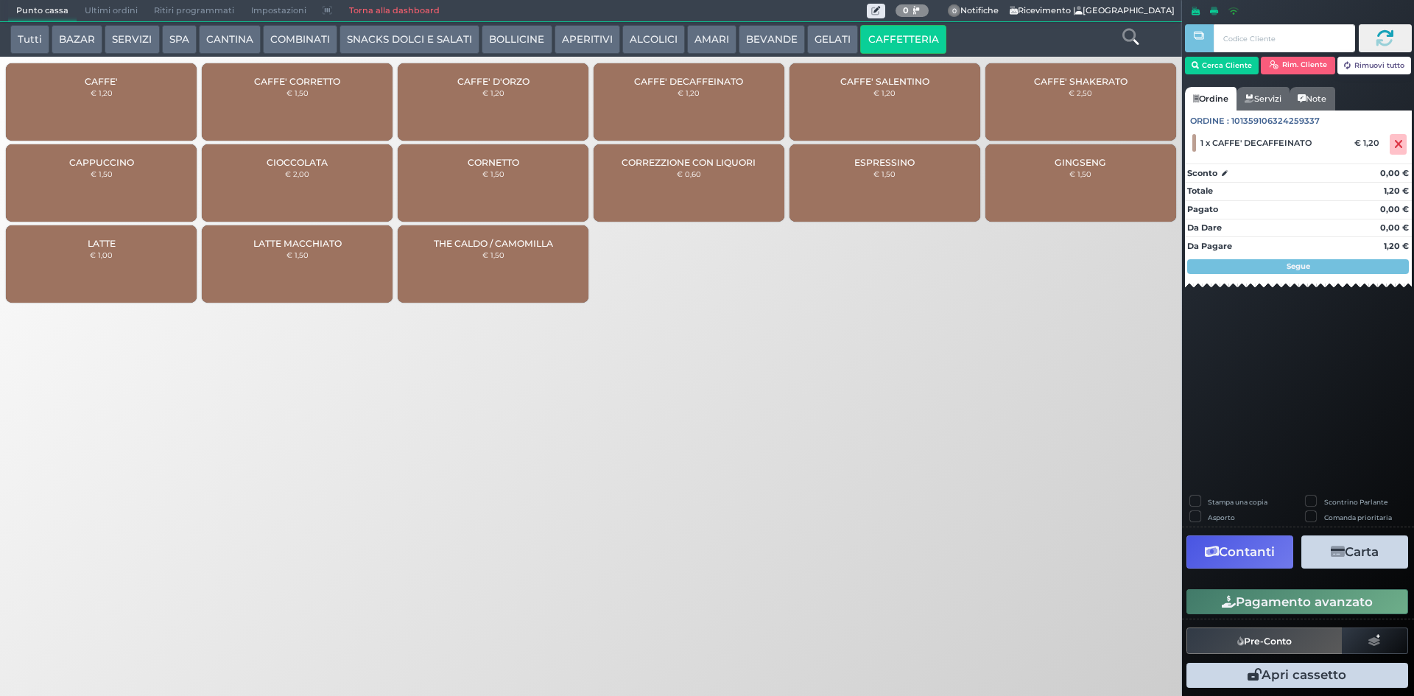
click at [84, 112] on div "CAFFE' € 1,20" at bounding box center [101, 101] width 191 height 77
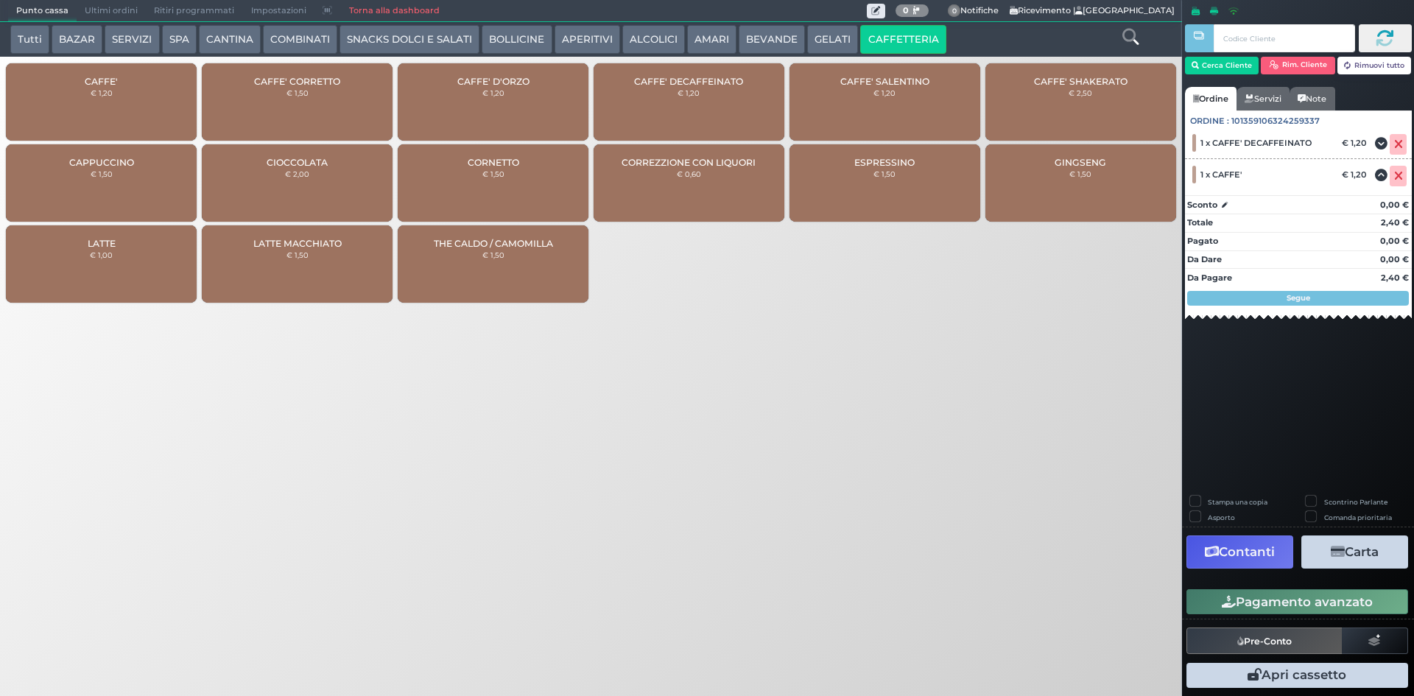
click at [1279, 603] on button "Pagamento avanzato" at bounding box center [1298, 601] width 222 height 25
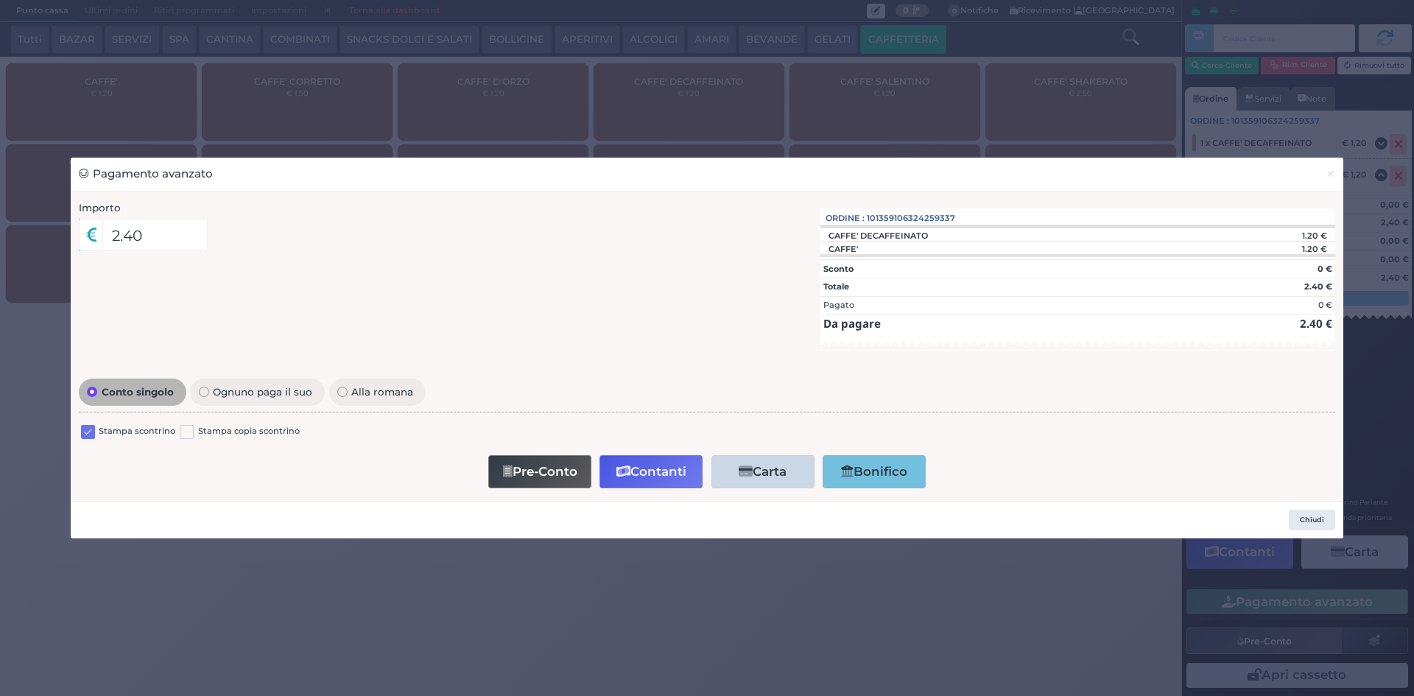
click at [81, 426] on div at bounding box center [88, 434] width 14 height 18
click at [82, 429] on label at bounding box center [88, 432] width 14 height 14
click at [0, 0] on input "checkbox" at bounding box center [0, 0] width 0 height 0
click at [645, 474] on button "Contanti" at bounding box center [651, 471] width 103 height 33
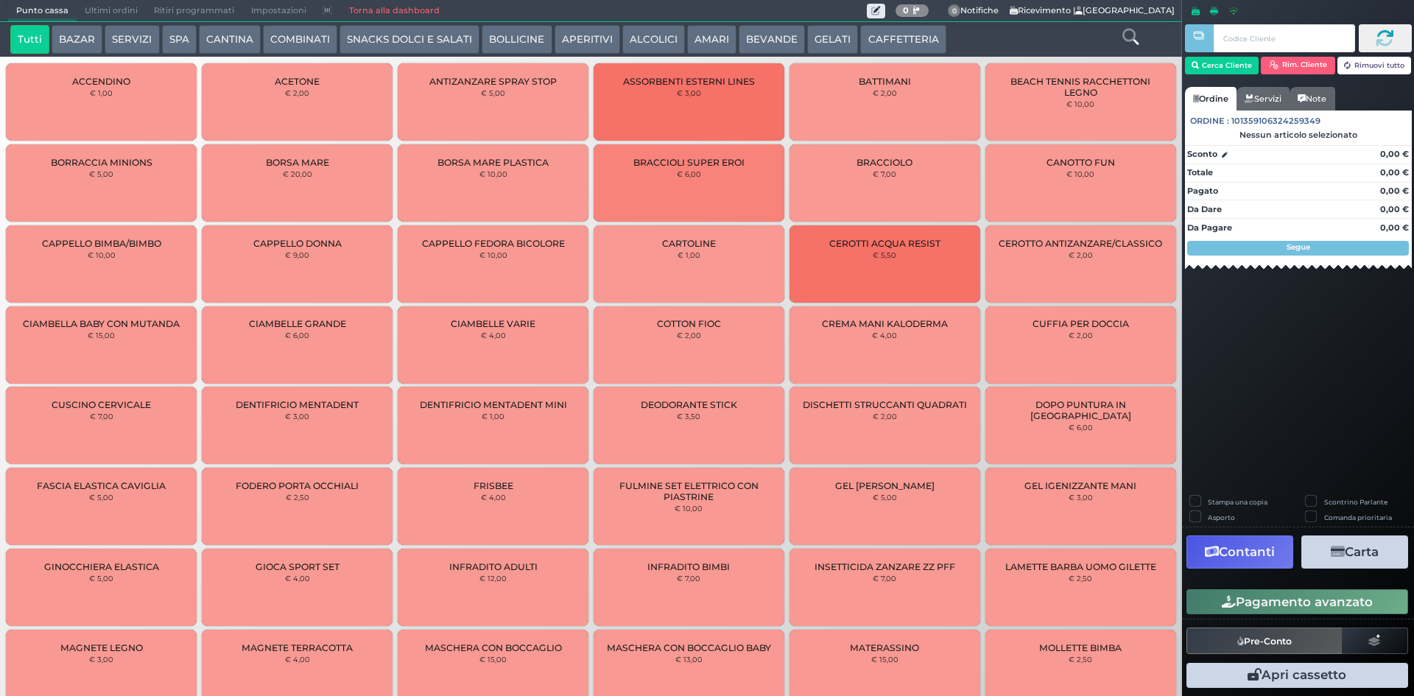
click at [109, 7] on span "Ultimi ordini" at bounding box center [111, 11] width 69 height 21
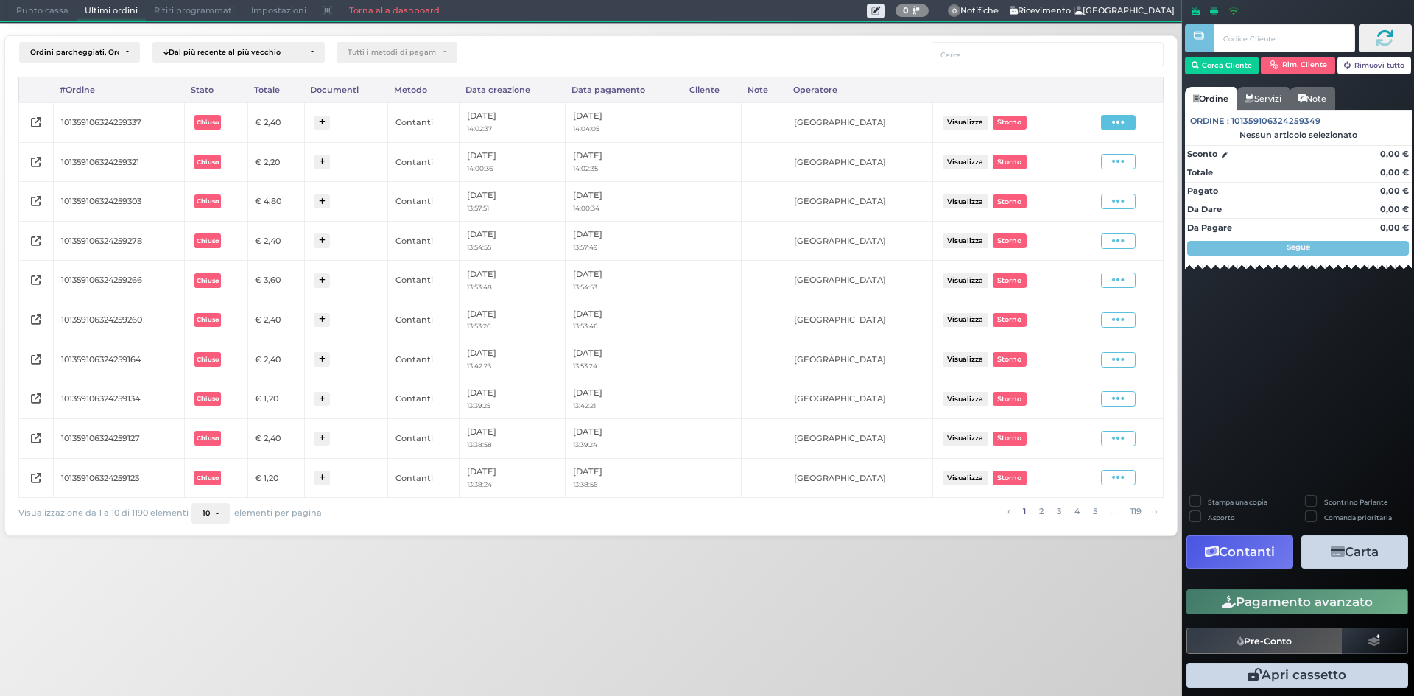
click at [1116, 119] on icon at bounding box center [1118, 123] width 13 height 14
click at [1067, 163] on span "Ristampa Pre-Conto" at bounding box center [1083, 164] width 60 height 25
click at [27, 14] on span "Punto cassa" at bounding box center [42, 11] width 69 height 21
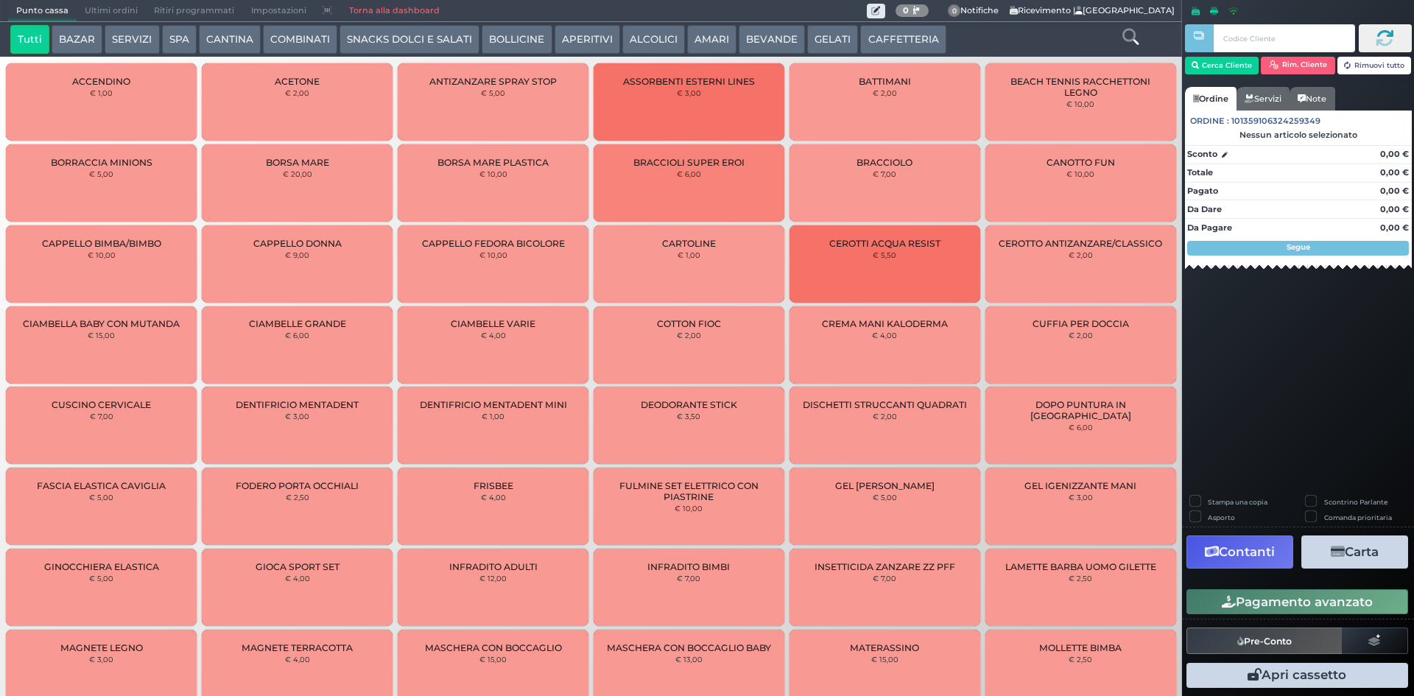
click at [906, 31] on button "CAFFETTERIA" at bounding box center [902, 39] width 85 height 29
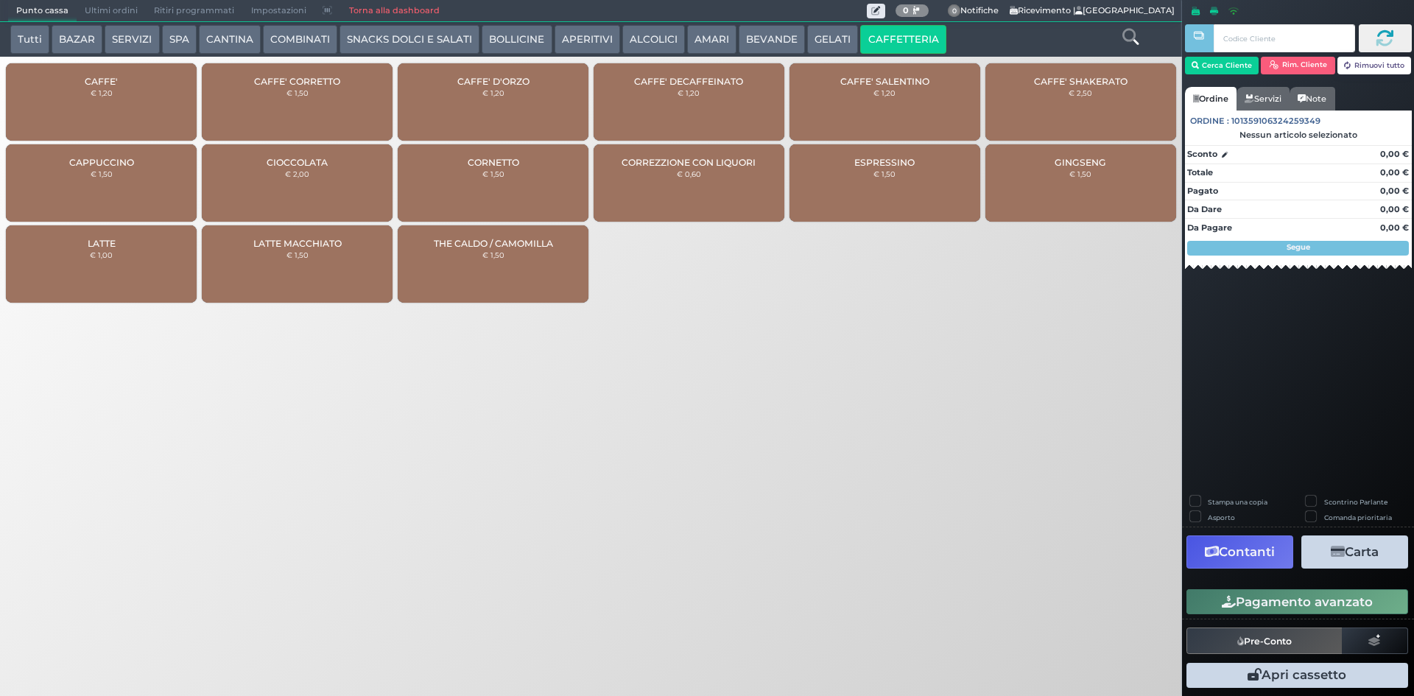
click at [110, 113] on div "CAFFE' € 1,20" at bounding box center [101, 101] width 191 height 77
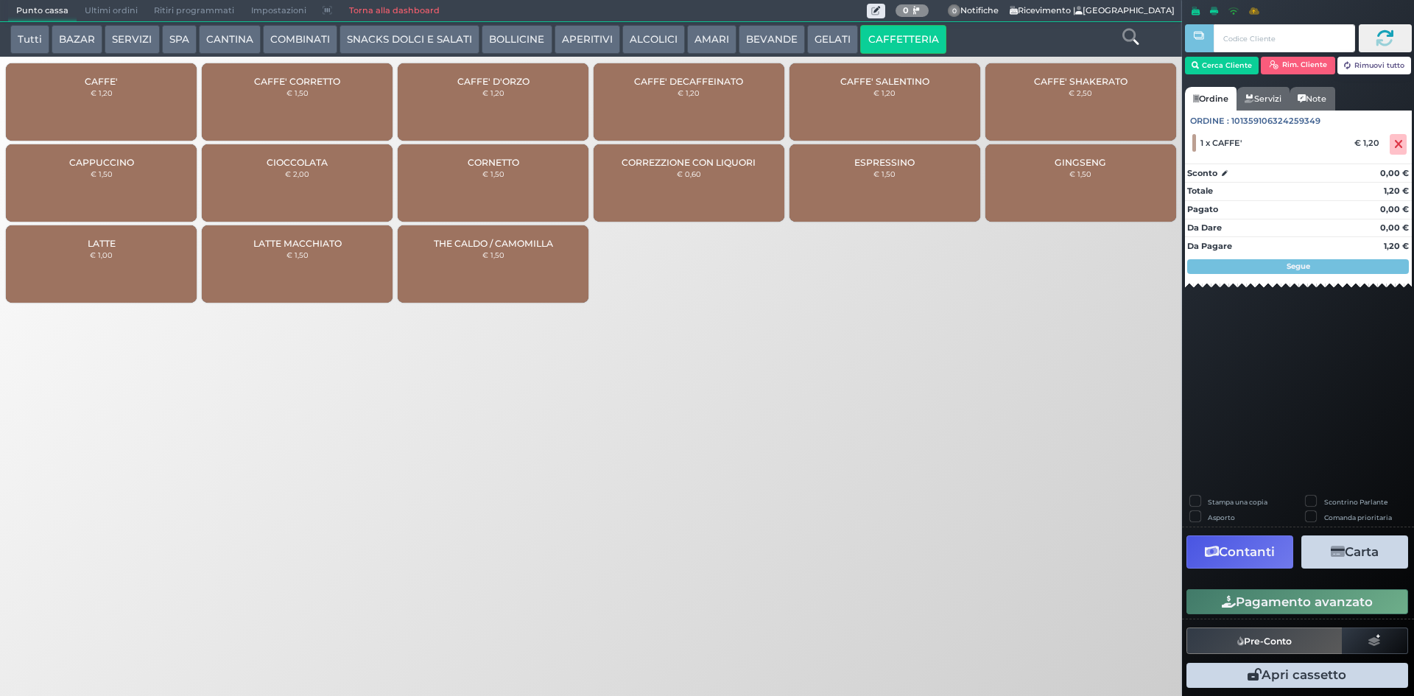
click at [110, 113] on div "CAFFE' € 1,20" at bounding box center [101, 101] width 191 height 77
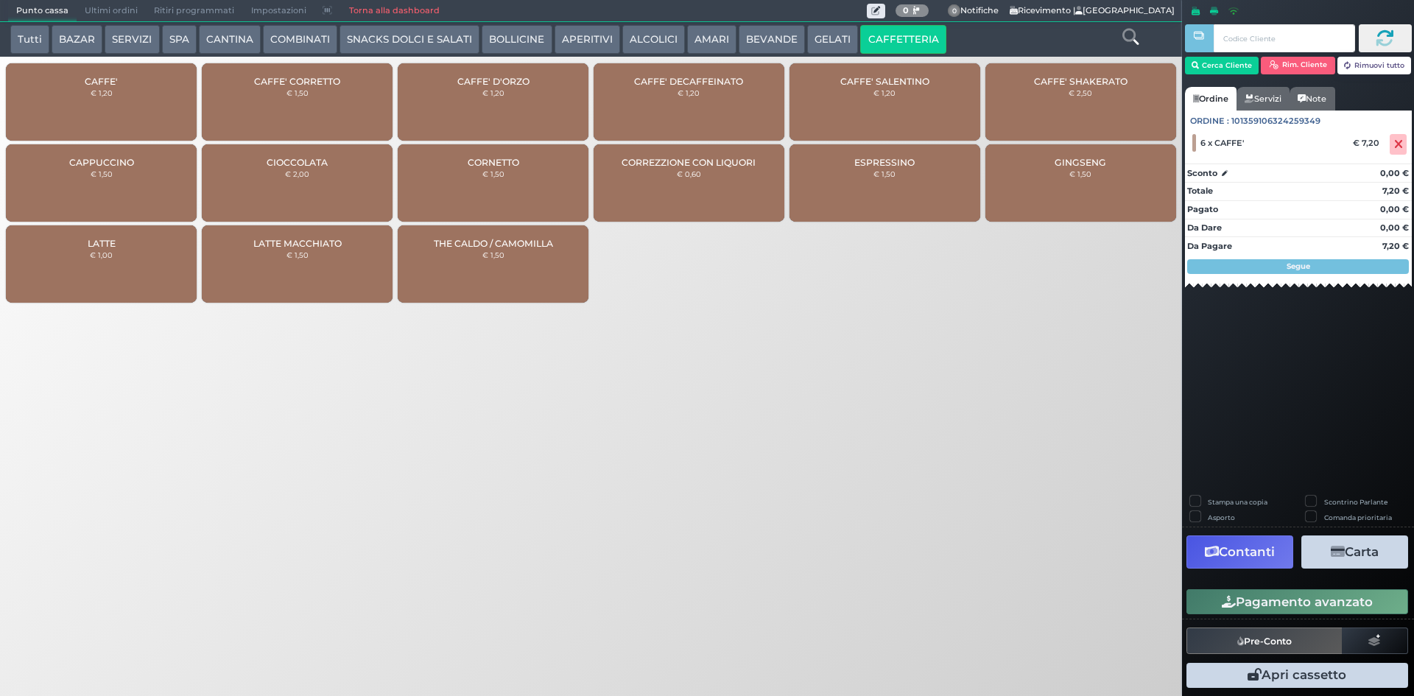
click at [110, 113] on div "CAFFE' € 1,20" at bounding box center [101, 101] width 191 height 77
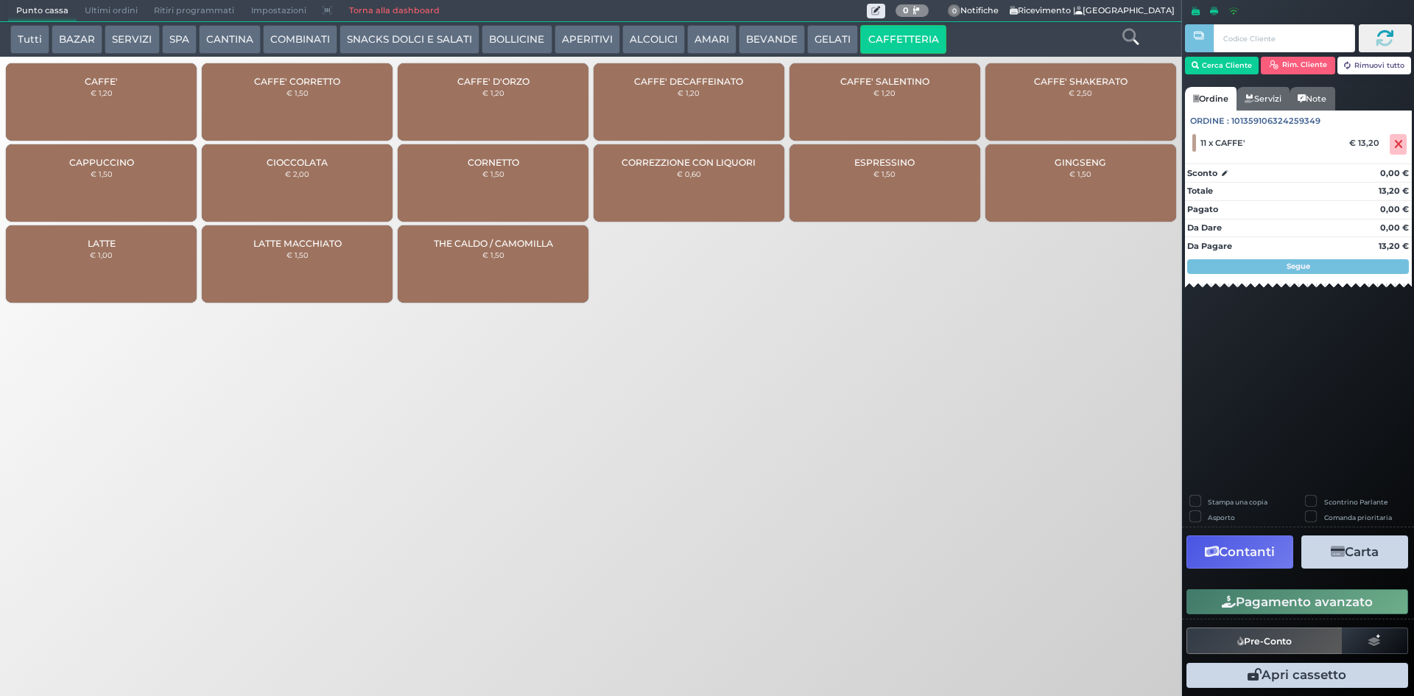
click at [1274, 600] on button "Pagamento avanzato" at bounding box center [1298, 601] width 222 height 25
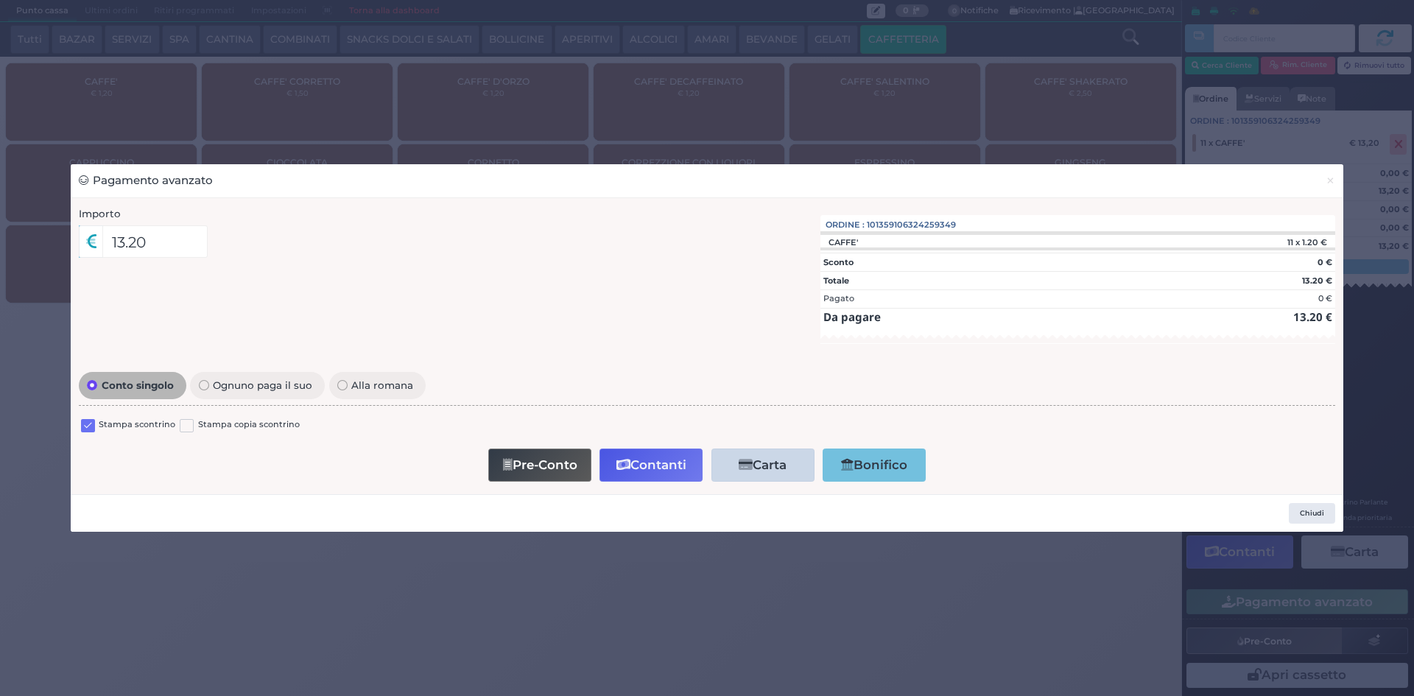
drag, startPoint x: 86, startPoint y: 428, endPoint x: 105, endPoint y: 453, distance: 31.1
click at [87, 428] on label at bounding box center [88, 426] width 14 height 14
click at [0, 0] on input "checkbox" at bounding box center [0, 0] width 0 height 0
click at [644, 462] on button "Contanti" at bounding box center [651, 465] width 103 height 33
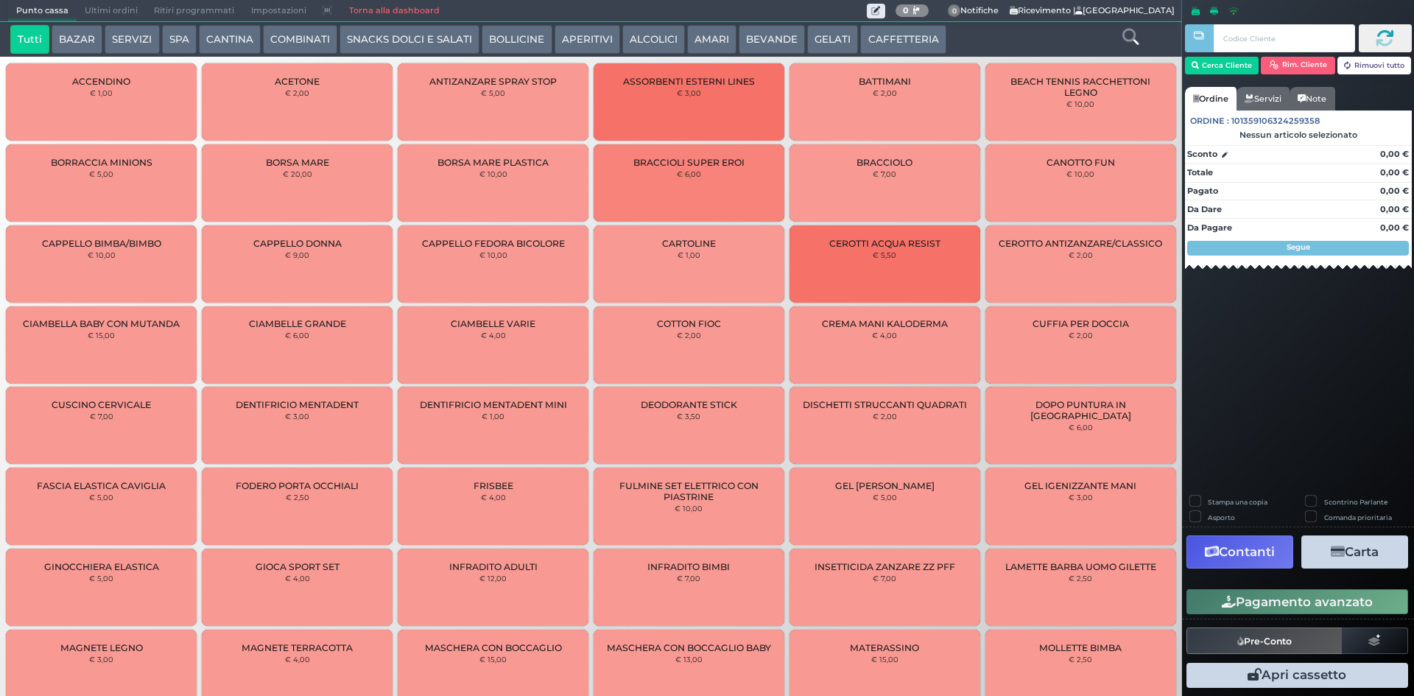
click at [99, 7] on span "Ultimi ordini" at bounding box center [111, 11] width 69 height 21
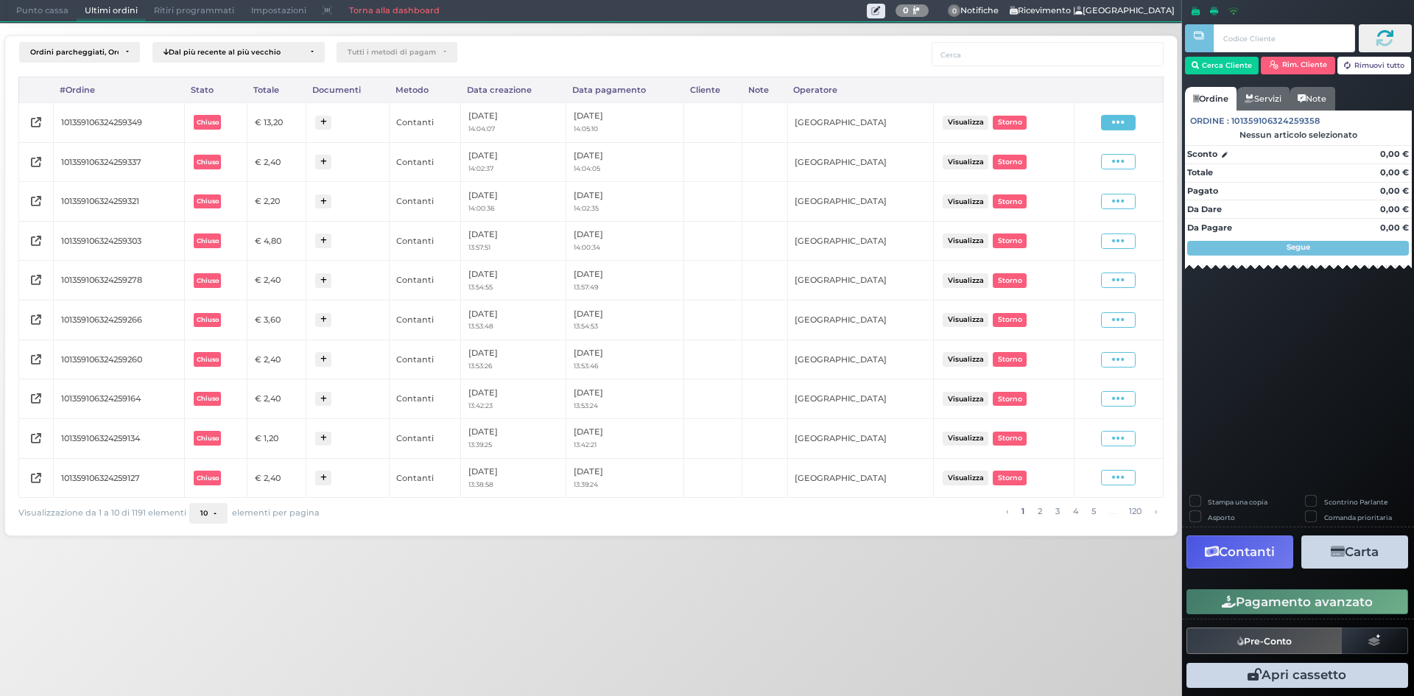
click at [1123, 124] on icon at bounding box center [1118, 123] width 13 height 14
click at [1089, 165] on span "Ristampa Pre-Conto" at bounding box center [1083, 164] width 60 height 25
click at [43, 16] on span "Punto cassa" at bounding box center [42, 11] width 69 height 21
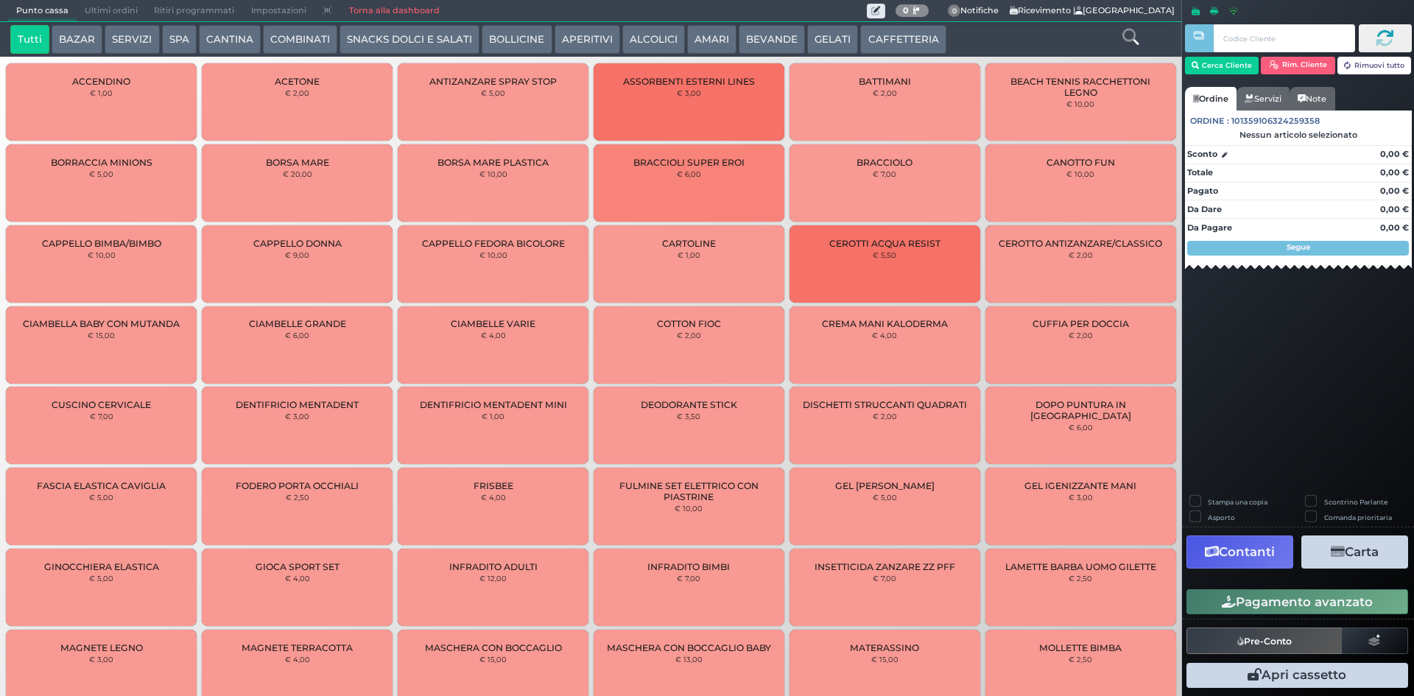
click at [904, 29] on button "CAFFETTERIA" at bounding box center [902, 39] width 85 height 29
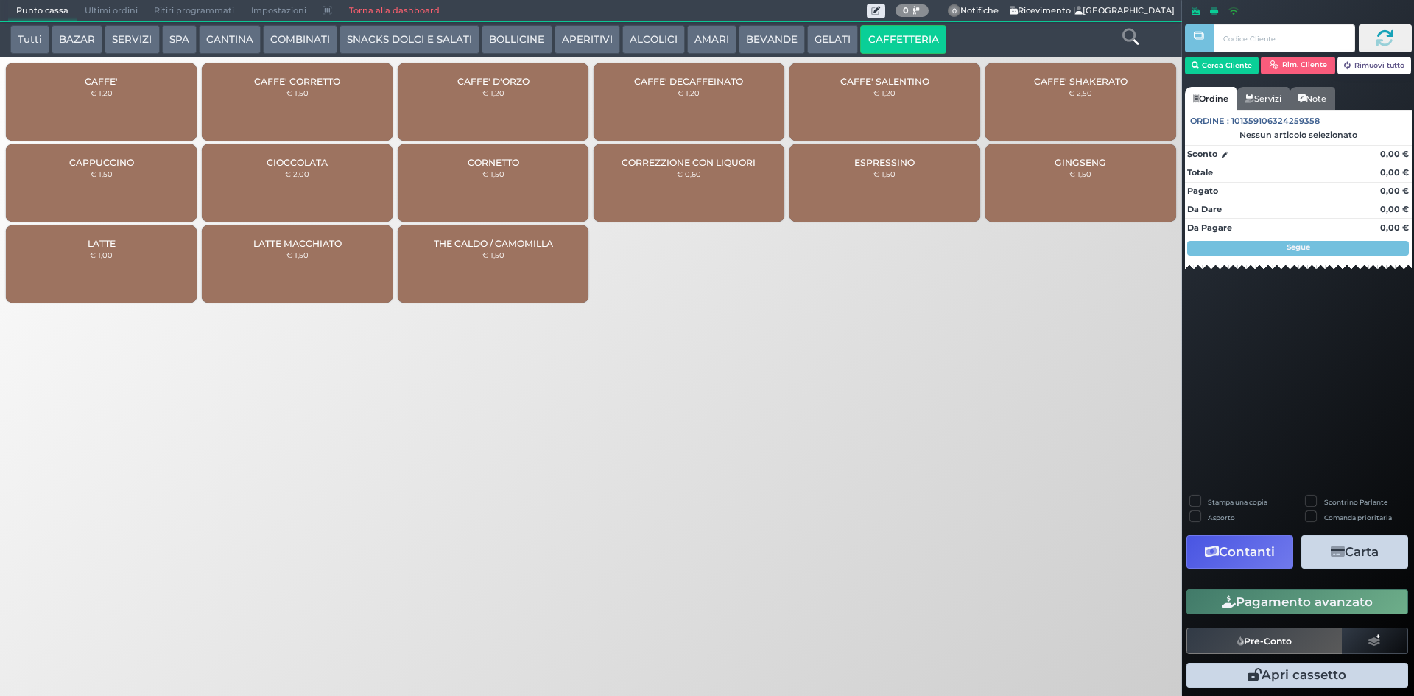
click at [141, 96] on div "CAFFE' € 1,20" at bounding box center [101, 101] width 191 height 77
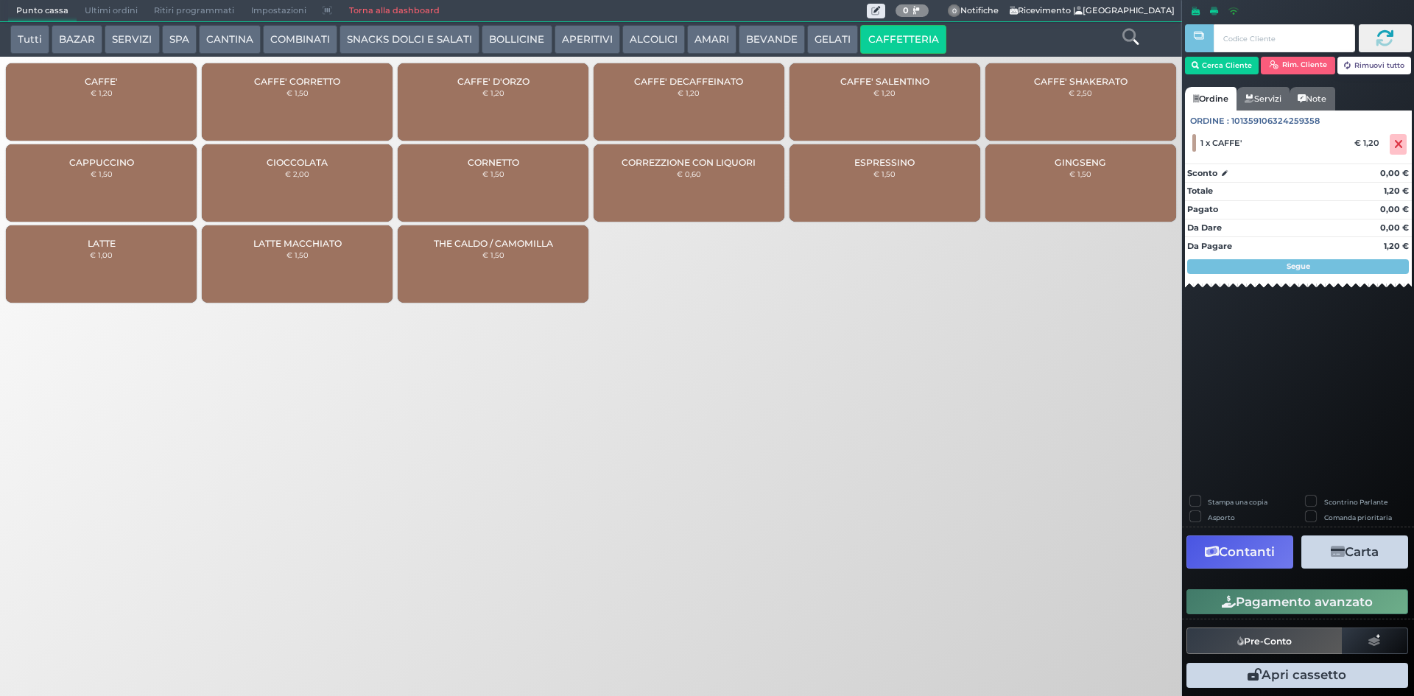
click at [127, 110] on div "CAFFE' € 1,20" at bounding box center [101, 101] width 191 height 77
click at [1300, 605] on button "Pagamento avanzato" at bounding box center [1298, 601] width 222 height 25
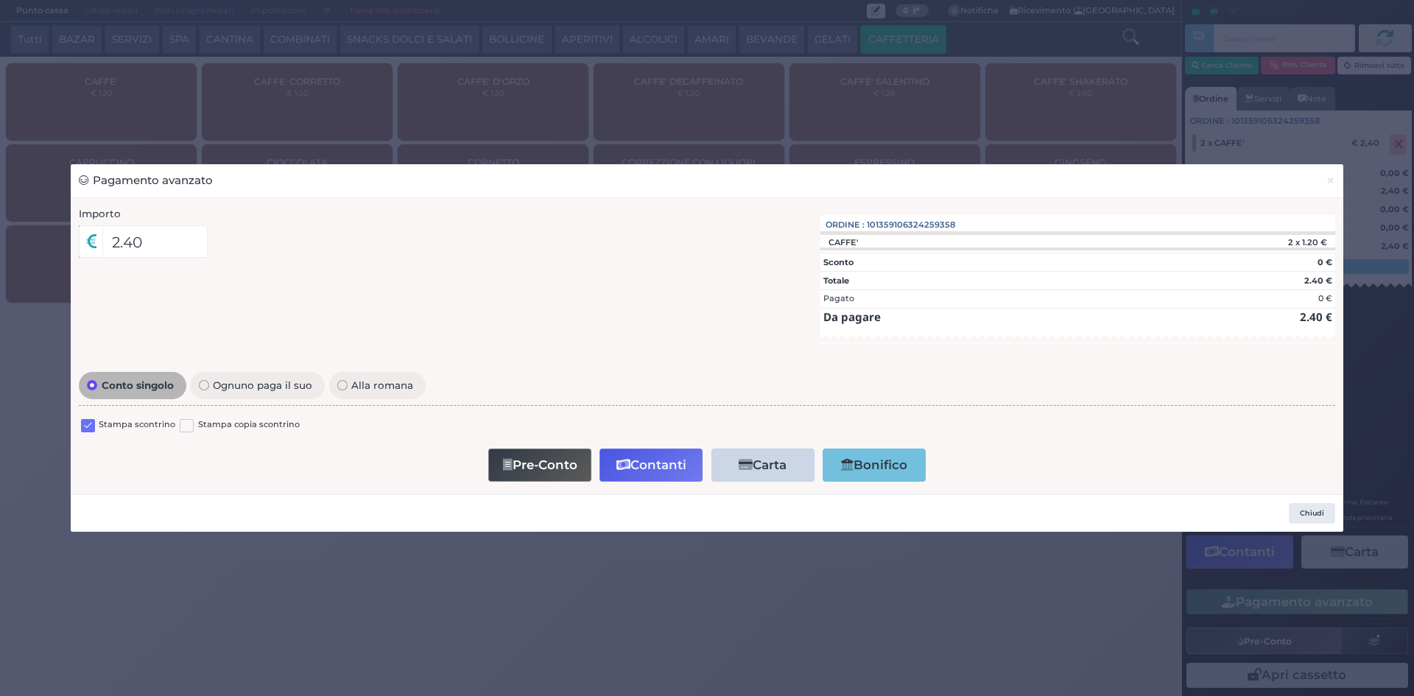
click at [88, 427] on label at bounding box center [88, 426] width 14 height 14
click at [0, 0] on input "checkbox" at bounding box center [0, 0] width 0 height 0
click at [657, 458] on button "Contanti" at bounding box center [651, 465] width 103 height 33
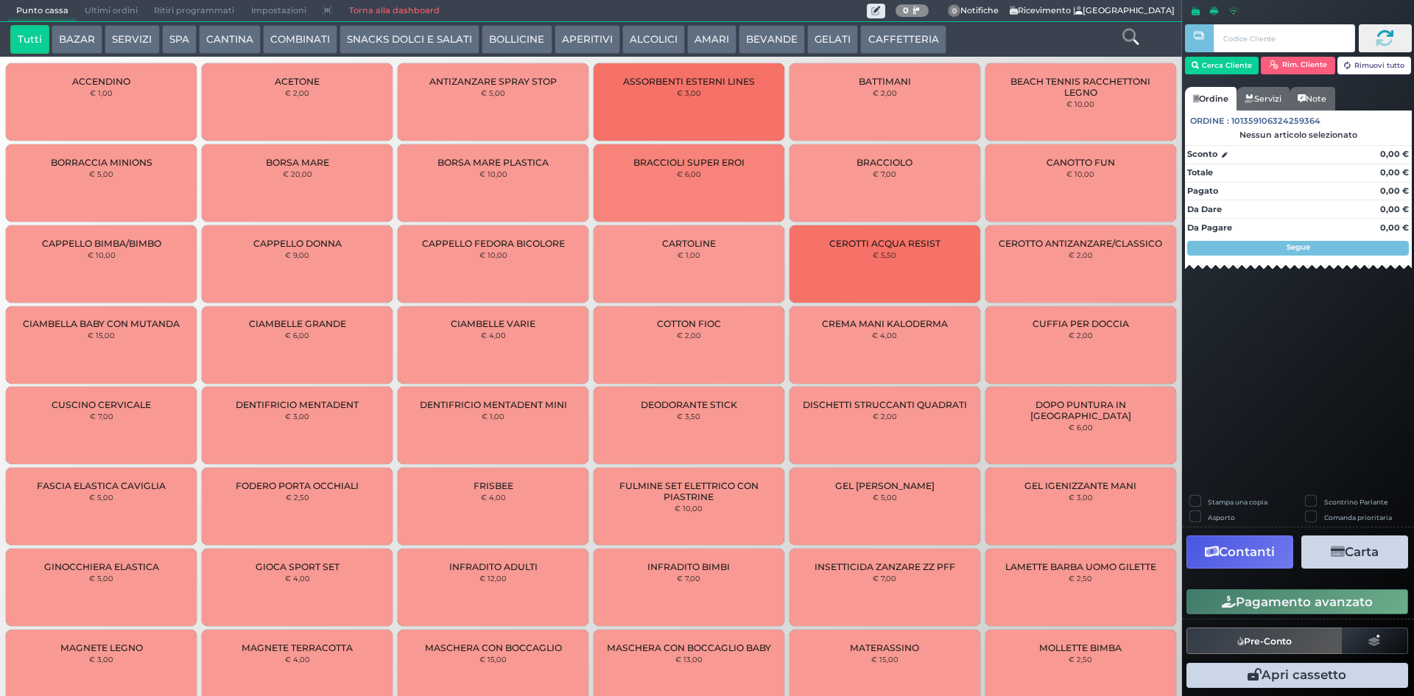
click at [128, 10] on span "Ultimi ordini" at bounding box center [111, 11] width 69 height 21
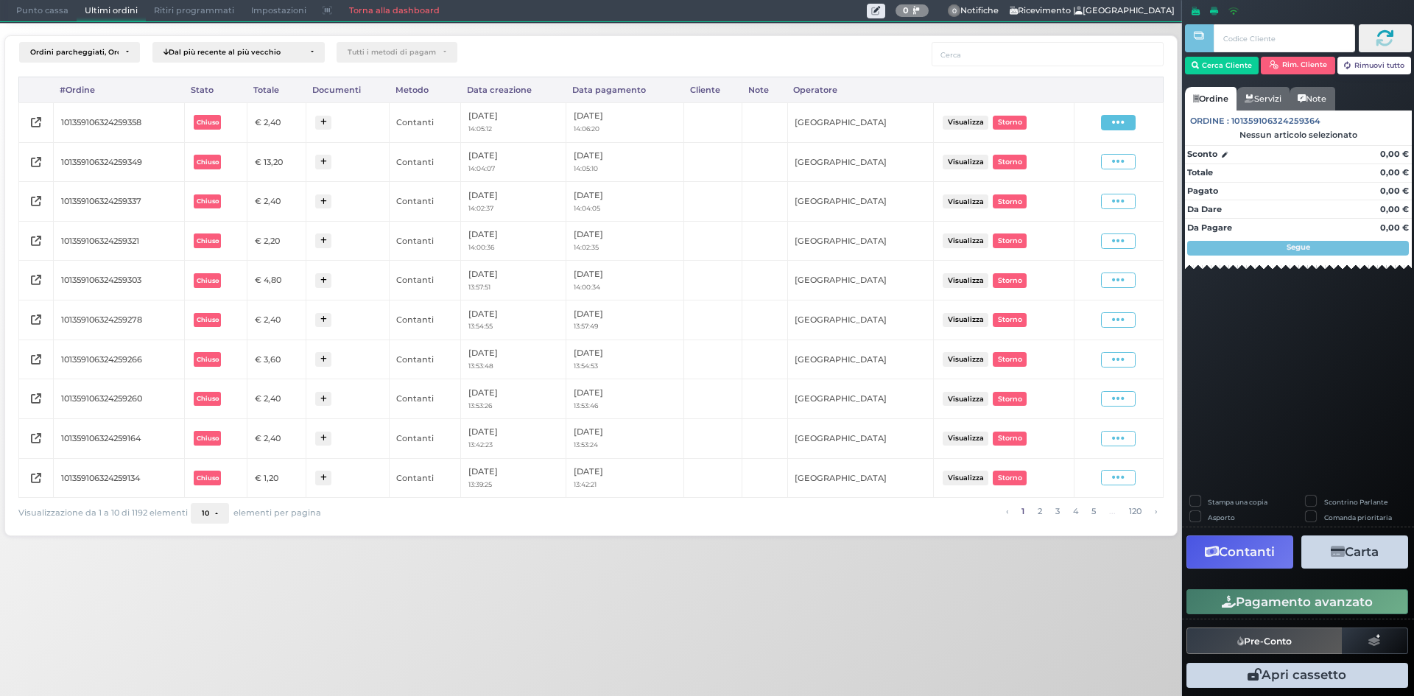
drag, startPoint x: 1126, startPoint y: 117, endPoint x: 1090, endPoint y: 179, distance: 71.6
click at [1125, 117] on span at bounding box center [1118, 122] width 35 height 15
click at [1079, 161] on span "Ristampa Pre-Conto" at bounding box center [1083, 164] width 60 height 25
click at [42, 19] on span "Punto cassa" at bounding box center [42, 11] width 69 height 21
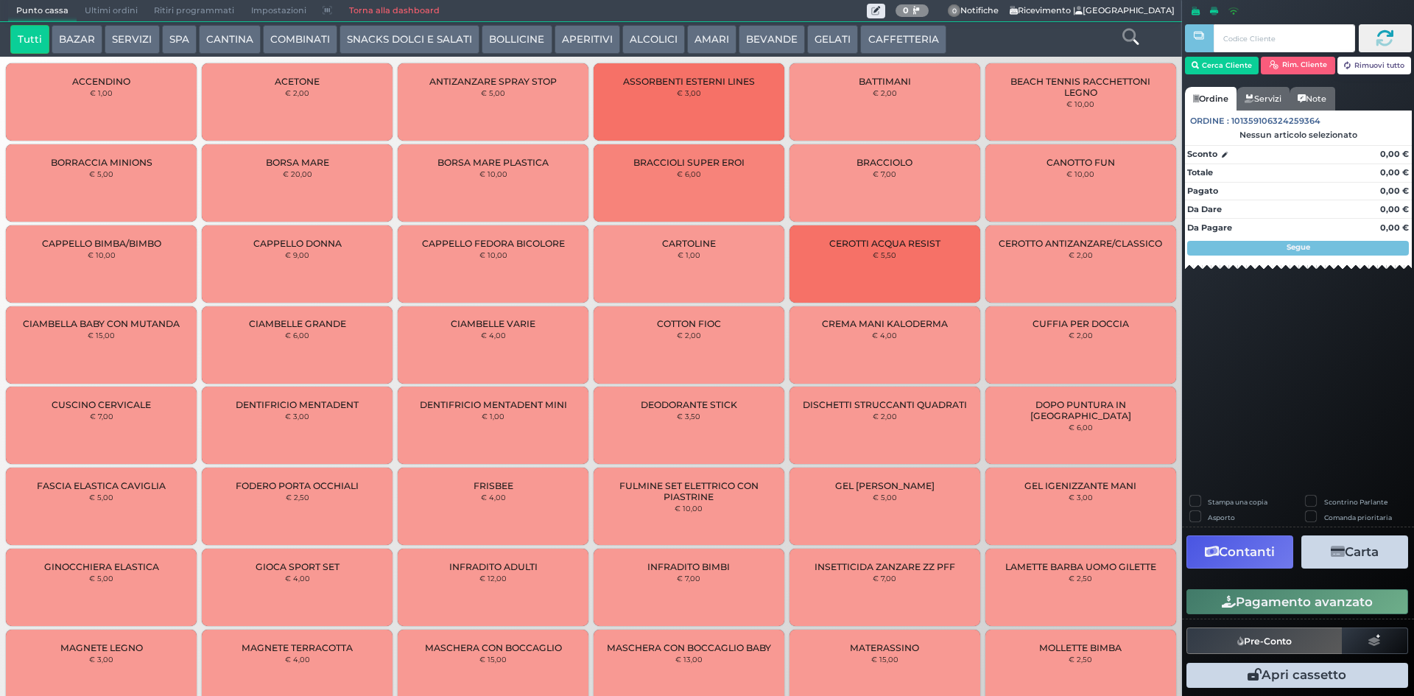
click at [881, 35] on button "CAFFETTERIA" at bounding box center [902, 39] width 85 height 29
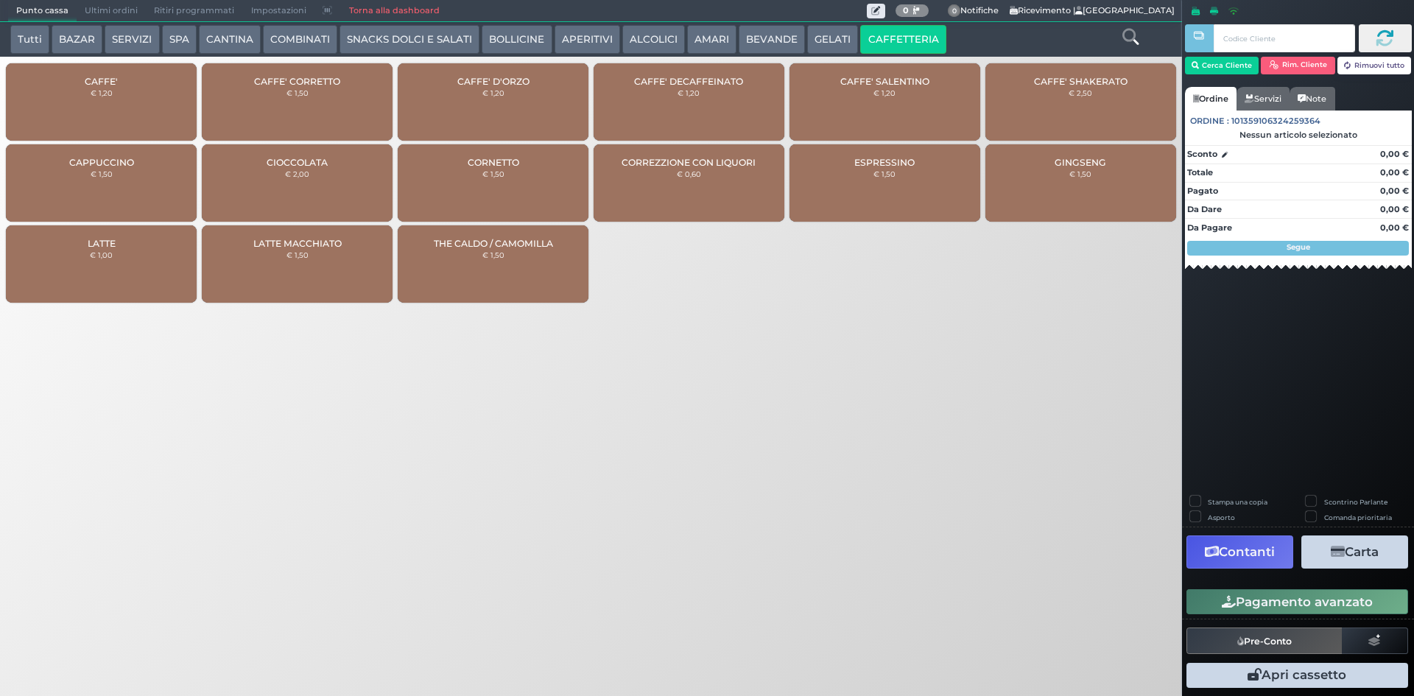
click at [155, 109] on div "CAFFE' € 1,20" at bounding box center [101, 101] width 191 height 77
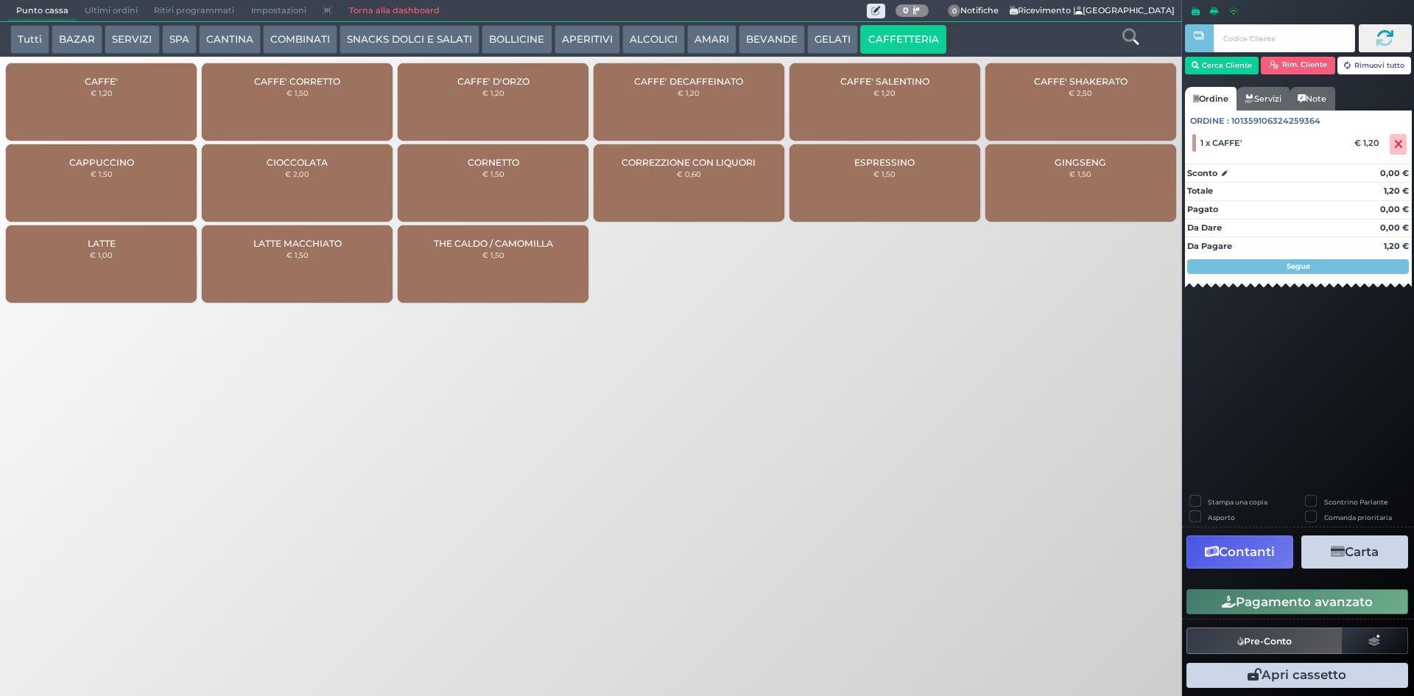
click at [1289, 606] on button "Pagamento avanzato" at bounding box center [1298, 601] width 222 height 25
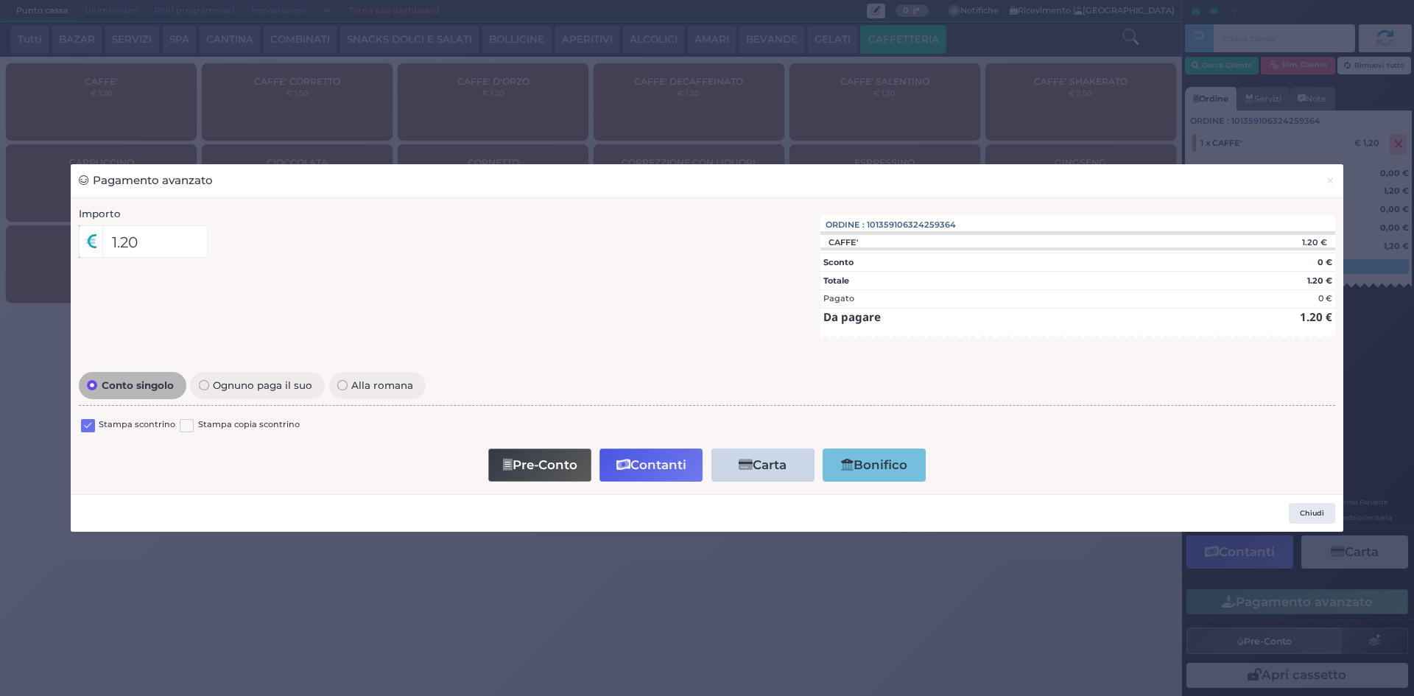
click at [91, 424] on label at bounding box center [88, 426] width 14 height 14
click at [0, 0] on input "checkbox" at bounding box center [0, 0] width 0 height 0
click at [658, 467] on button "Contanti" at bounding box center [651, 465] width 103 height 33
